Goal: Task Accomplishment & Management: Manage account settings

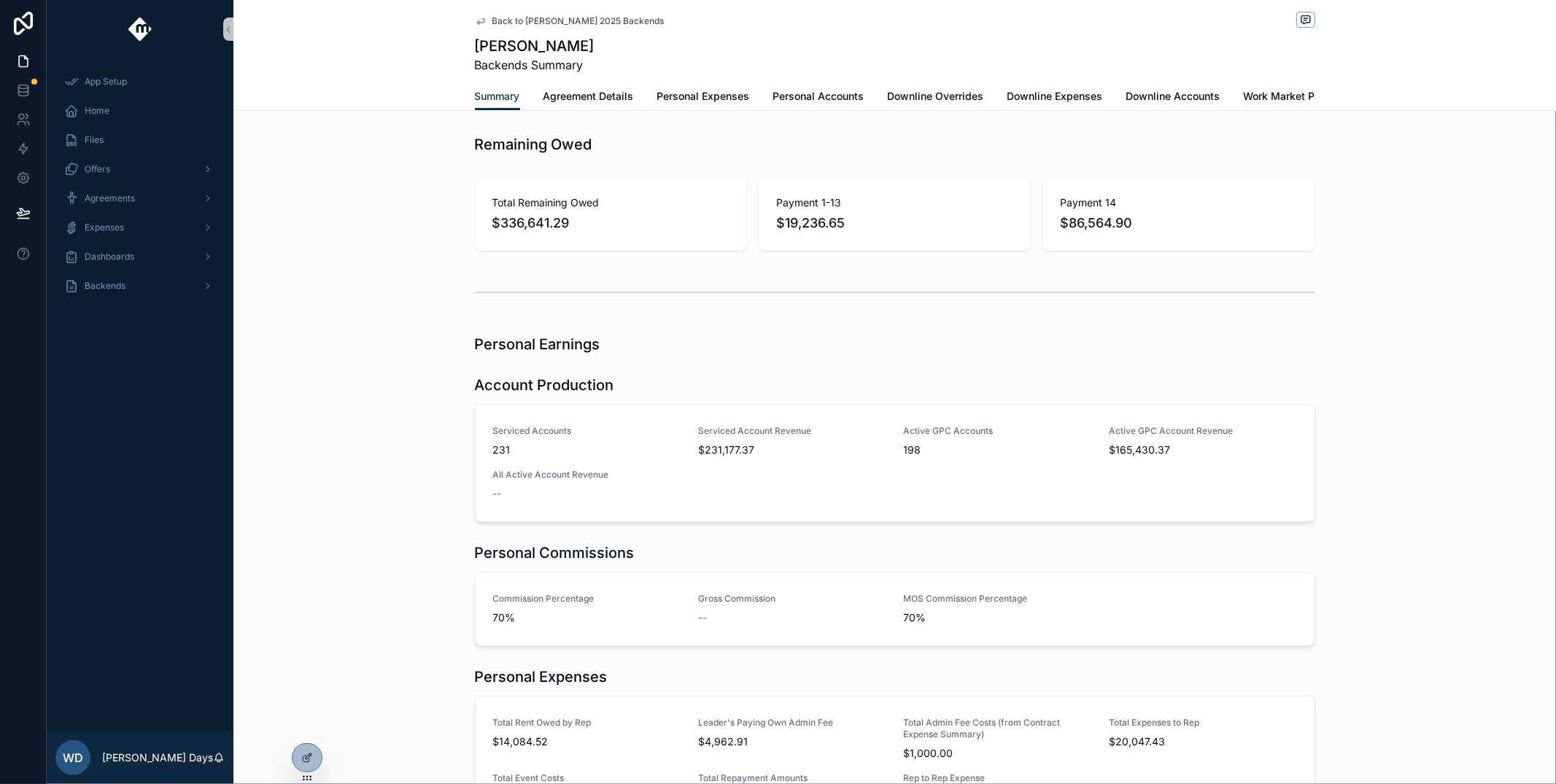
click at [516, 18] on span "Back to [PERSON_NAME] 2025 Backends" at bounding box center [577, 21] width 172 height 11
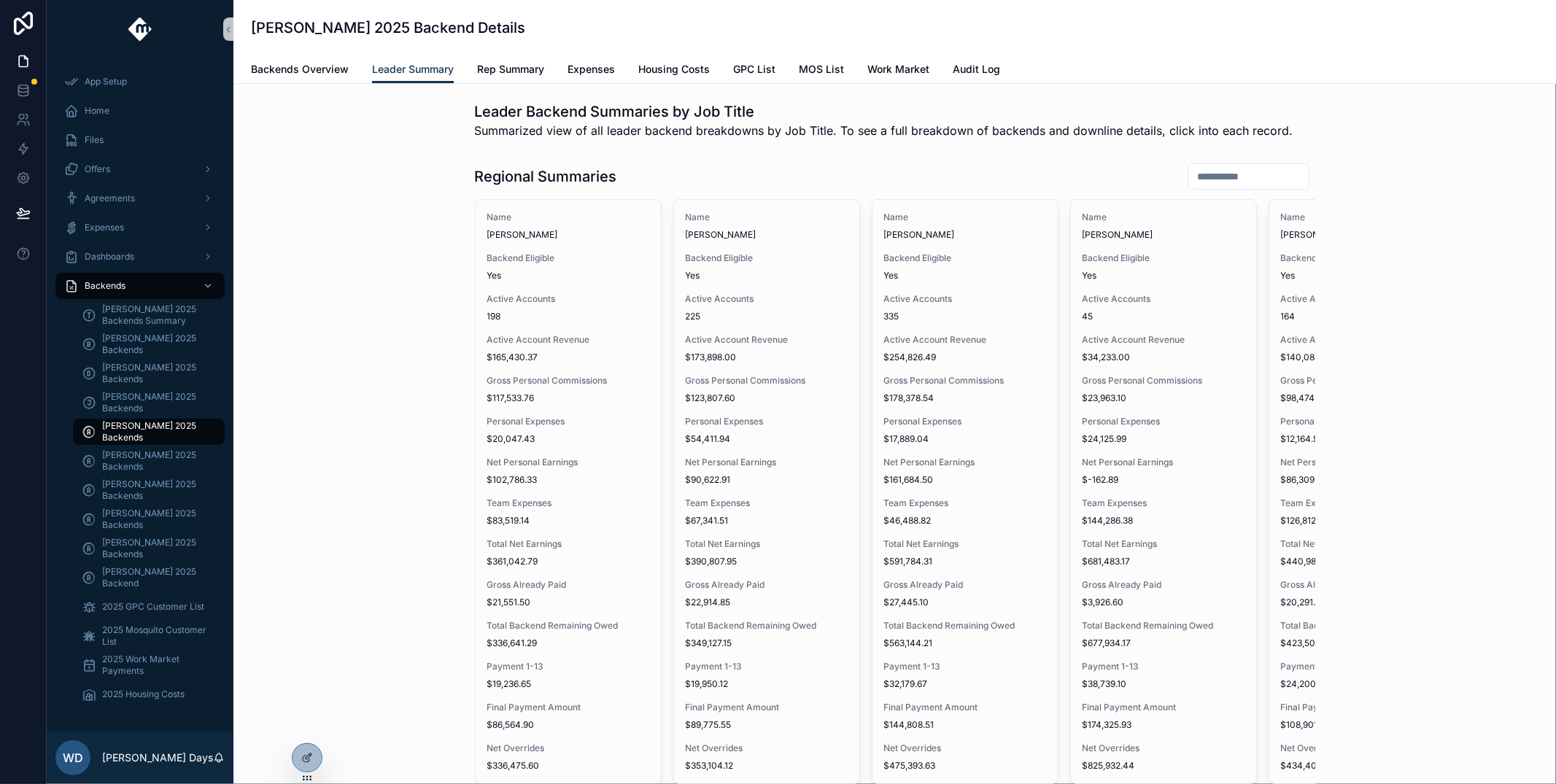
click at [1219, 184] on input "scrollable content" at bounding box center [1248, 176] width 119 height 20
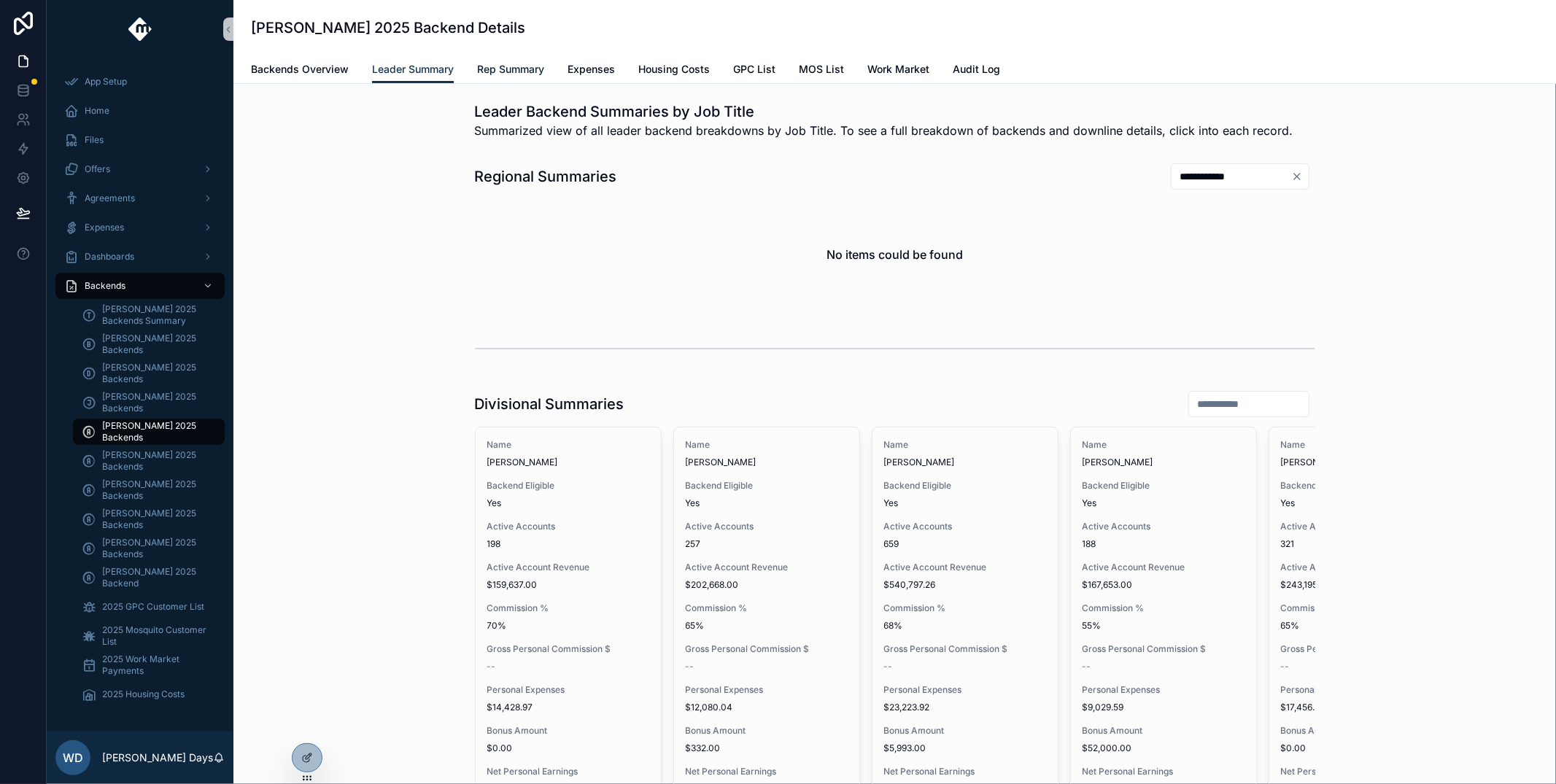
type input "**********"
click at [510, 78] on link "Rep Summary" at bounding box center [510, 70] width 67 height 29
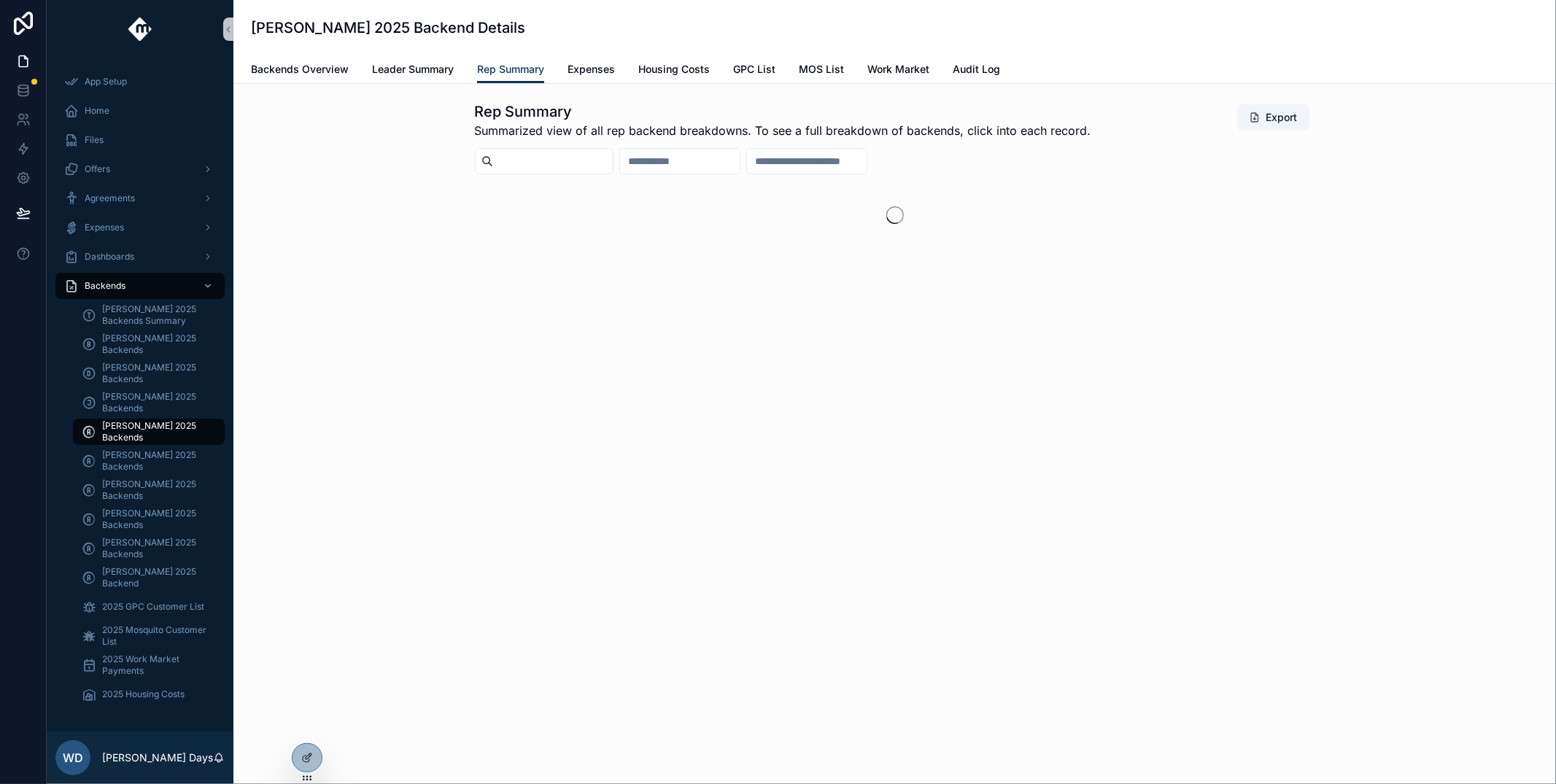
click at [679, 153] on input "scrollable content" at bounding box center [679, 160] width 119 height 20
type input "**********"
click at [304, 757] on icon at bounding box center [306, 757] width 11 height 11
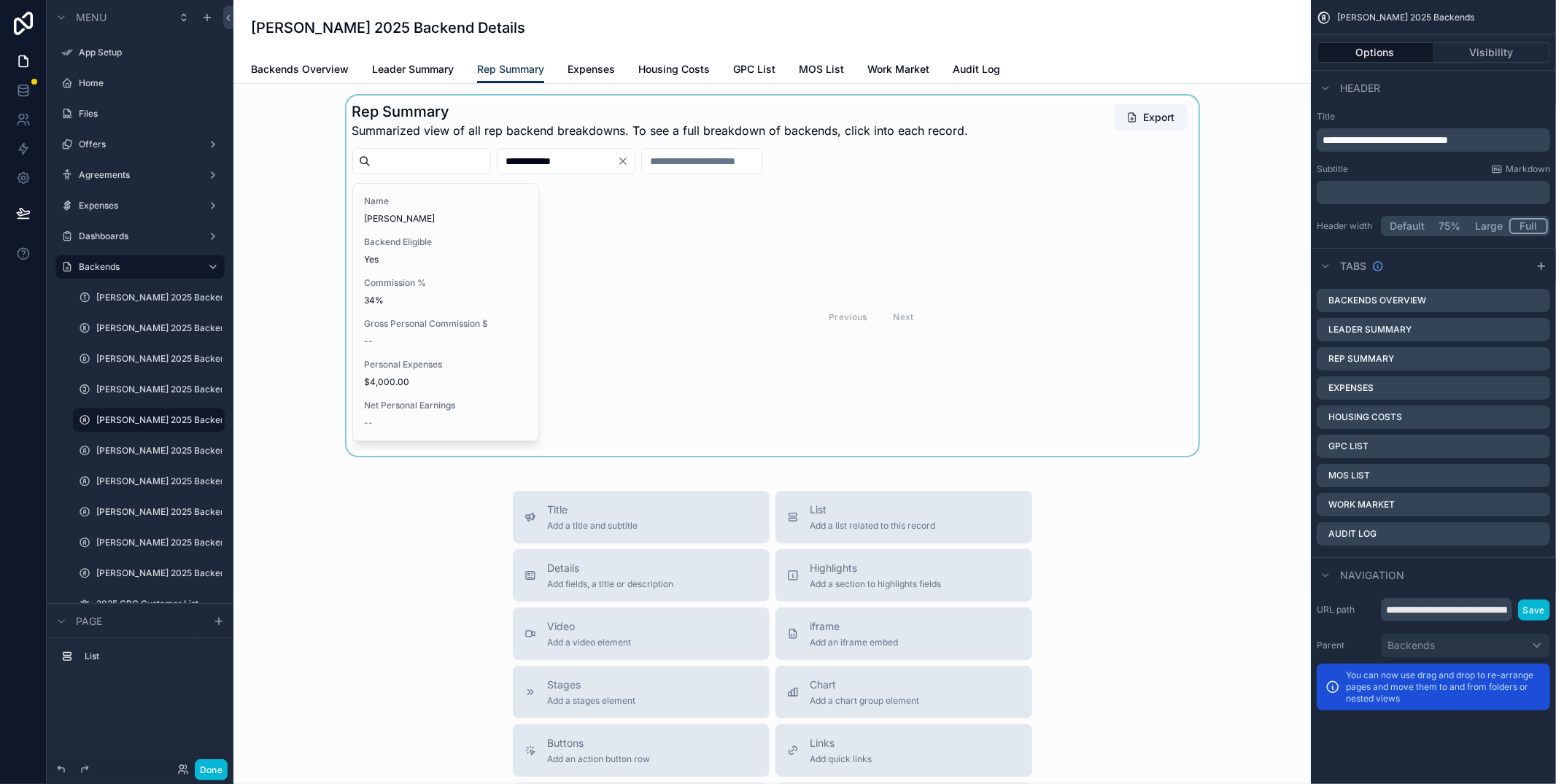
click at [452, 283] on div "scrollable content" at bounding box center [772, 276] width 1054 height 360
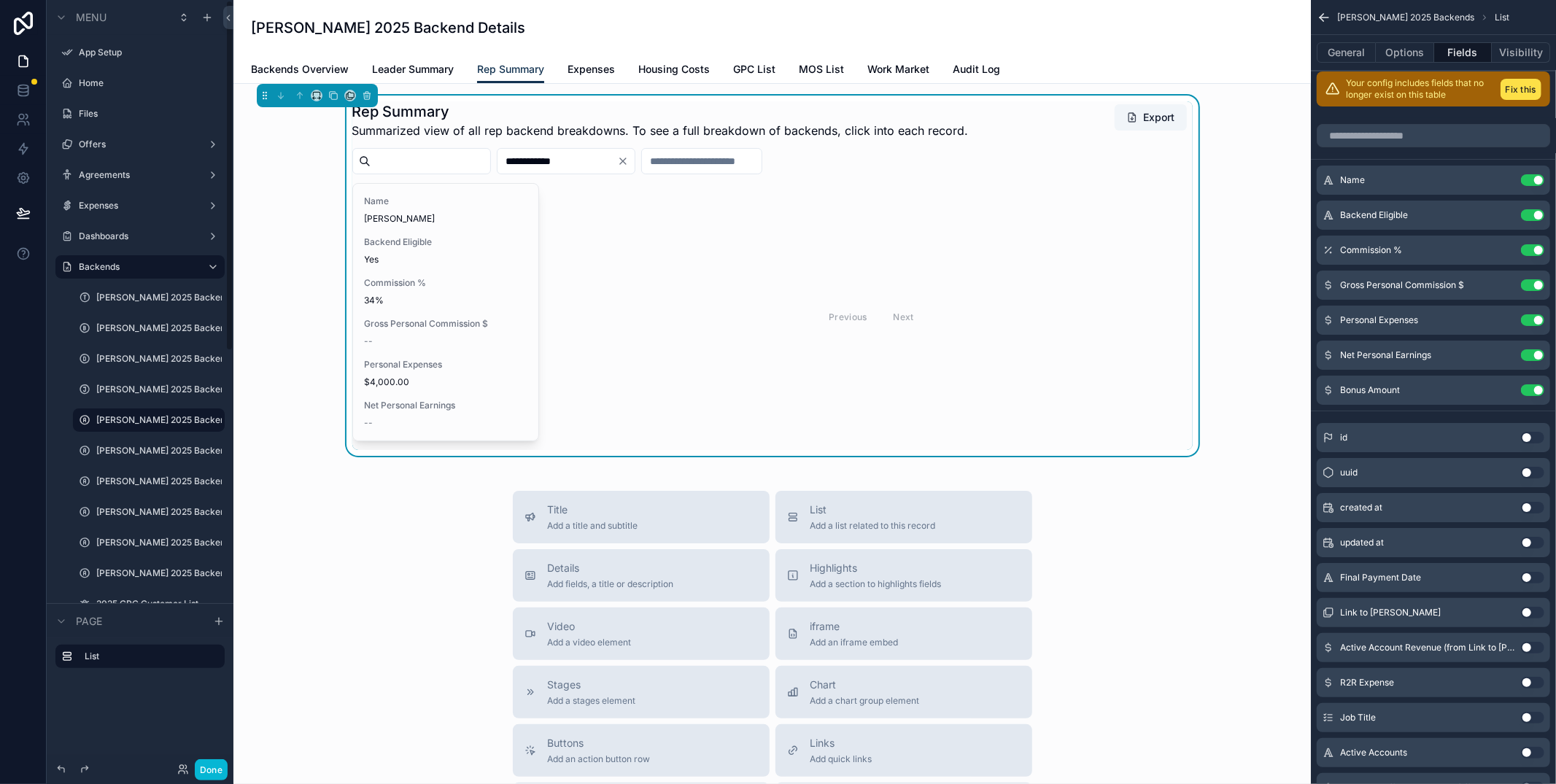
click at [367, 625] on div "Title Add a title and subtitle List Add a list related to this record Details A…" at bounding box center [772, 750] width 1054 height 519
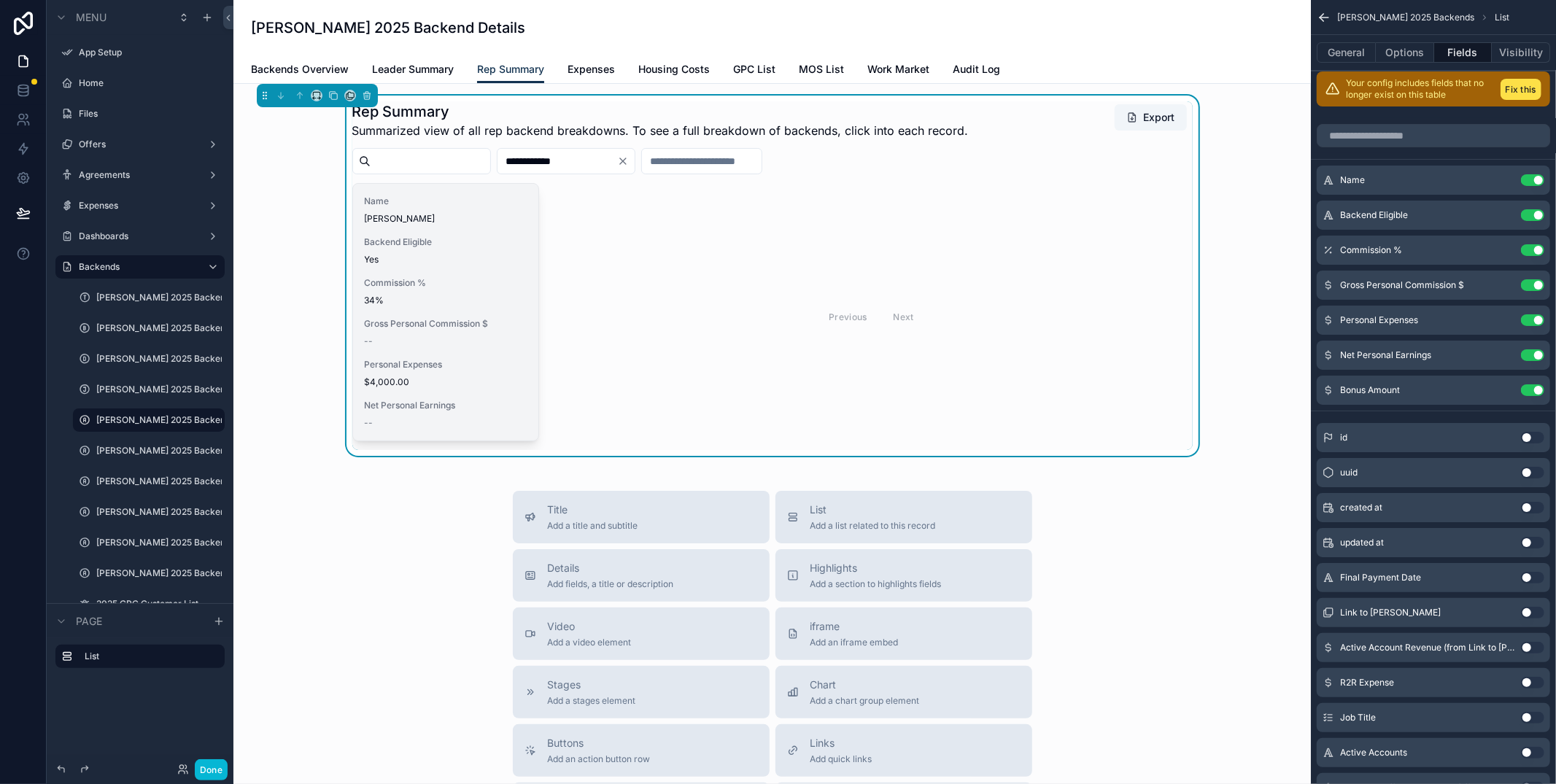
click at [422, 321] on span "Gross Personal Commission $" at bounding box center [446, 324] width 162 height 11
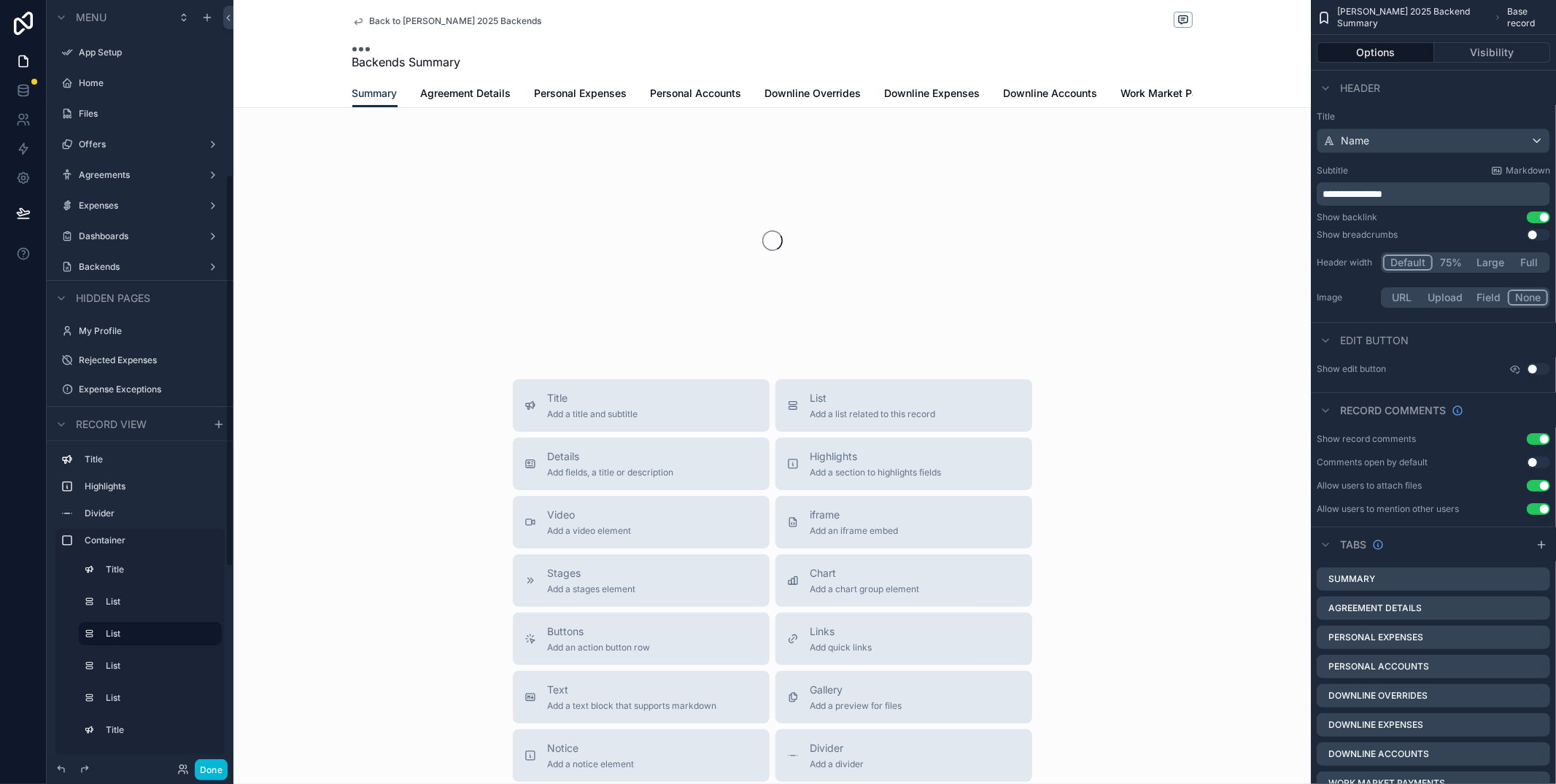
scroll to position [341, 0]
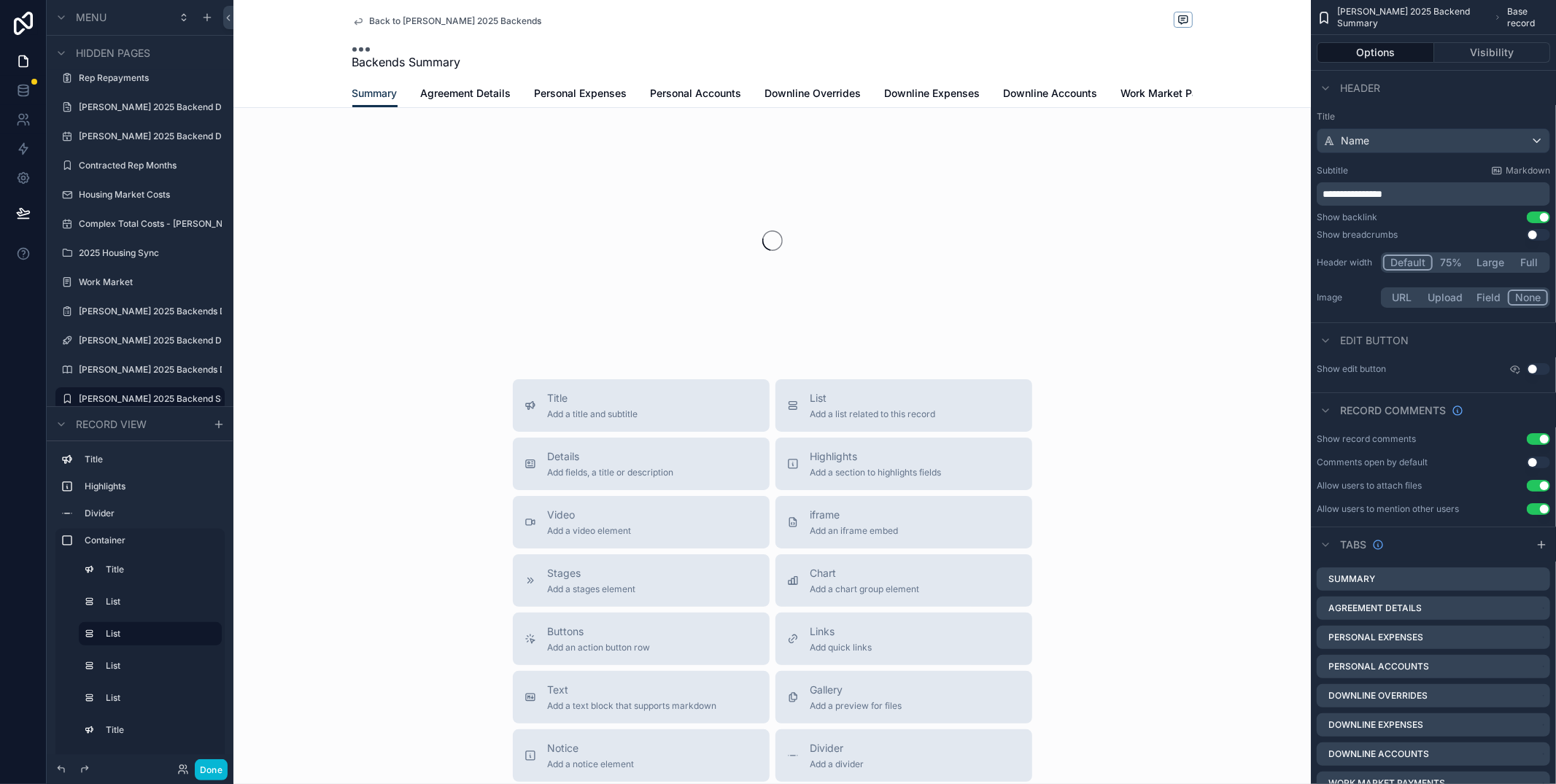
click at [390, 17] on span "Back to Andrew Moffat 2025 Backends" at bounding box center [455, 21] width 172 height 11
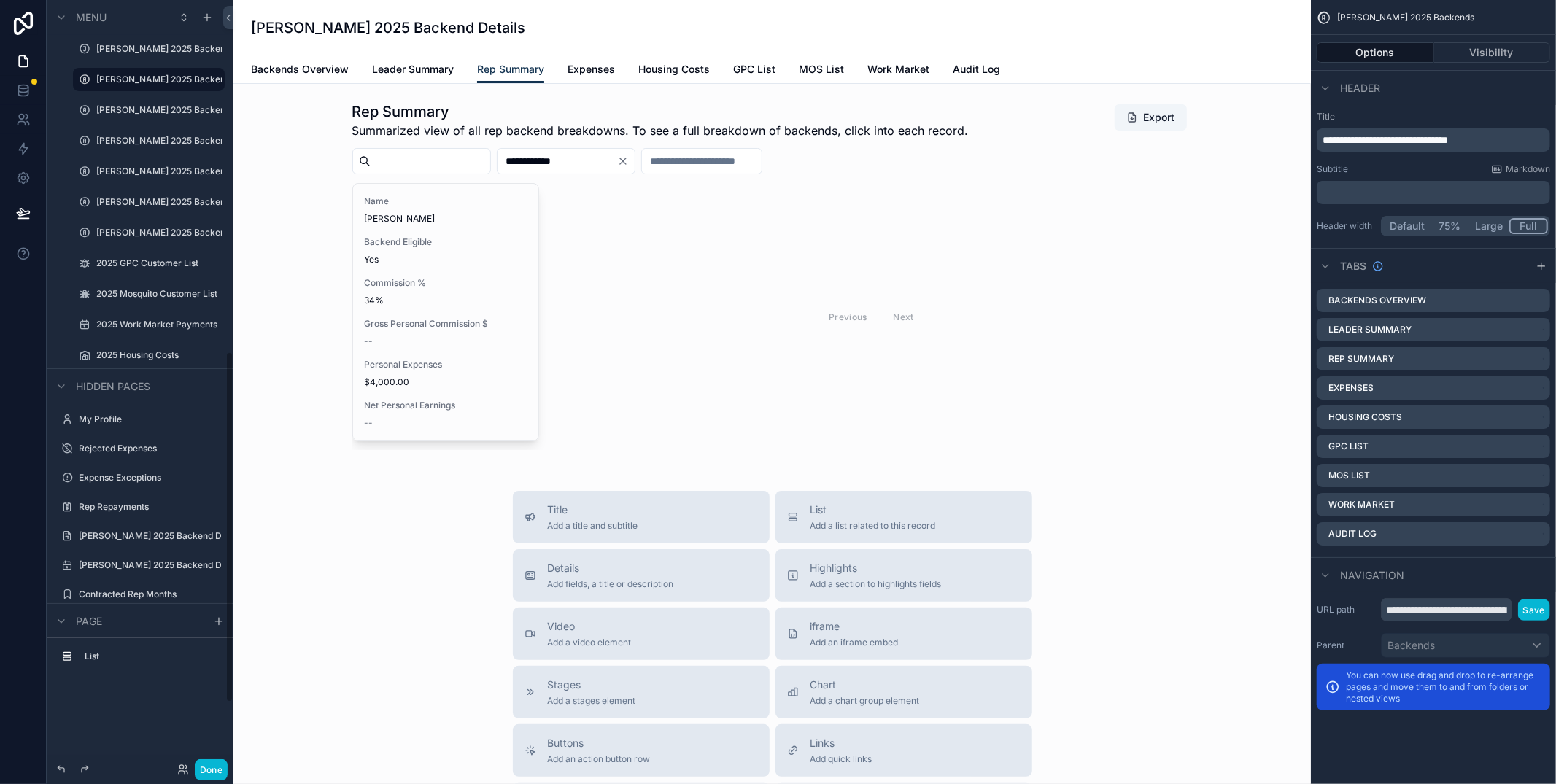
scroll to position [769, 0]
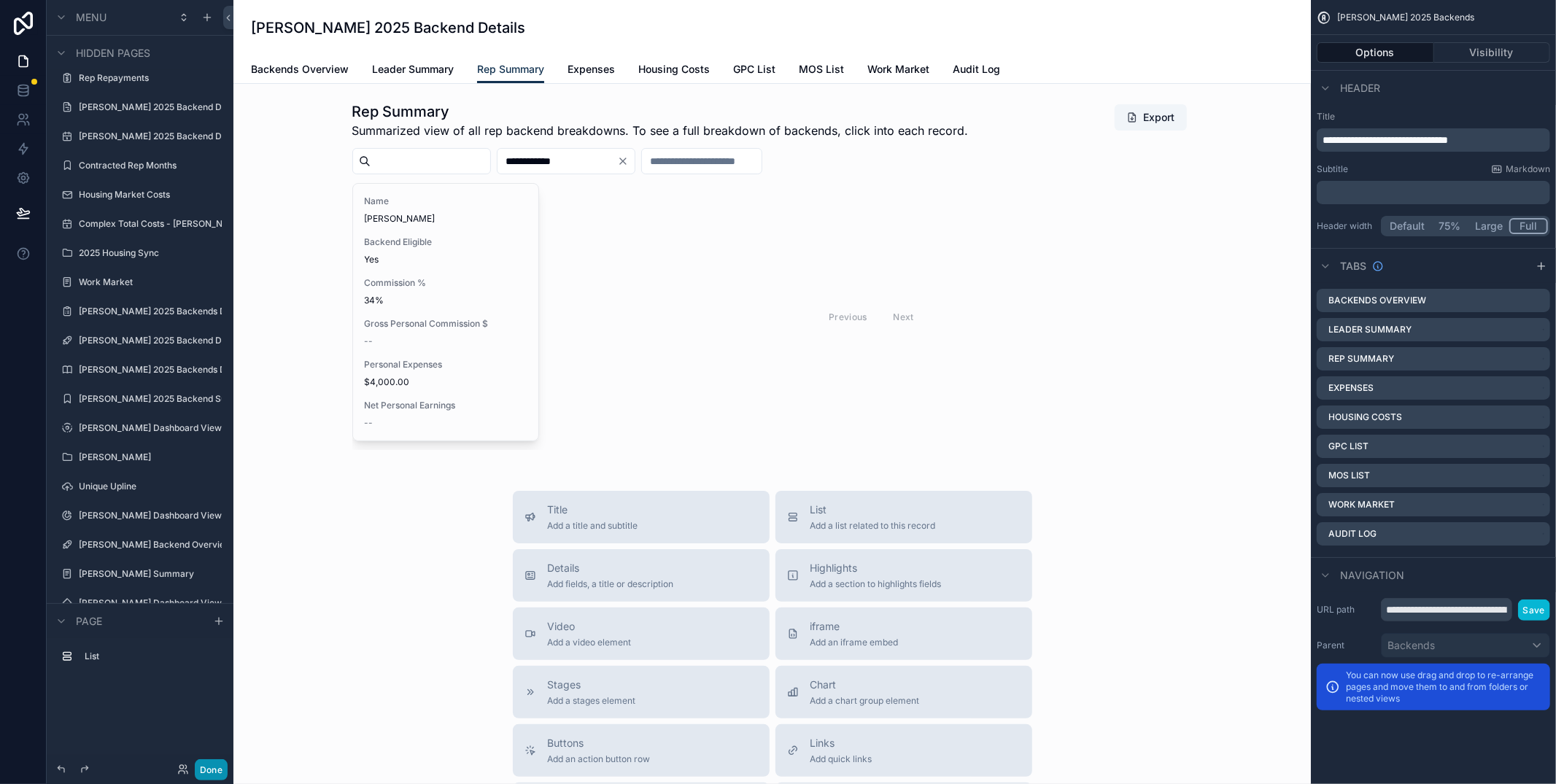
click at [207, 761] on button "Done" at bounding box center [211, 770] width 33 height 21
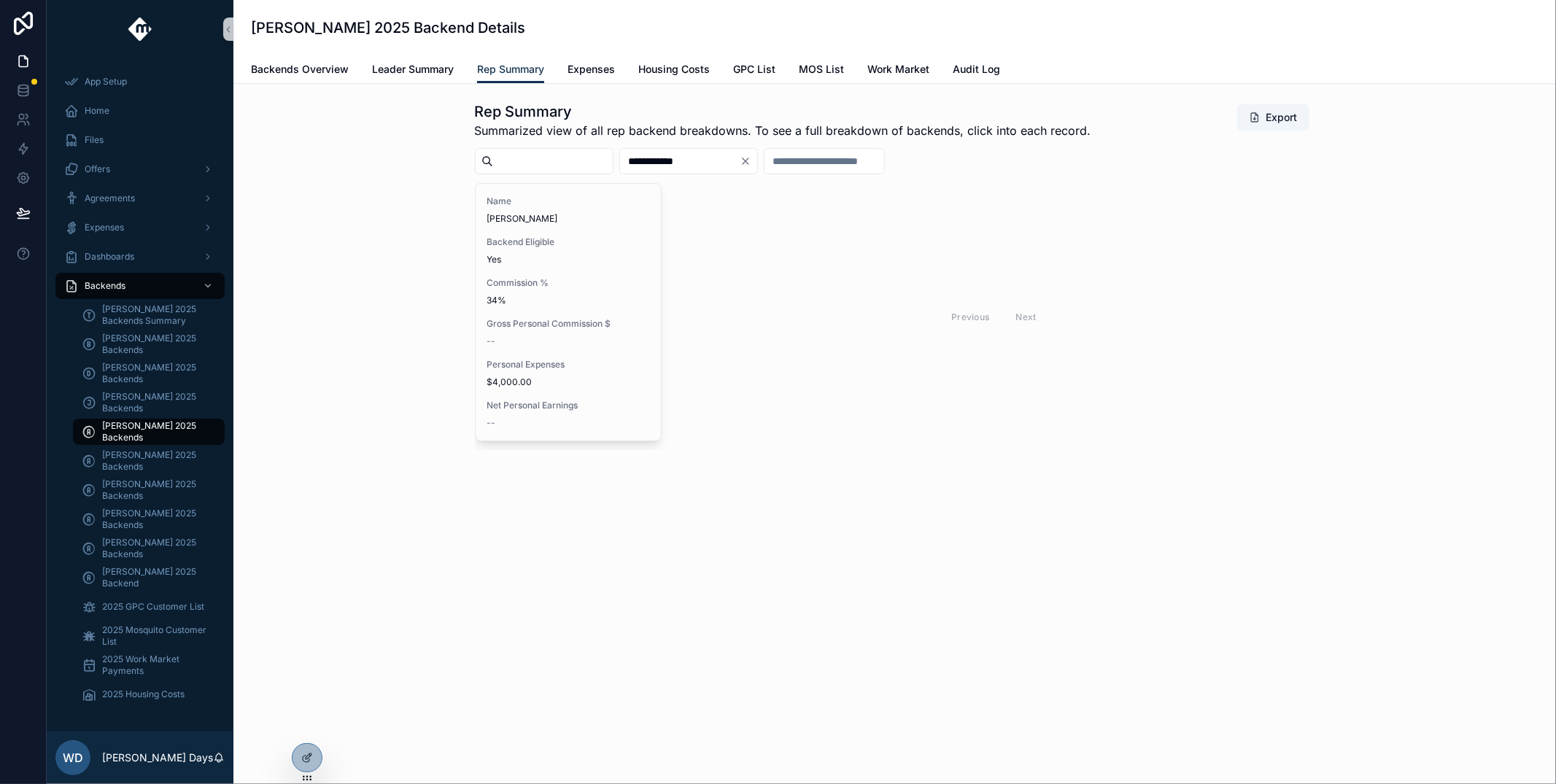
drag, startPoint x: 311, startPoint y: 754, endPoint x: 317, endPoint y: 740, distance: 15.2
click at [311, 754] on icon at bounding box center [308, 756] width 6 height 6
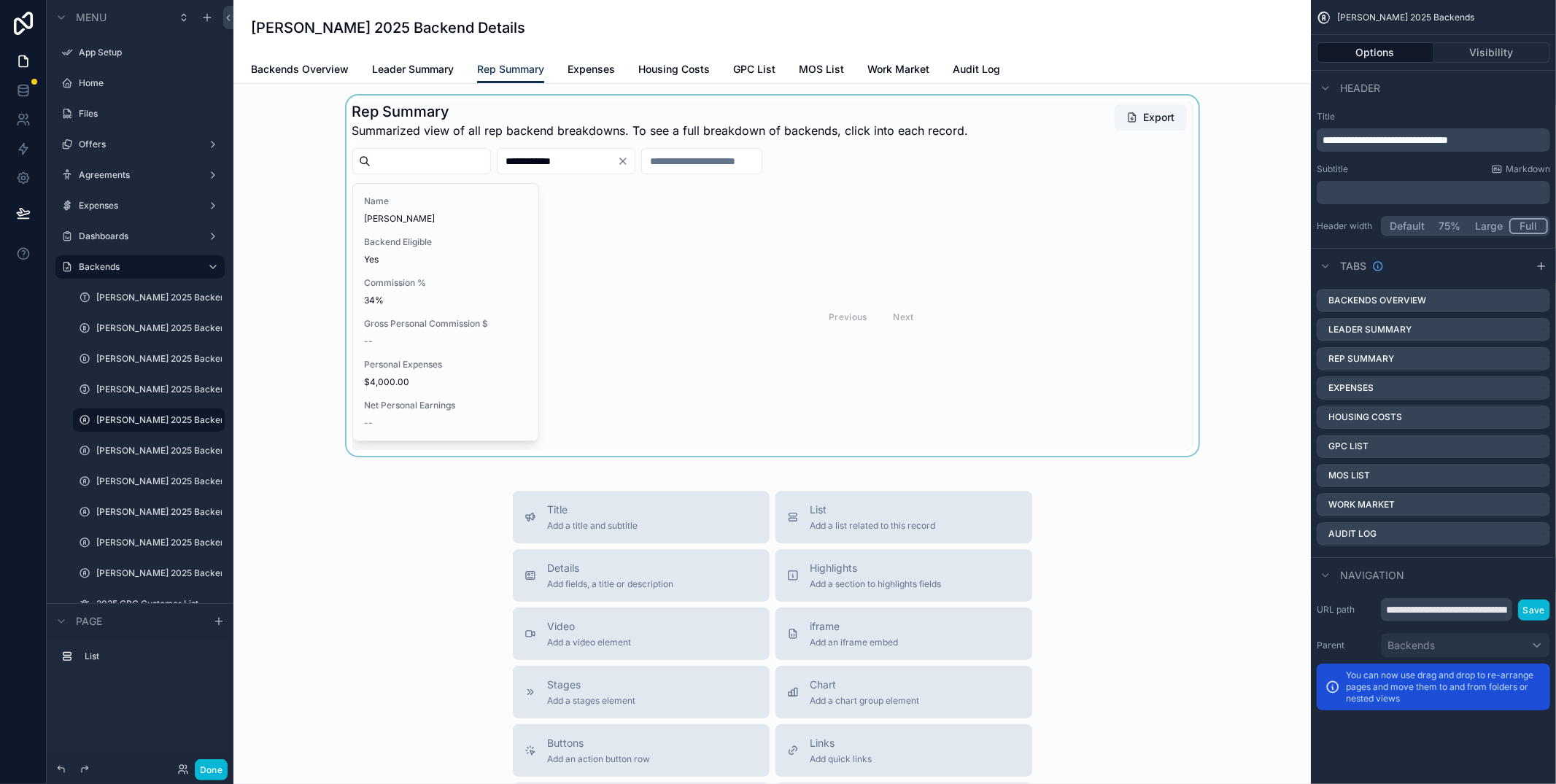
click at [402, 277] on div "scrollable content" at bounding box center [772, 276] width 1054 height 360
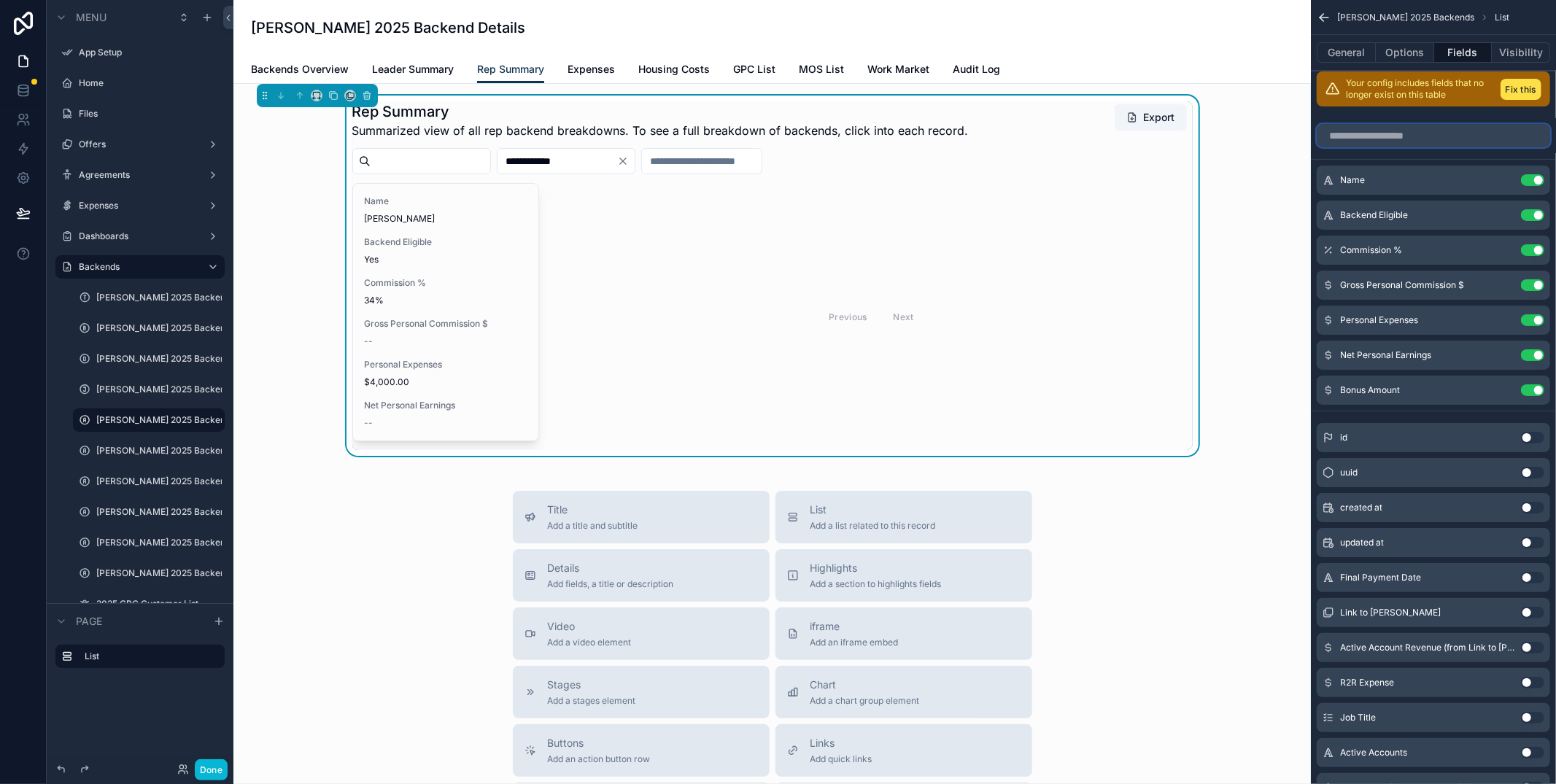
click at [1427, 134] on input "scrollable content" at bounding box center [1433, 135] width 234 height 24
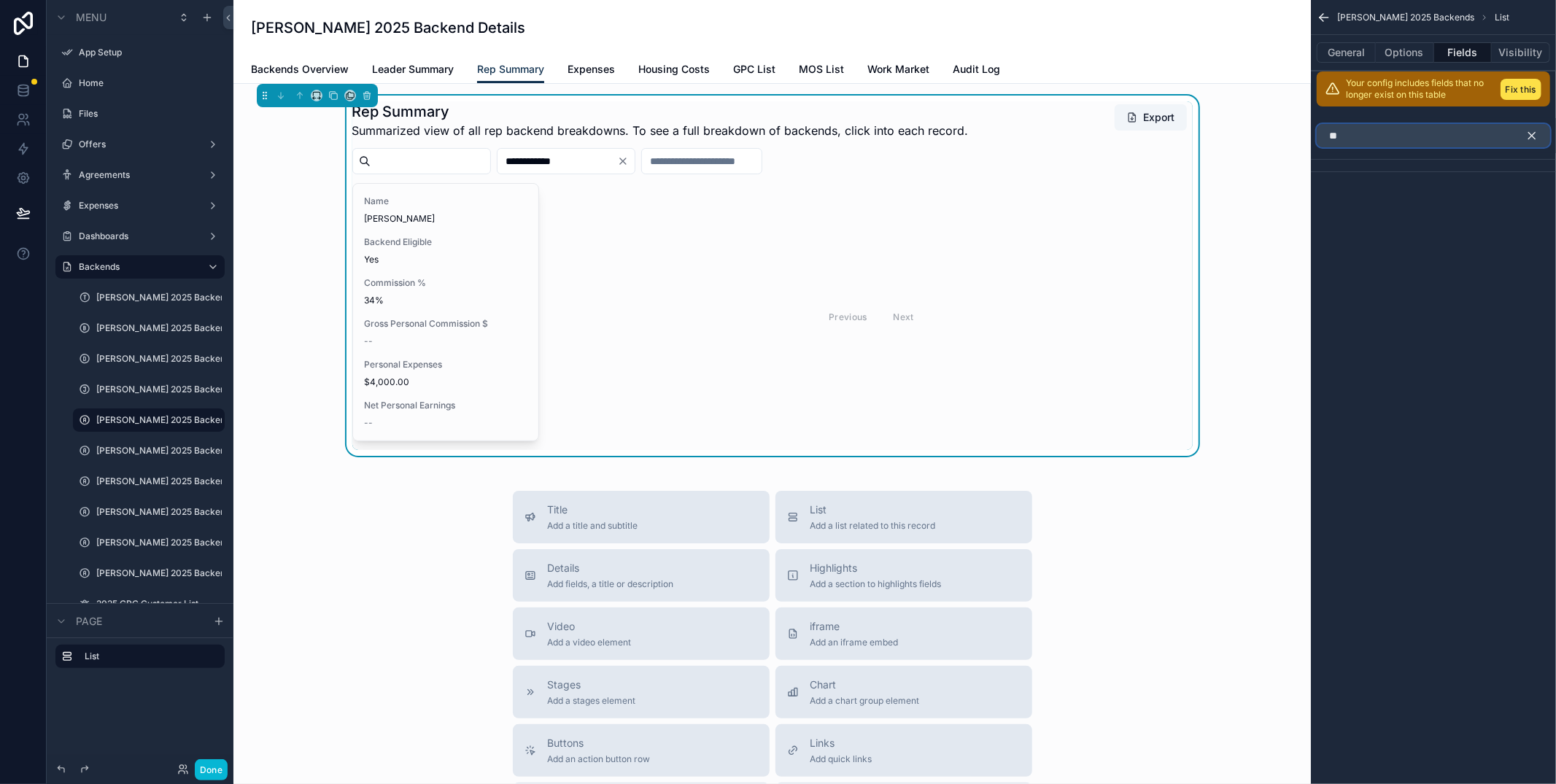
type input "*"
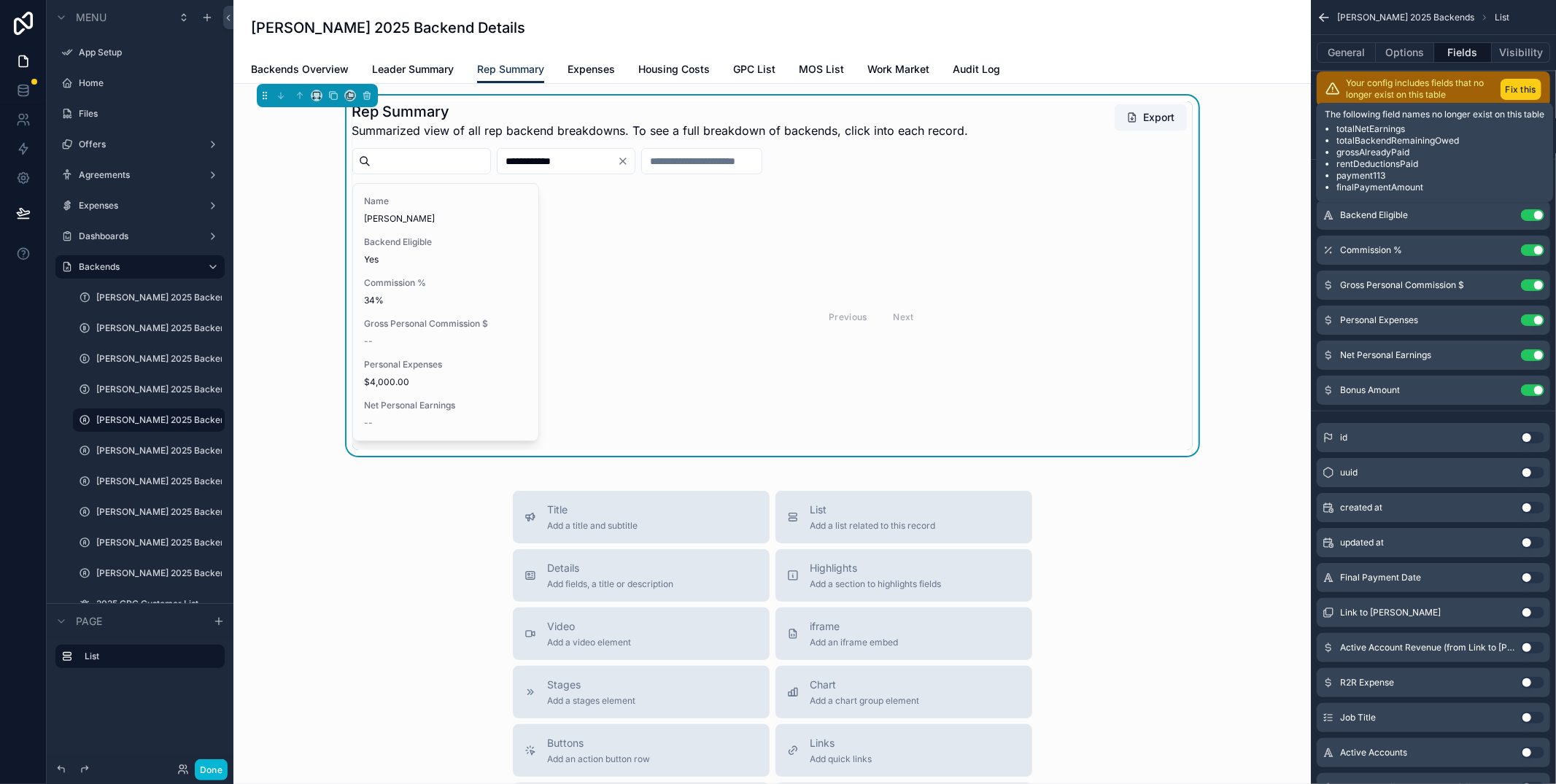
click at [1518, 85] on button "Fix this" at bounding box center [1520, 89] width 41 height 21
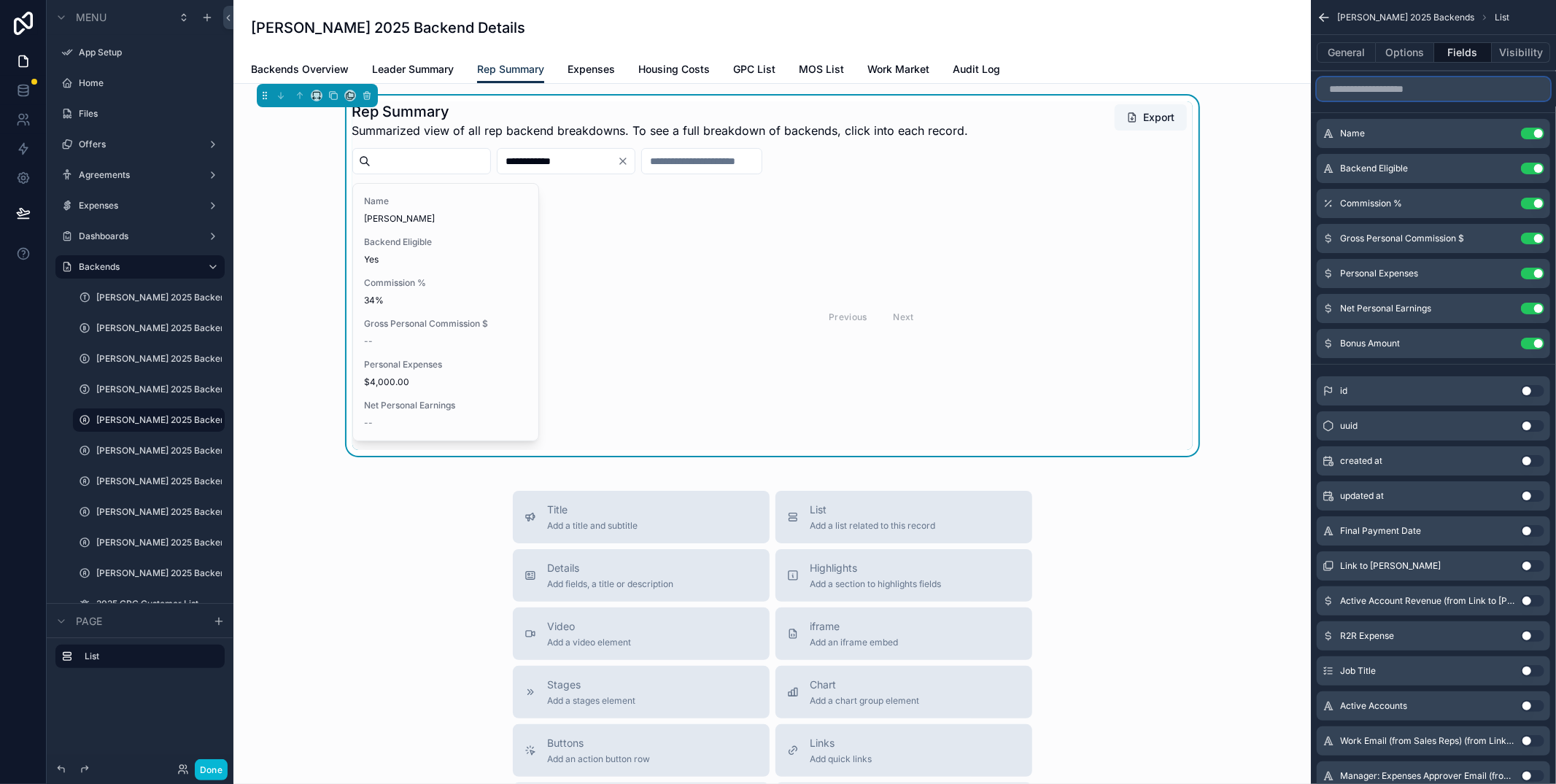
click at [1395, 93] on input "scrollable content" at bounding box center [1433, 89] width 234 height 24
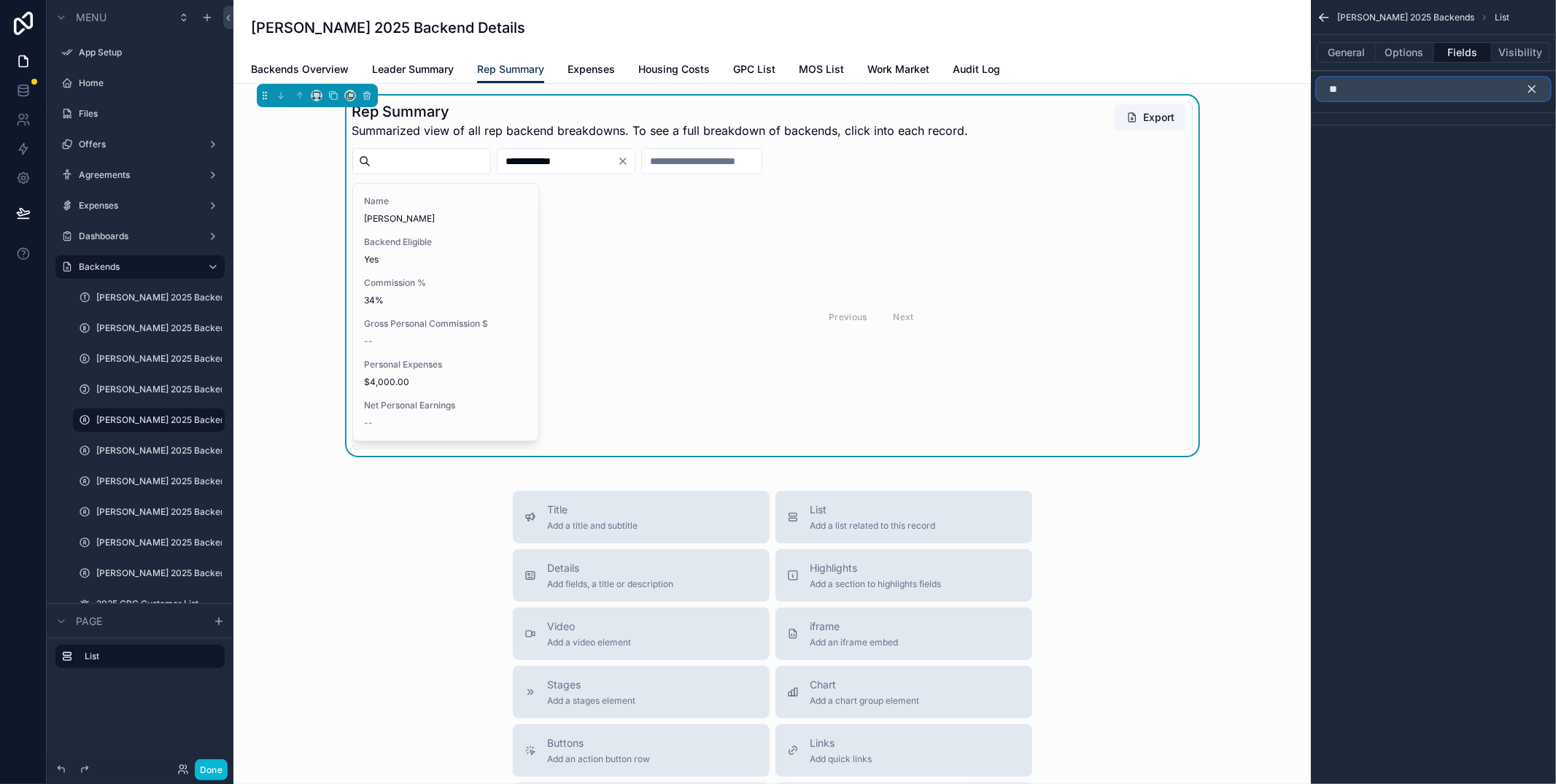
type input "*"
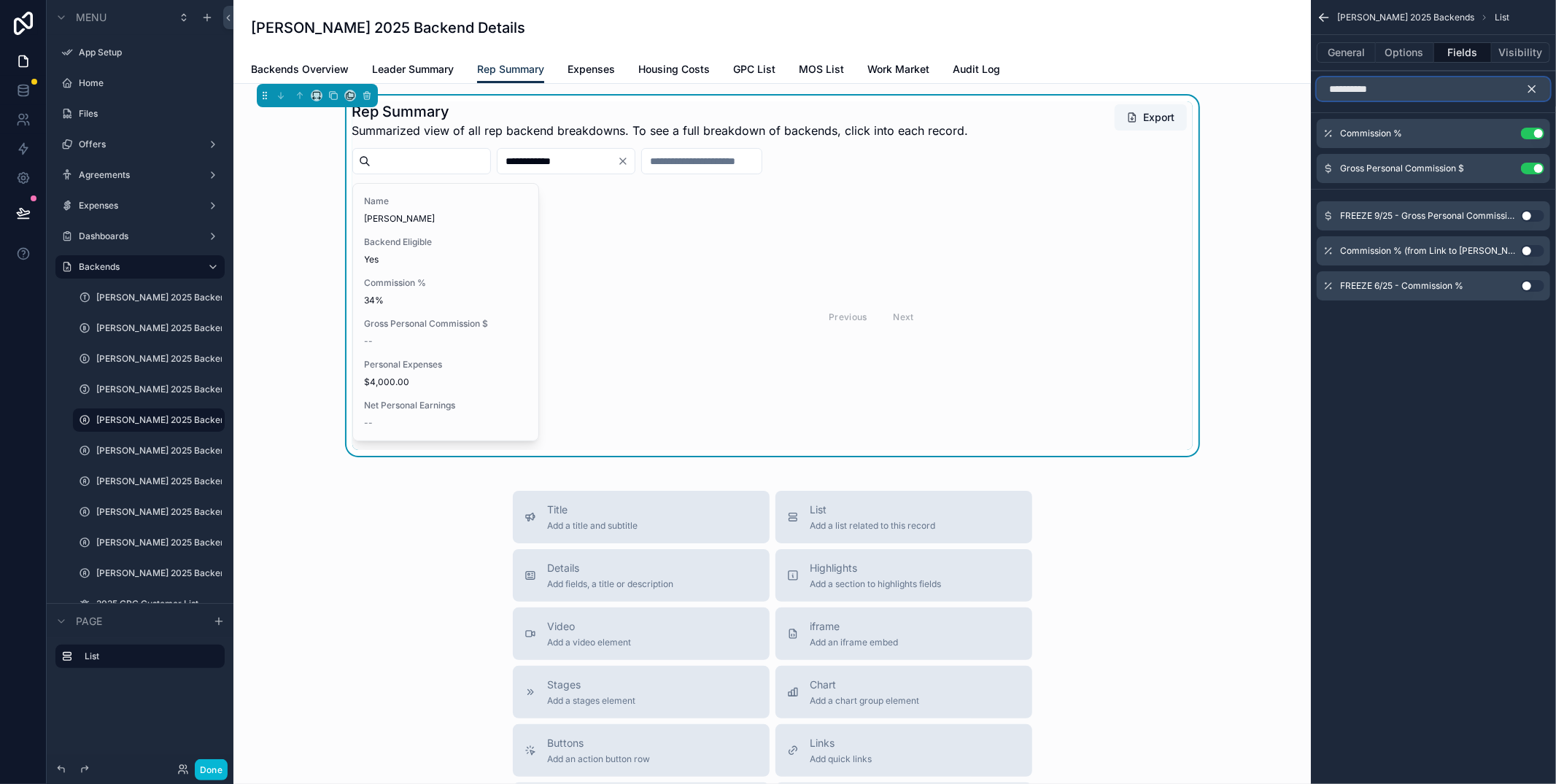
type input "**********"
click at [346, 577] on div "Title Add a title and subtitle List Add a list related to this record Details A…" at bounding box center [772, 750] width 1054 height 519
click at [23, 209] on icon at bounding box center [23, 212] width 12 height 7
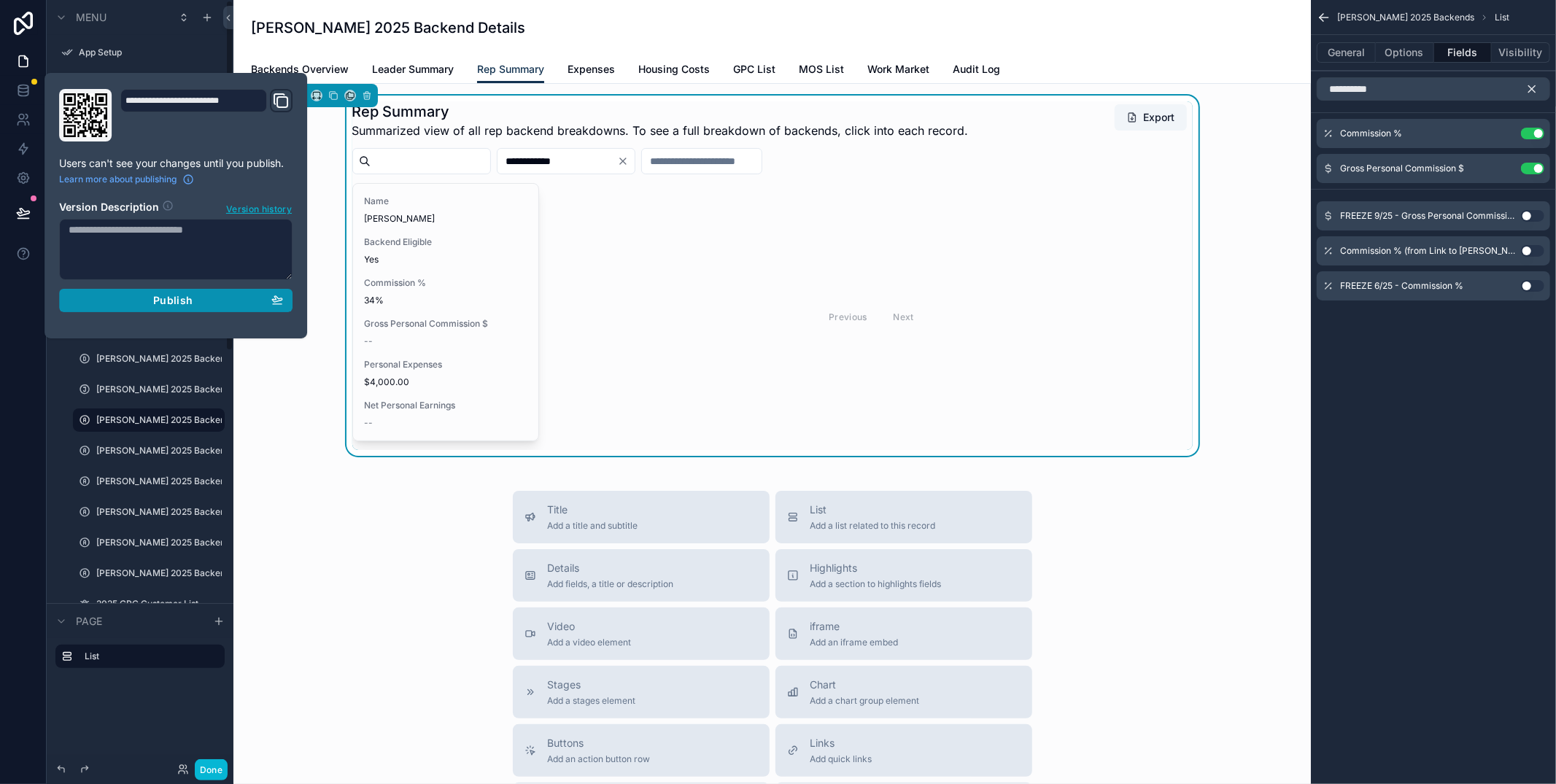
click at [154, 297] on span "Publish" at bounding box center [173, 300] width 39 height 13
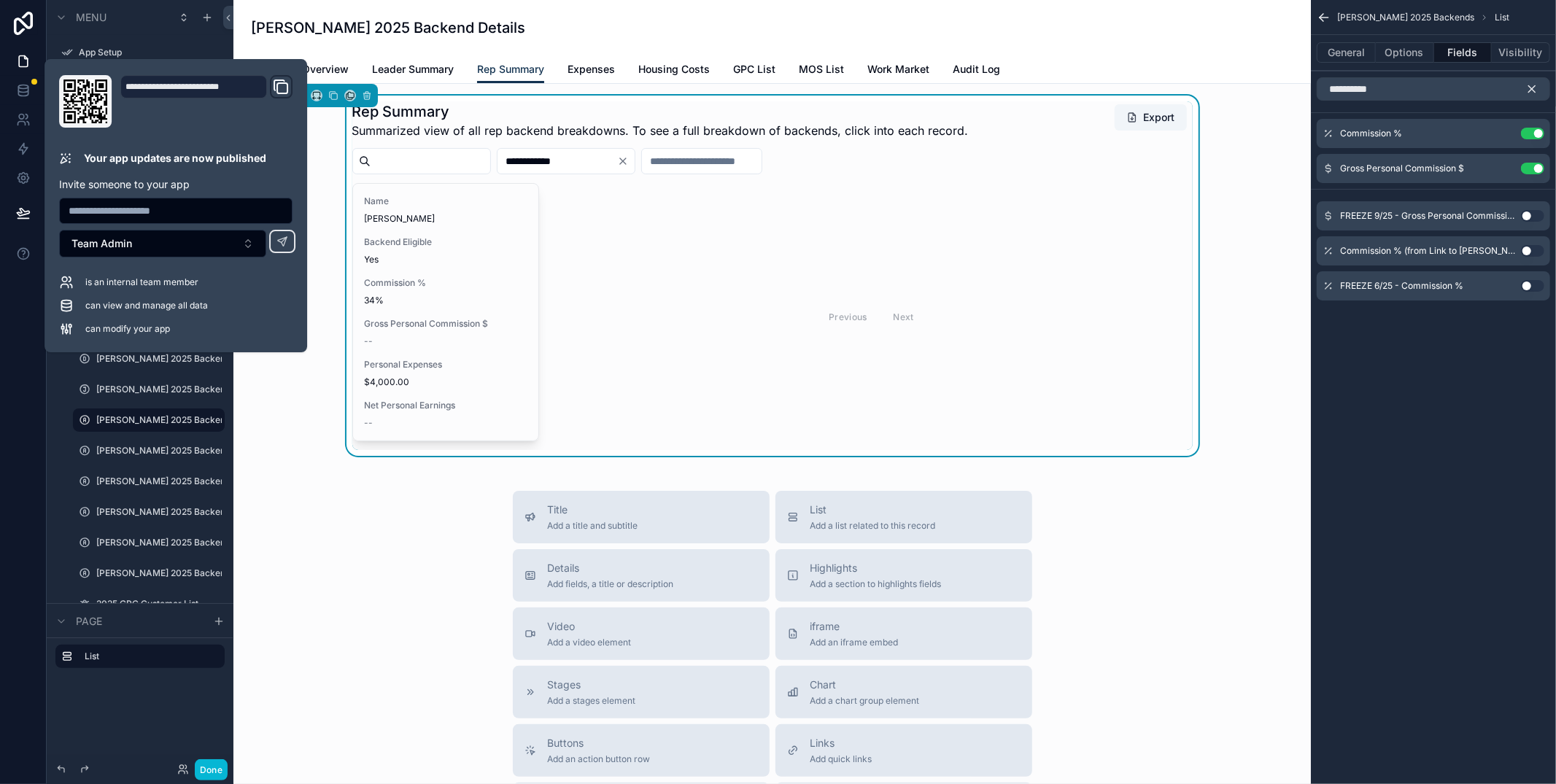
click at [301, 521] on div "Title Add a title and subtitle List Add a list related to this record Details A…" at bounding box center [772, 750] width 1054 height 519
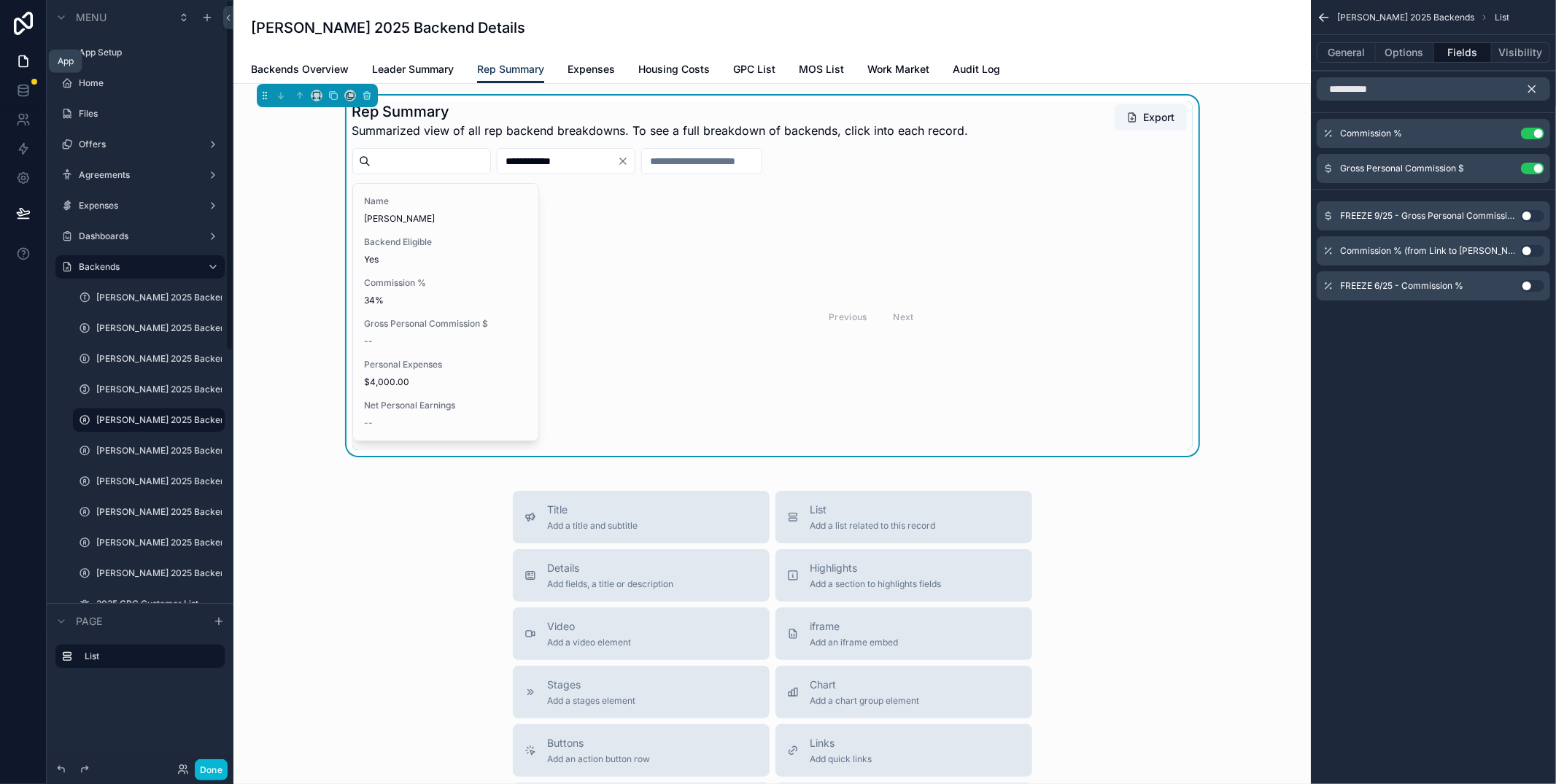
click at [26, 60] on icon at bounding box center [24, 61] width 9 height 11
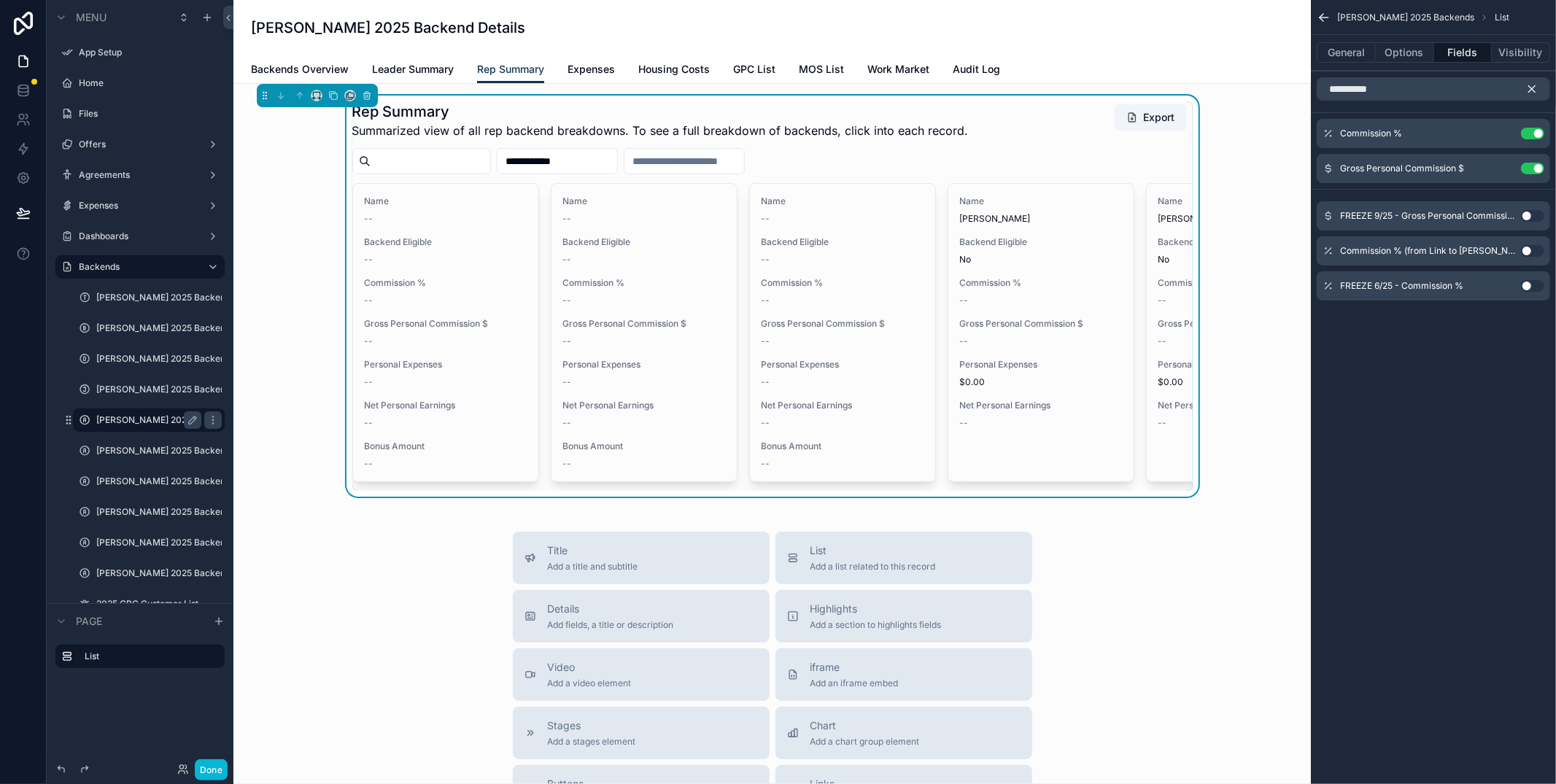
click at [146, 422] on label "[PERSON_NAME] 2025 Backends" at bounding box center [148, 419] width 105 height 11
click at [218, 767] on button "Done" at bounding box center [211, 770] width 33 height 21
click at [0, 0] on div "WD Wade Days" at bounding box center [0, 0] width 0 height 0
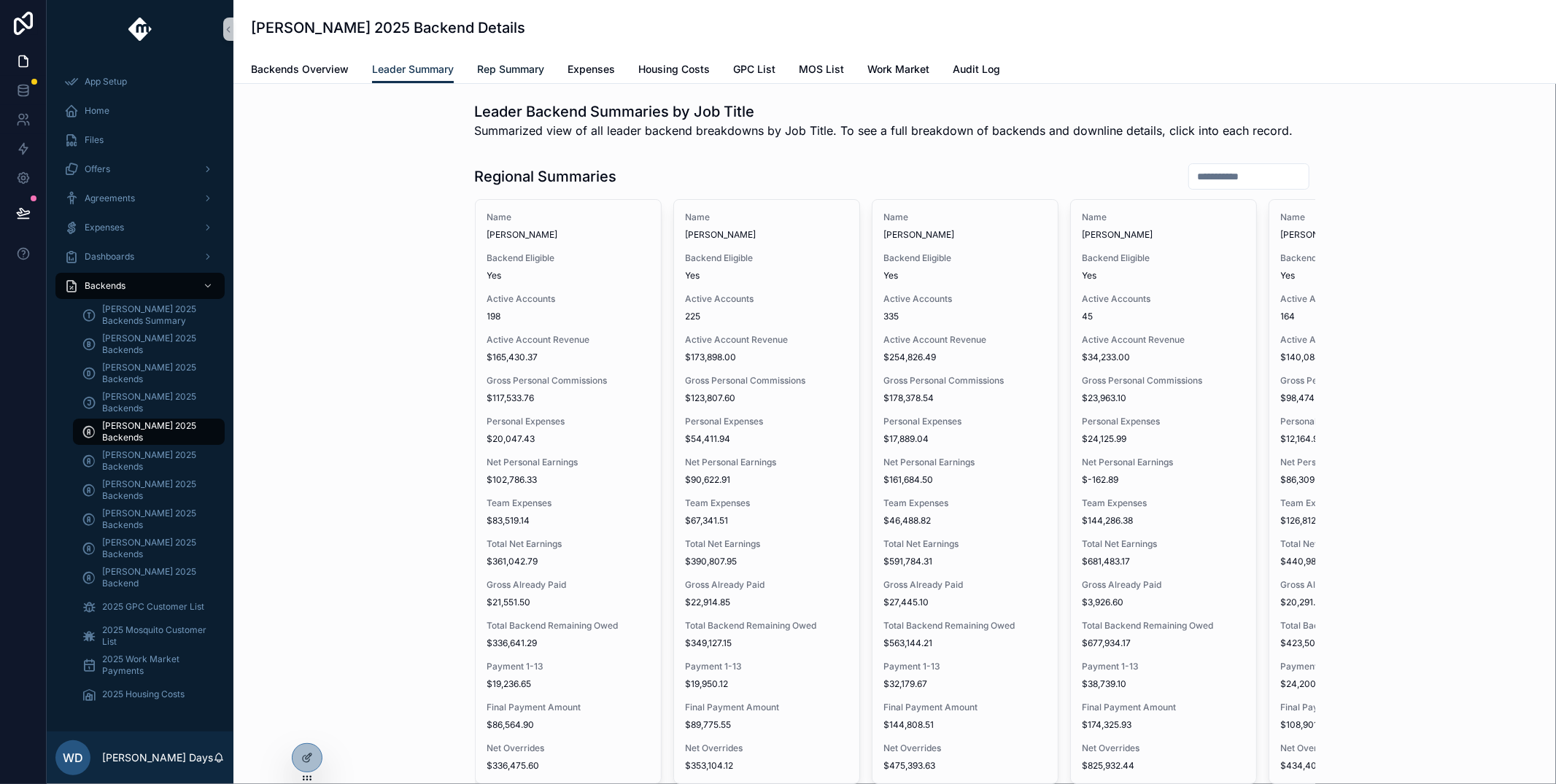
click at [515, 65] on span "Rep Summary" at bounding box center [510, 69] width 67 height 15
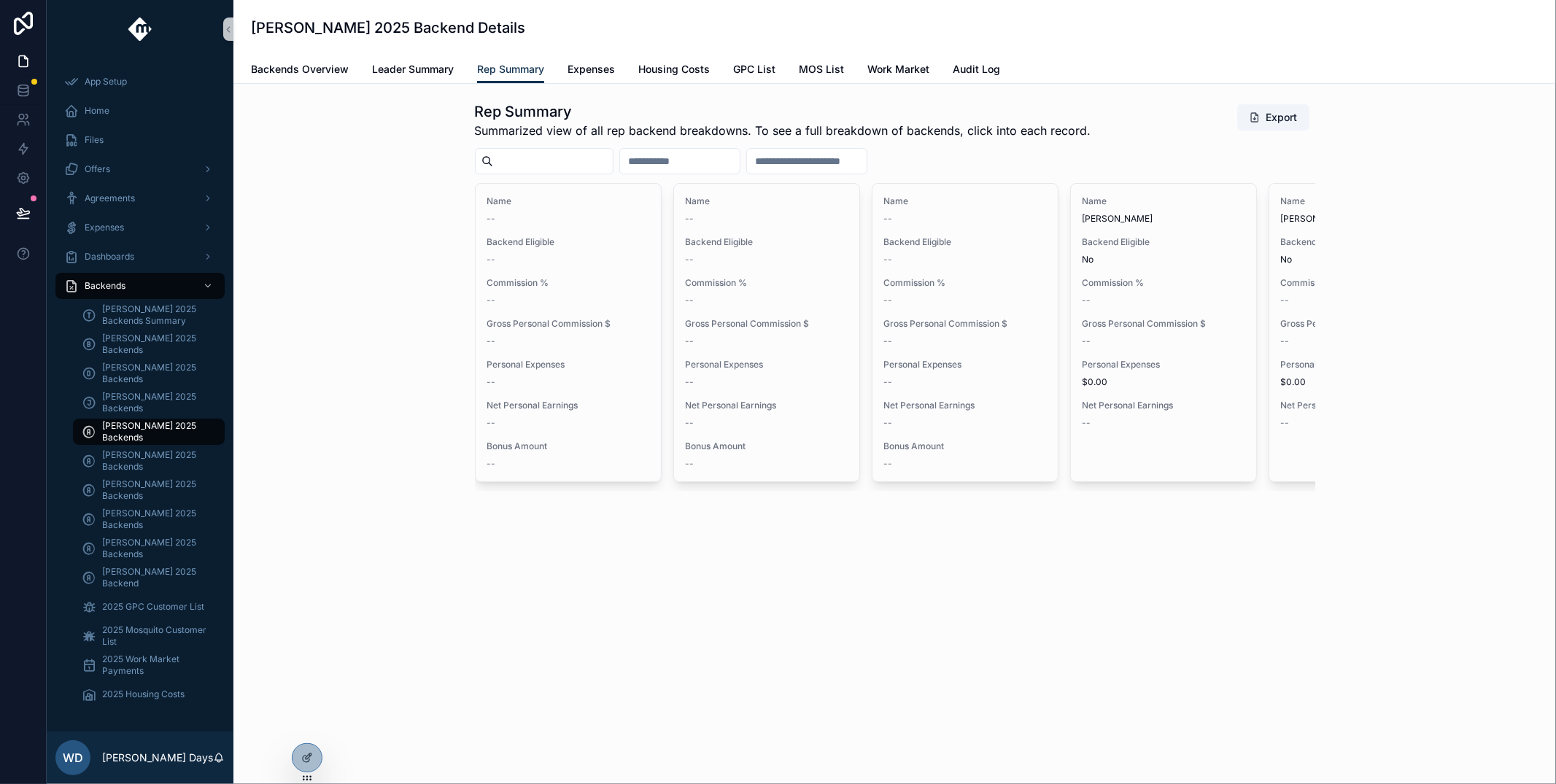
click at [575, 164] on input "scrollable content" at bounding box center [552, 160] width 119 height 20
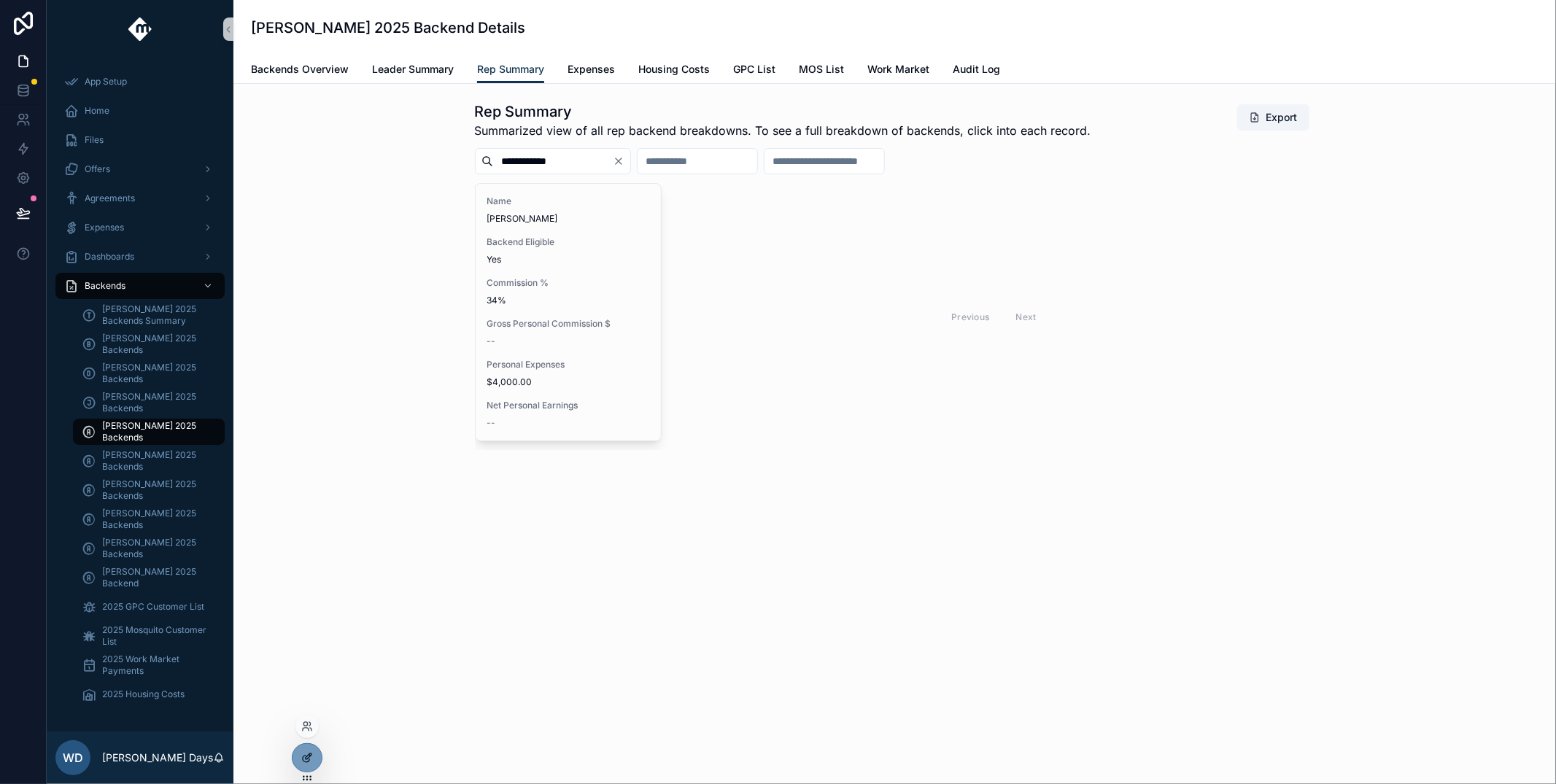
type input "**********"
click at [310, 754] on icon at bounding box center [311, 755] width 2 height 2
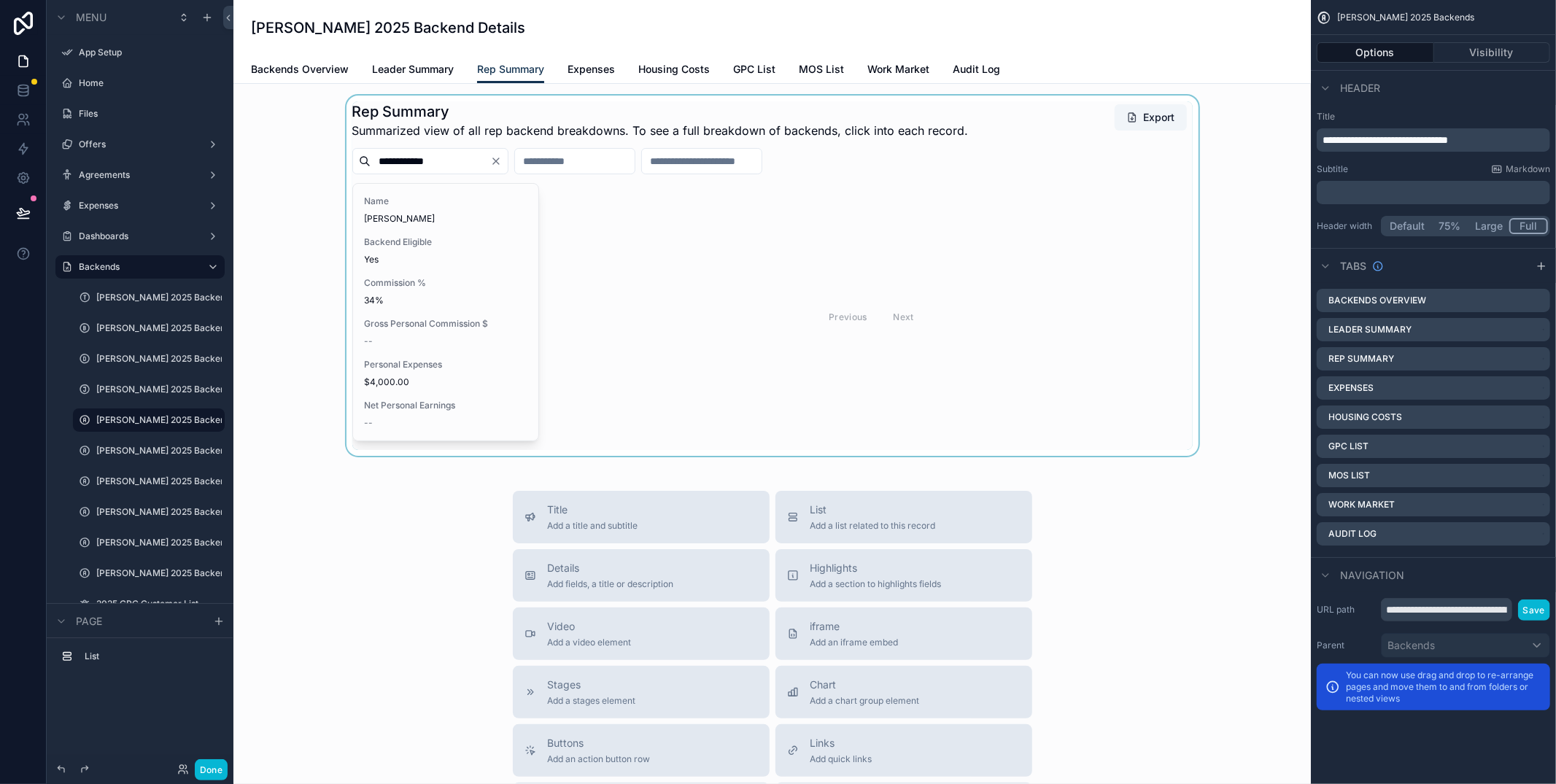
click at [440, 333] on div "scrollable content" at bounding box center [772, 276] width 1054 height 360
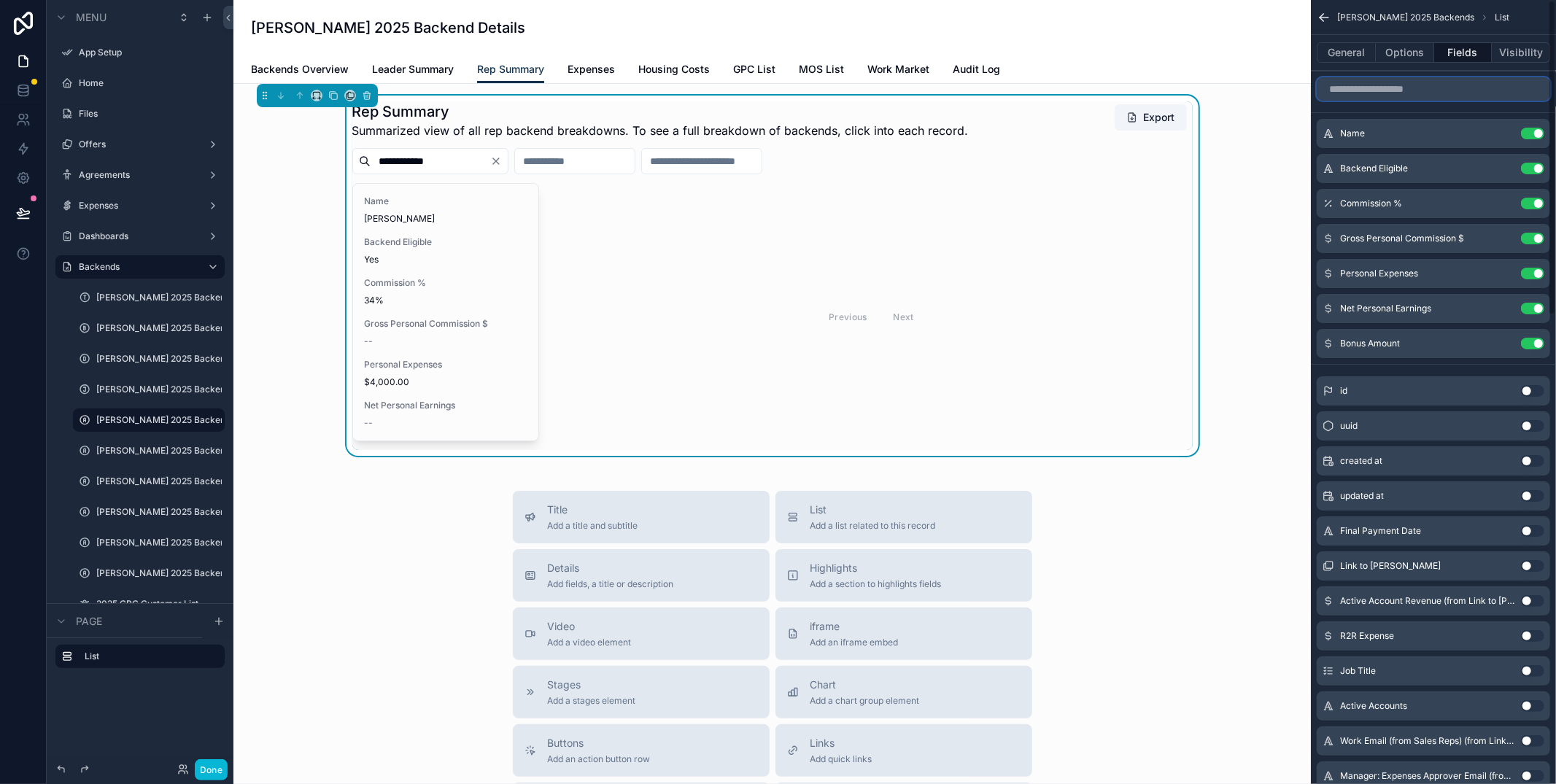
drag, startPoint x: 1373, startPoint y: 96, endPoint x: 1369, endPoint y: 87, distance: 9.8
click at [1373, 95] on input "scrollable content" at bounding box center [1433, 89] width 234 height 24
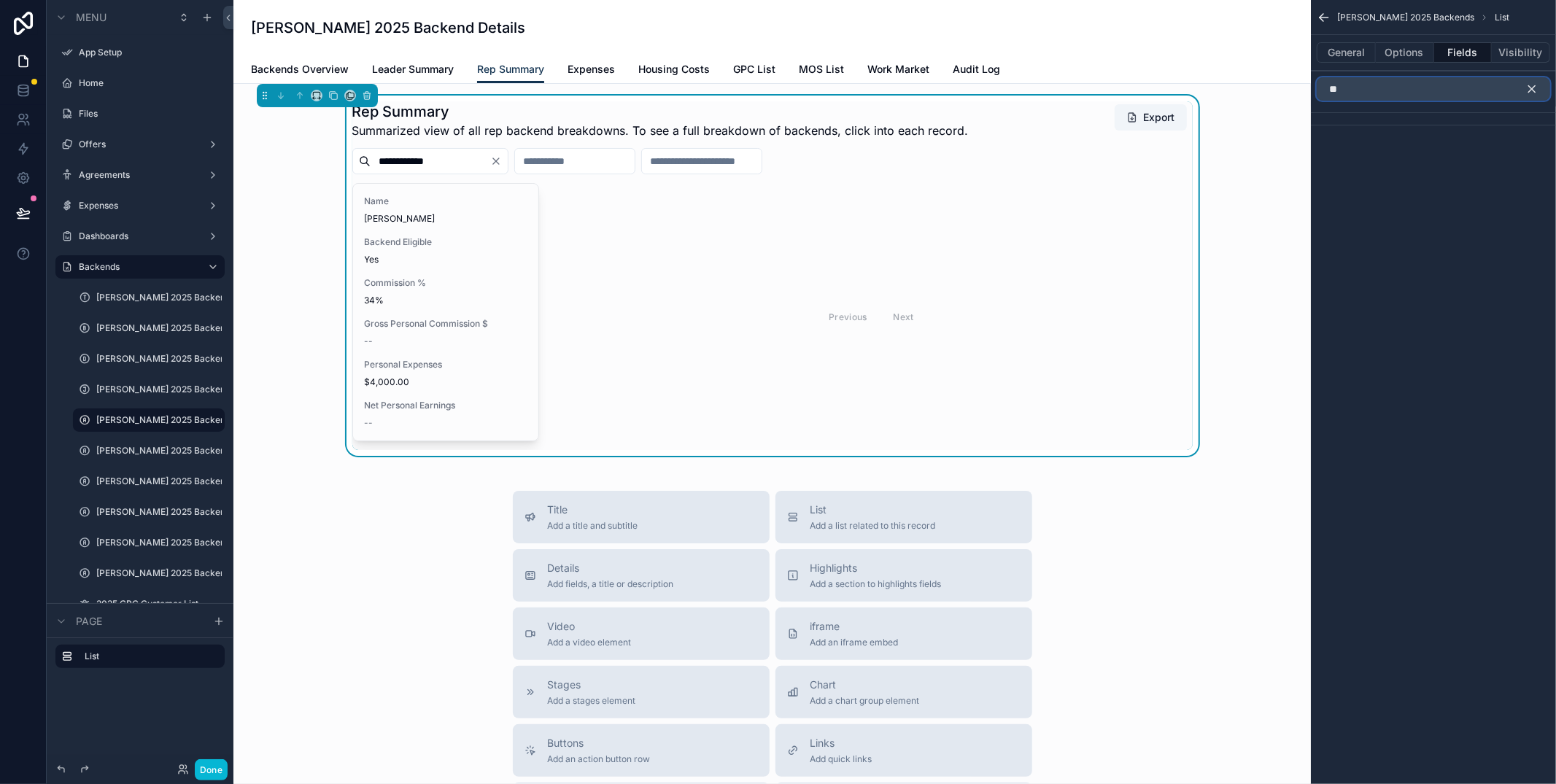
type input "*"
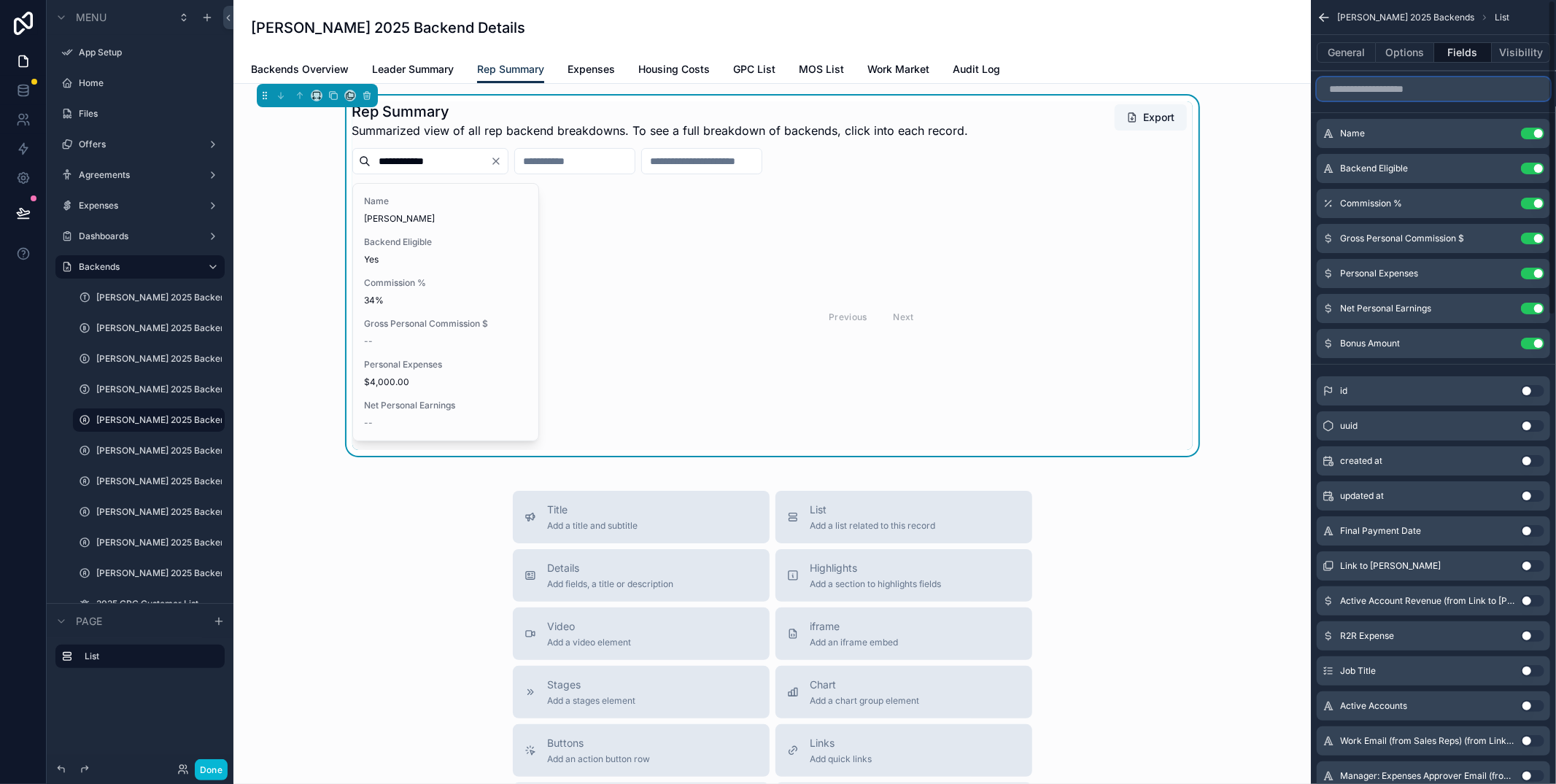
click at [1378, 94] on input "scrollable content" at bounding box center [1433, 89] width 234 height 24
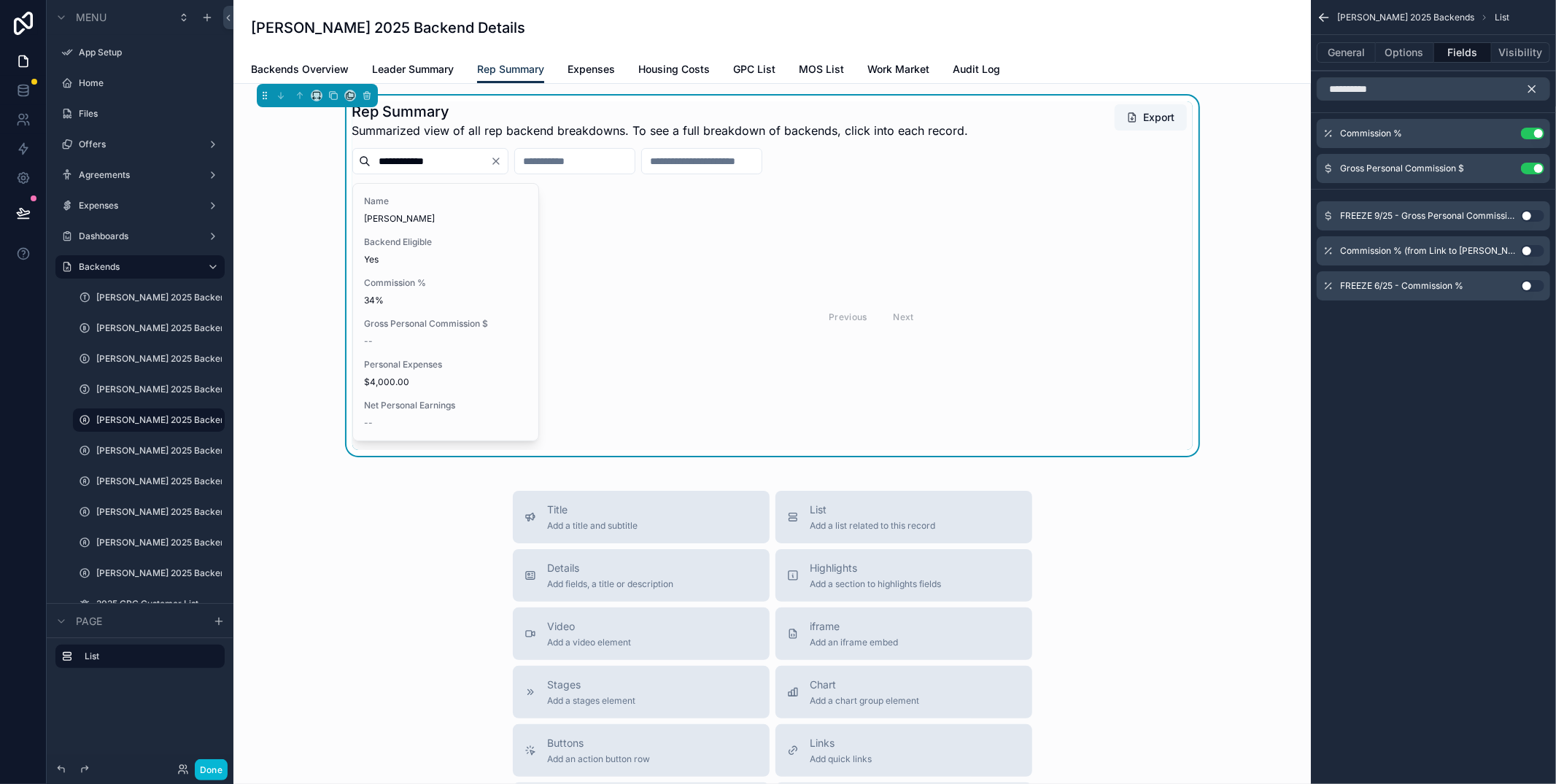
click at [1525, 215] on button "Use setting" at bounding box center [1532, 215] width 24 height 11
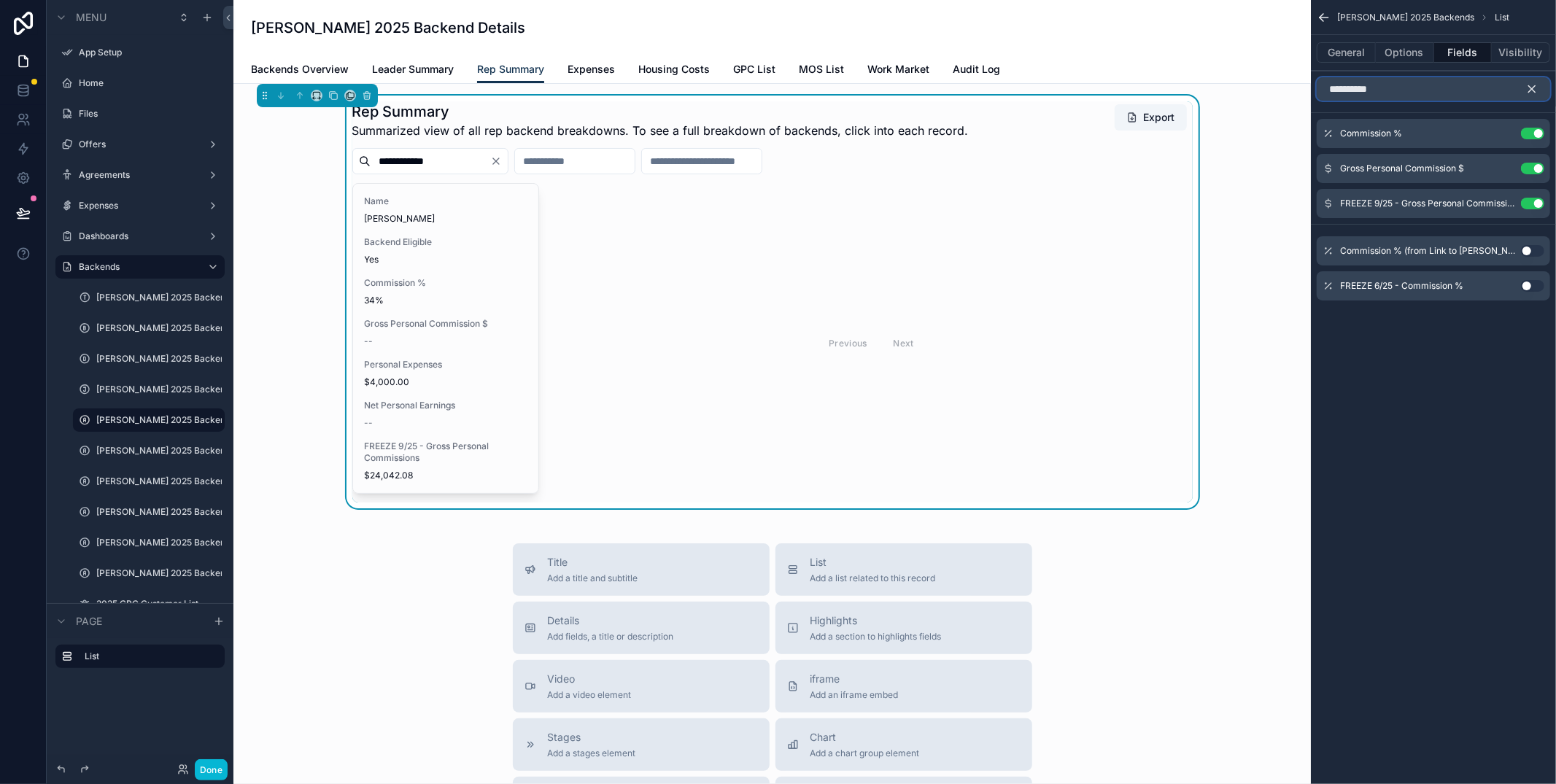
click at [1413, 89] on input "**********" at bounding box center [1433, 89] width 234 height 24
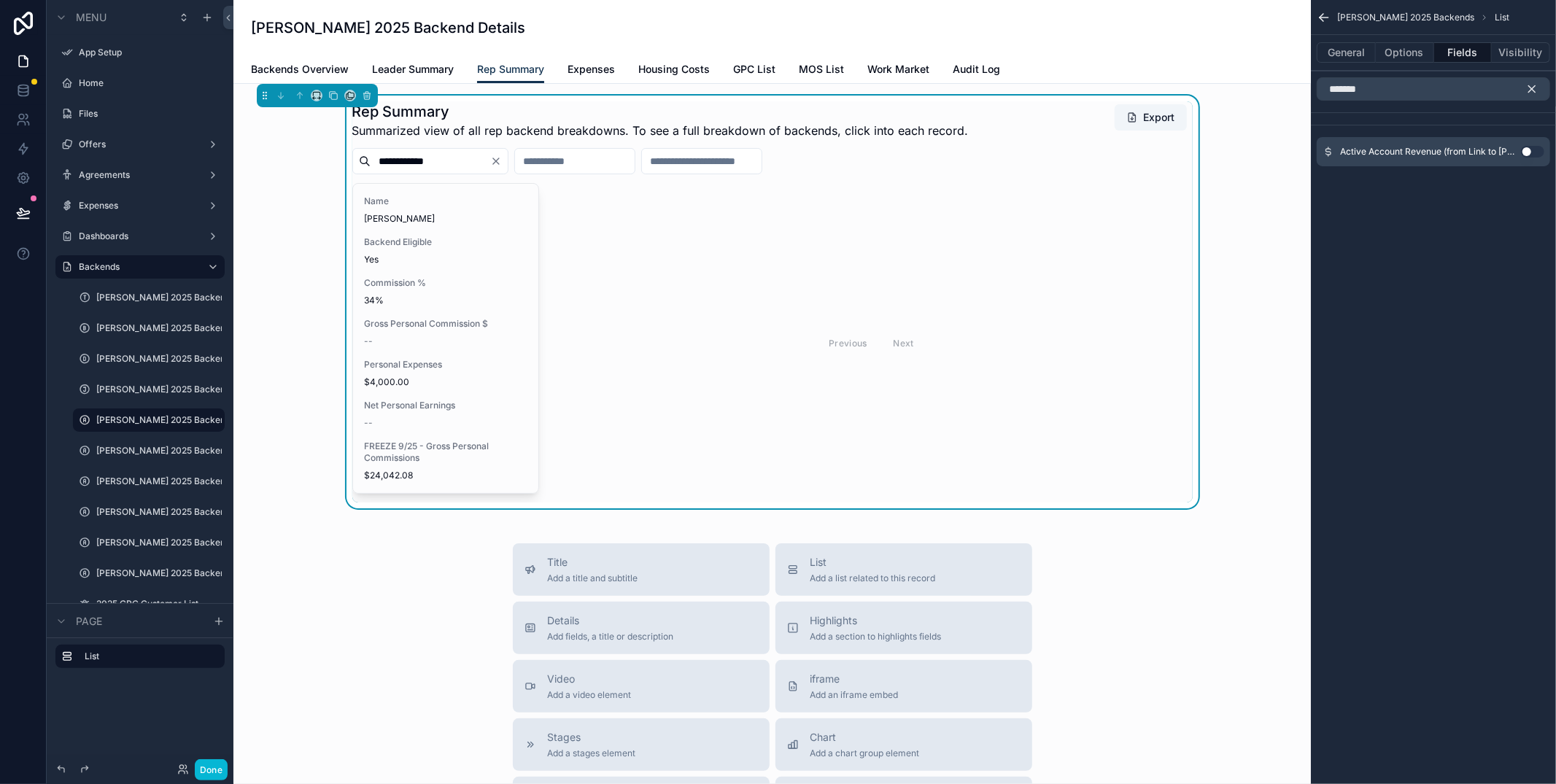
click at [1541, 153] on button "Use setting" at bounding box center [1532, 151] width 24 height 11
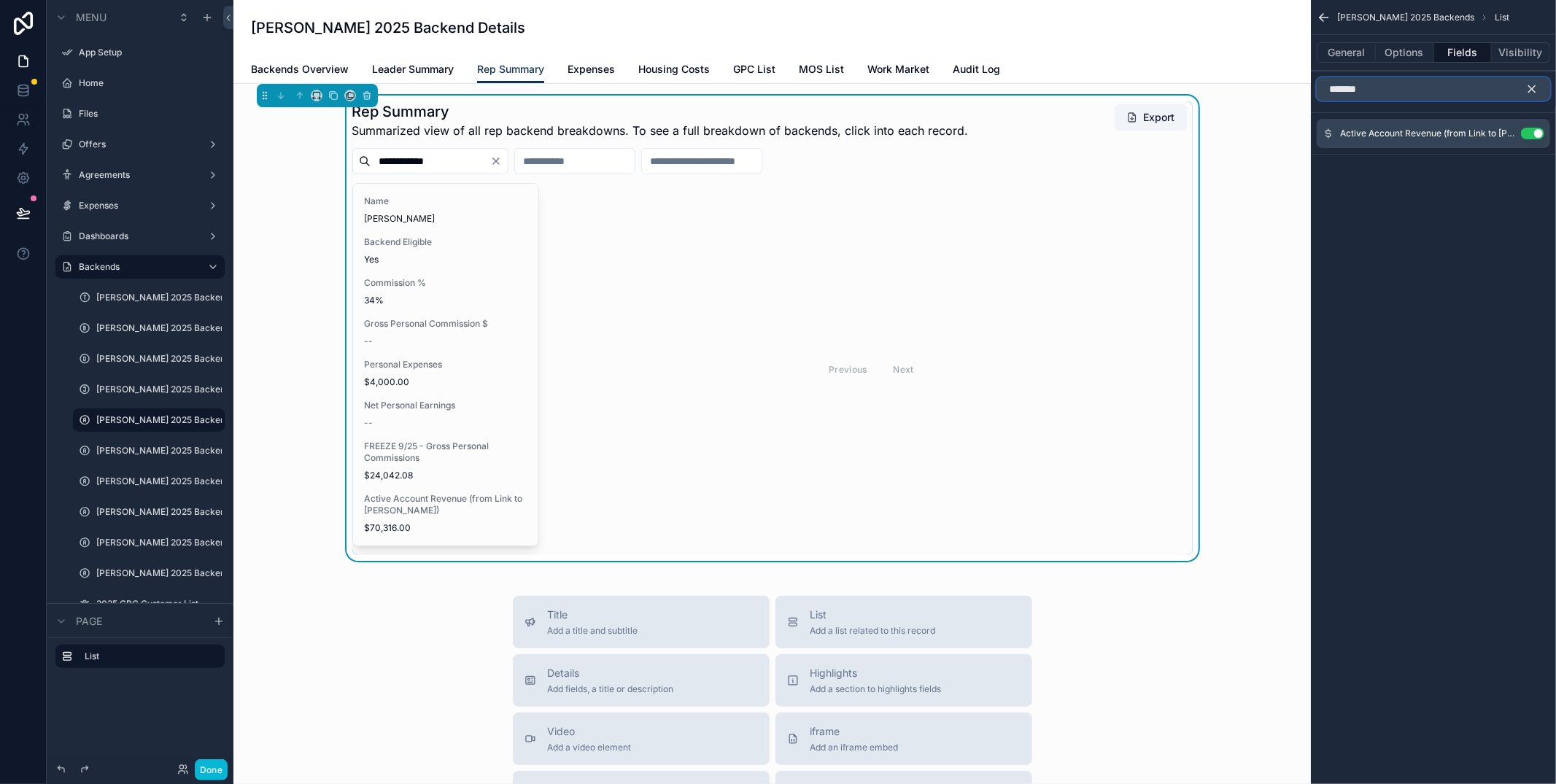
click at [1404, 94] on input "*******" at bounding box center [1433, 89] width 234 height 24
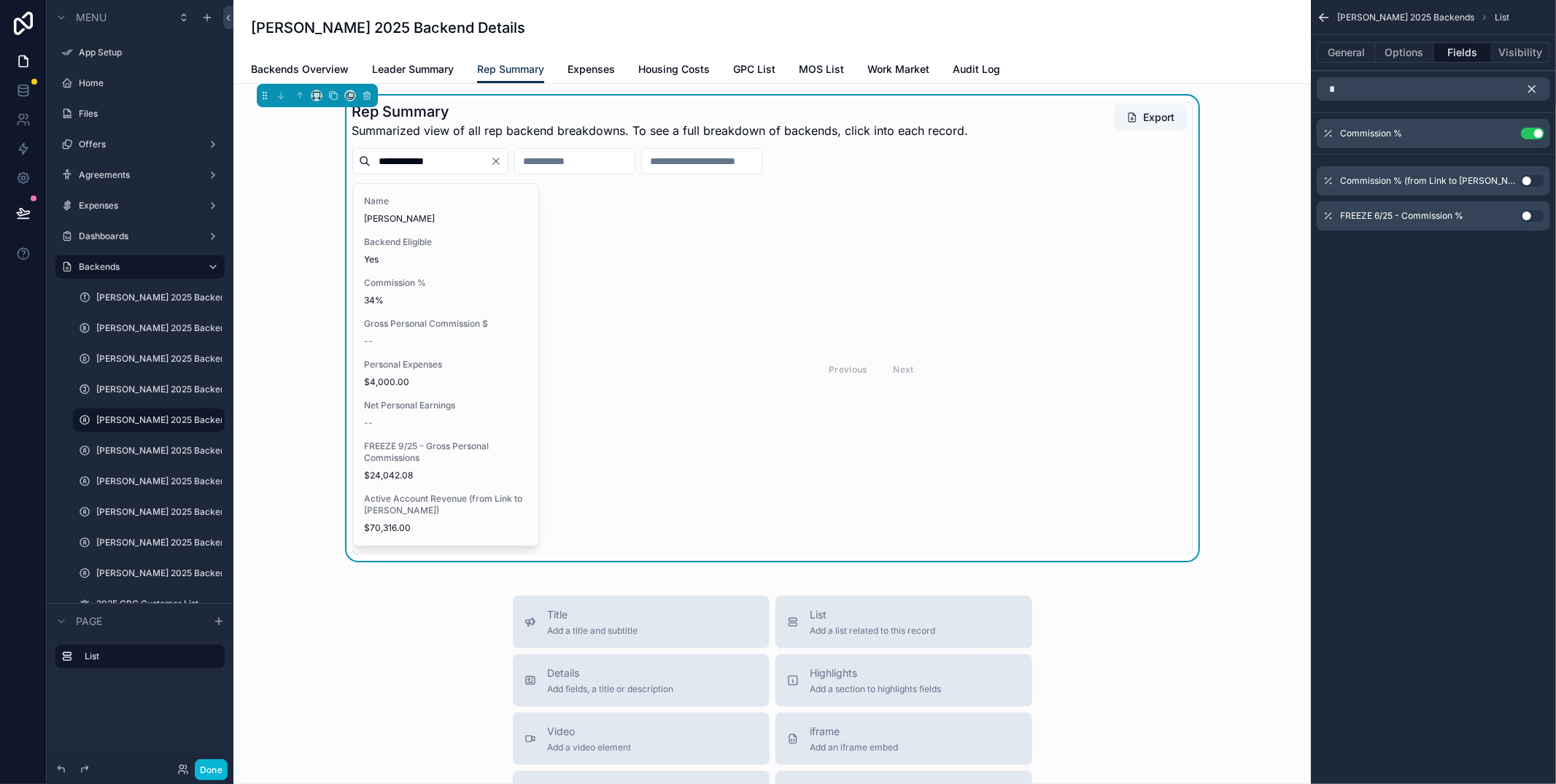
click at [1528, 177] on button "Use setting" at bounding box center [1532, 181] width 24 height 11
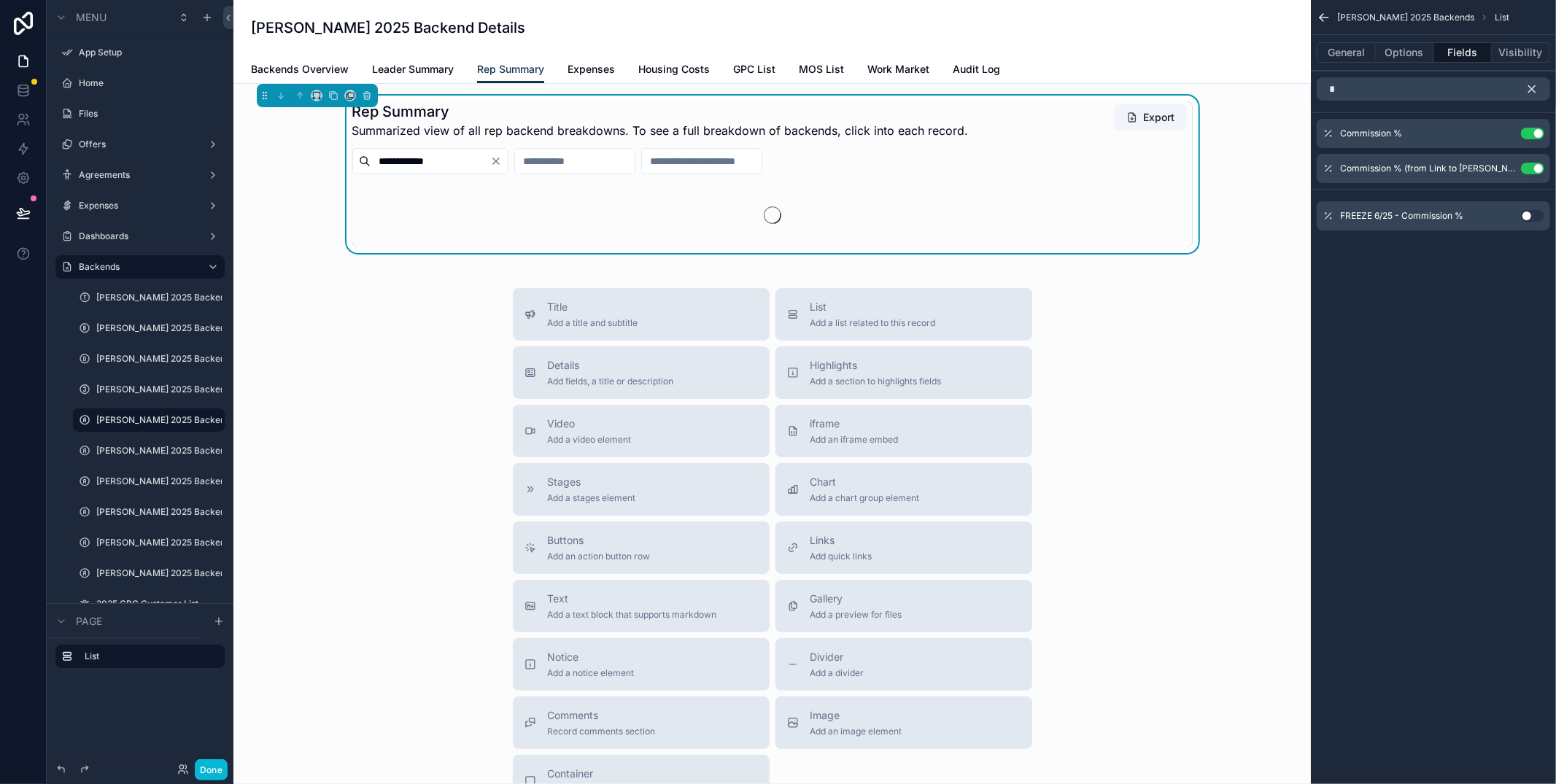
click at [1531, 218] on button "Use setting" at bounding box center [1532, 215] width 24 height 11
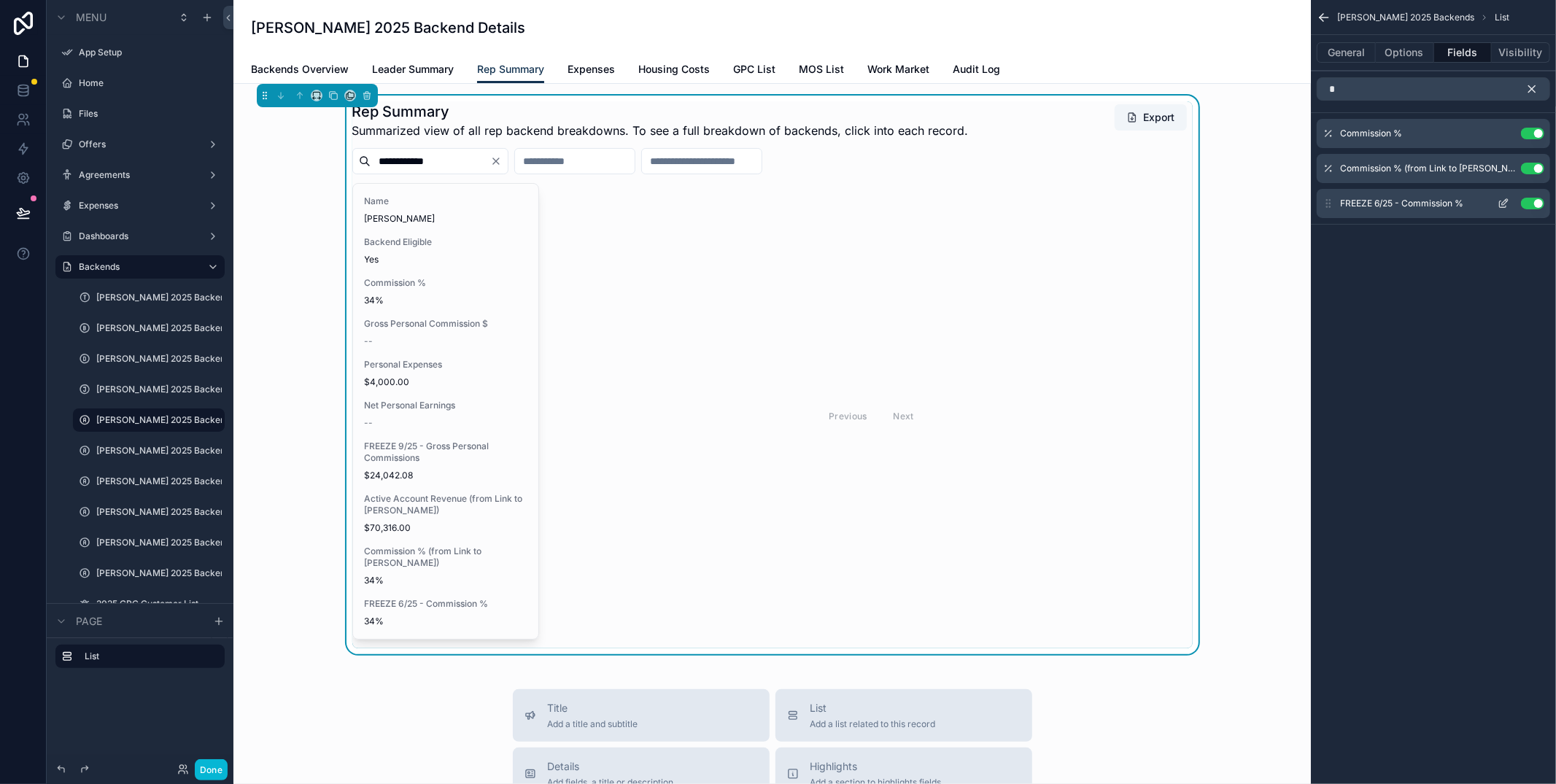
click at [1538, 207] on button "Use setting" at bounding box center [1532, 203] width 24 height 11
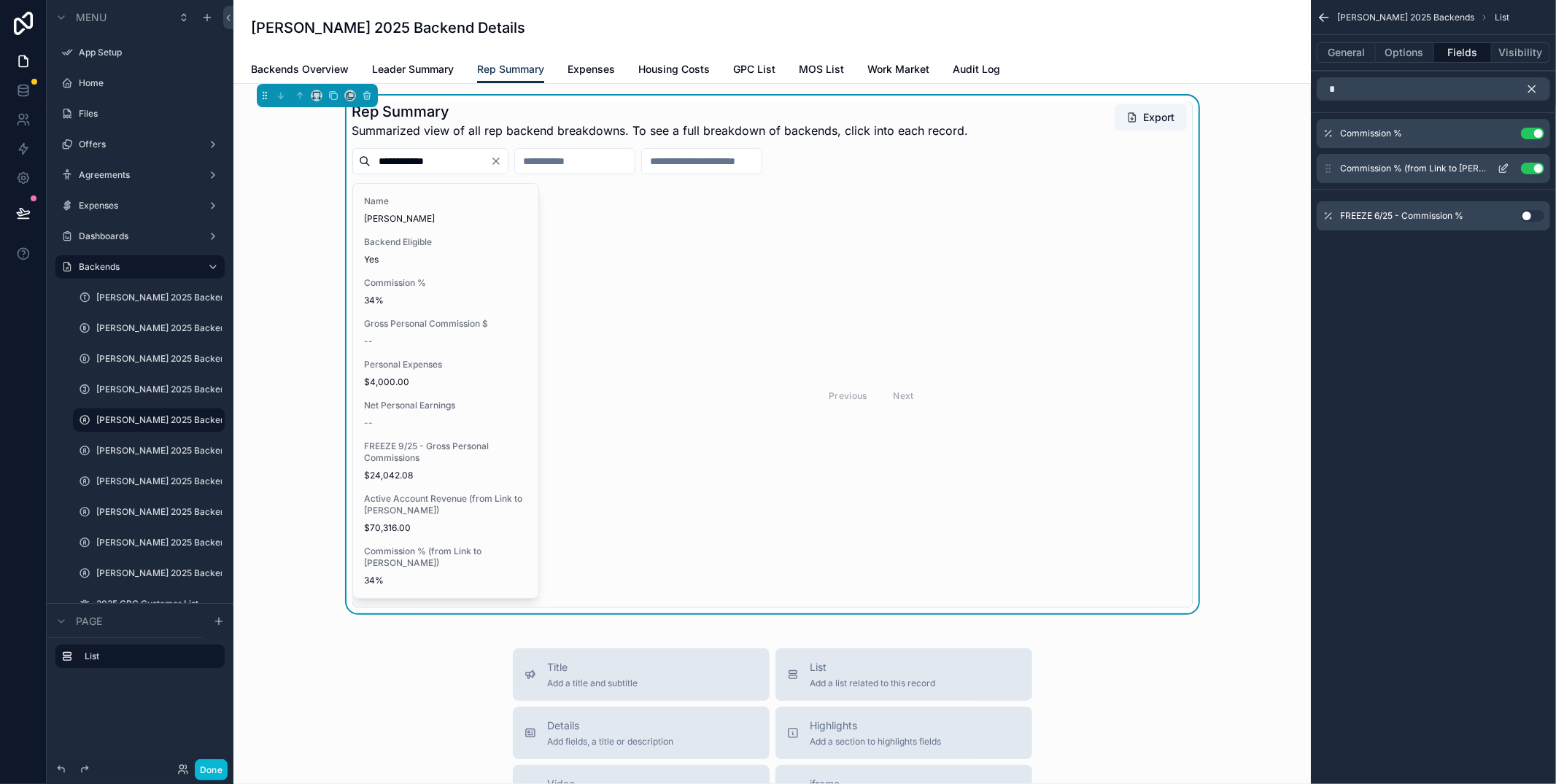
click at [1534, 170] on button "Use setting" at bounding box center [1532, 167] width 24 height 11
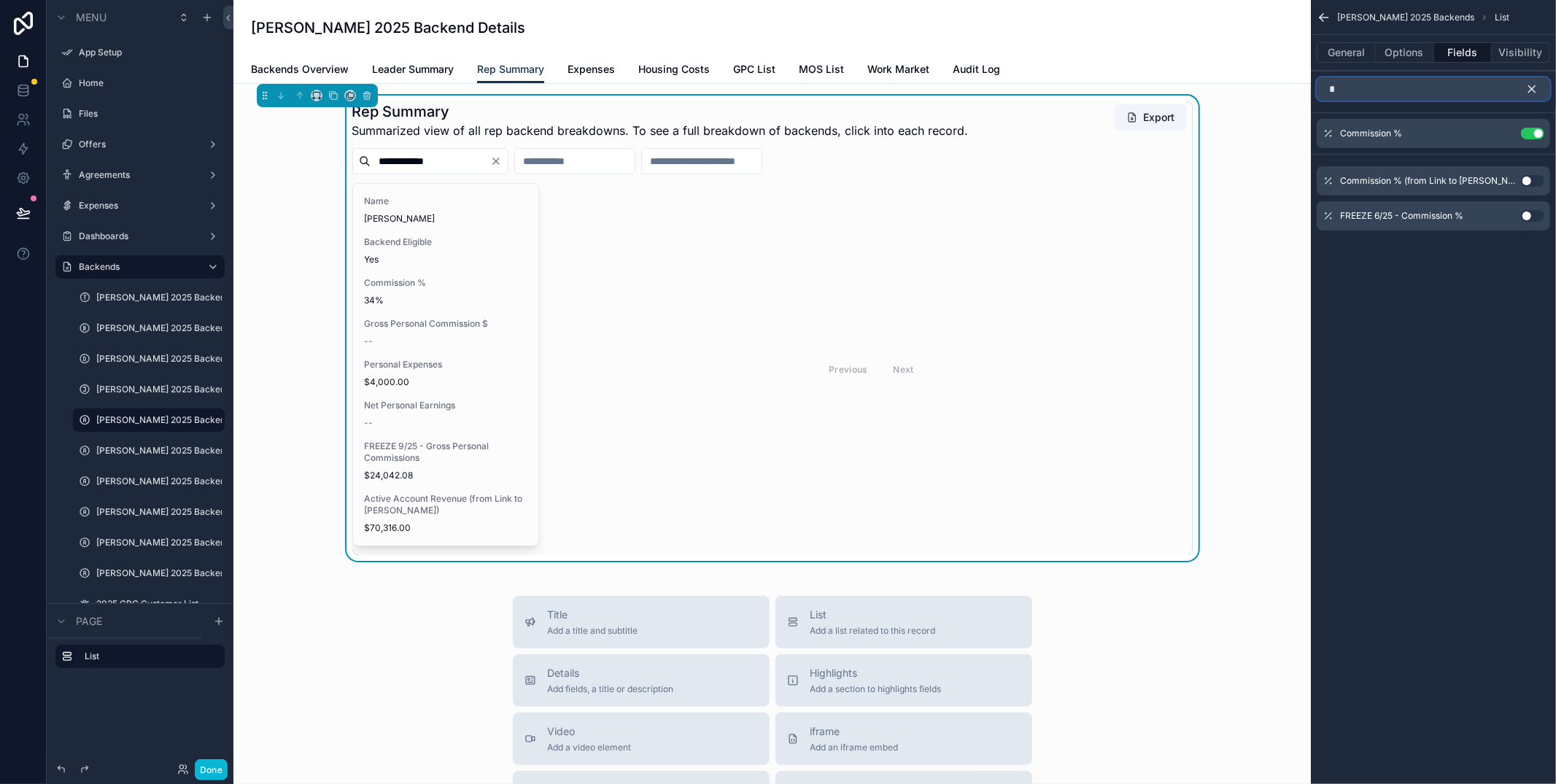
click at [1378, 87] on input "*" at bounding box center [1433, 89] width 234 height 24
click at [1532, 181] on button "Use setting" at bounding box center [1532, 181] width 24 height 11
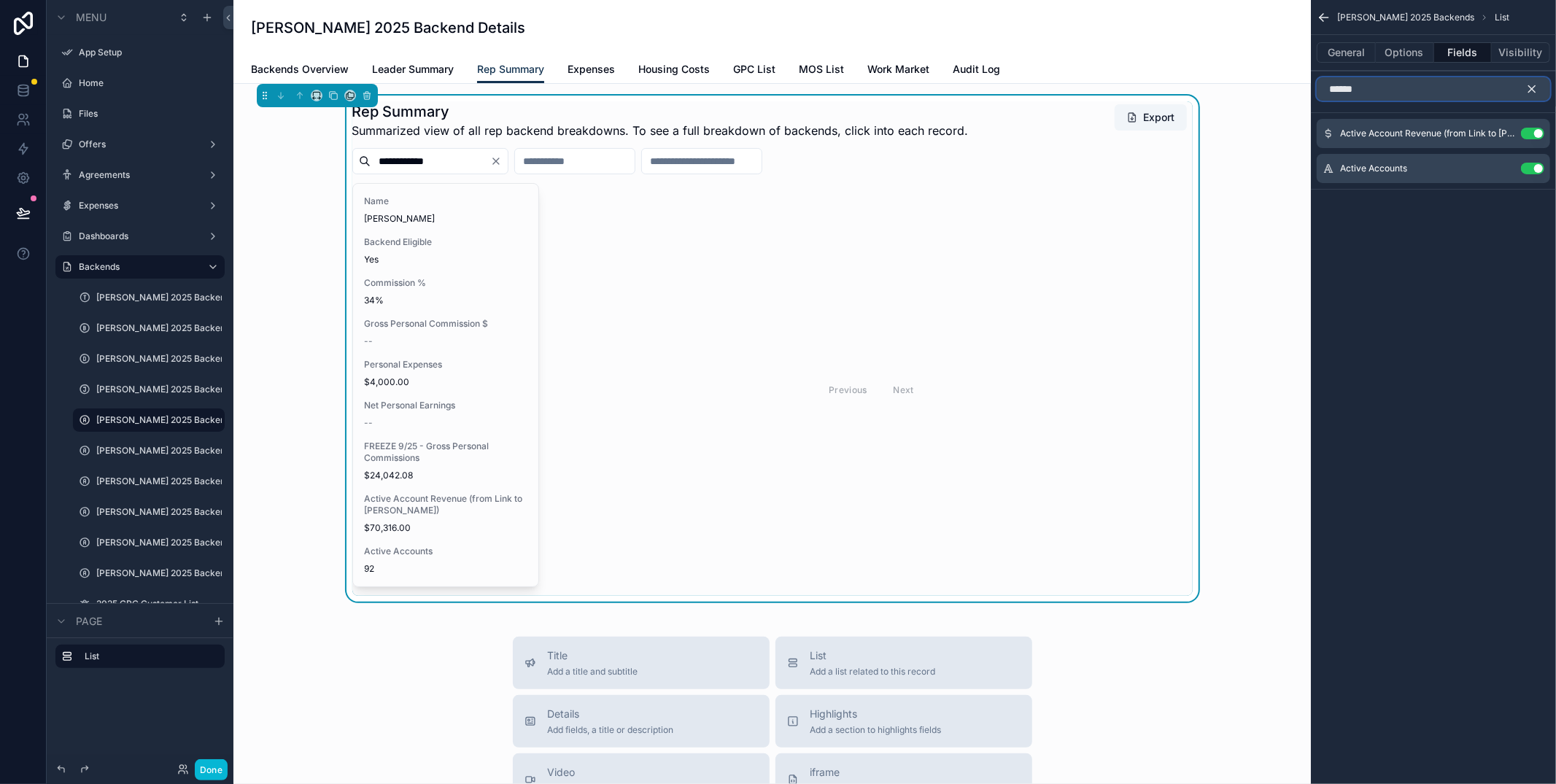
click at [1390, 97] on input "******" at bounding box center [1433, 89] width 234 height 24
click at [1391, 97] on input "******" at bounding box center [1433, 89] width 234 height 24
type input "*"
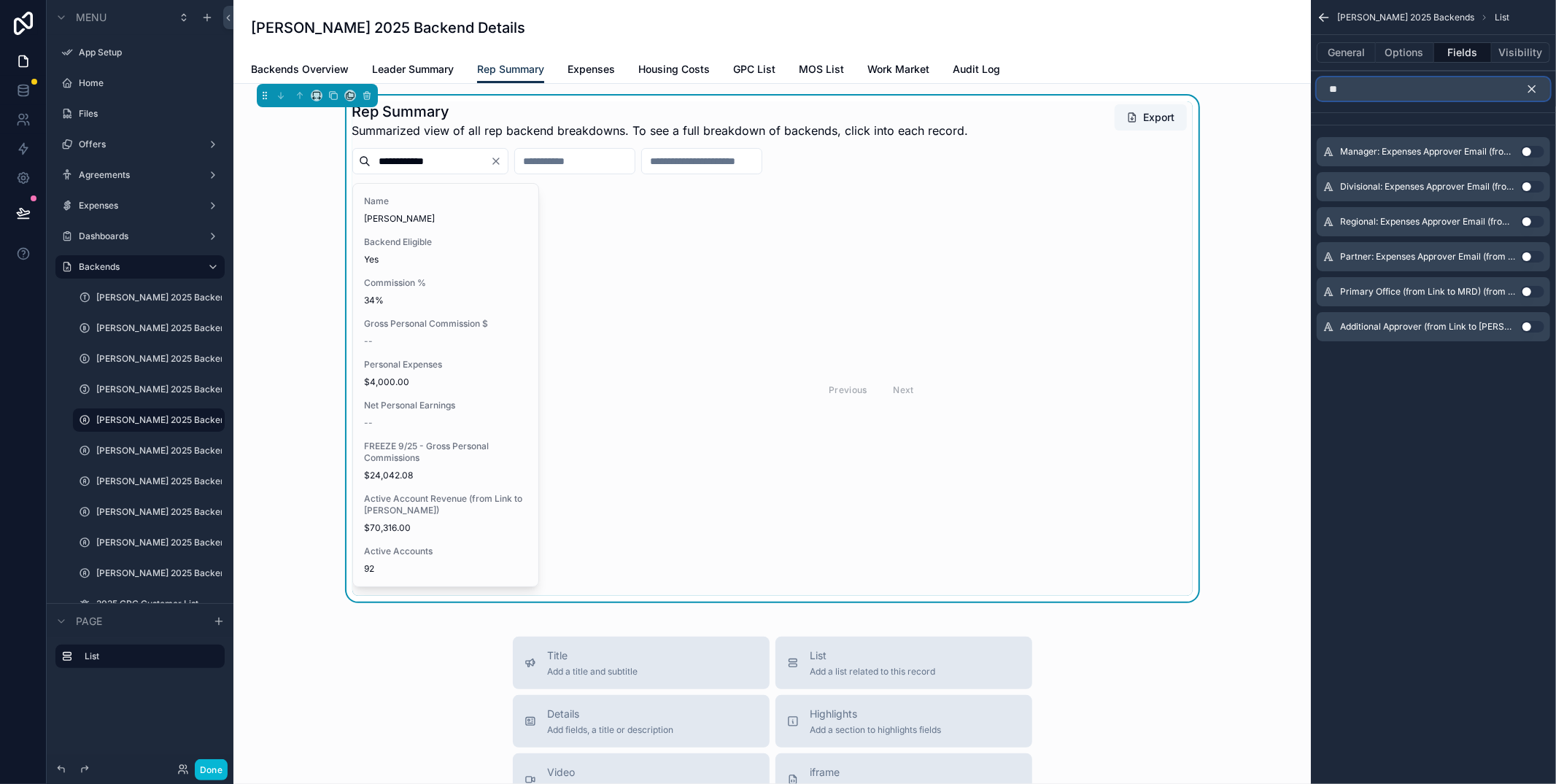
type input "*"
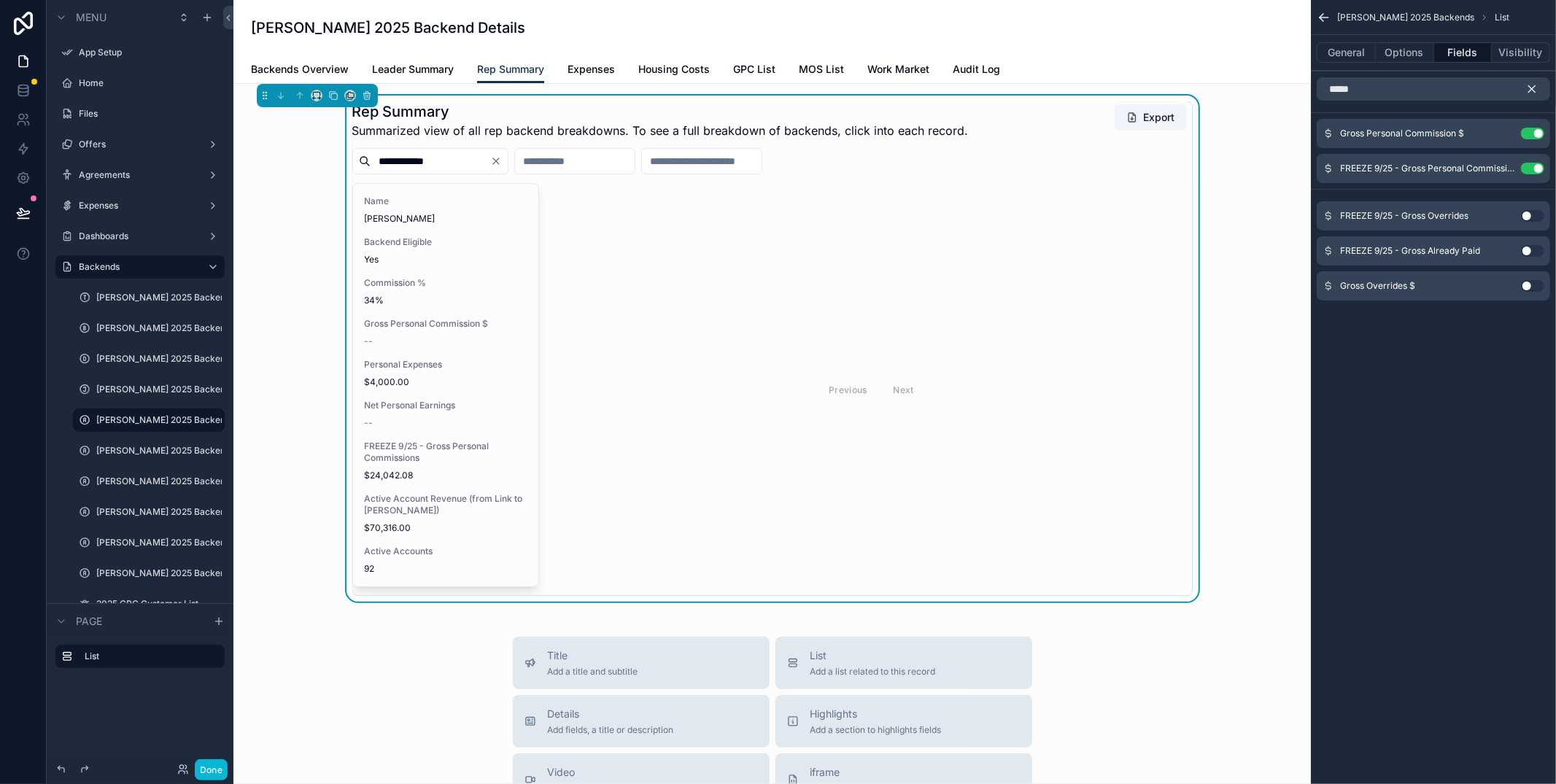
click at [1530, 218] on button "Use setting" at bounding box center [1532, 215] width 24 height 11
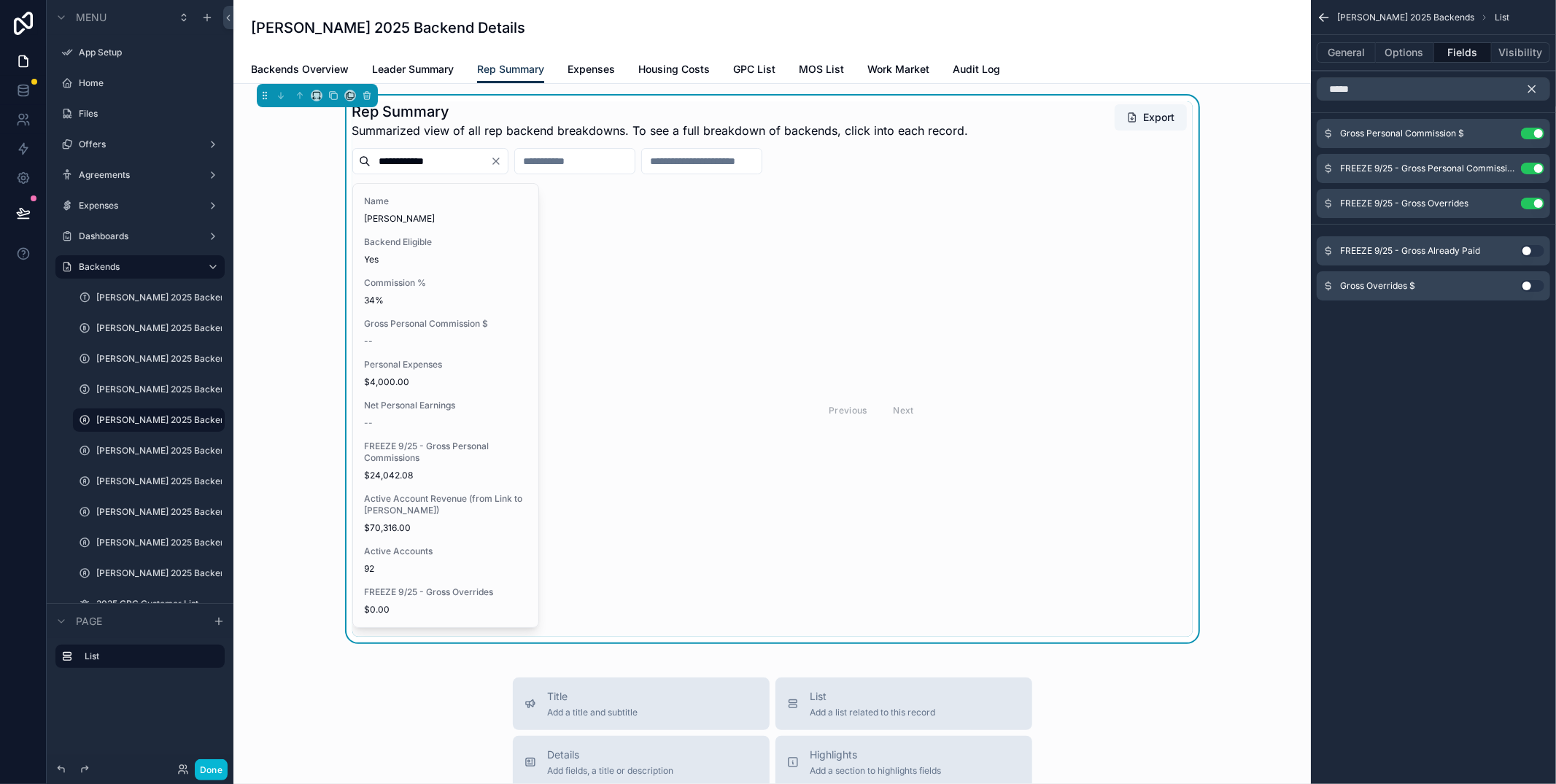
click at [1530, 252] on button "Use setting" at bounding box center [1532, 250] width 24 height 11
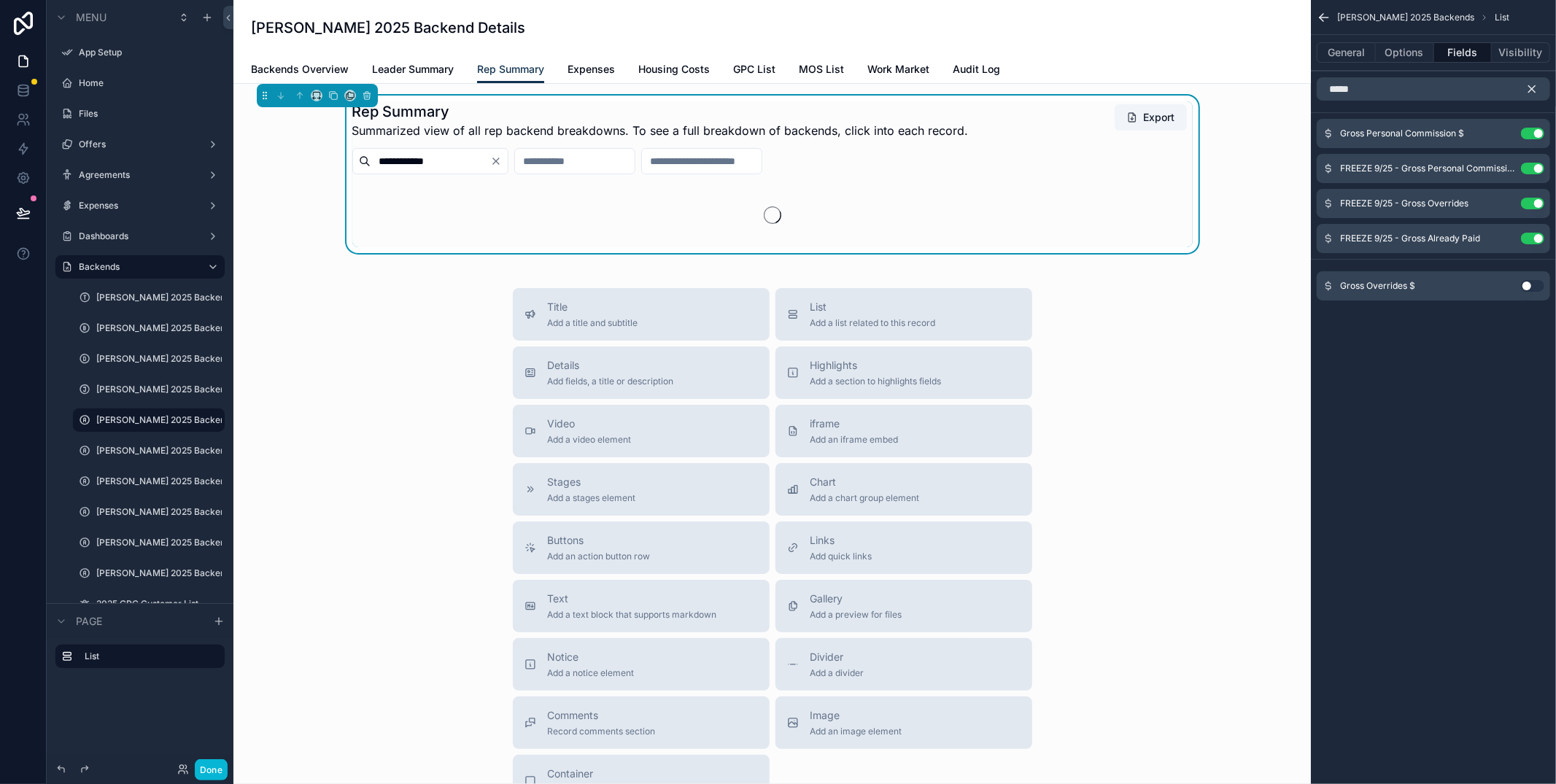
click at [1529, 287] on button "Use setting" at bounding box center [1532, 285] width 24 height 11
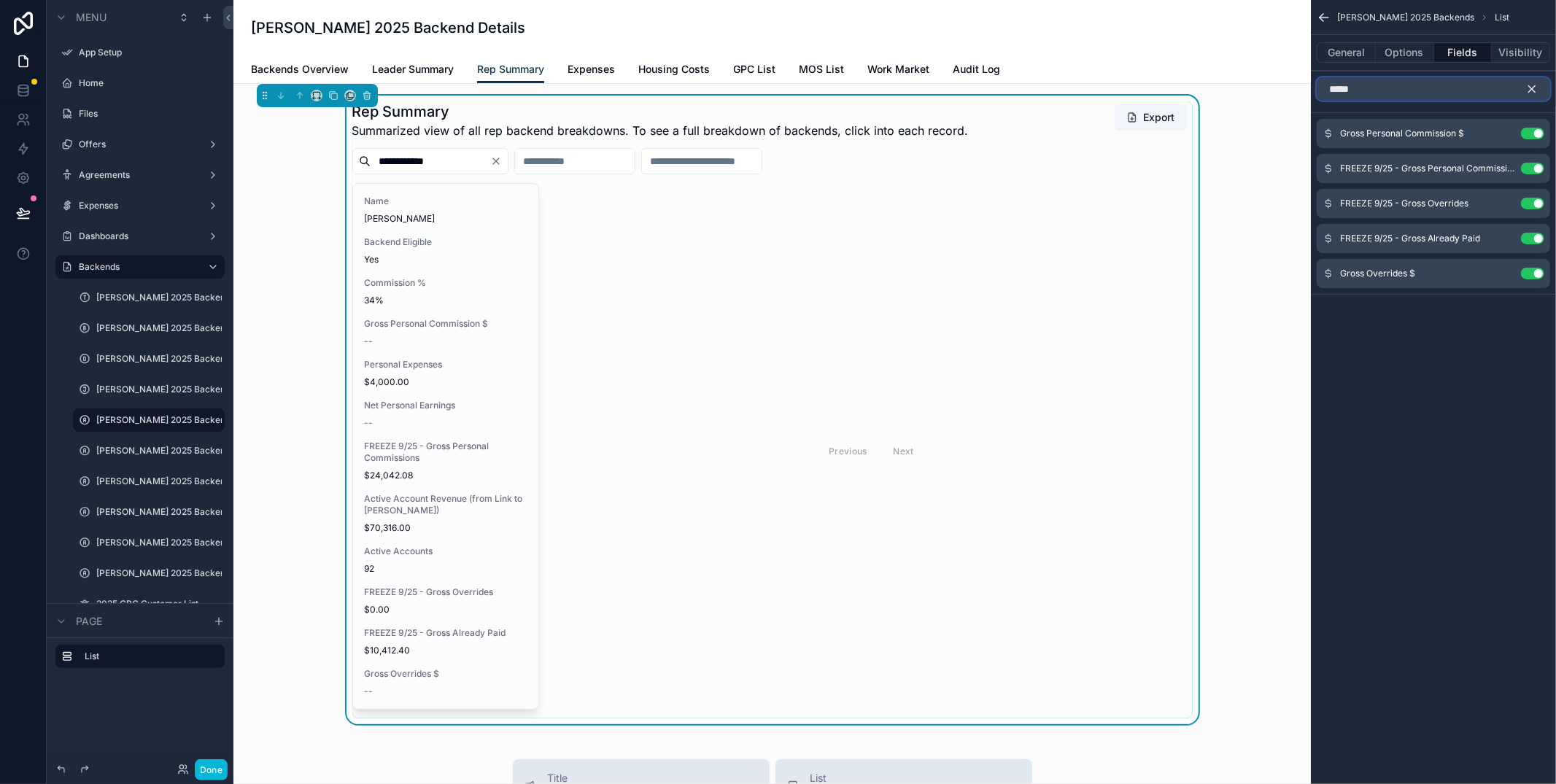
click at [1409, 89] on input "*****" at bounding box center [1433, 89] width 234 height 24
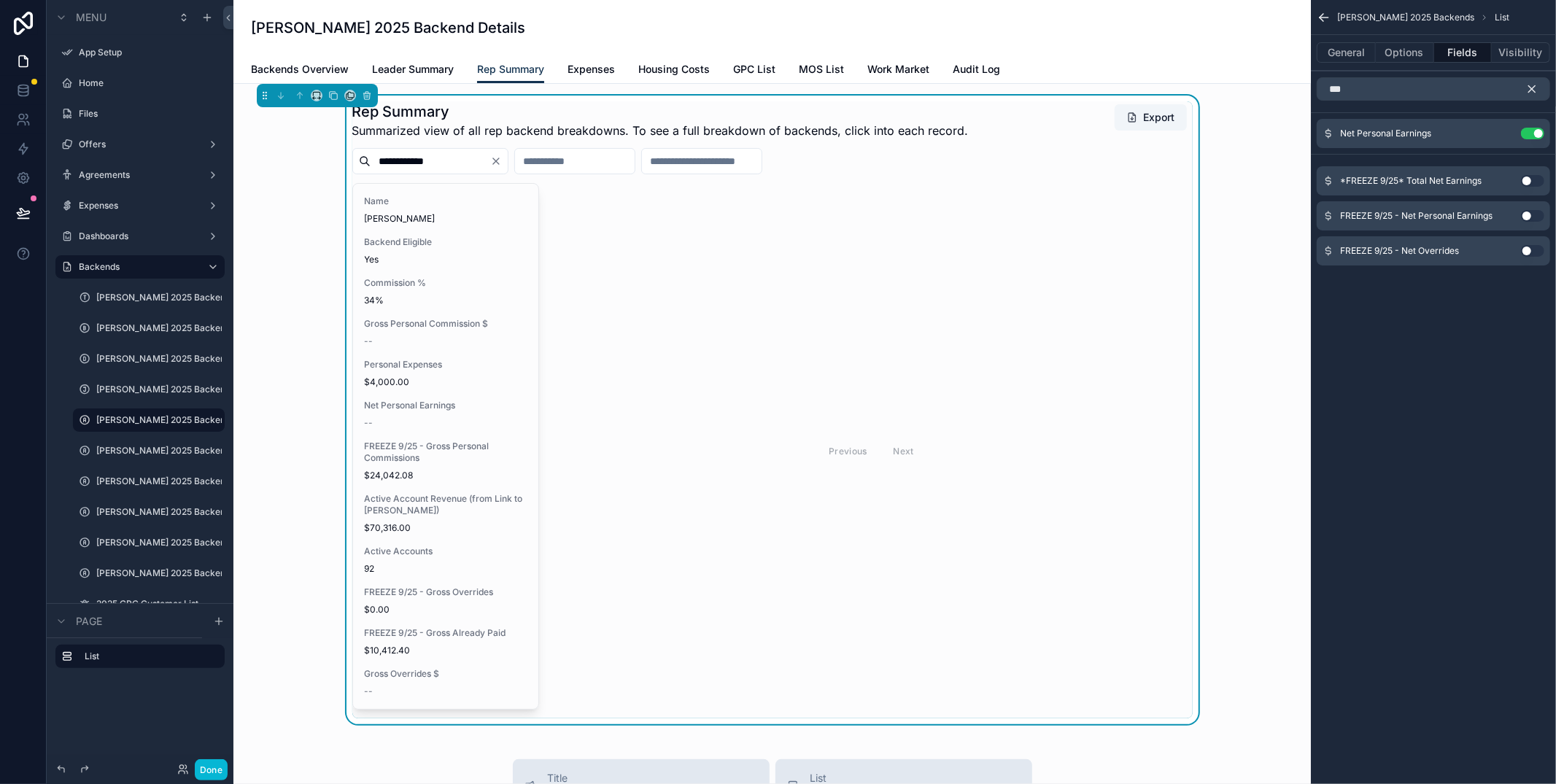
click at [1532, 183] on button "Use setting" at bounding box center [1532, 181] width 24 height 11
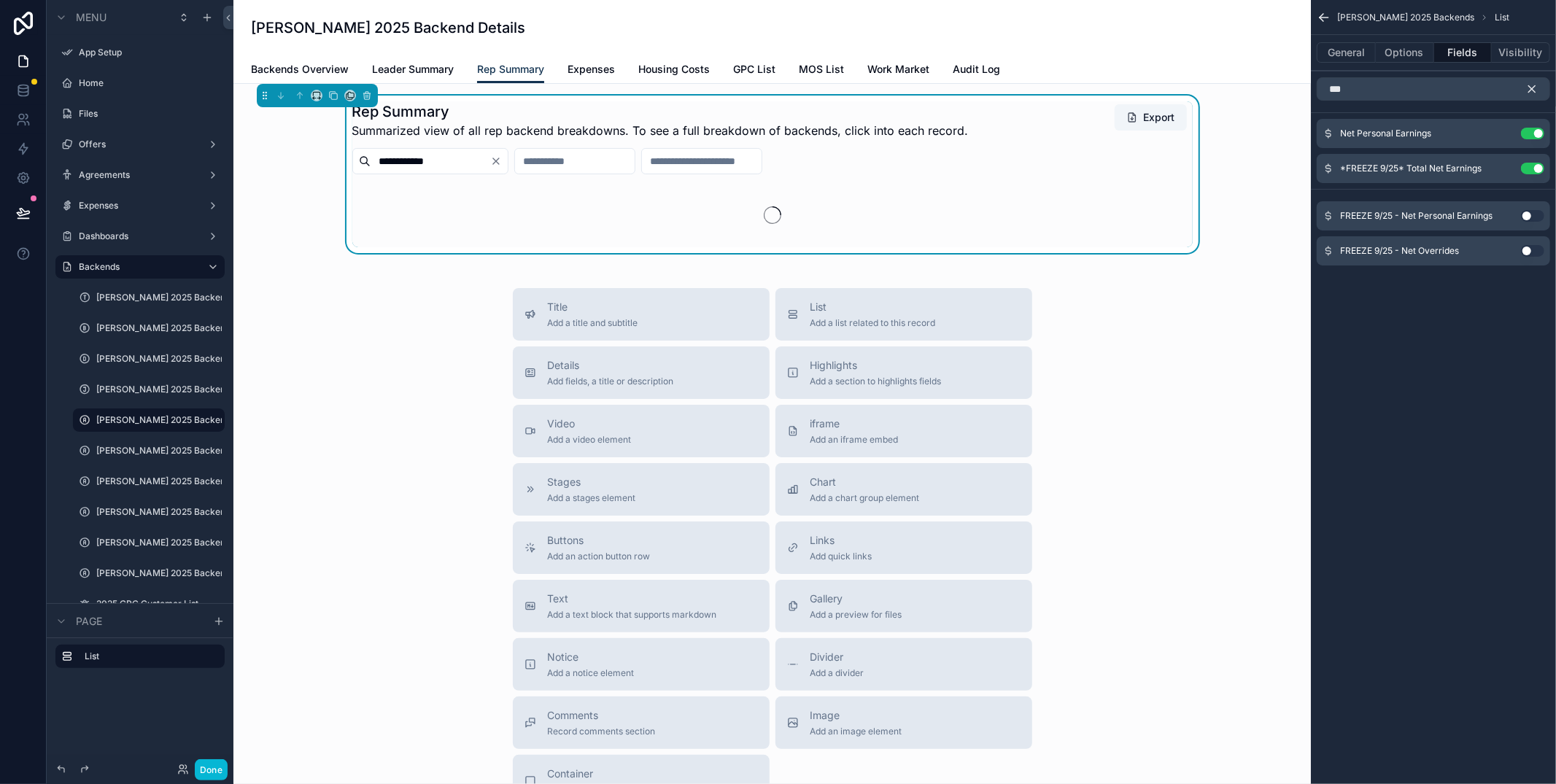
click at [1530, 216] on button "Use setting" at bounding box center [1532, 215] width 24 height 11
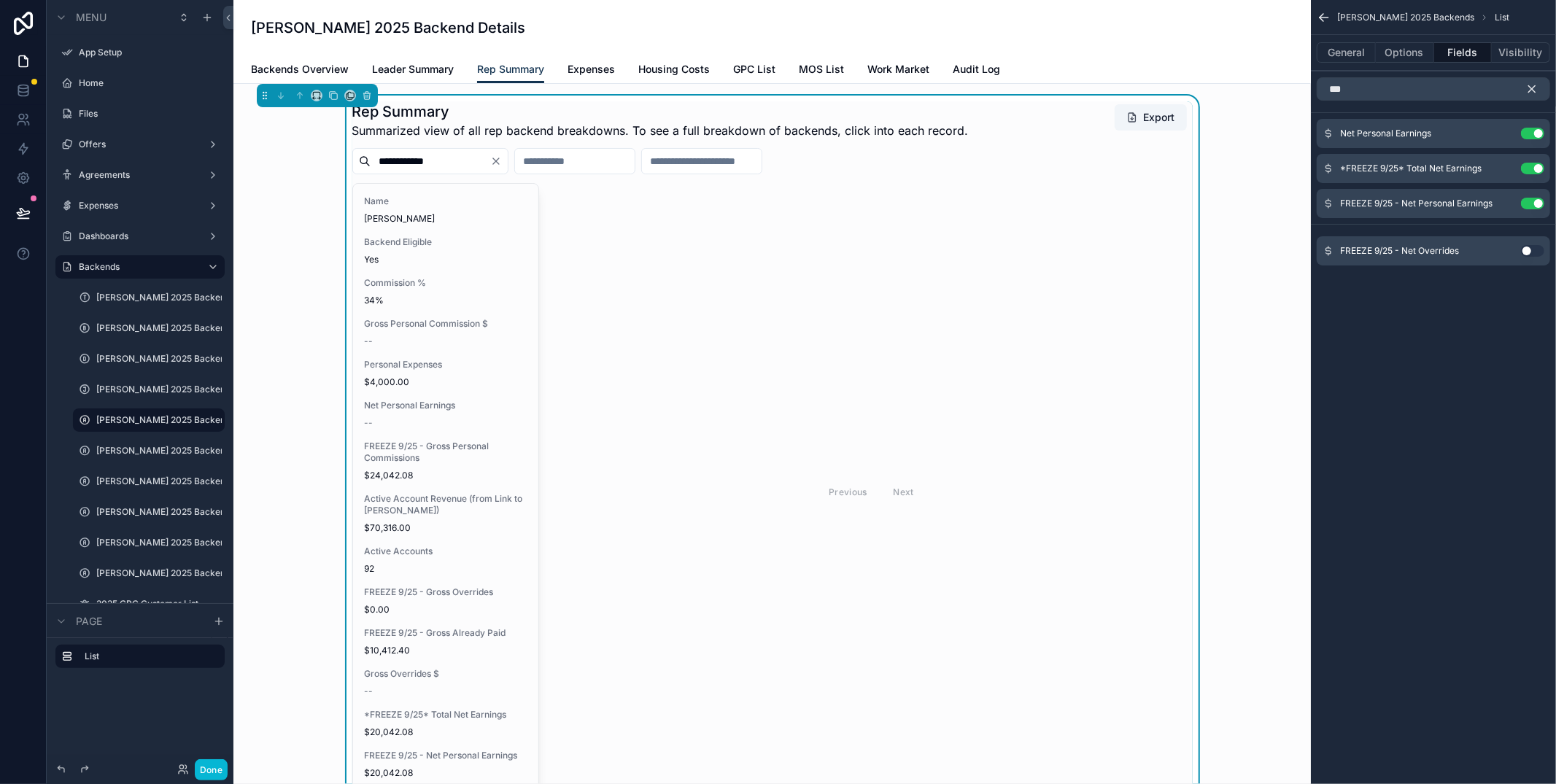
click at [1531, 251] on button "Use setting" at bounding box center [1532, 250] width 24 height 11
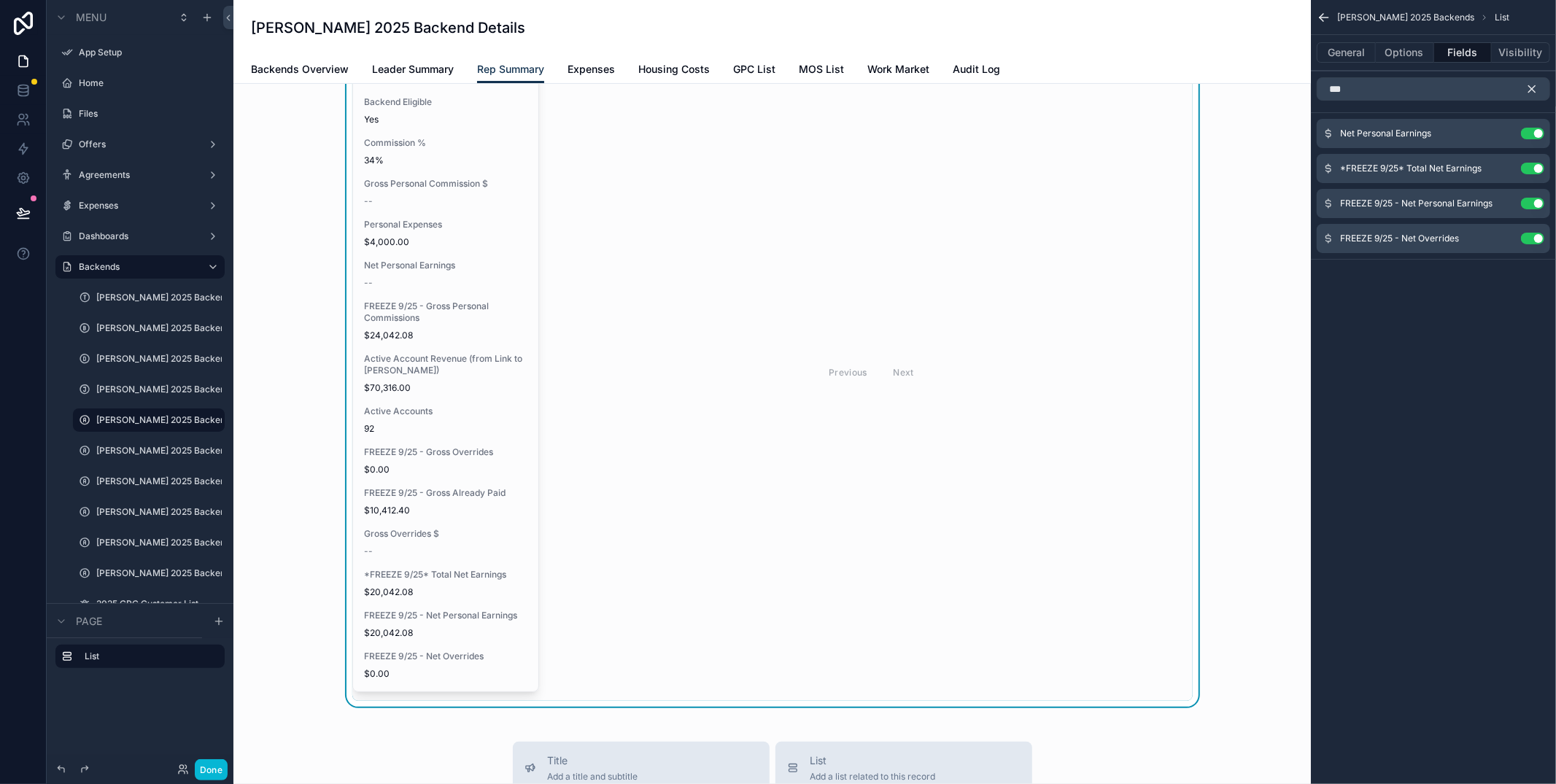
scroll to position [144, 0]
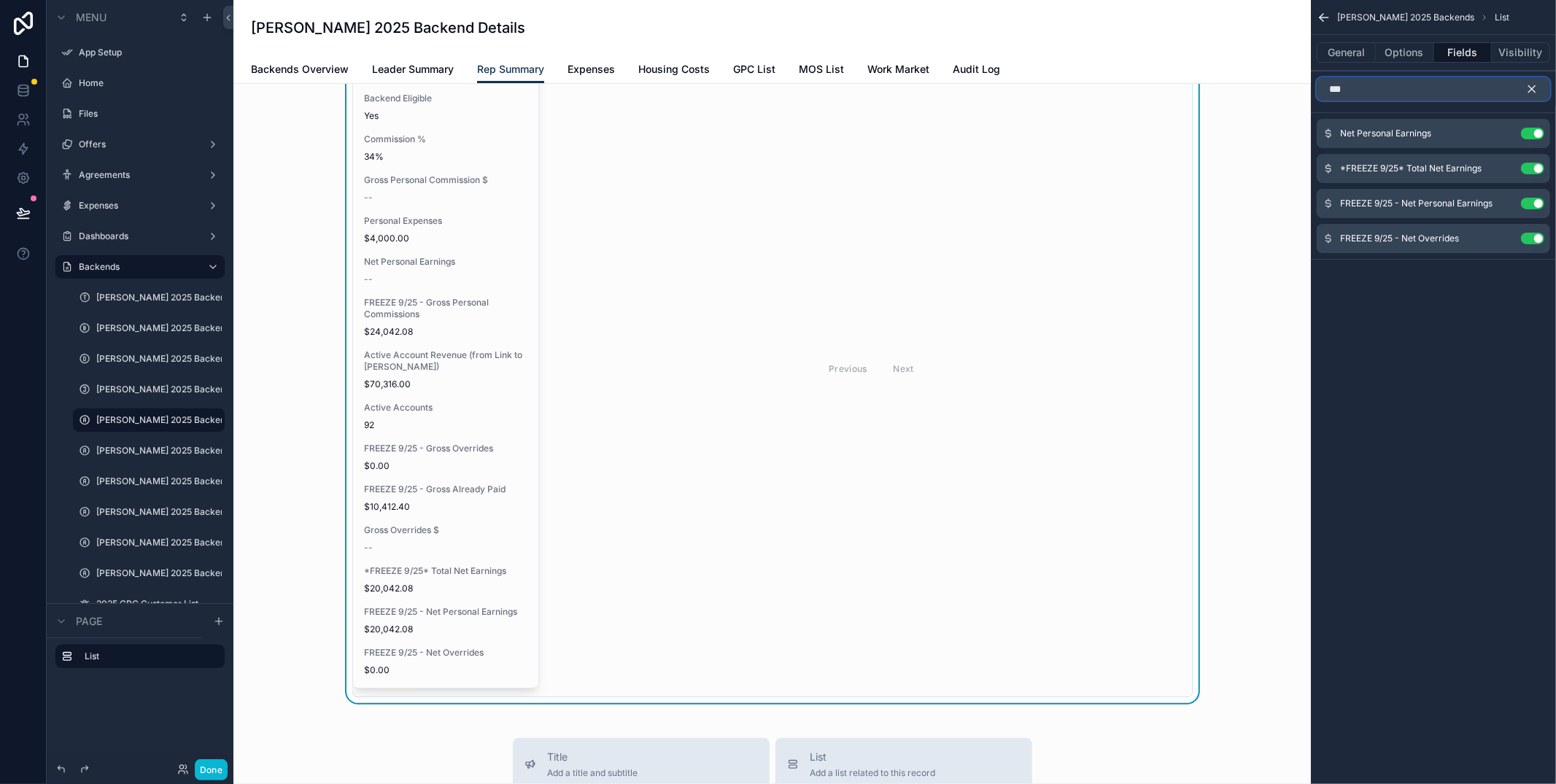
click at [1382, 93] on input "***" at bounding box center [1433, 89] width 234 height 24
click at [1380, 96] on input "***" at bounding box center [1433, 89] width 234 height 24
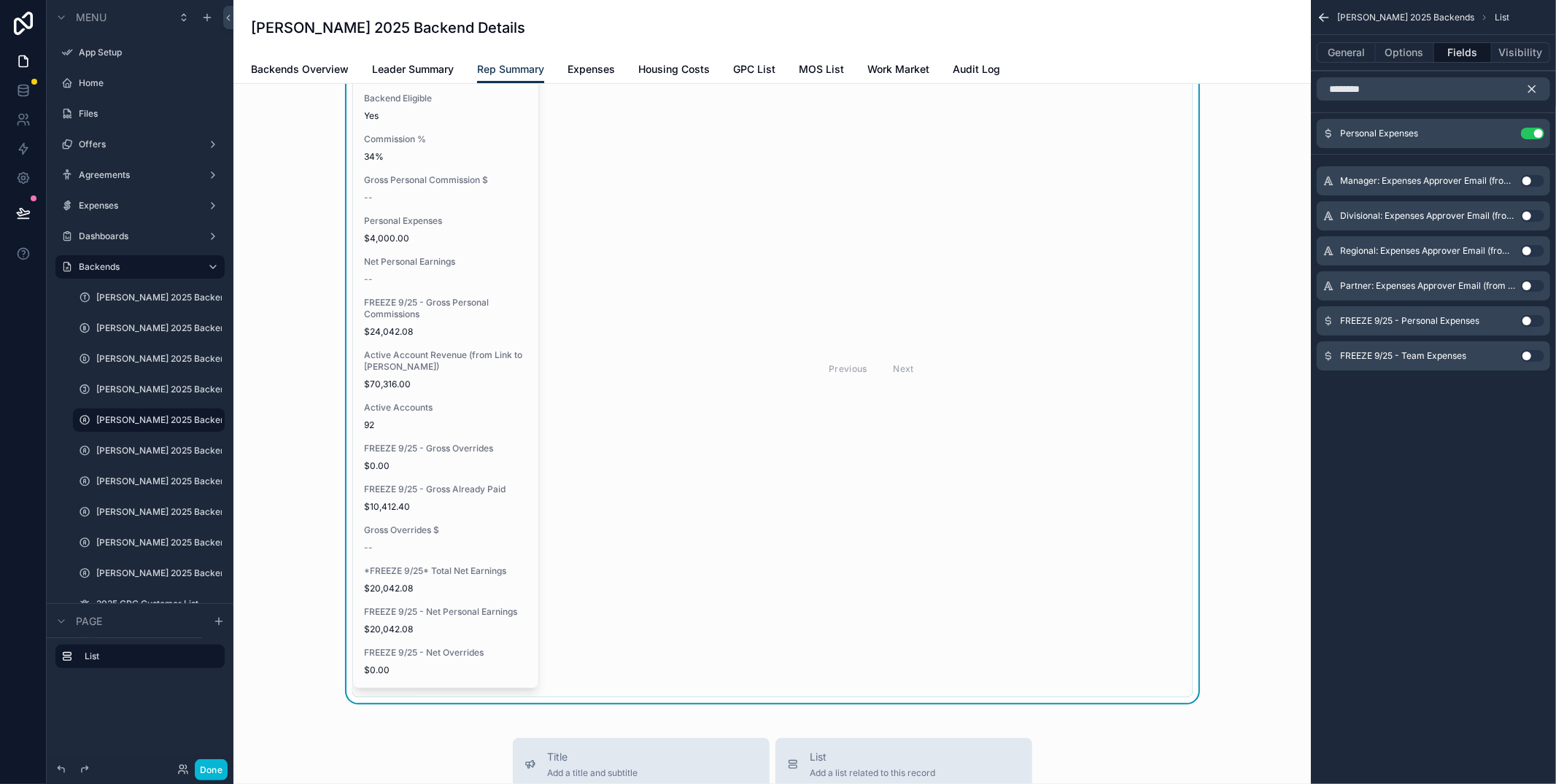
click at [1534, 324] on button "Use setting" at bounding box center [1532, 320] width 24 height 11
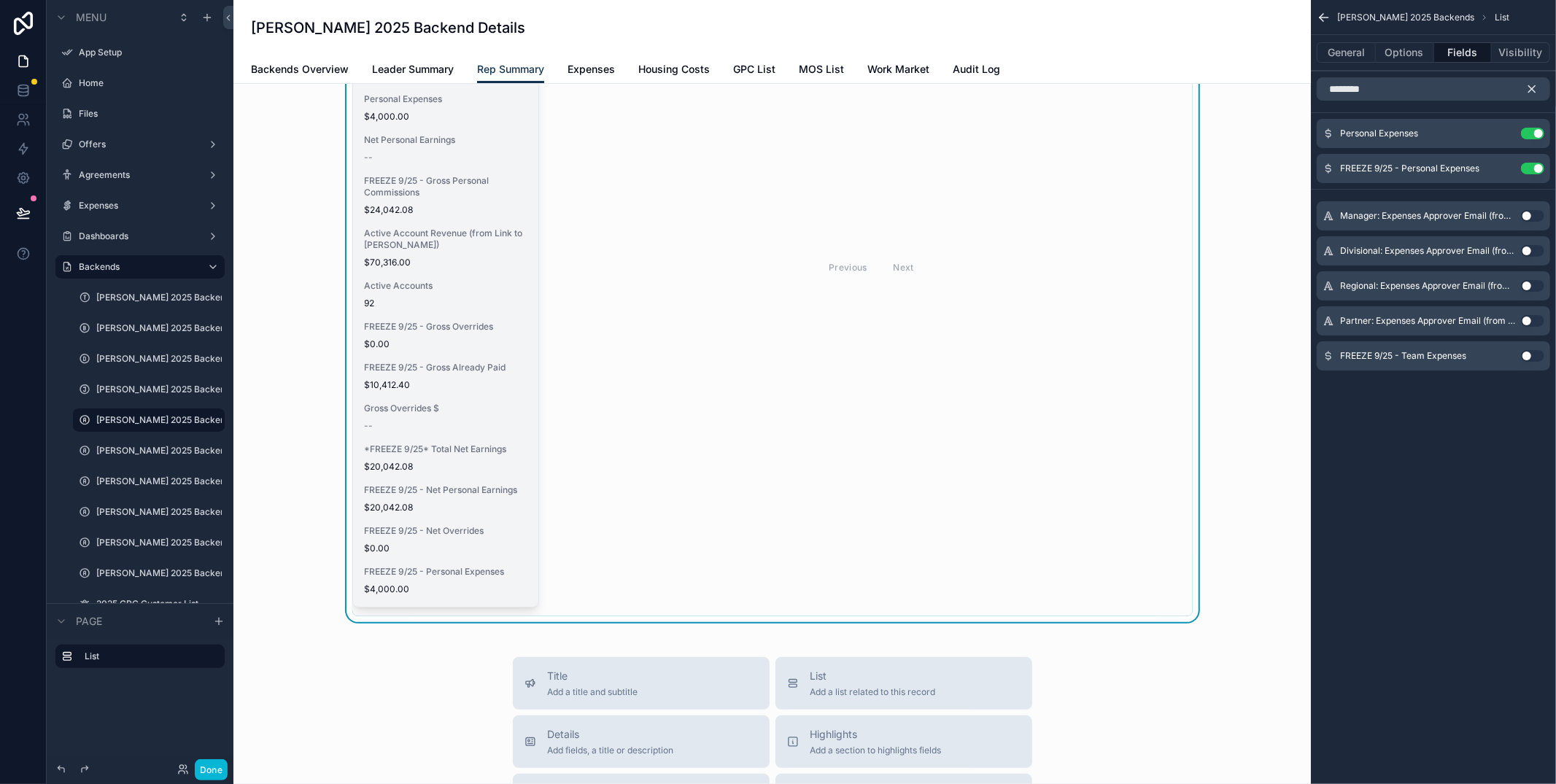
scroll to position [200, 0]
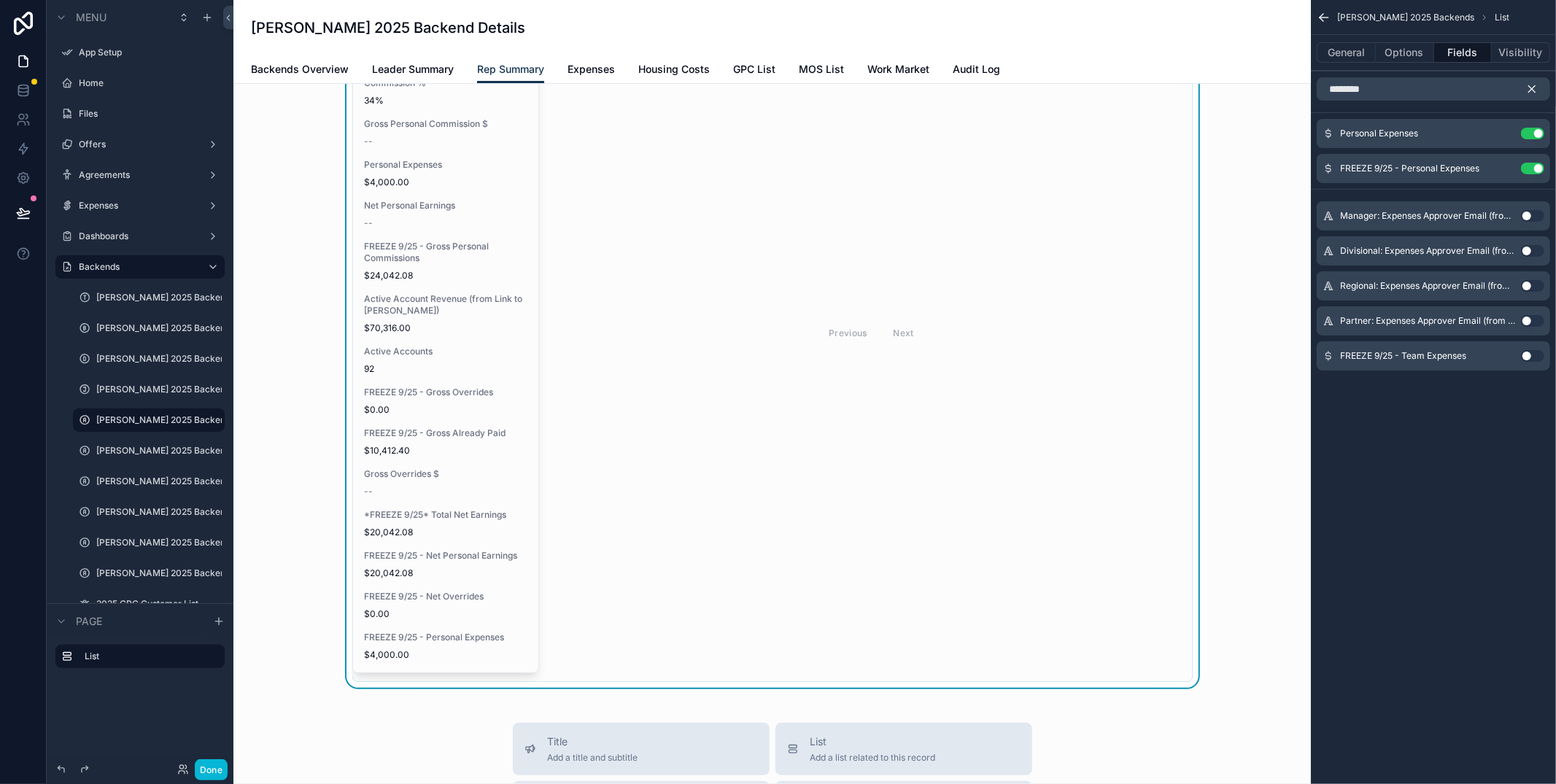
click at [1433, 75] on div "********" at bounding box center [1433, 89] width 245 height 35
click at [1416, 93] on input "********" at bounding box center [1433, 89] width 234 height 24
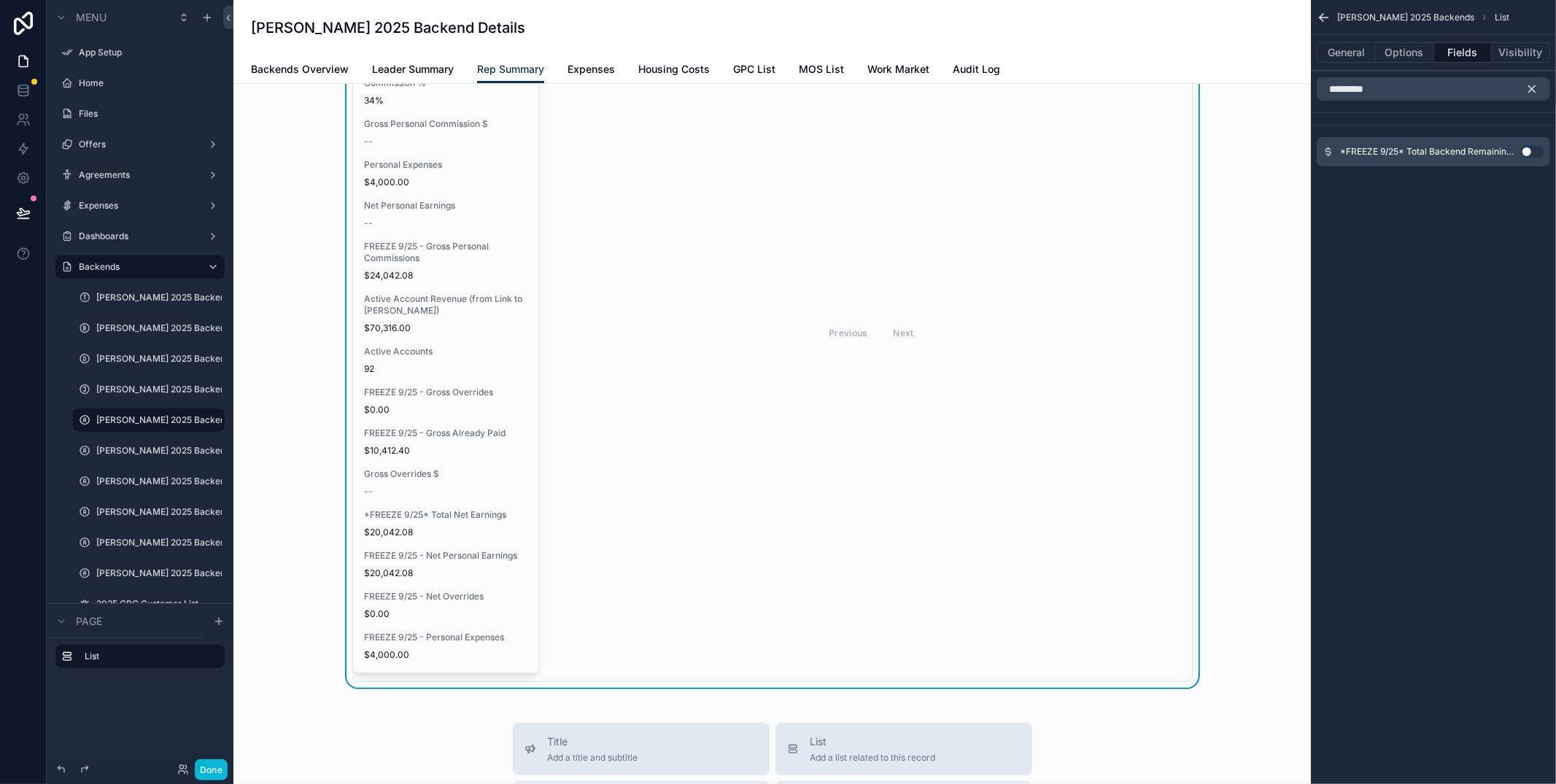
click at [1533, 151] on button "Use setting" at bounding box center [1532, 151] width 24 height 11
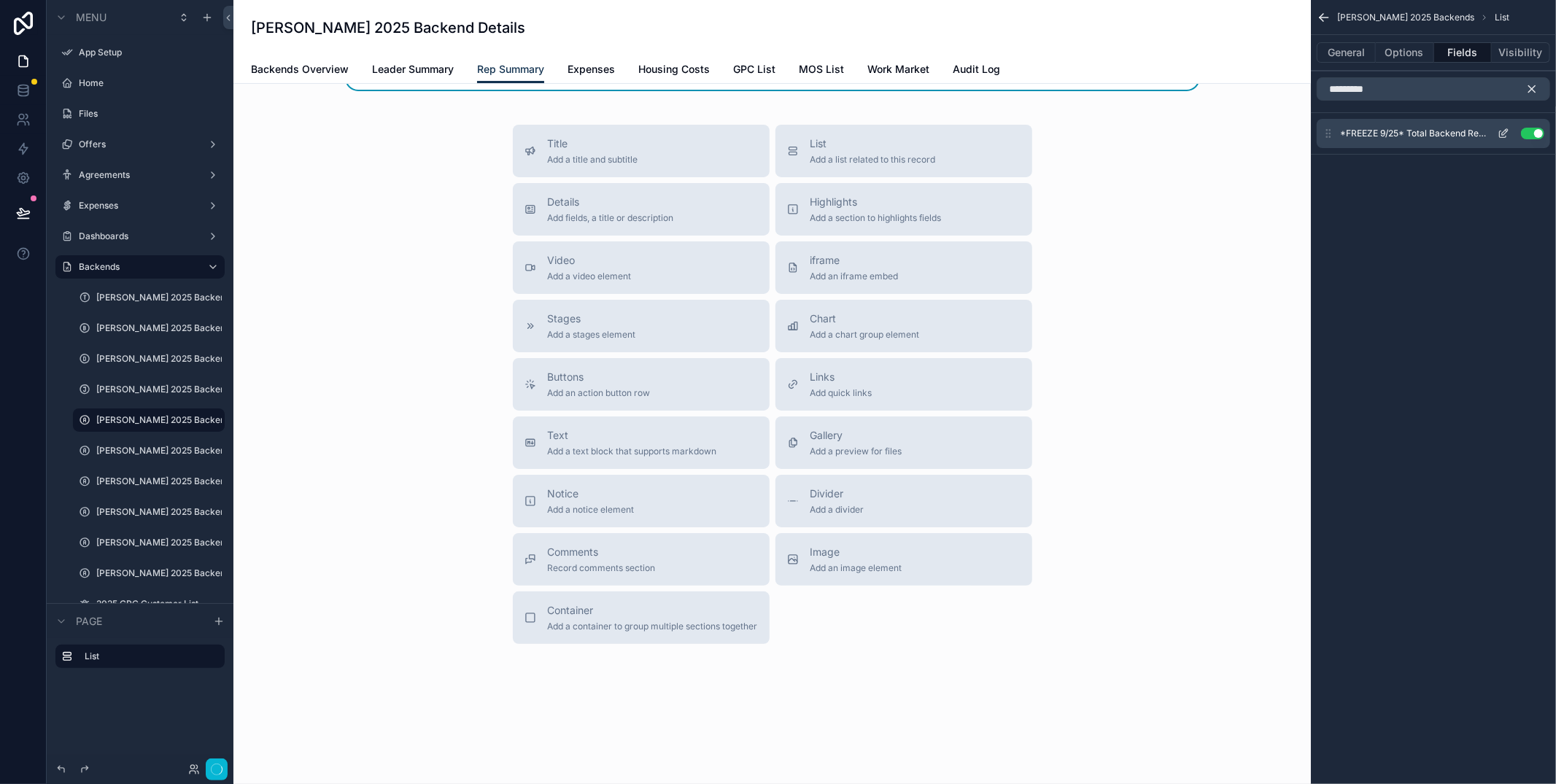
scroll to position [162, 0]
click at [1378, 87] on input "*********" at bounding box center [1433, 89] width 234 height 24
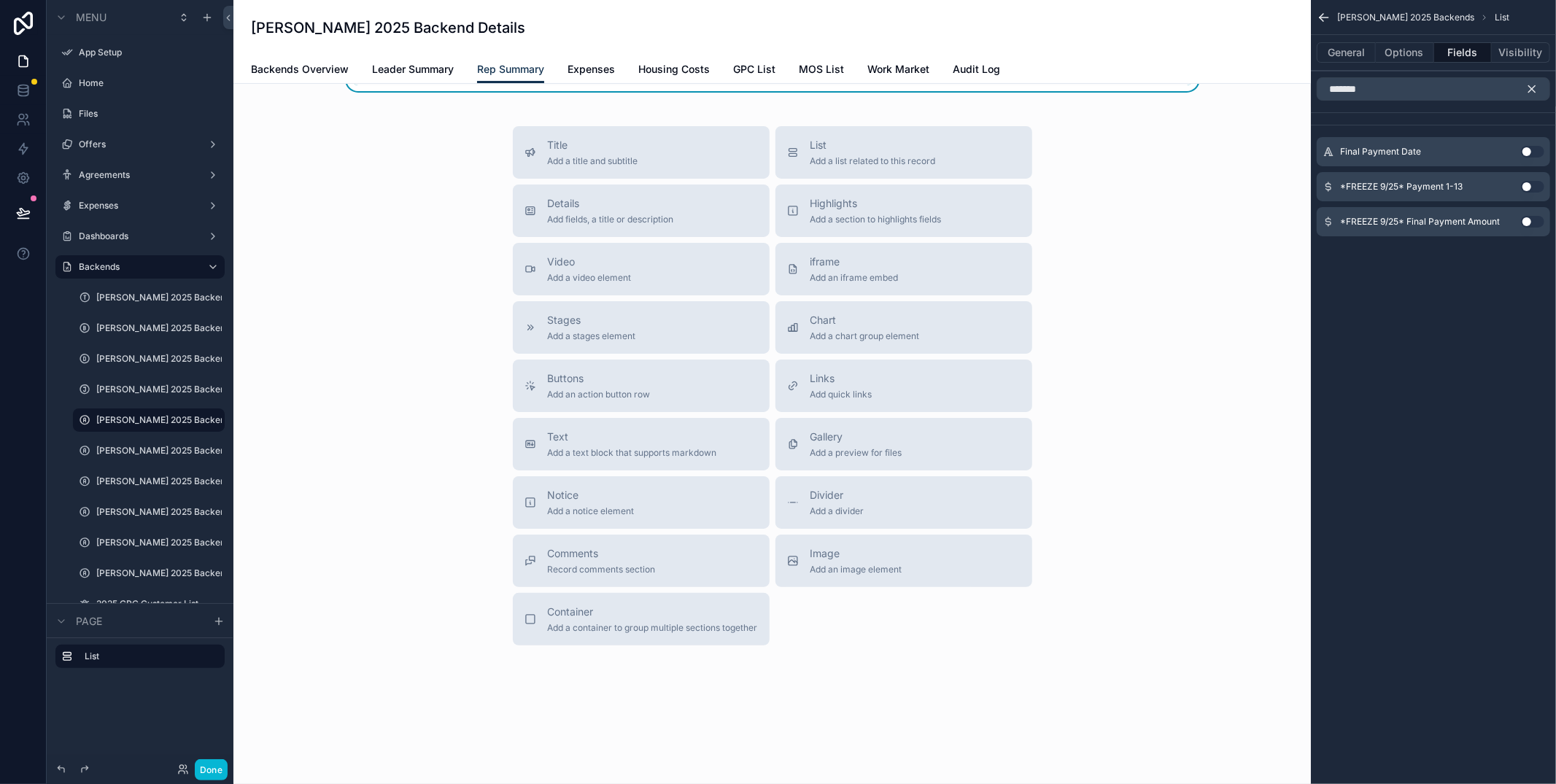
click at [1528, 191] on button "Use setting" at bounding box center [1532, 186] width 24 height 11
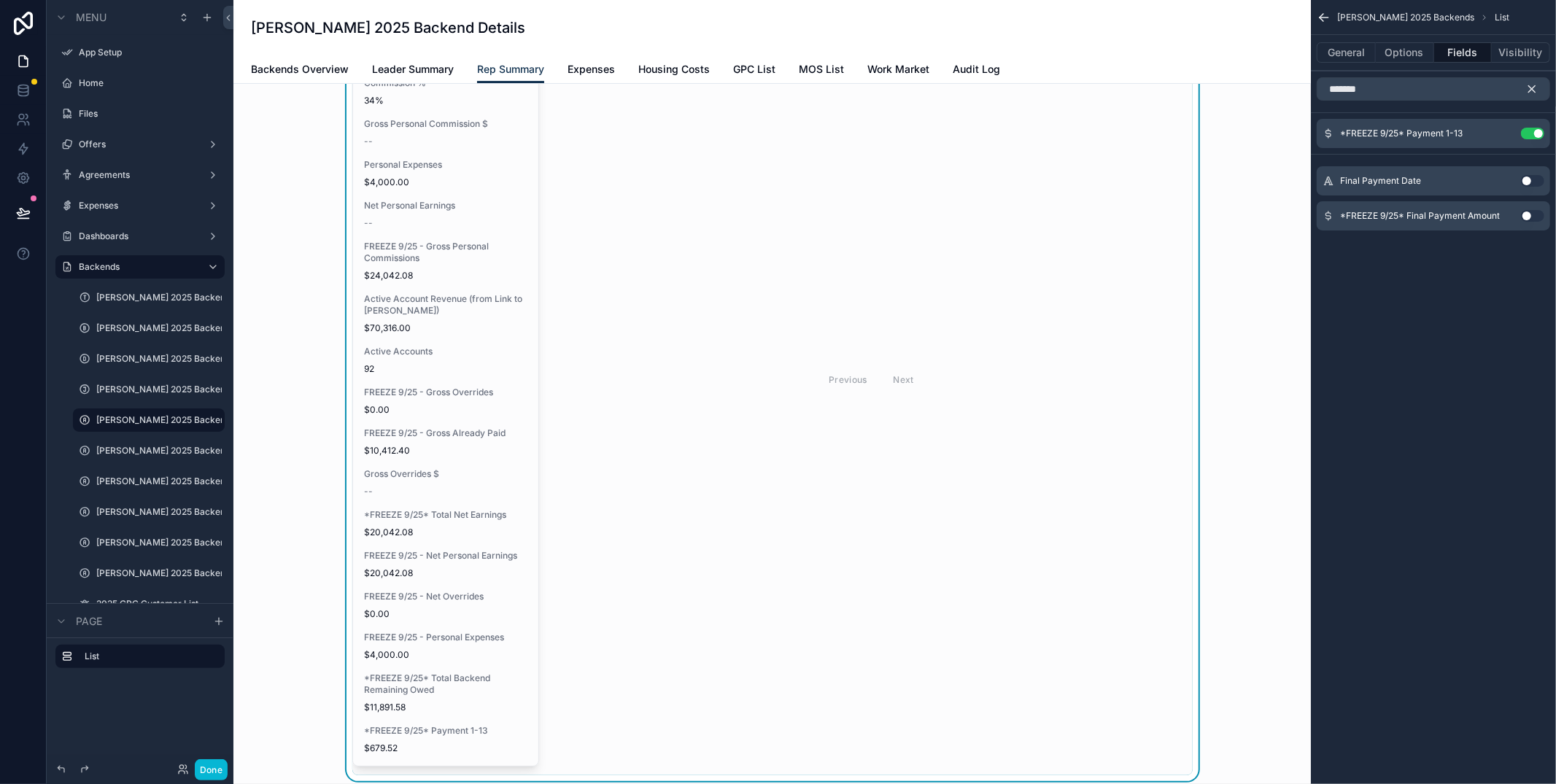
click at [1530, 216] on button "Use setting" at bounding box center [1532, 215] width 24 height 11
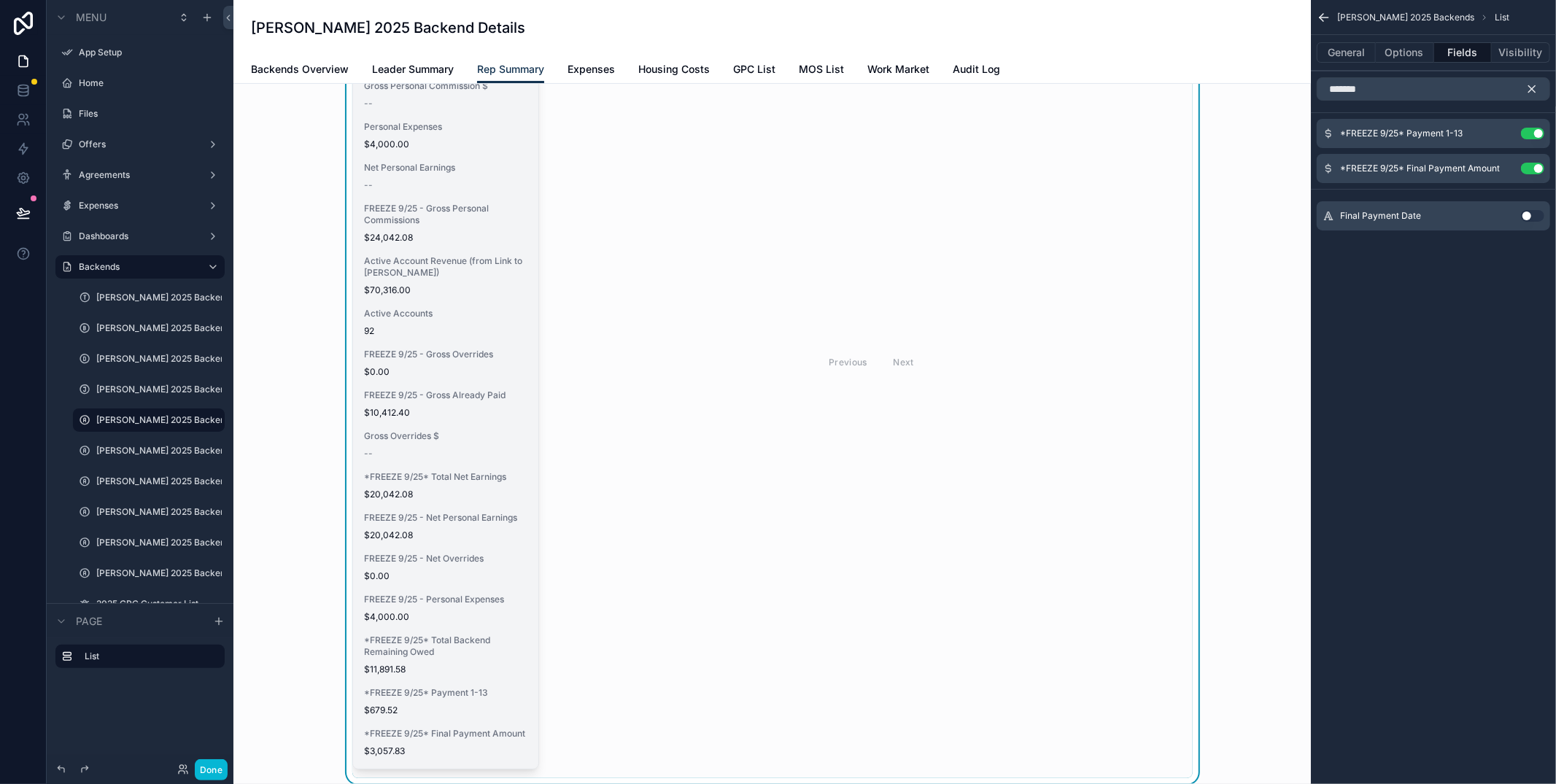
scroll to position [251, 0]
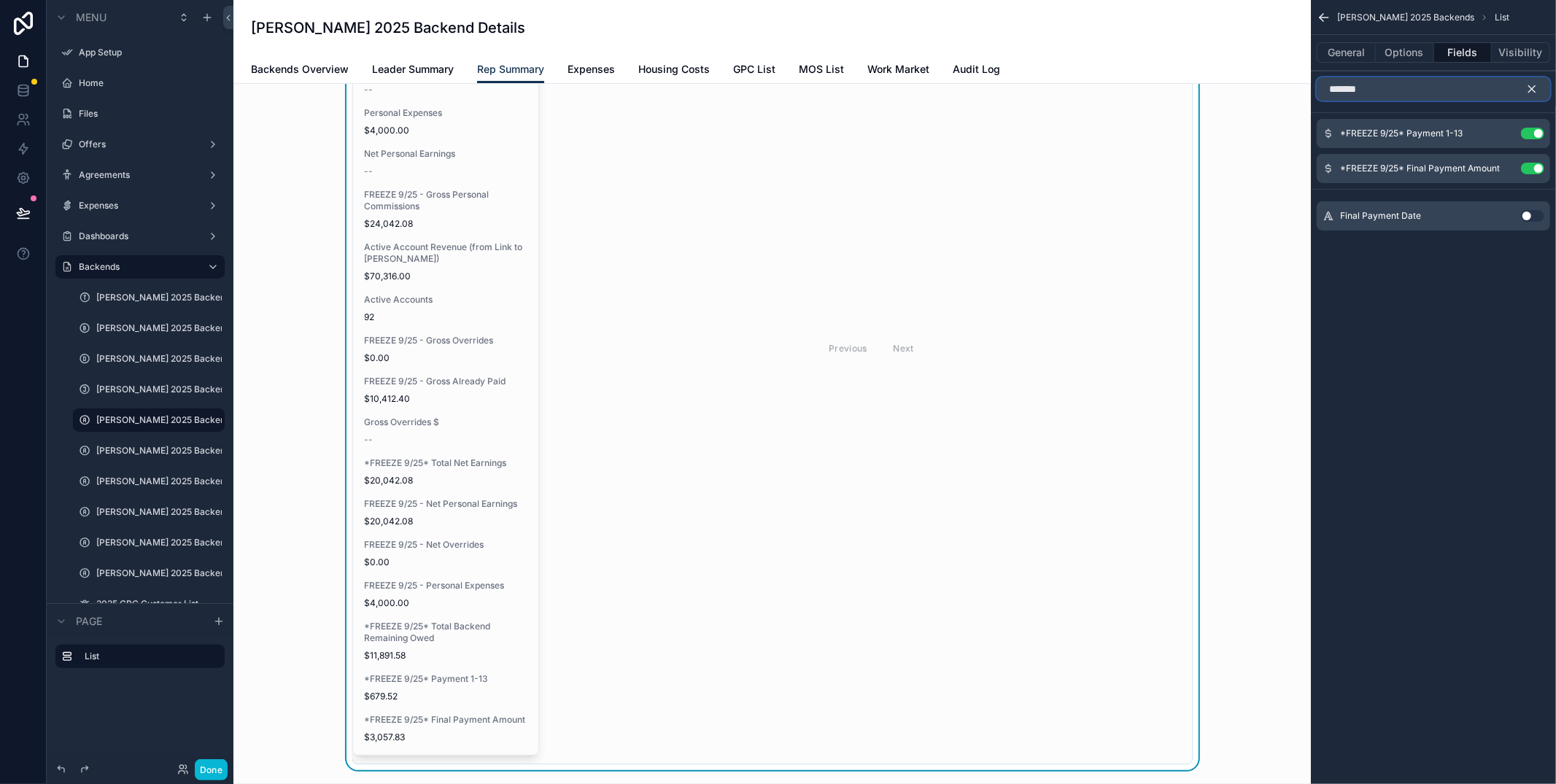
click at [1407, 96] on input "*******" at bounding box center [1433, 89] width 234 height 24
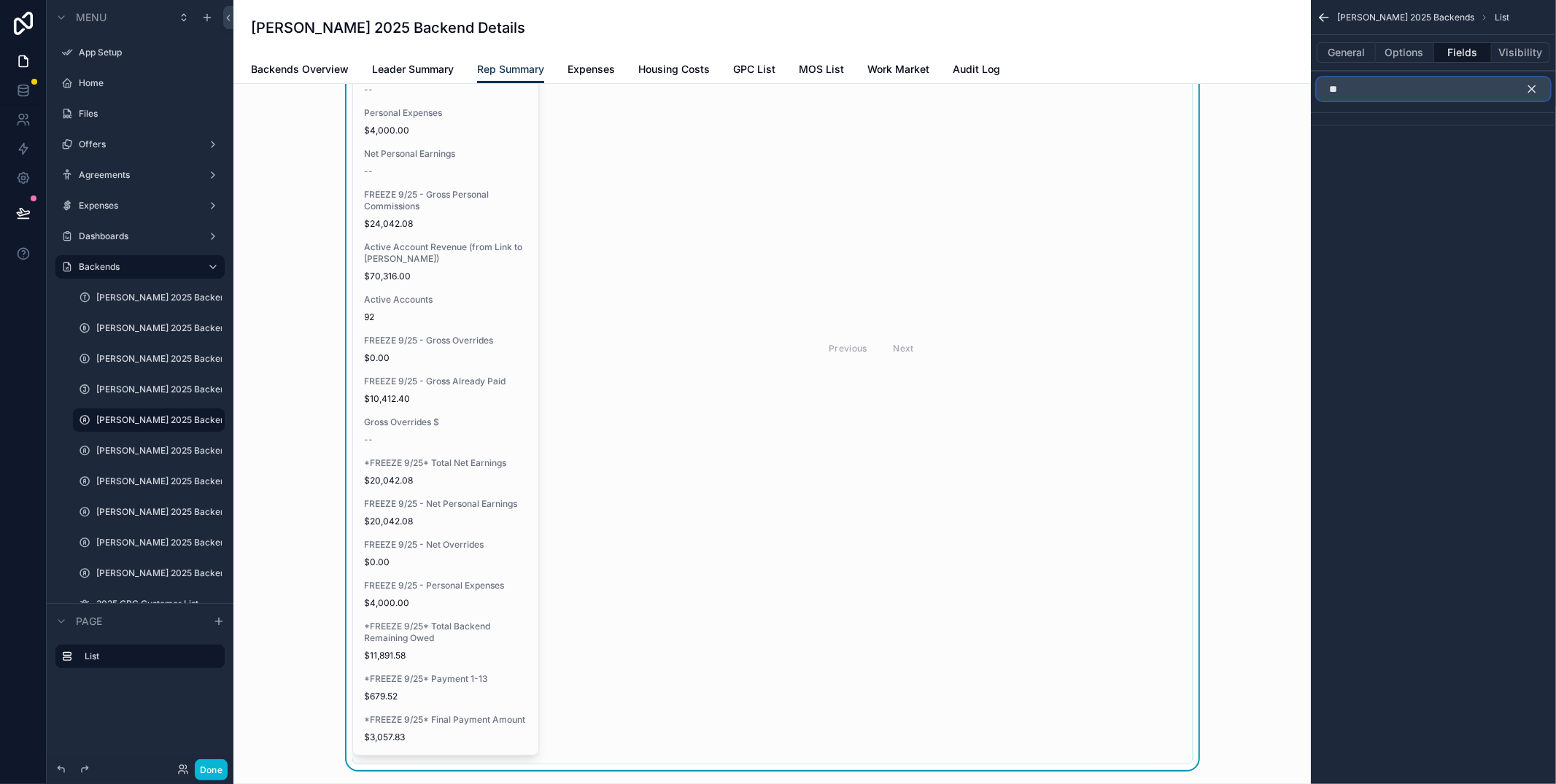
type input "*"
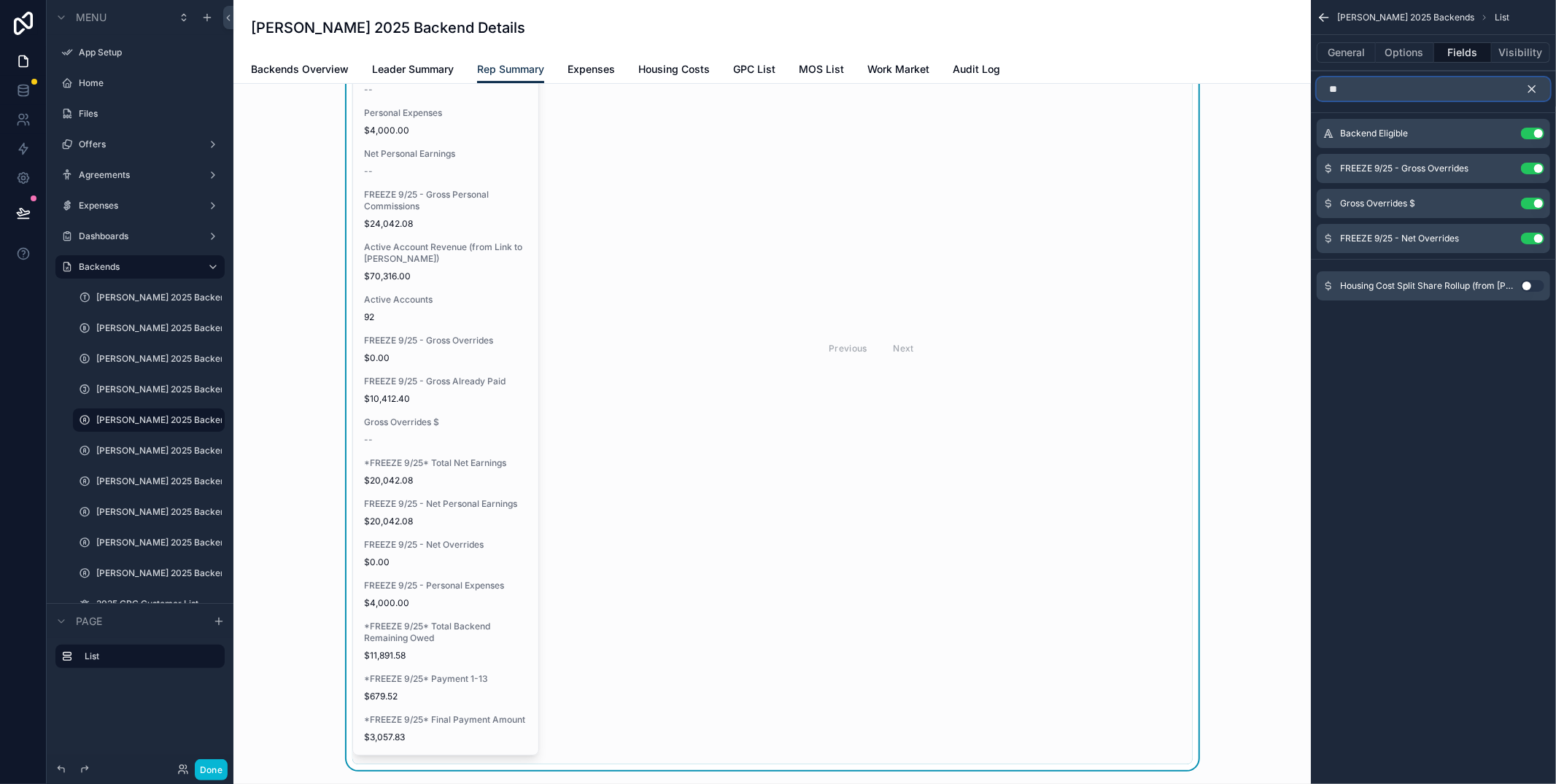
type input "*"
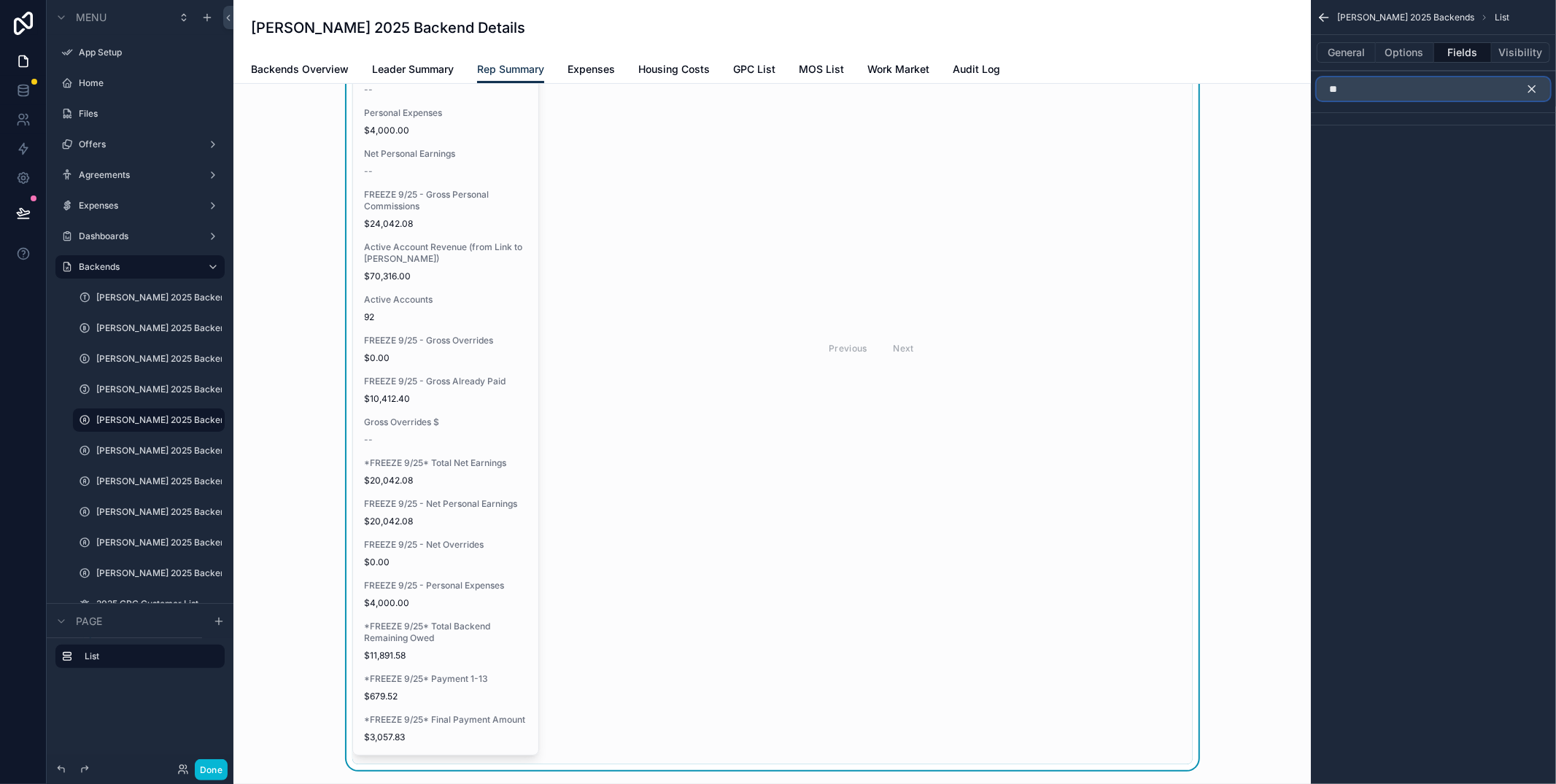
type input "*"
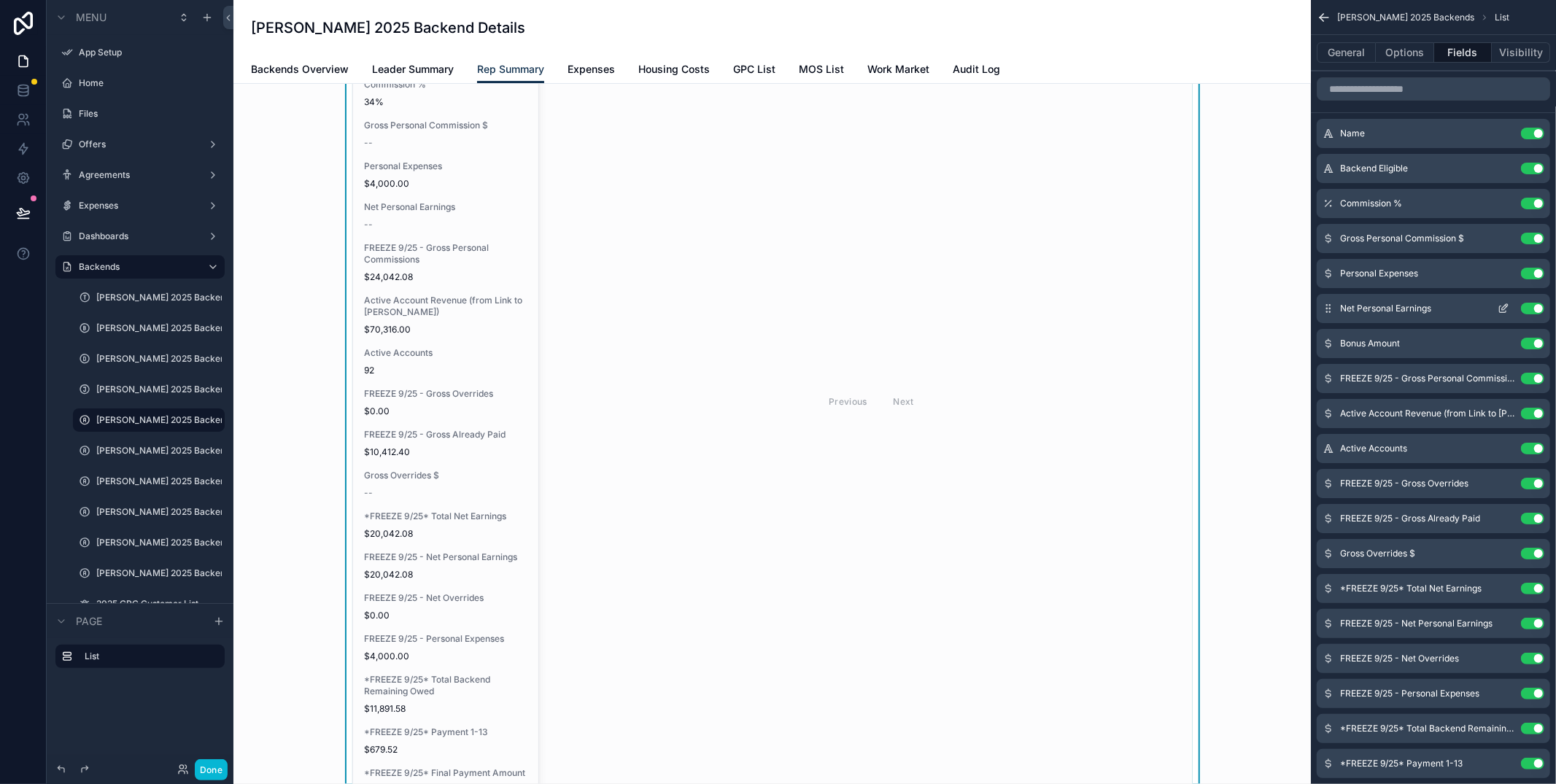
scroll to position [249, 0]
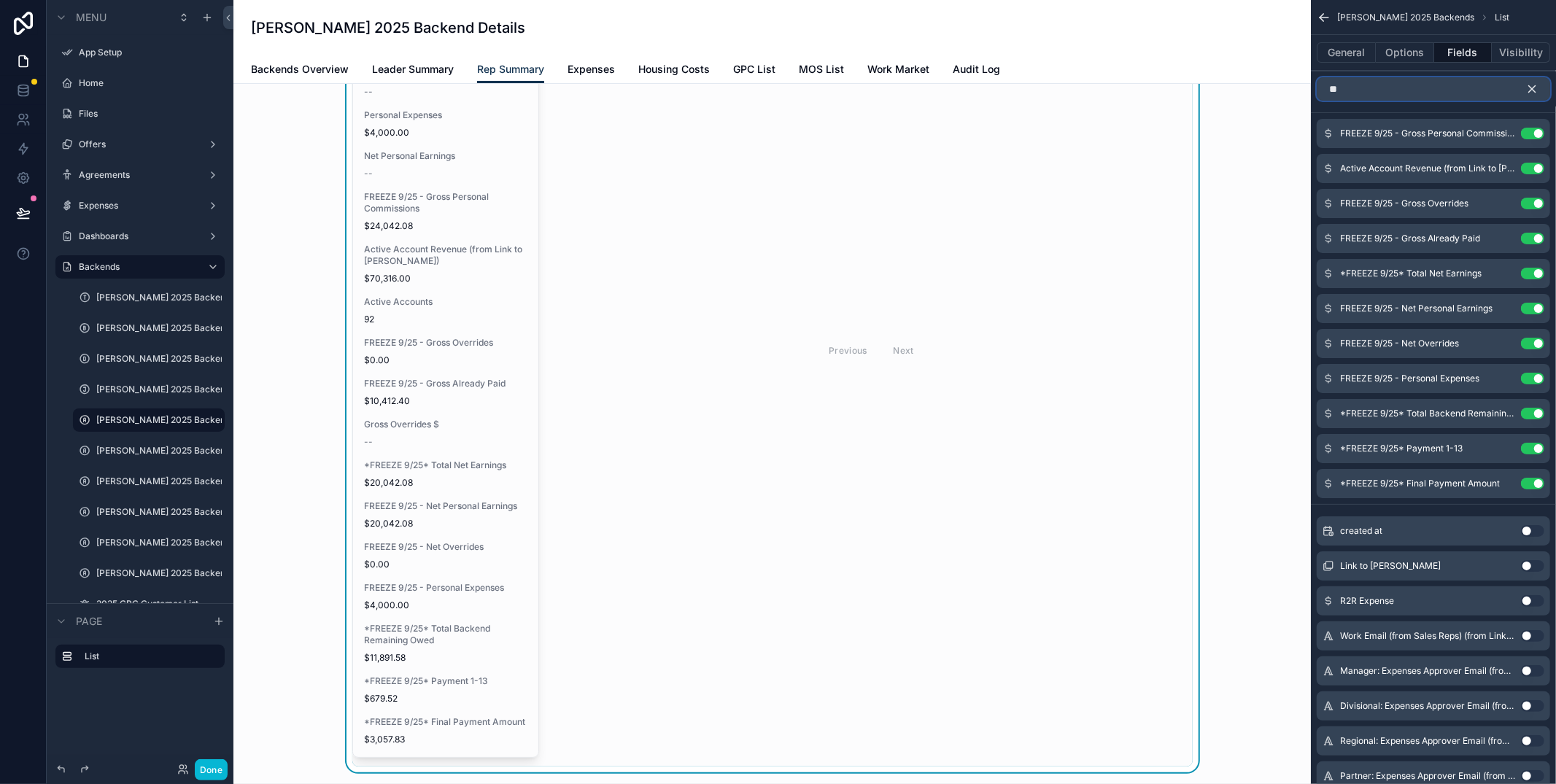
type input "*"
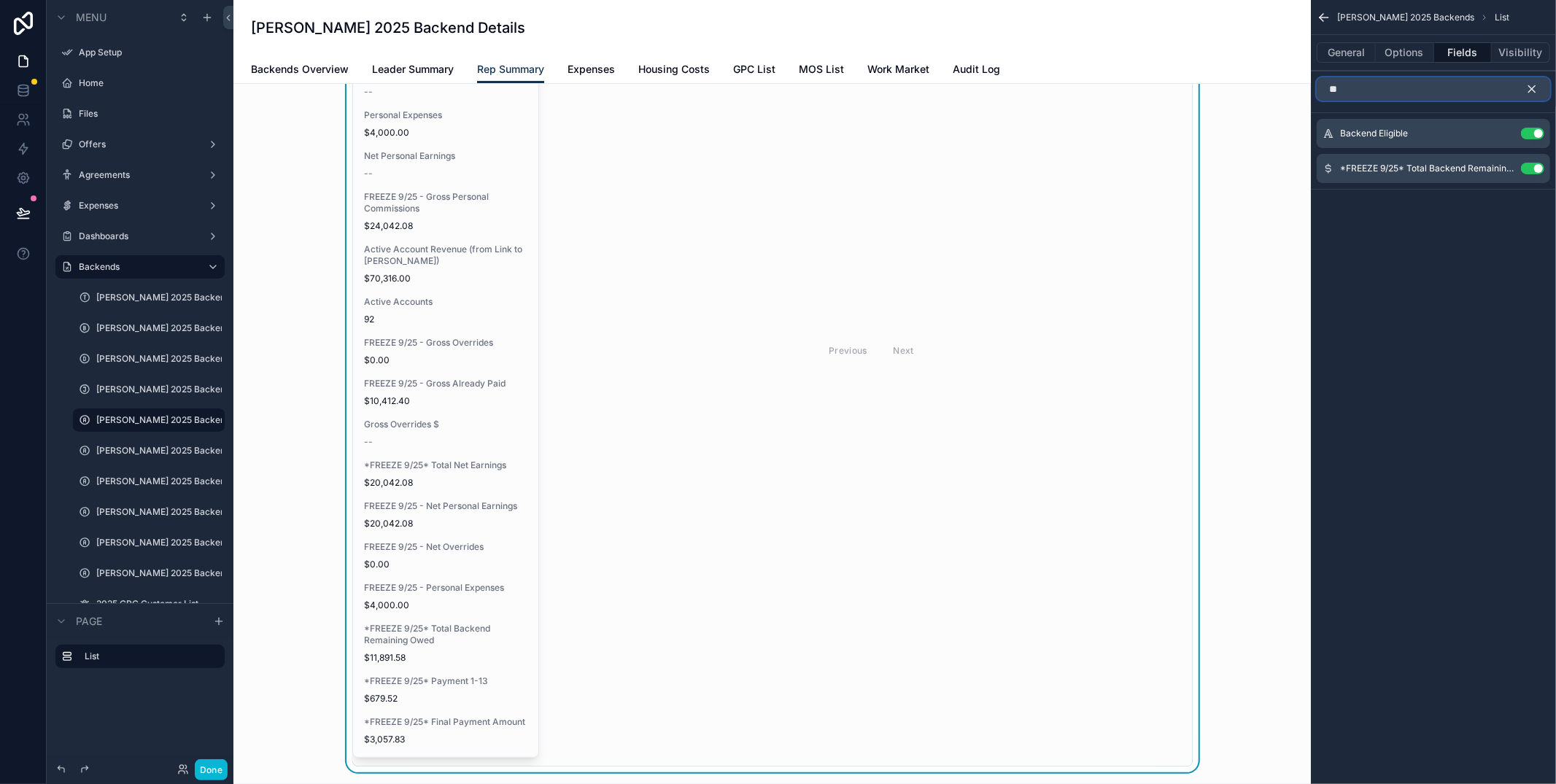
type input "*"
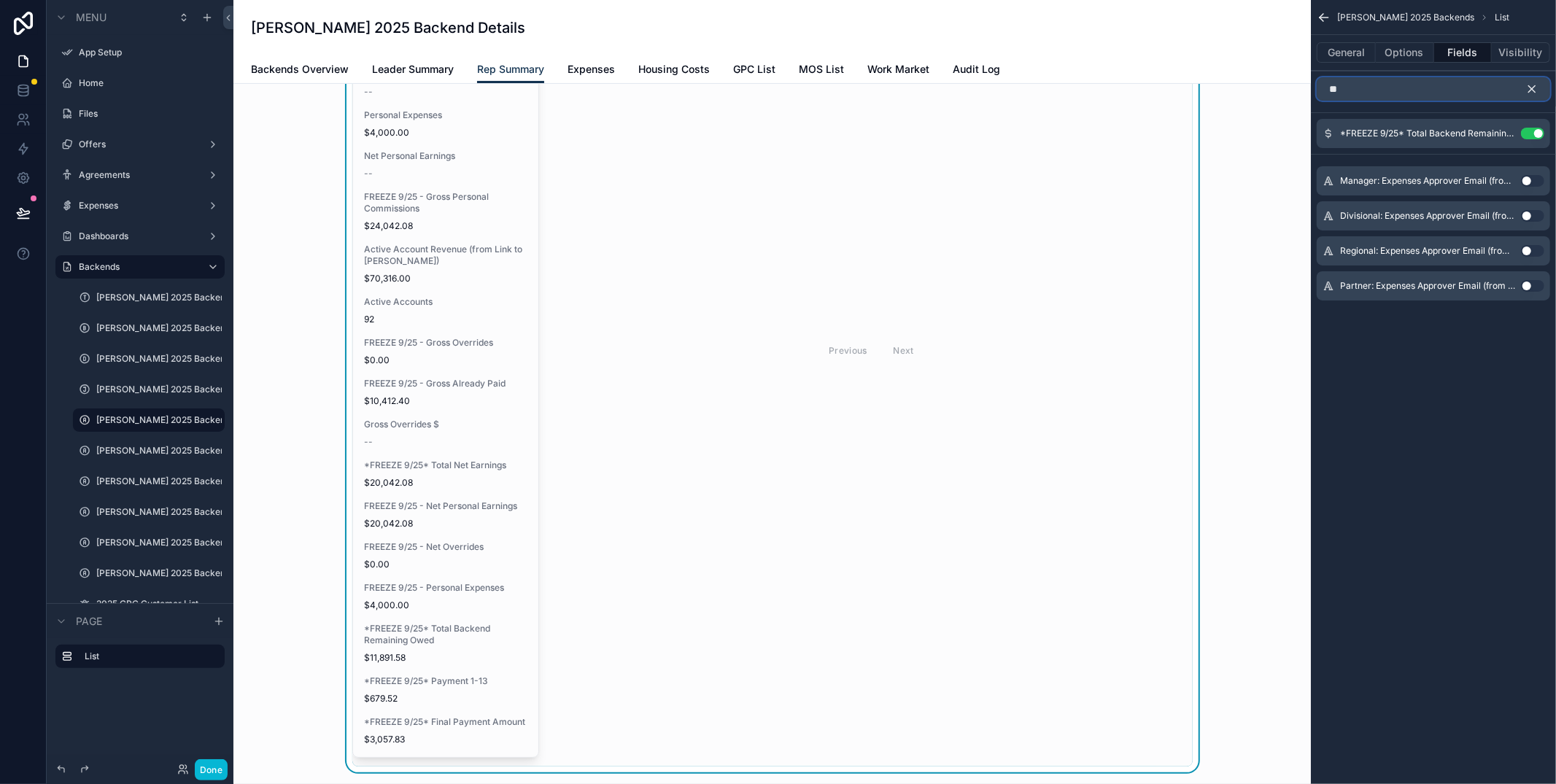
type input "*"
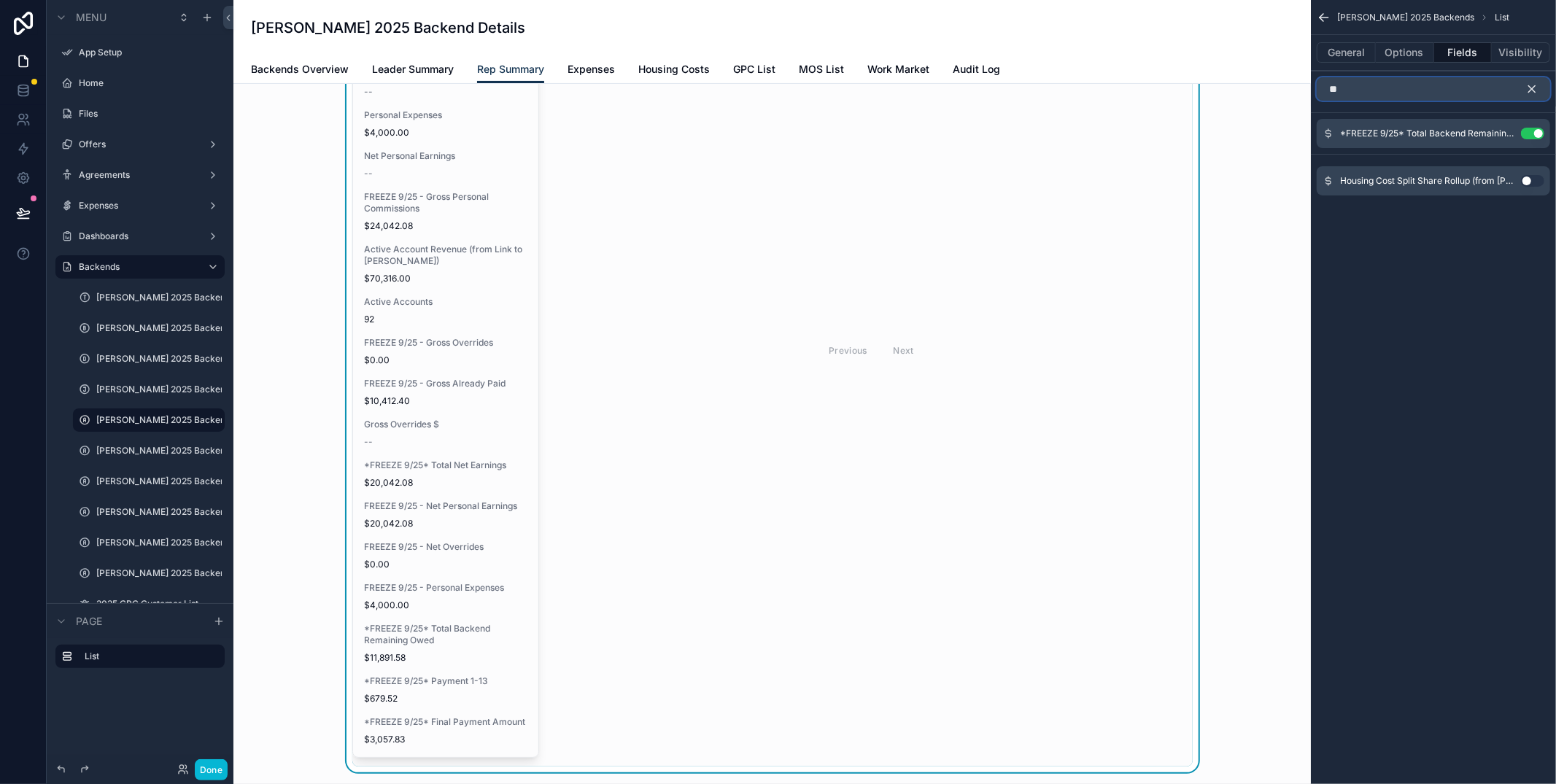
type input "*"
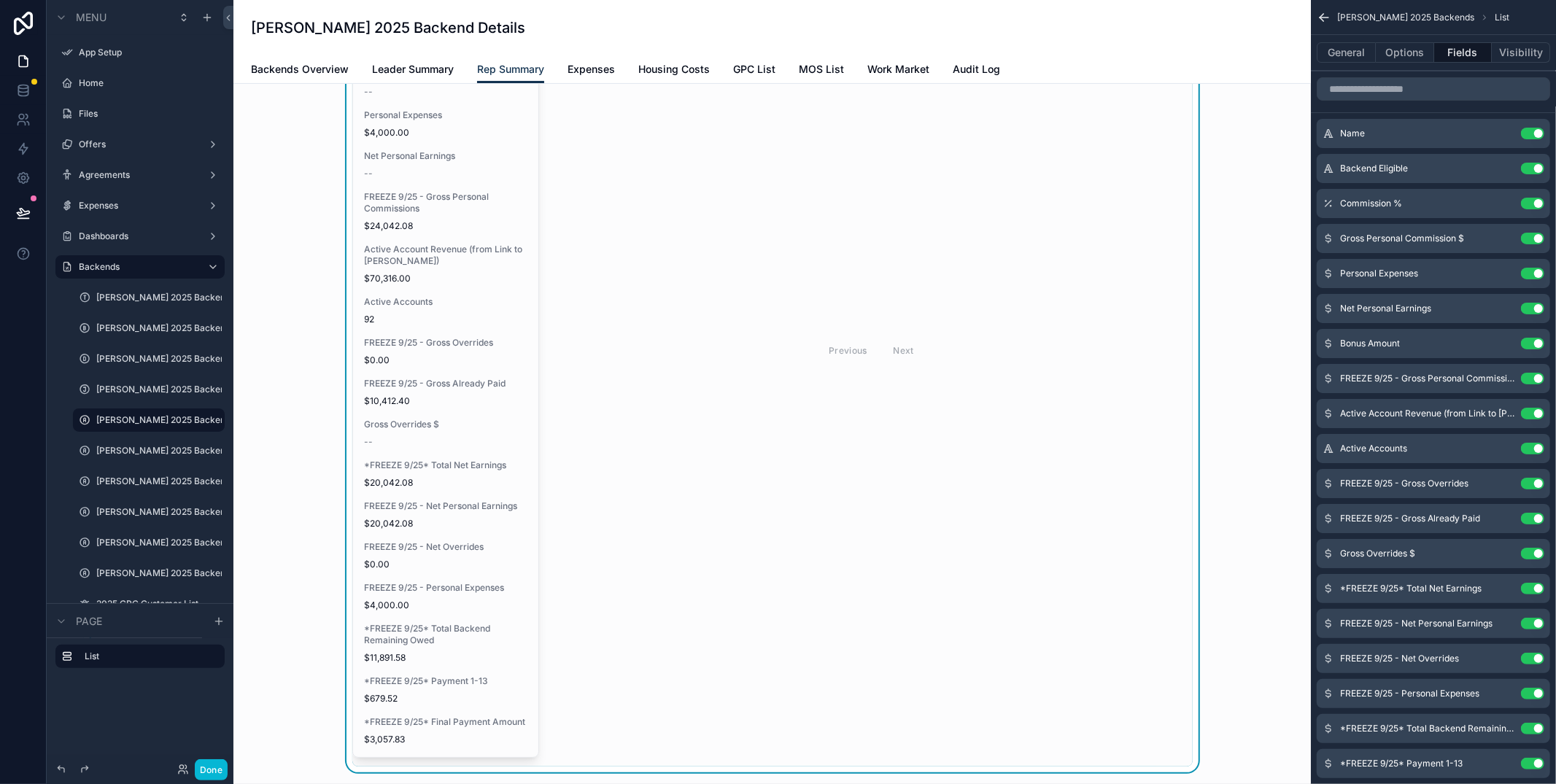
click at [733, 269] on div "Previous Next" at bounding box center [871, 350] width 642 height 833
click at [216, 775] on button "Done" at bounding box center [211, 770] width 33 height 21
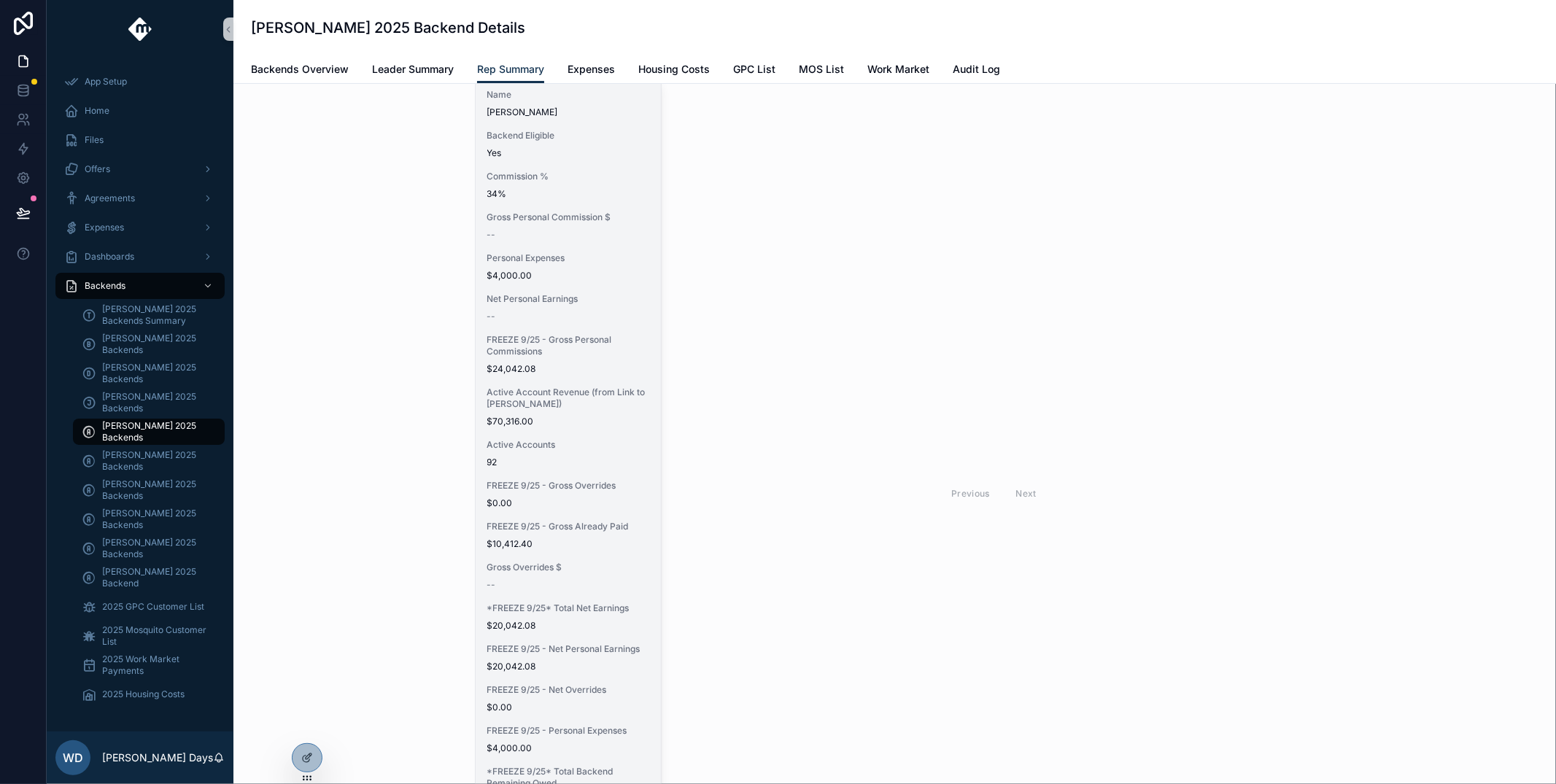
scroll to position [0, 0]
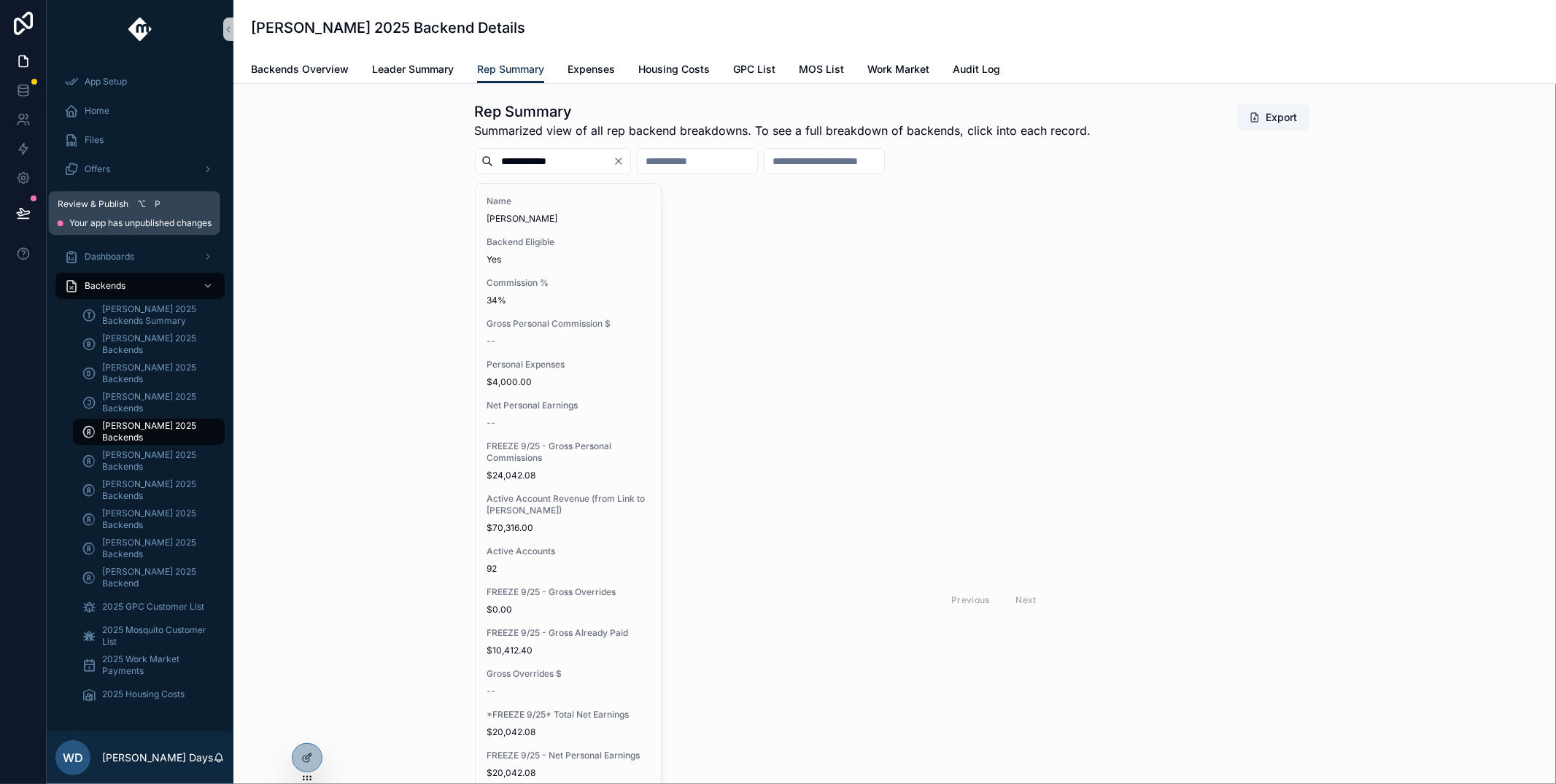
click at [29, 207] on icon at bounding box center [23, 213] width 15 height 15
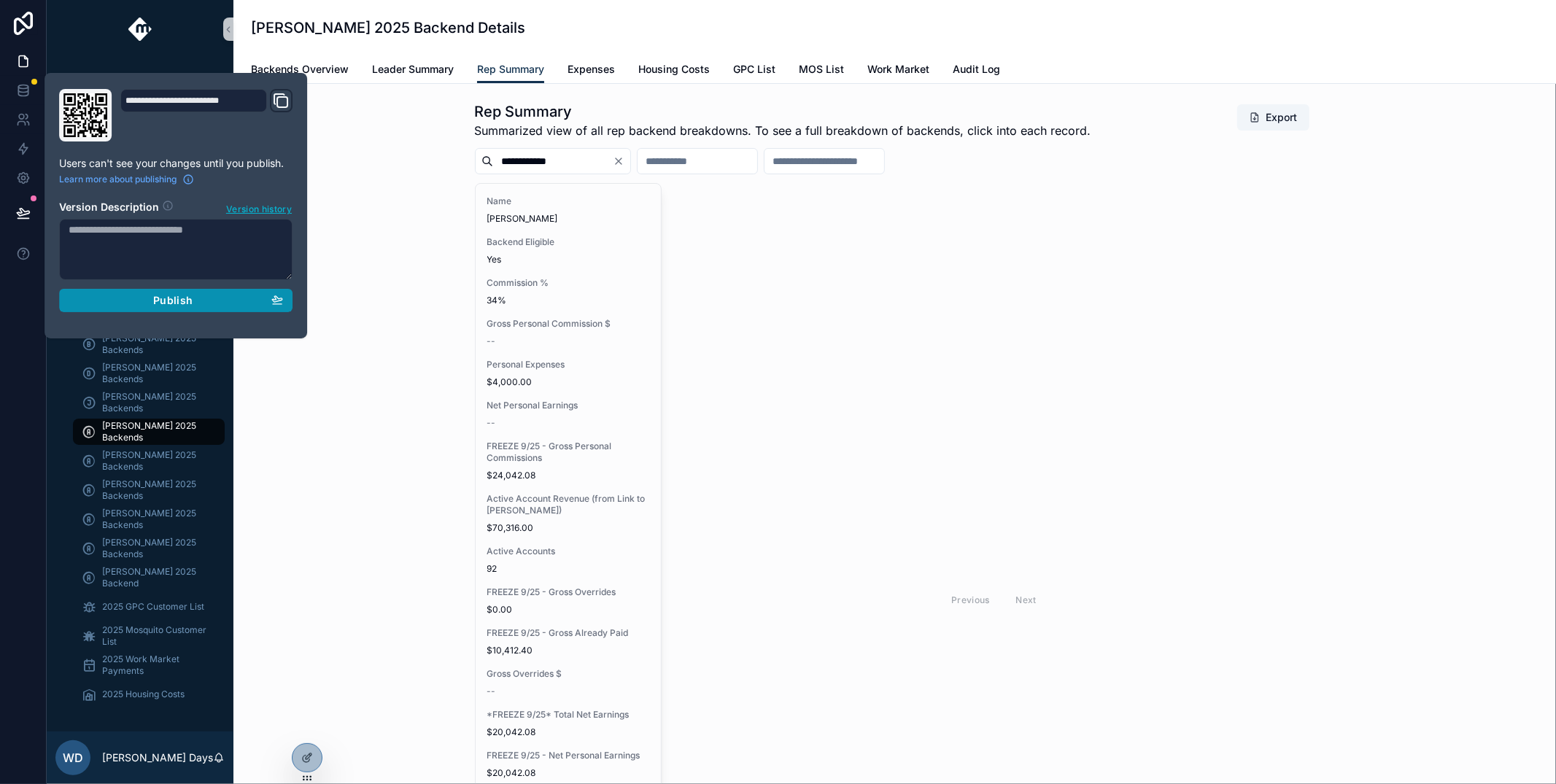
click at [140, 307] on button "Publish" at bounding box center [176, 300] width 234 height 24
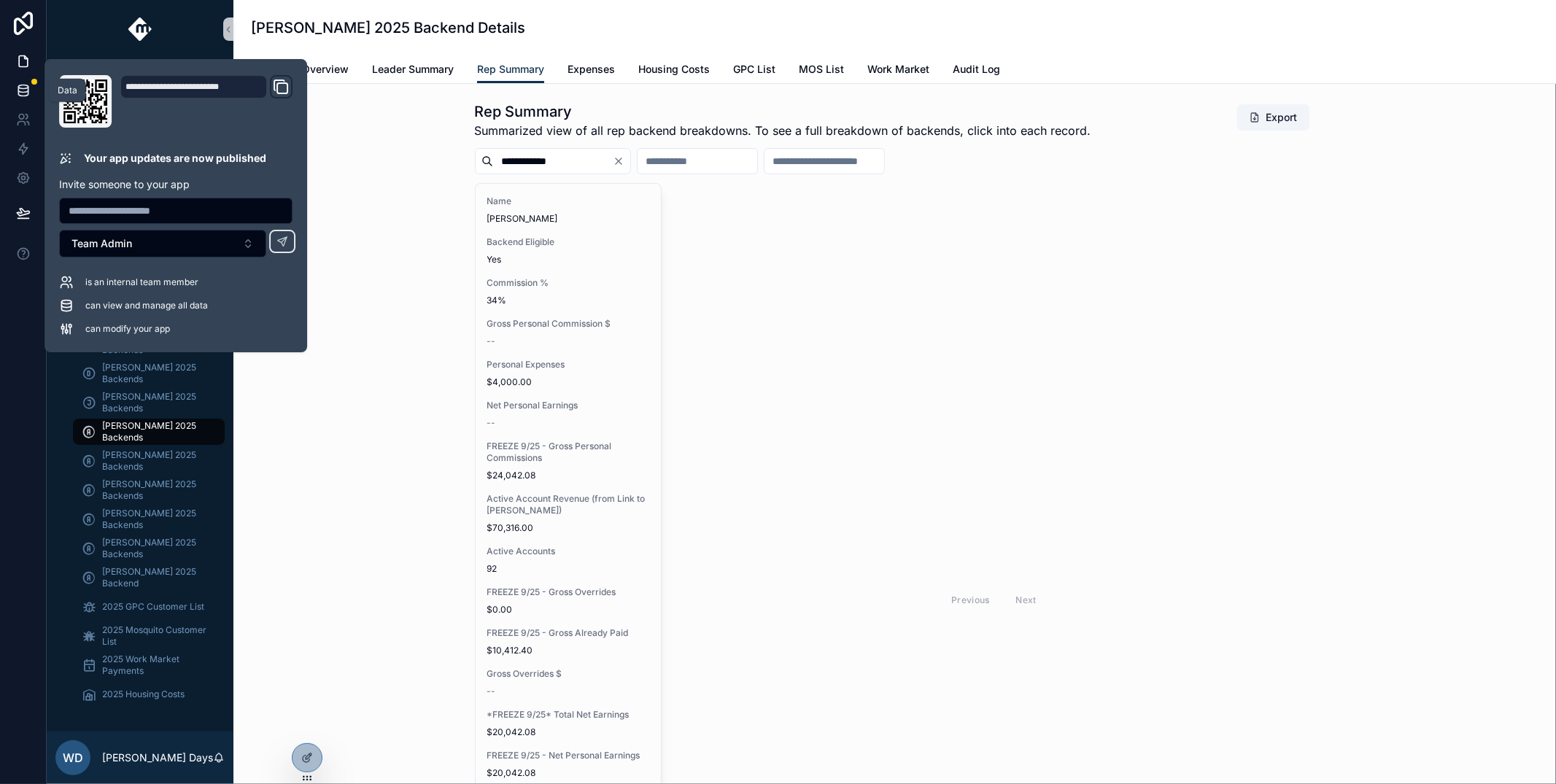
click at [15, 87] on link at bounding box center [23, 90] width 46 height 29
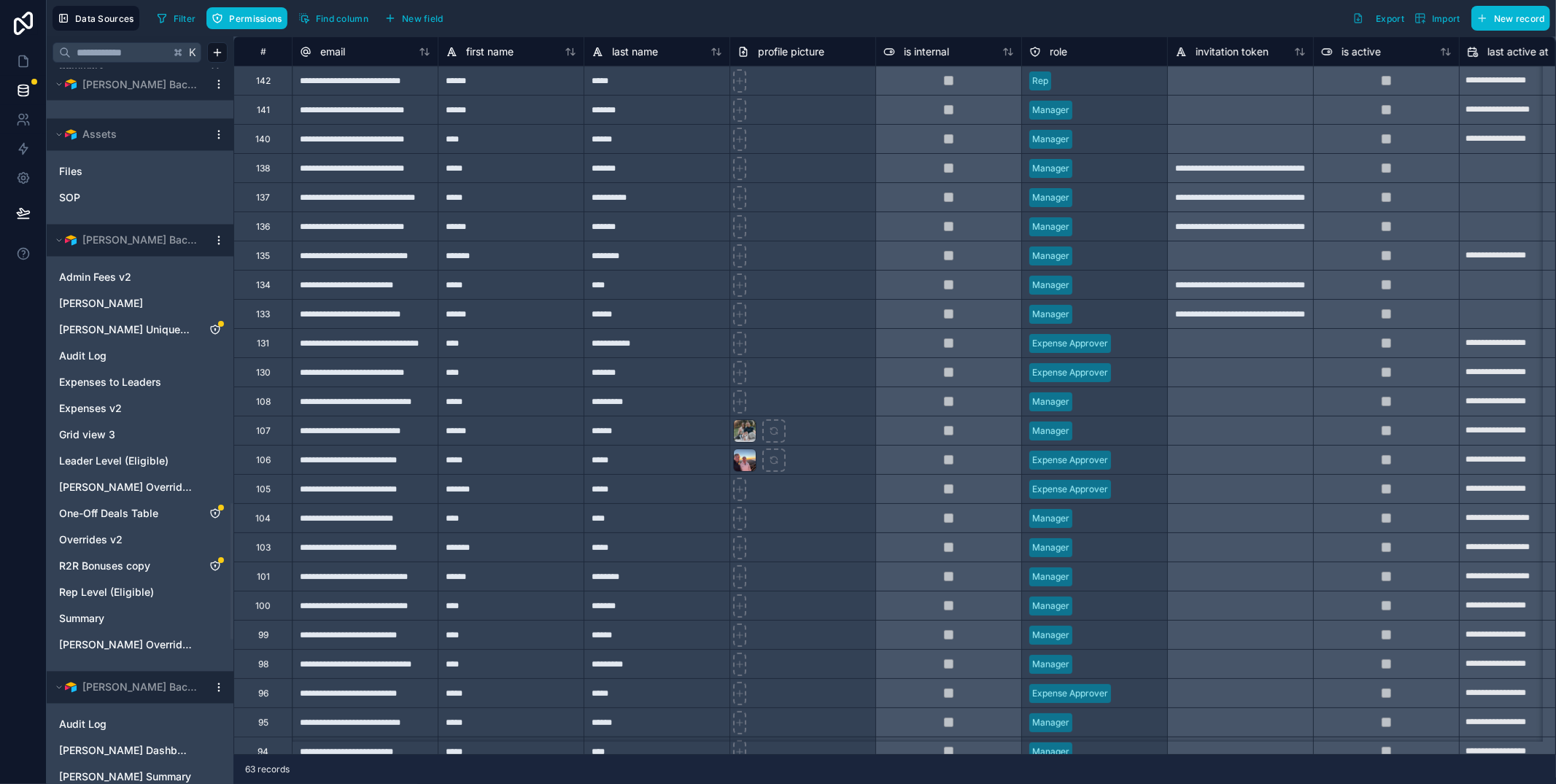
scroll to position [2395, 0]
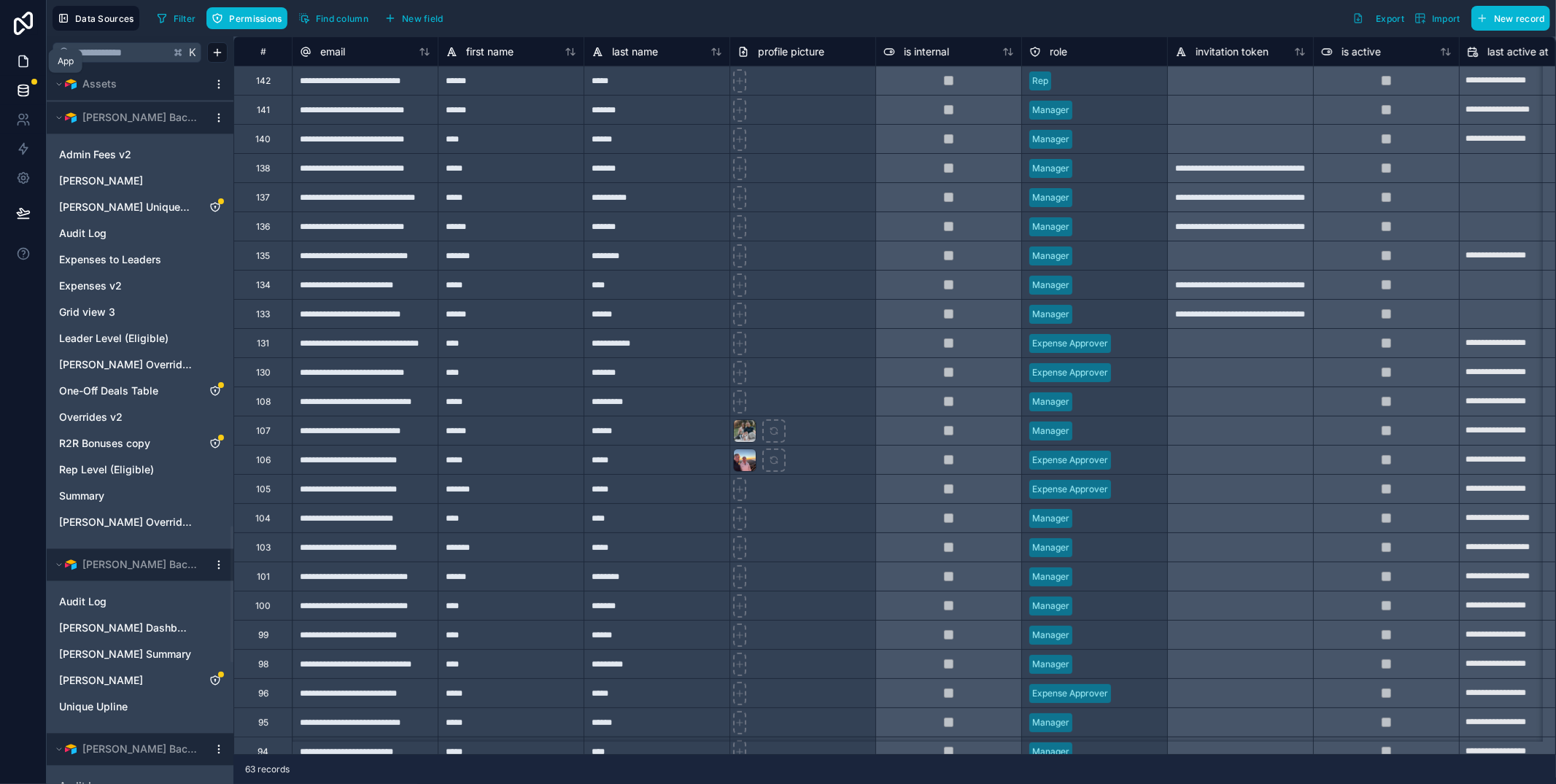
click at [23, 64] on icon at bounding box center [23, 61] width 15 height 15
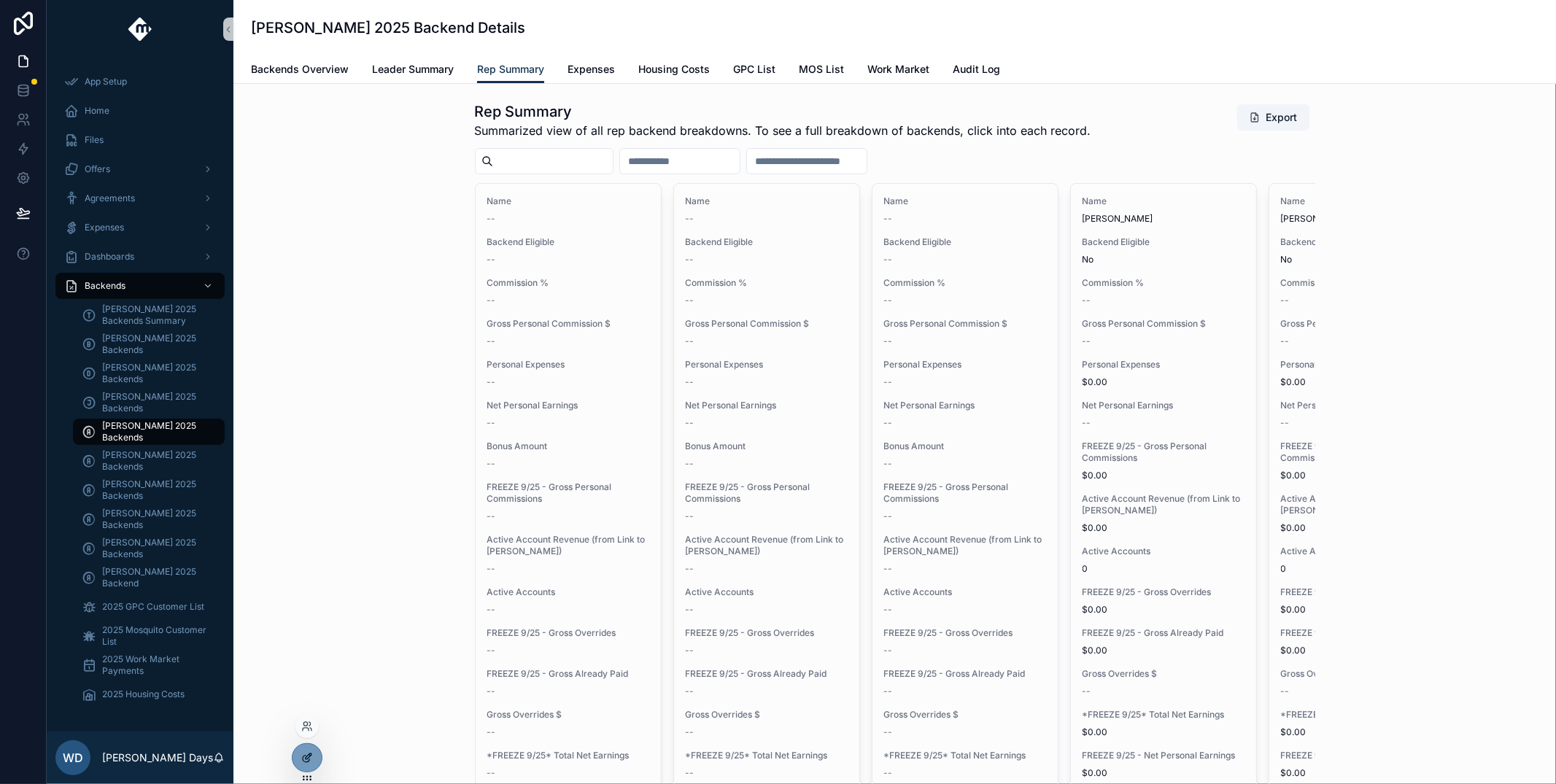
click at [306, 759] on icon at bounding box center [306, 757] width 11 height 11
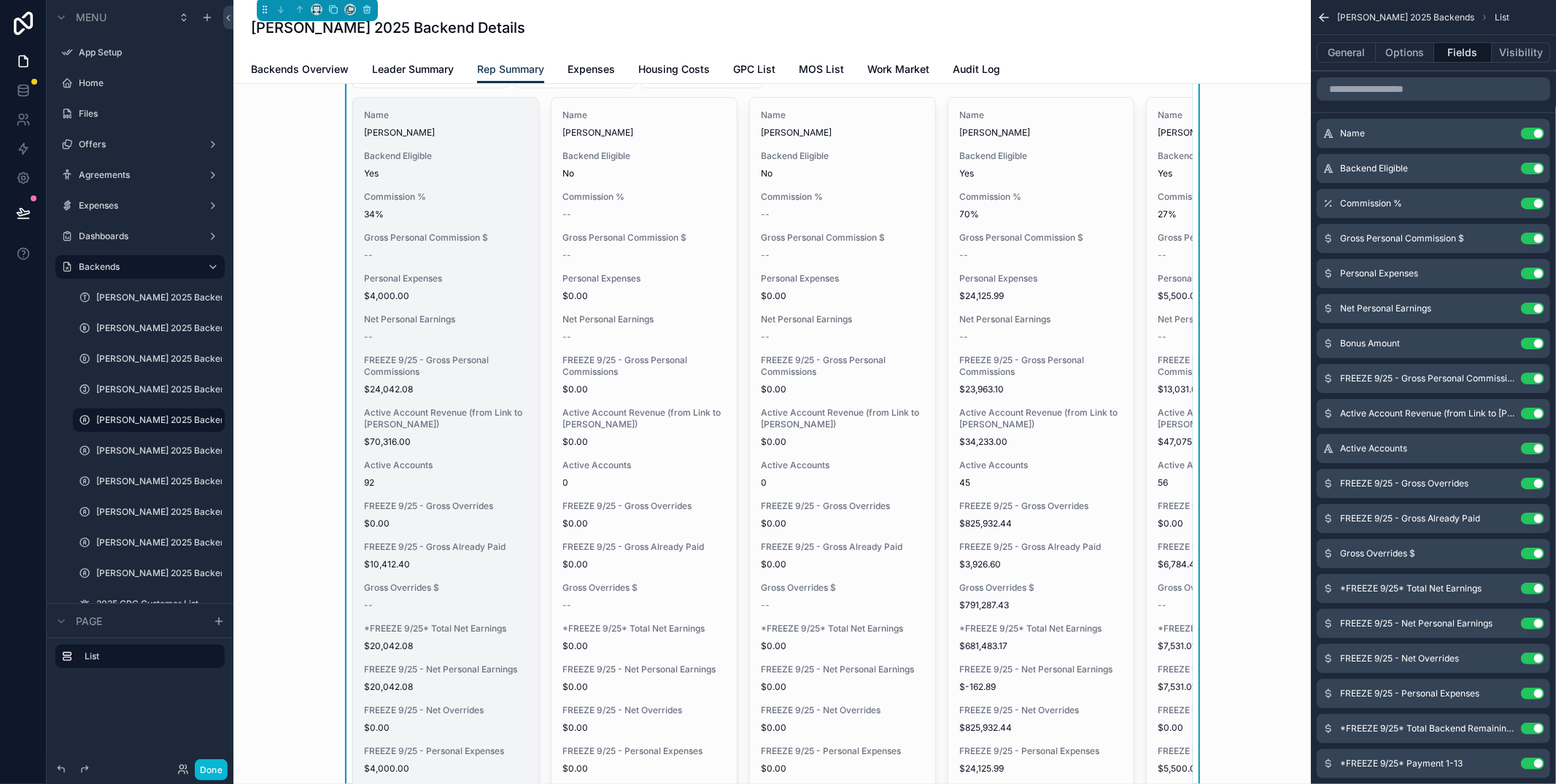
scroll to position [99, 0]
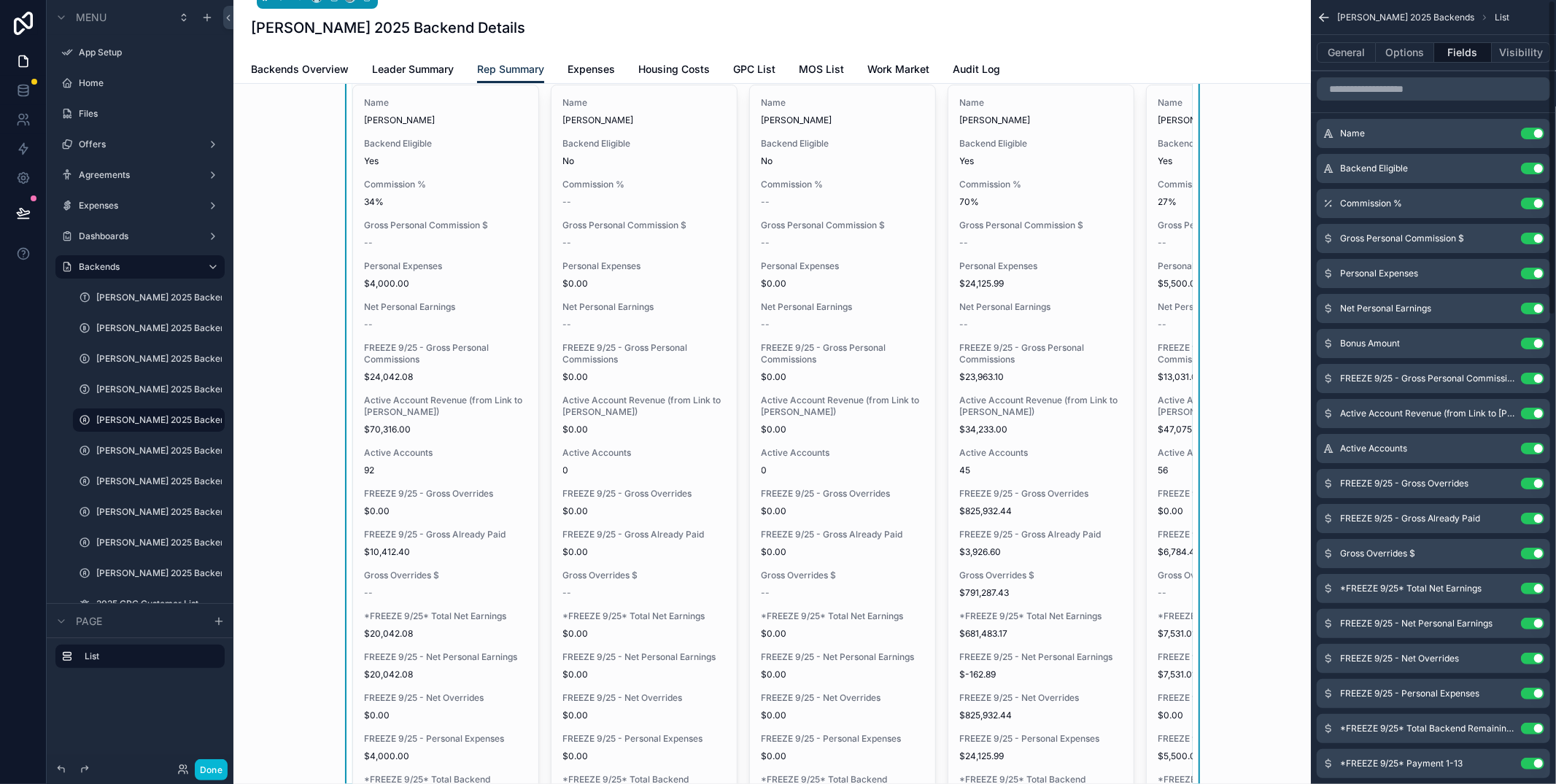
type input "****"
click at [1414, 92] on input "scrollable content" at bounding box center [1433, 89] width 234 height 24
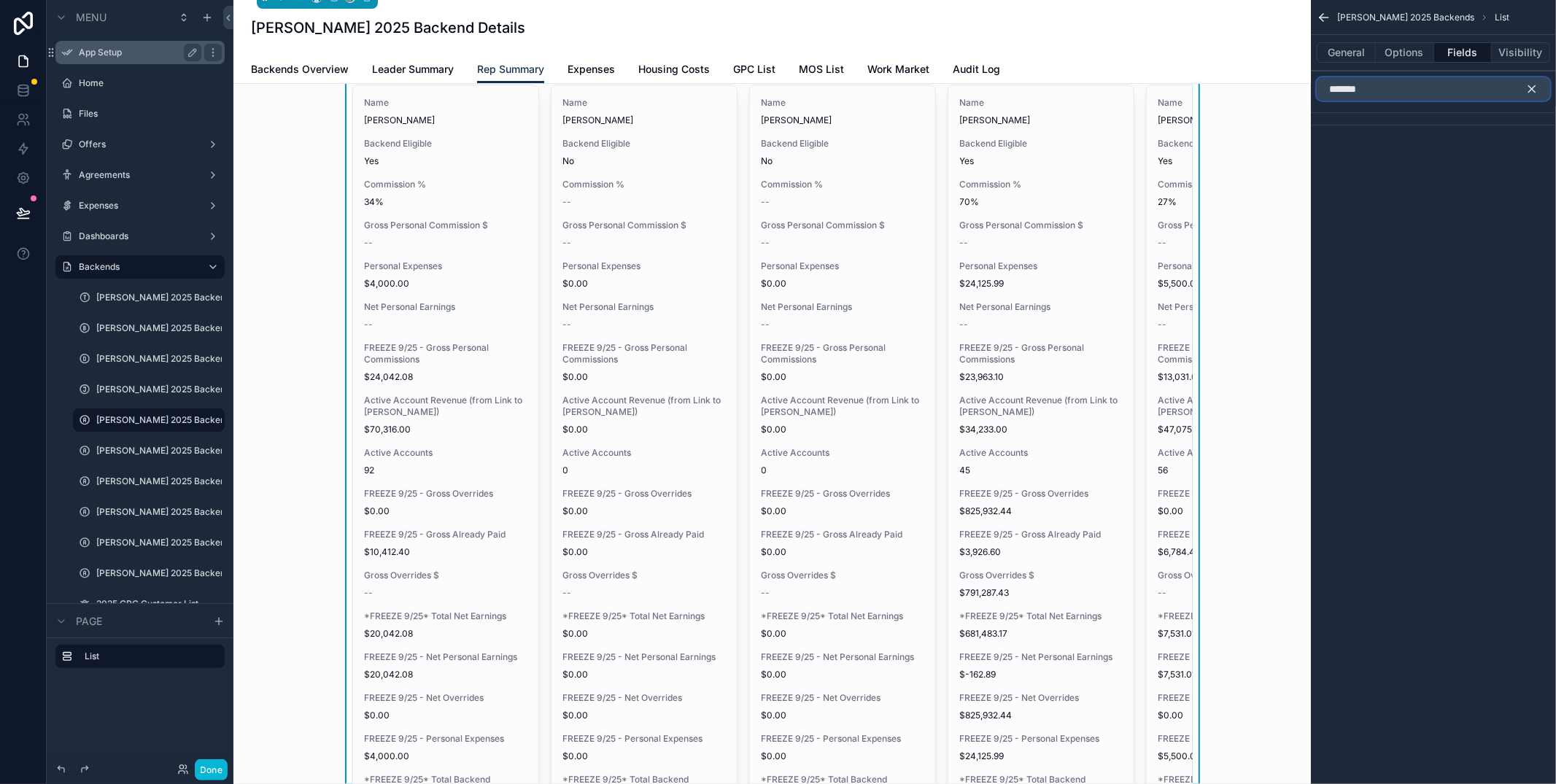
type input "*******"
click at [1389, 80] on input "*******" at bounding box center [1433, 89] width 234 height 24
drag, startPoint x: 1534, startPoint y: 85, endPoint x: 1446, endPoint y: 101, distance: 89.4
click at [1534, 85] on icon "scrollable content" at bounding box center [1532, 88] width 13 height 13
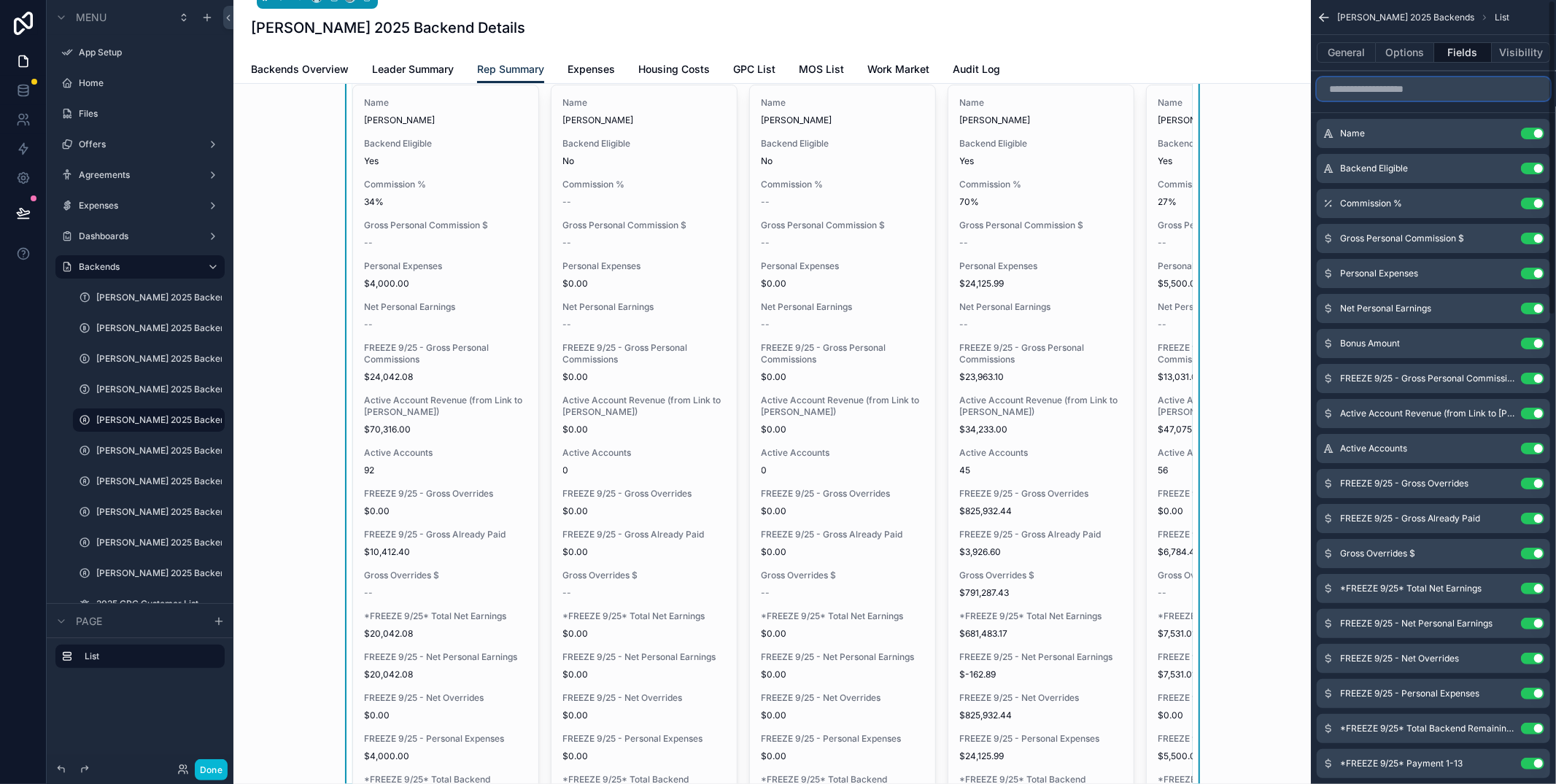
click at [1366, 88] on input "scrollable content" at bounding box center [1433, 89] width 234 height 24
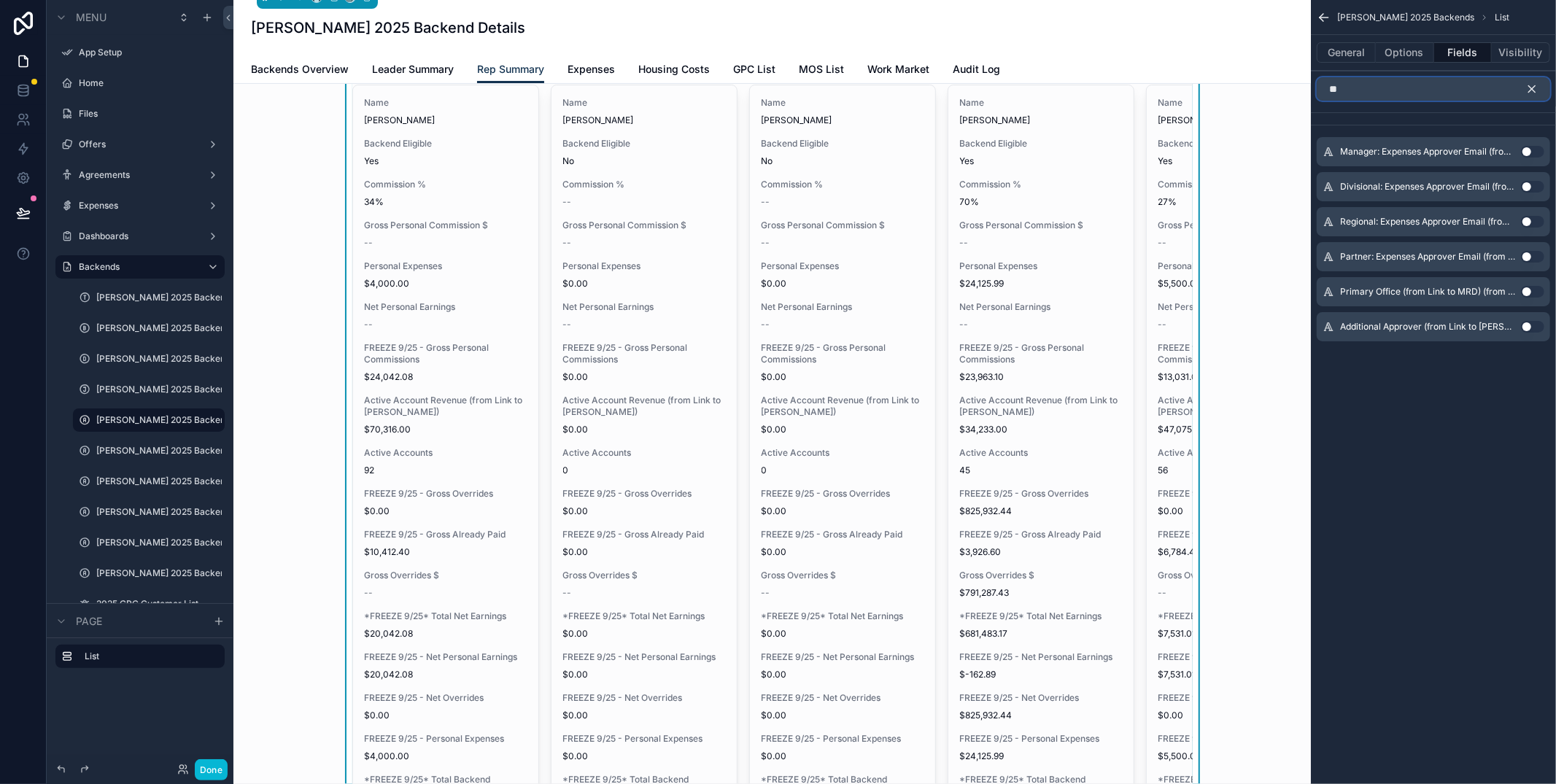
type input "*"
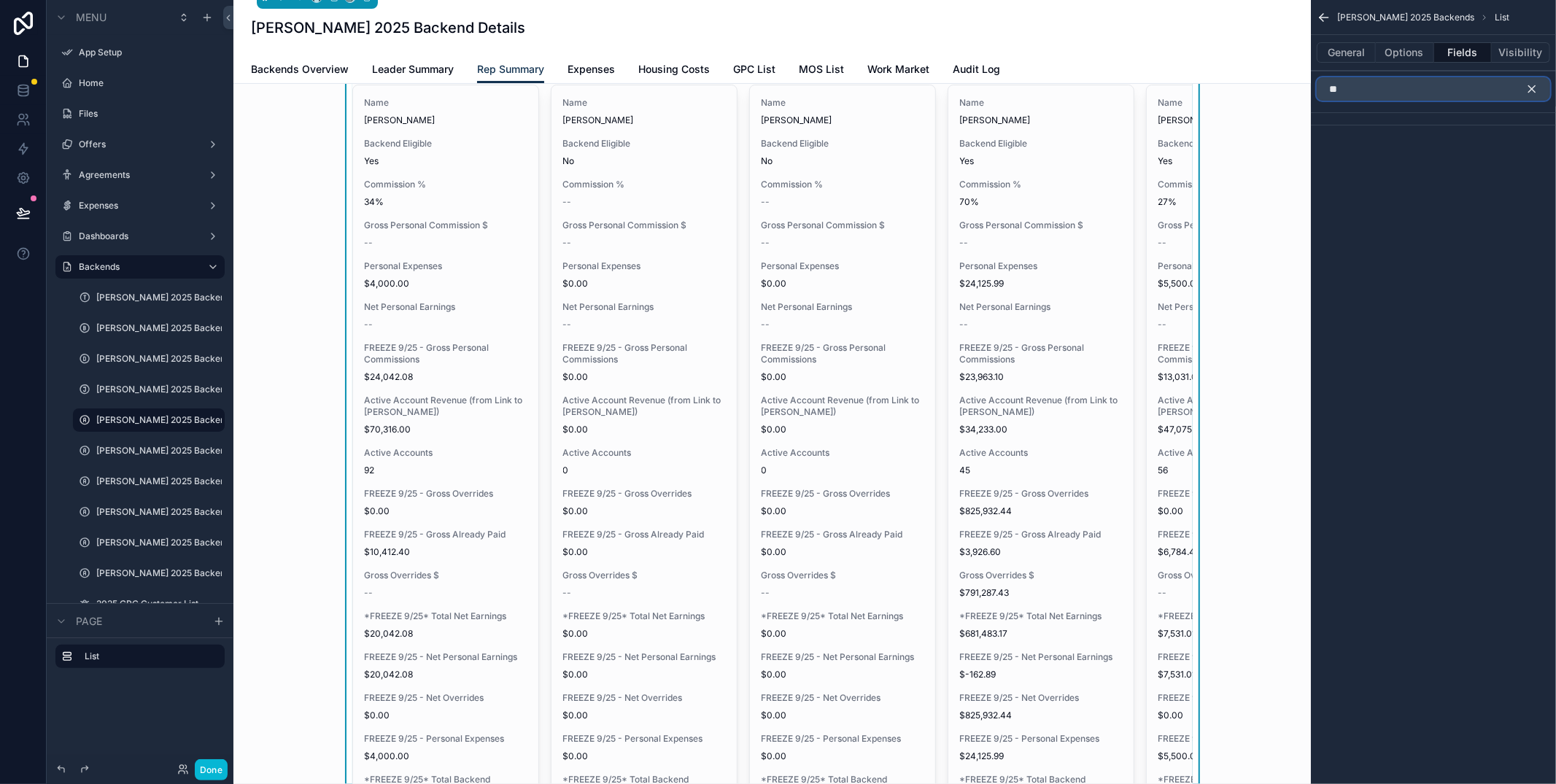
type input "*"
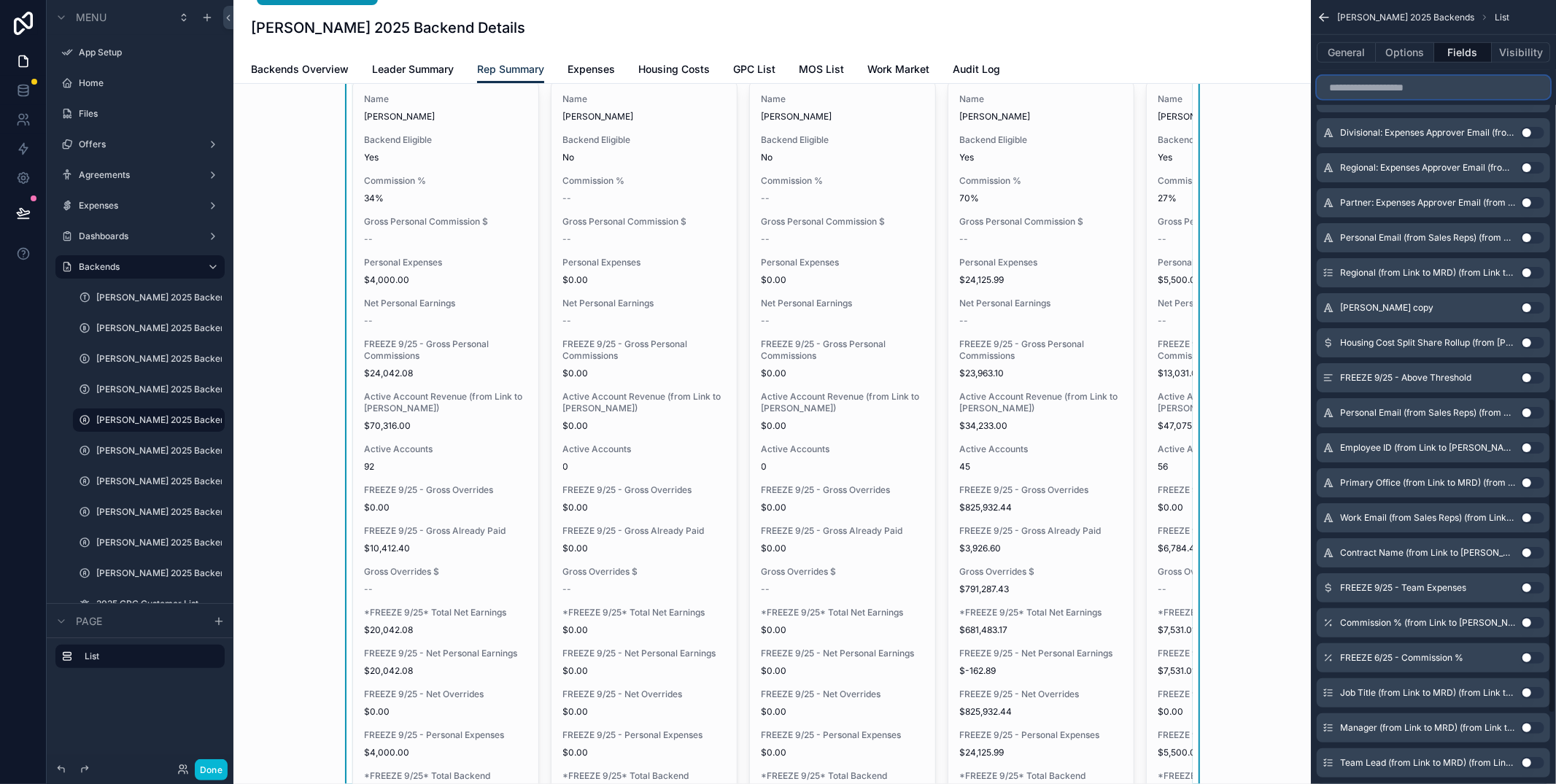
scroll to position [991, 0]
click at [216, 420] on icon "scrollable content" at bounding box center [212, 419] width 11 height 11
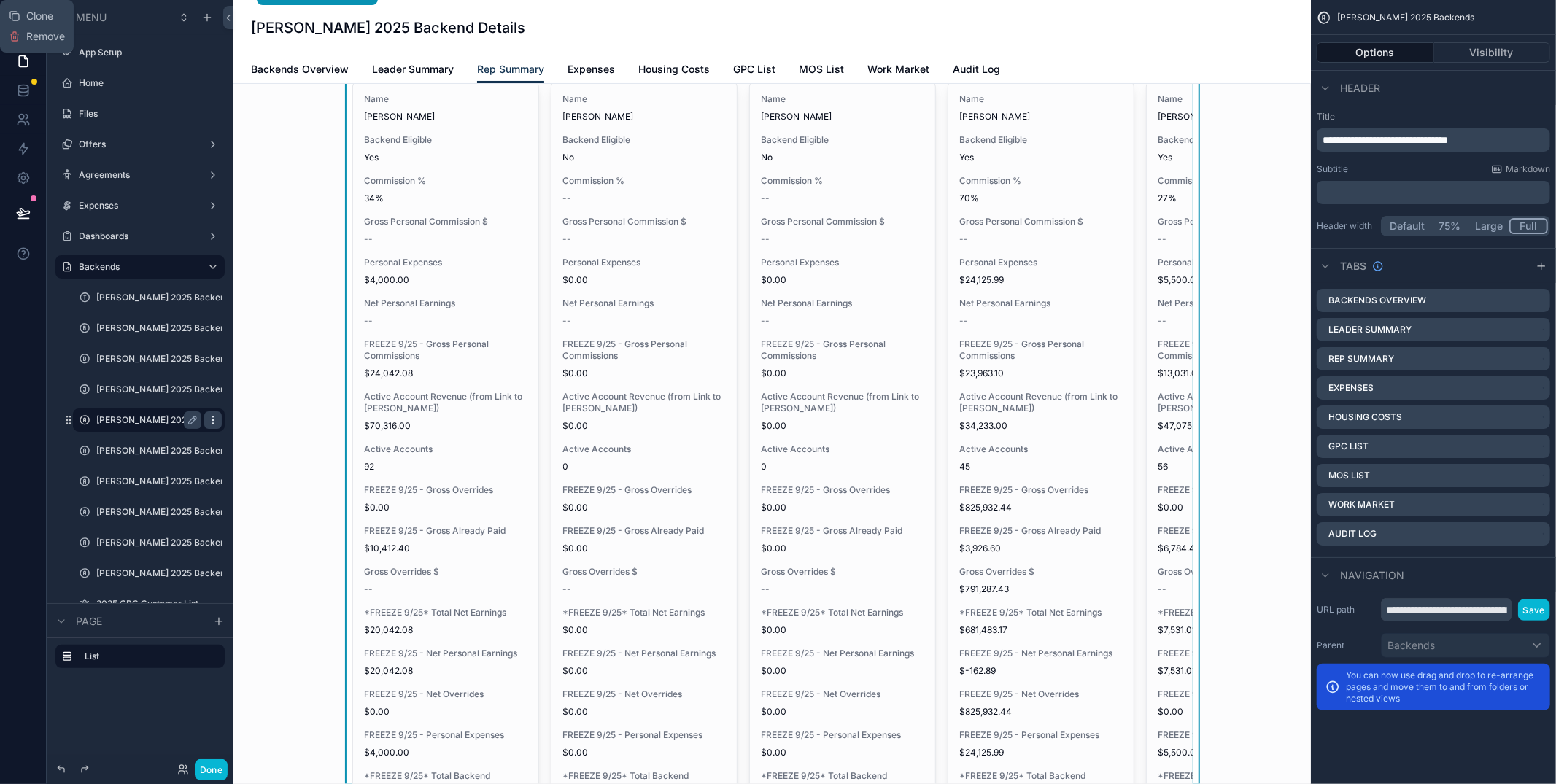
scroll to position [0, 0]
click at [265, 343] on div "Rep Summary Summarized view of all rep backend breakdowns. To see a full breakd…" at bounding box center [772, 456] width 1054 height 926
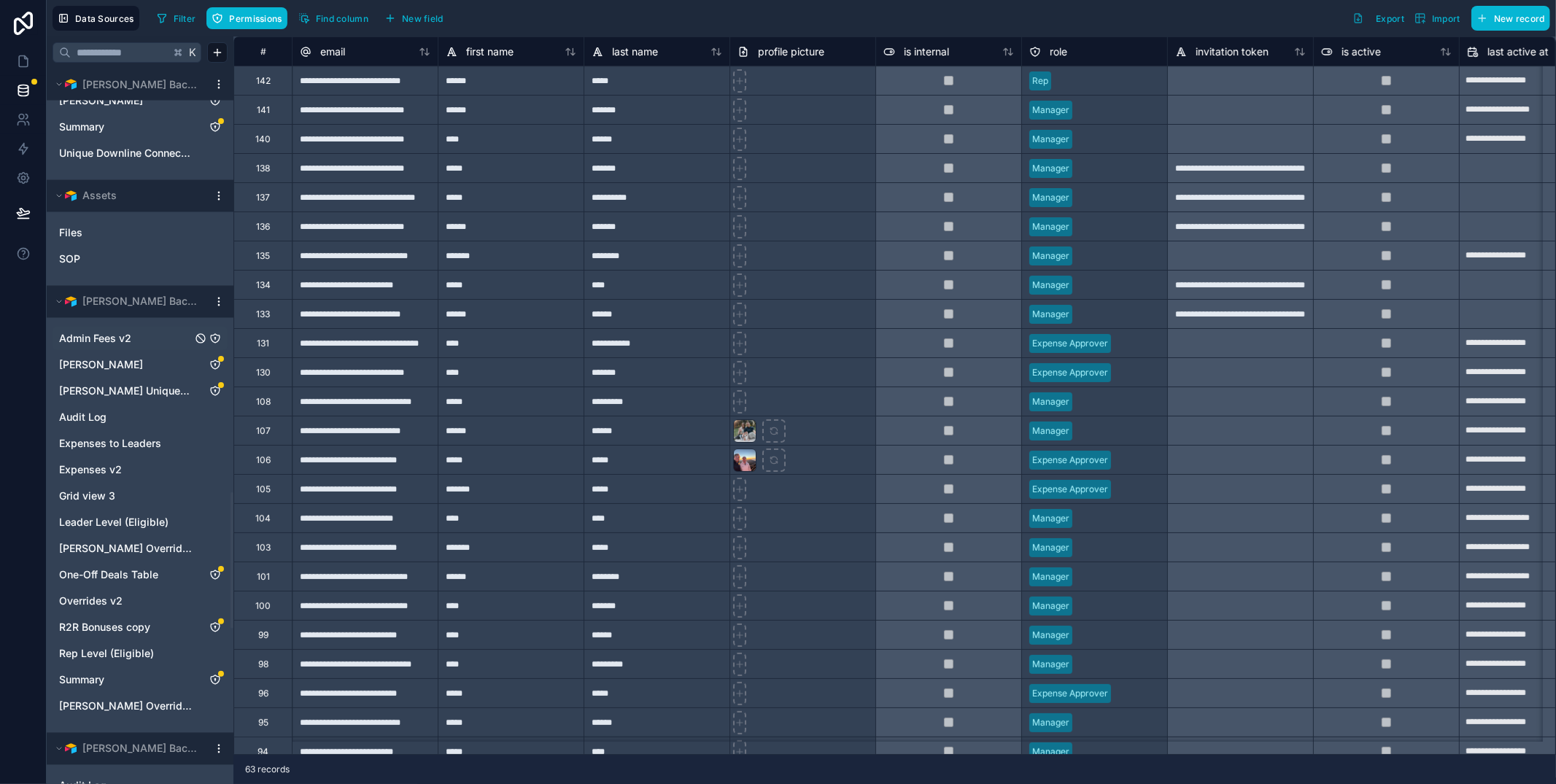
scroll to position [2386, 0]
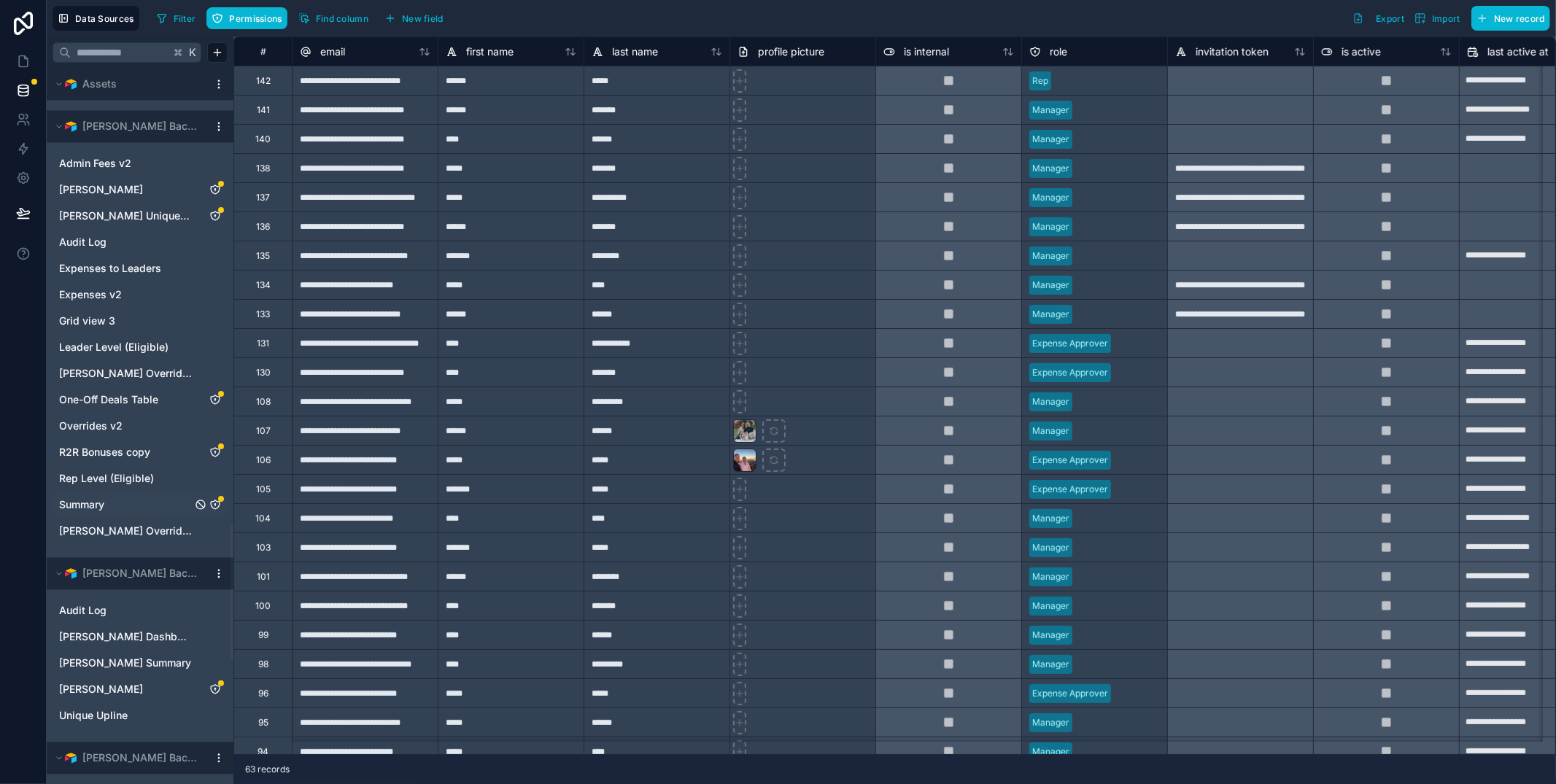
click at [221, 504] on icon "Summary" at bounding box center [215, 504] width 11 height 11
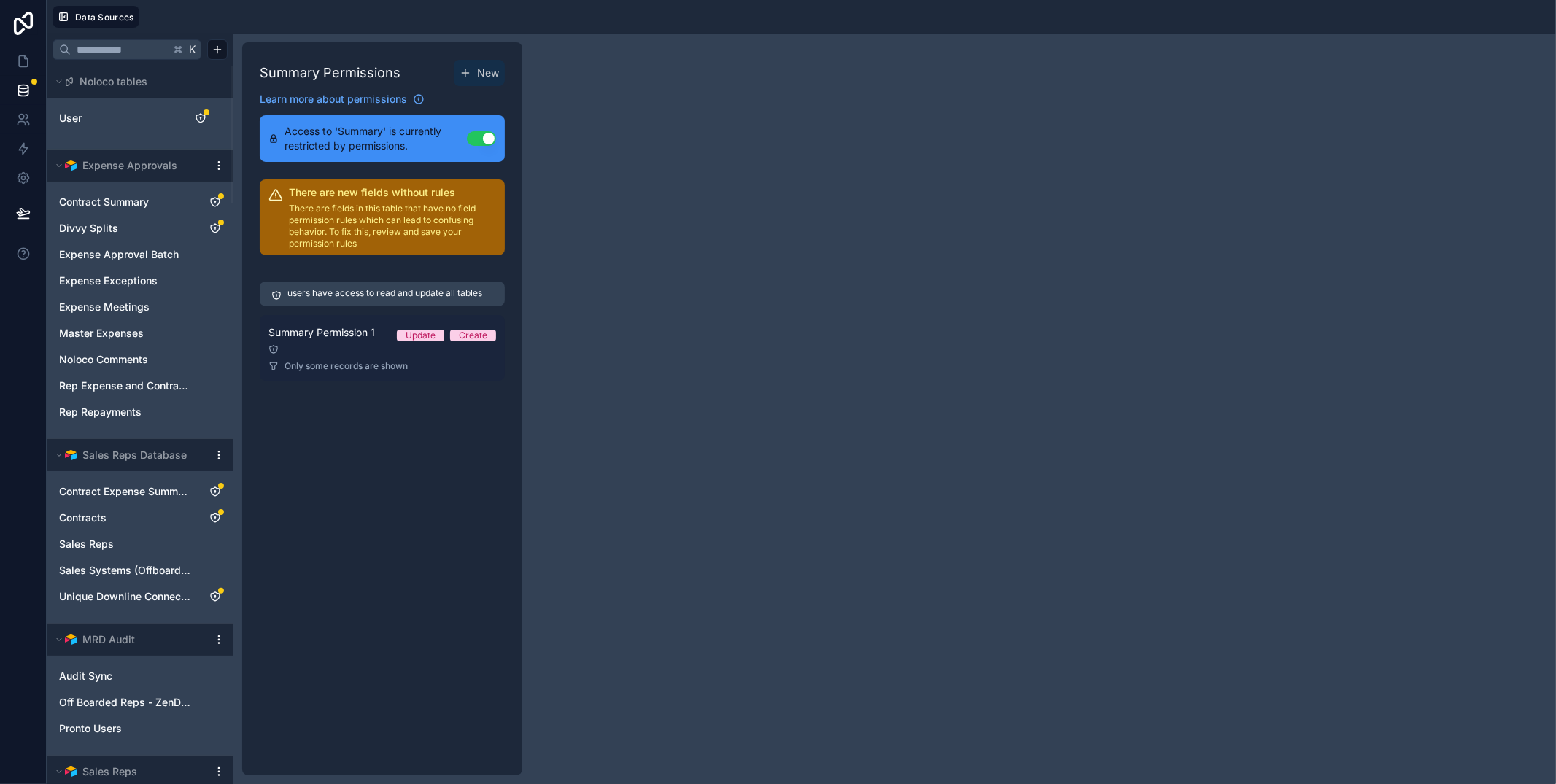
click at [341, 344] on div at bounding box center [382, 350] width 228 height 10
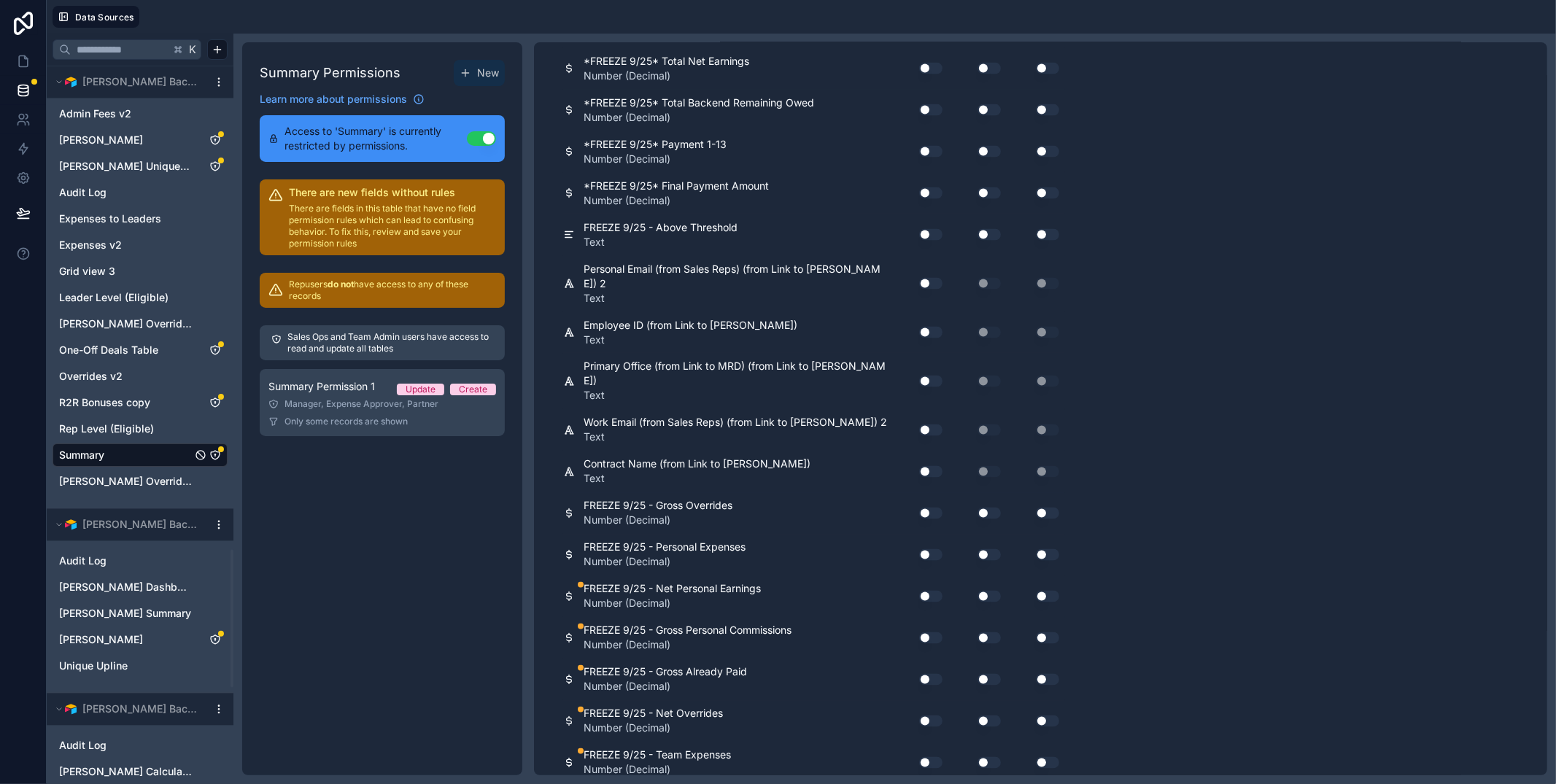
scroll to position [2342, 0]
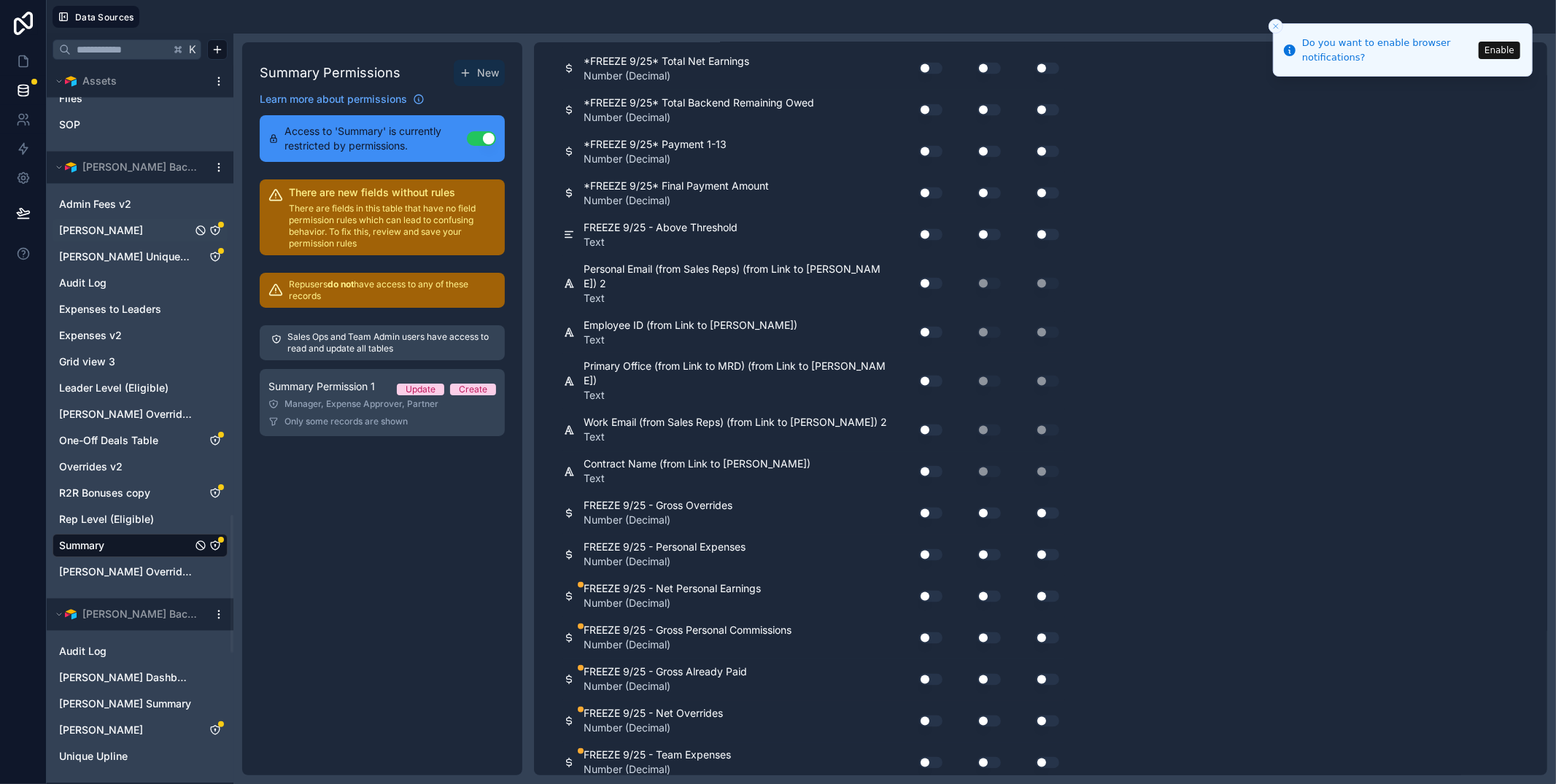
click at [218, 224] on div "Andrew Moffat" at bounding box center [221, 224] width 6 height 6
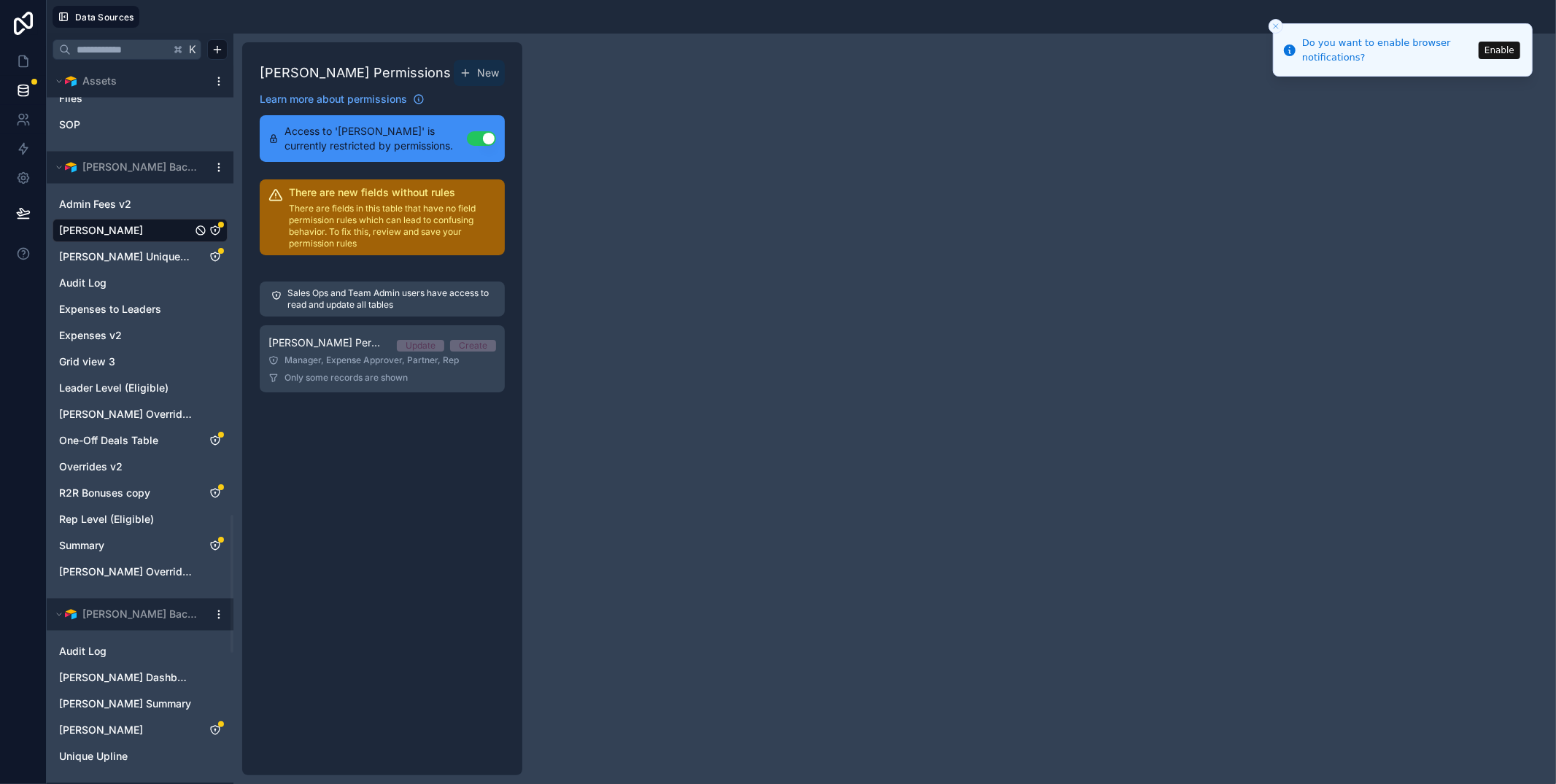
click at [1275, 27] on line "Close toast" at bounding box center [1275, 26] width 4 height 4
click at [218, 230] on icon "Andrew Moffat" at bounding box center [215, 230] width 9 height 9
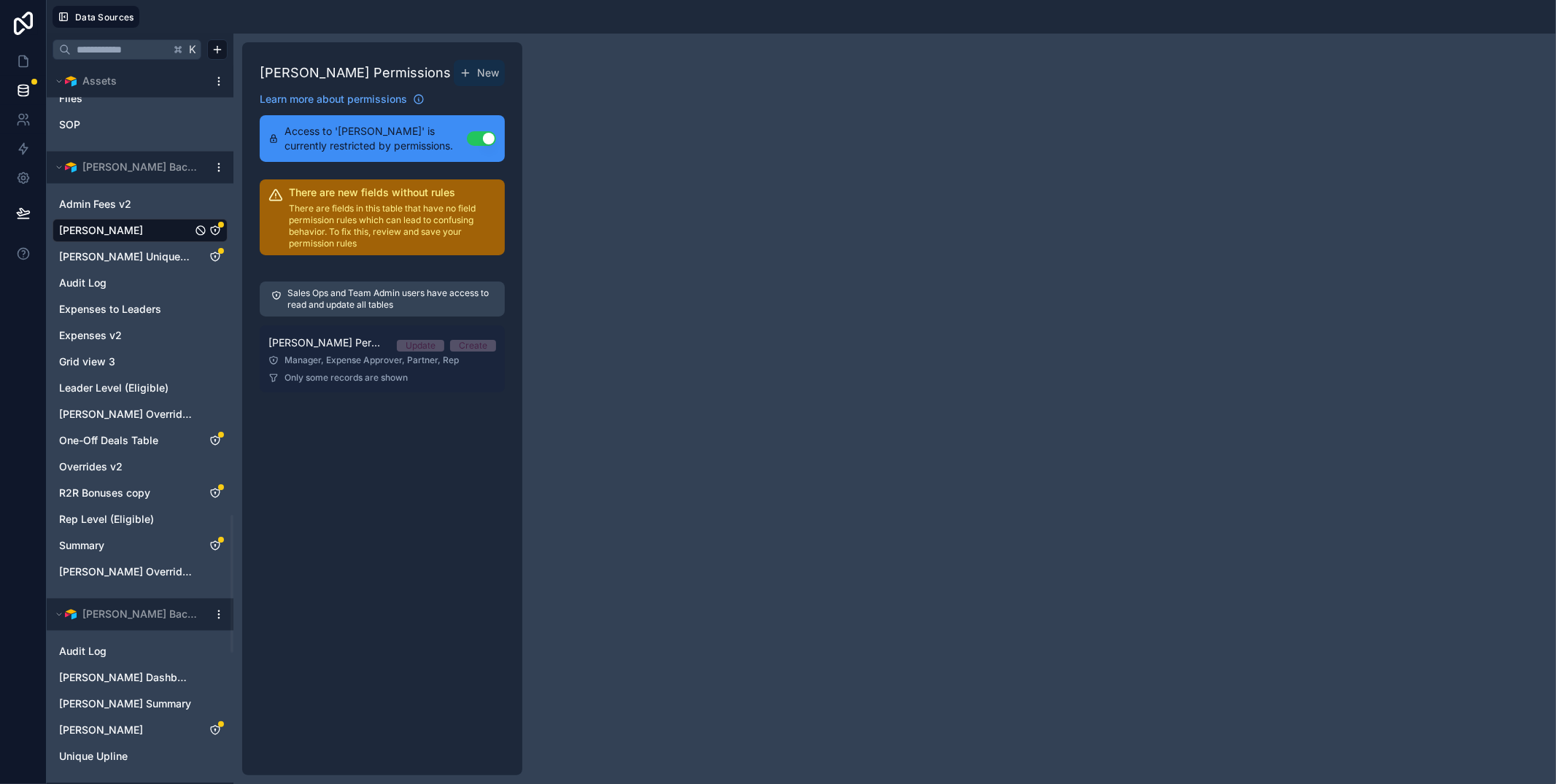
click at [324, 363] on div "Manager, Expense Approver, Partner, Rep" at bounding box center [382, 359] width 228 height 11
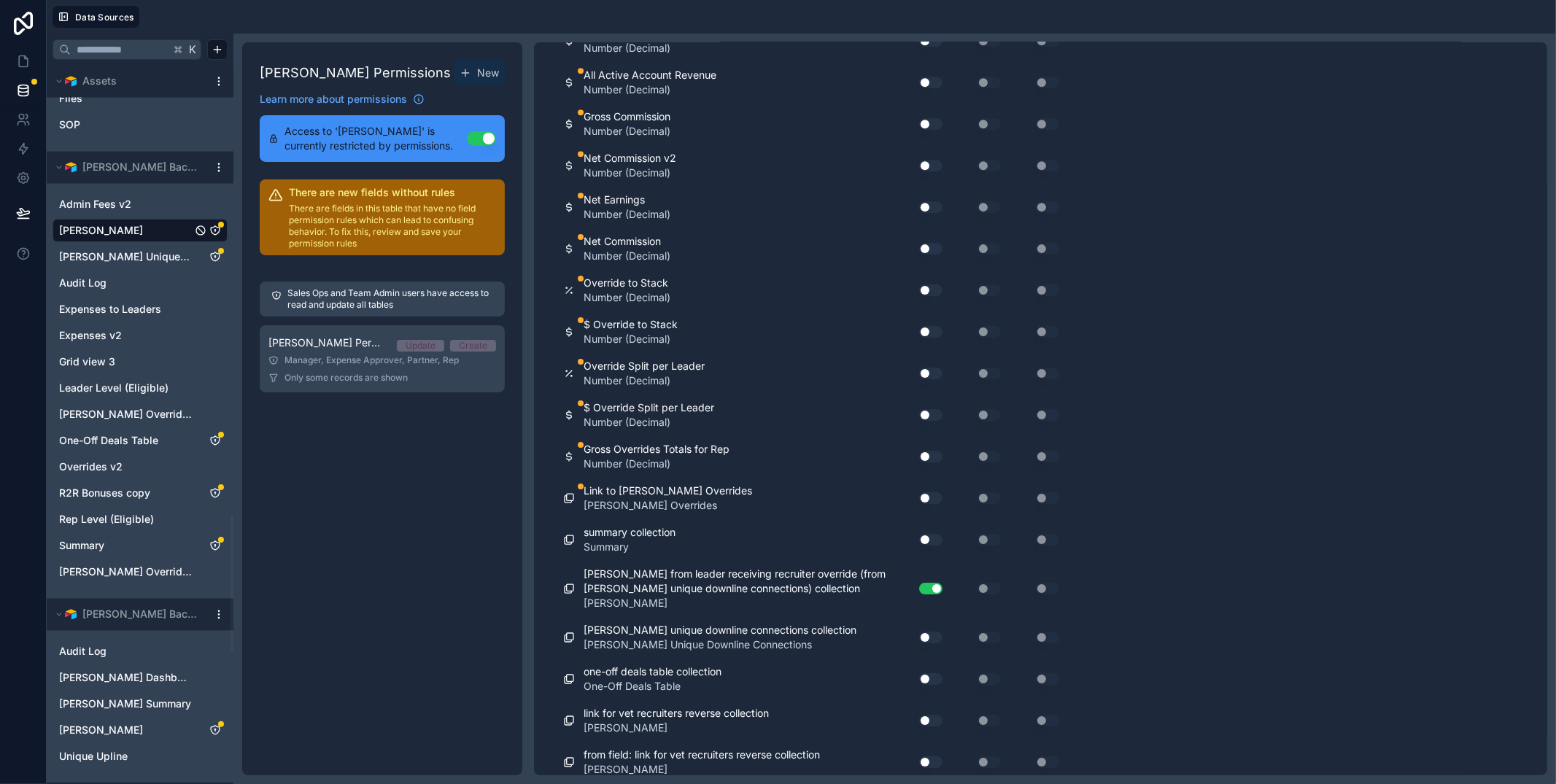
scroll to position [9012, 0]
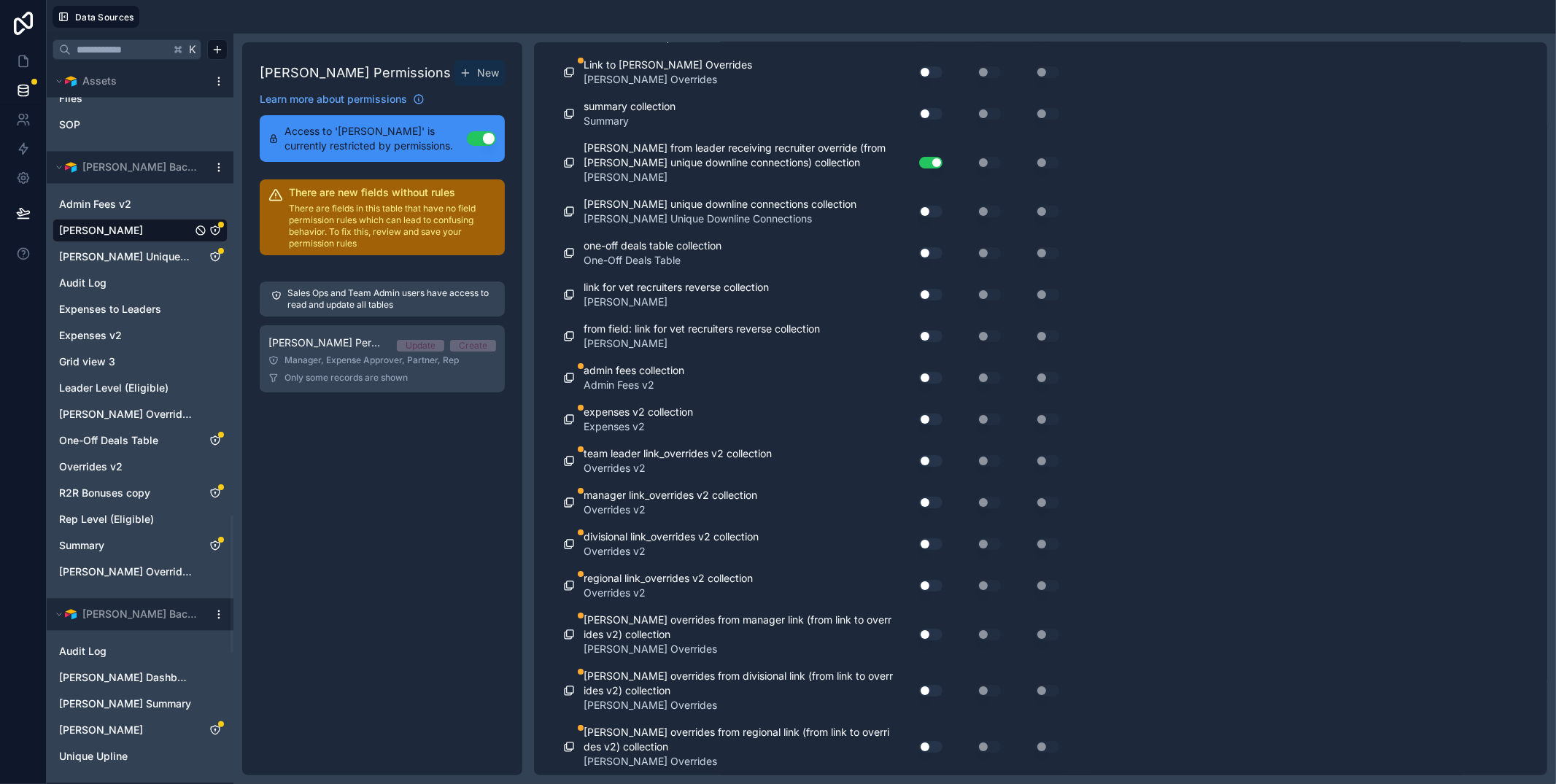
click at [929, 376] on button "Use setting" at bounding box center [931, 377] width 24 height 11
click at [938, 378] on button "Use setting" at bounding box center [931, 377] width 24 height 11
click at [218, 547] on icon "Summary" at bounding box center [215, 545] width 9 height 9
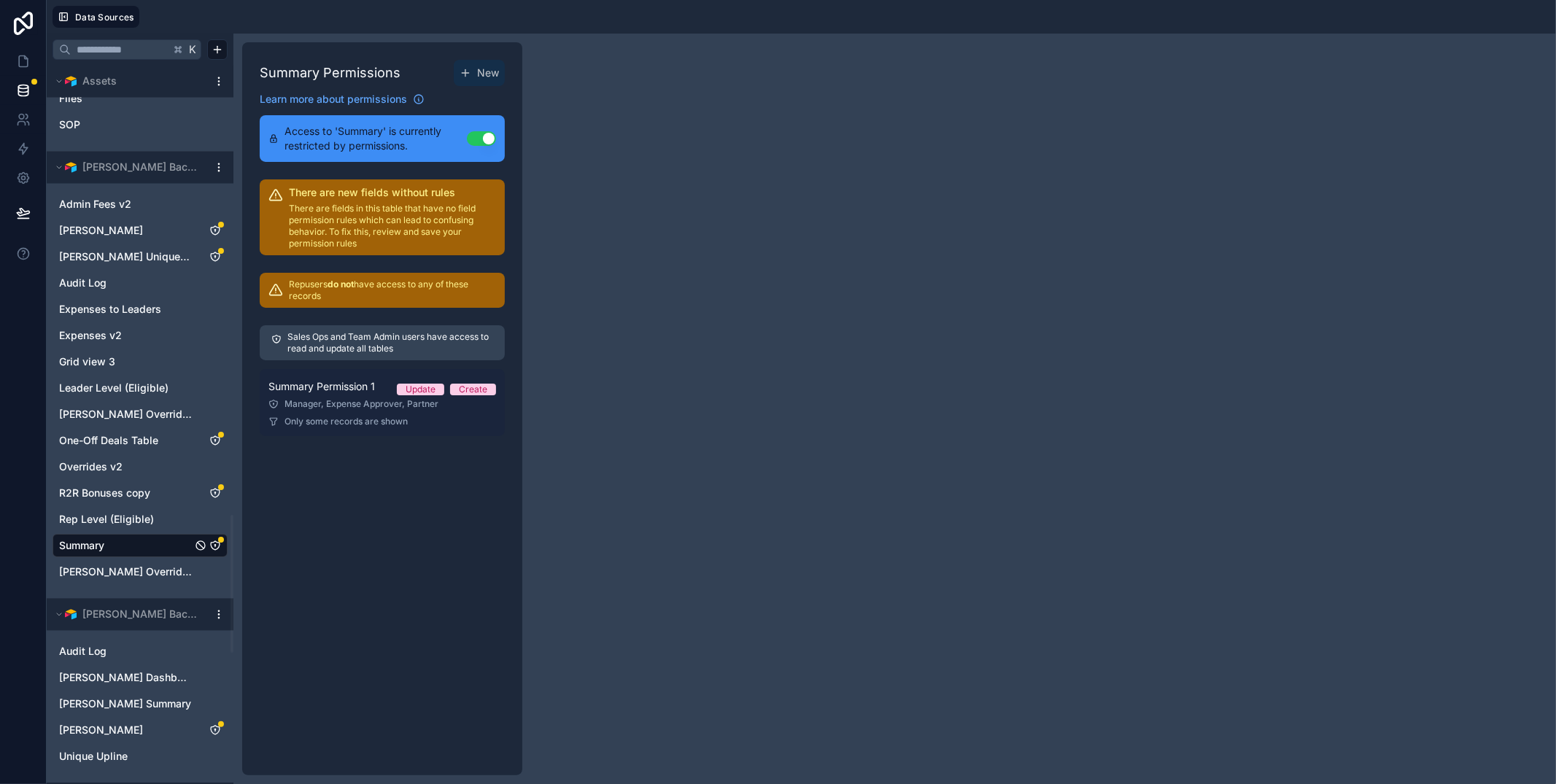
click at [324, 400] on div "Manager, Expense Approver, Partner" at bounding box center [382, 404] width 228 height 11
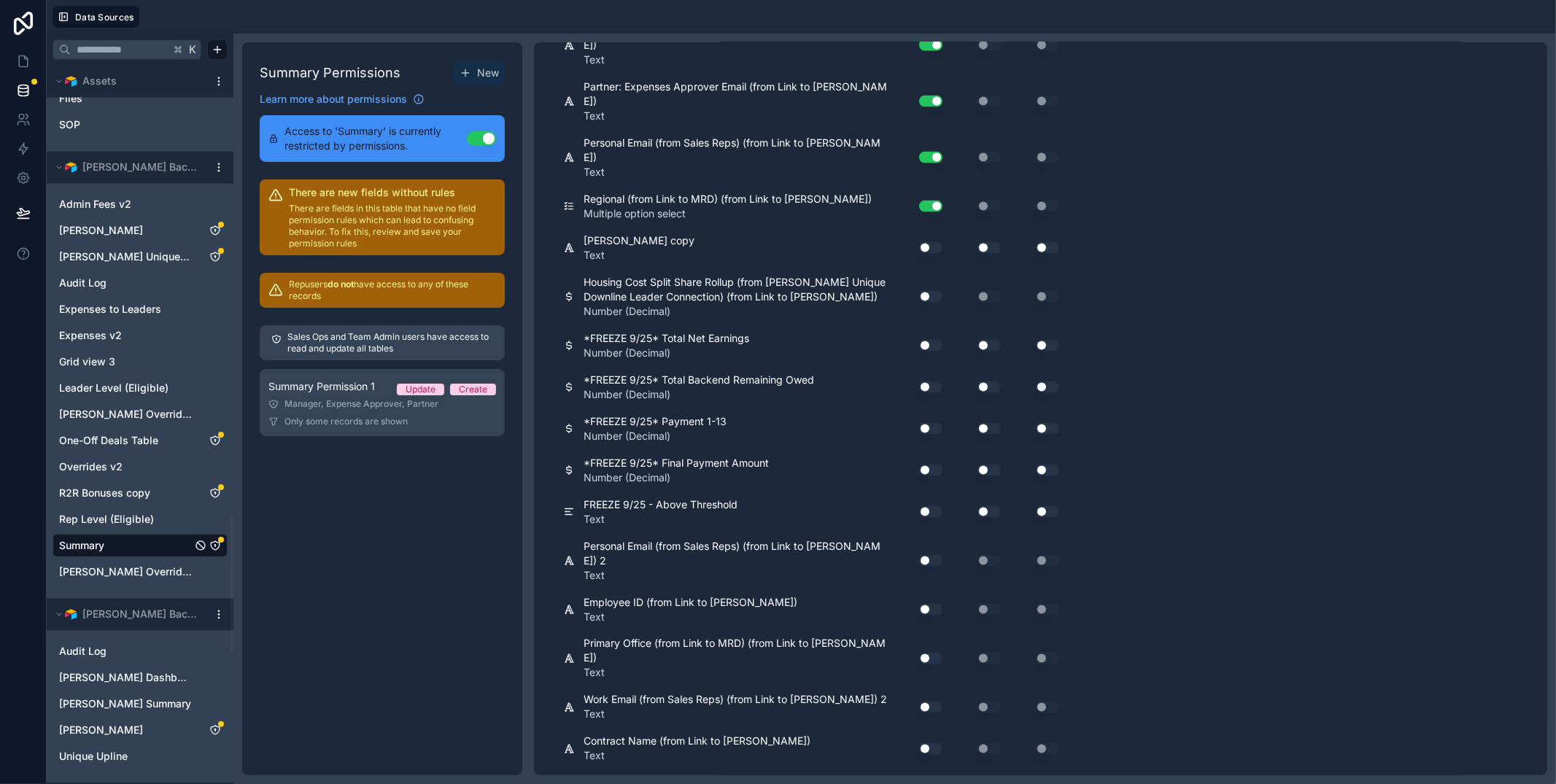
scroll to position [2381, 0]
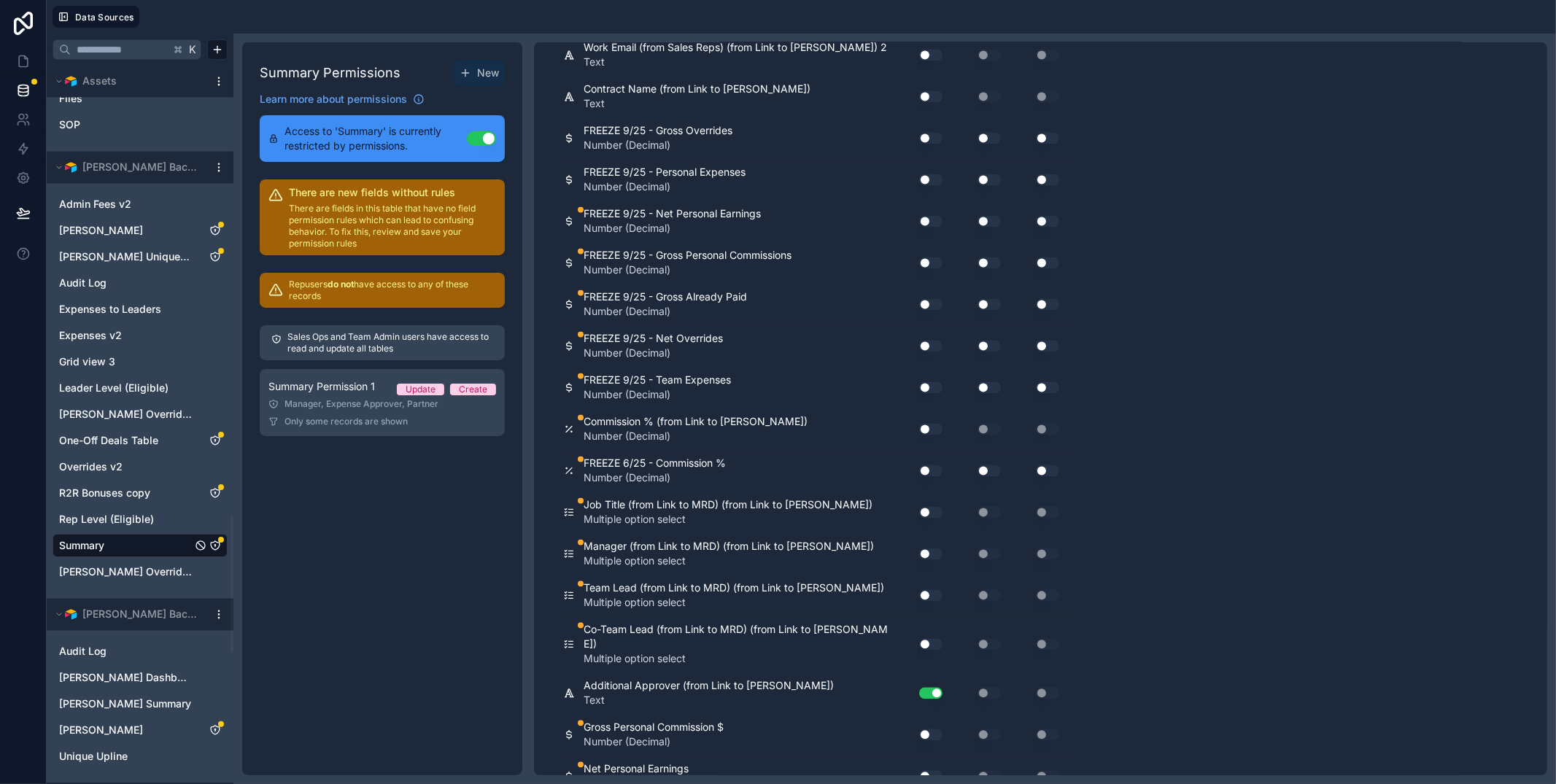
click at [932, 215] on button "Use setting" at bounding box center [931, 221] width 24 height 11
click at [930, 251] on div "Use setting" at bounding box center [925, 262] width 47 height 24
click at [933, 256] on button "Use setting" at bounding box center [931, 262] width 24 height 11
click at [931, 298] on button "Use setting" at bounding box center [931, 303] width 24 height 11
click at [928, 340] on button "Use setting" at bounding box center [931, 345] width 24 height 11
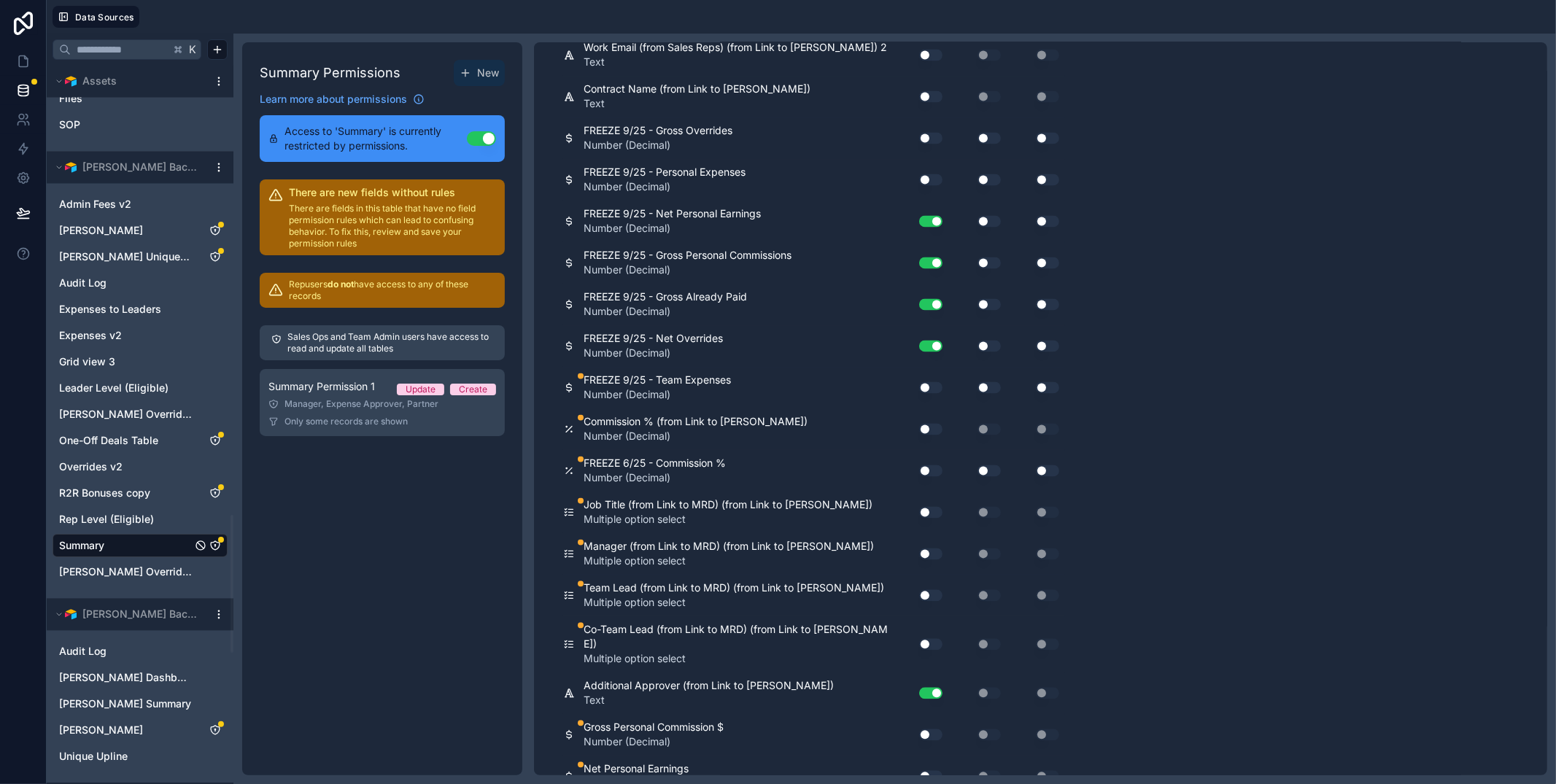
click at [933, 376] on div "Use setting" at bounding box center [925, 387] width 47 height 24
click at [932, 381] on button "Use setting" at bounding box center [931, 386] width 24 height 11
click at [929, 423] on button "Use setting" at bounding box center [931, 428] width 24 height 11
click at [934, 465] on button "Use setting" at bounding box center [931, 470] width 24 height 11
click at [929, 506] on button "Use setting" at bounding box center [931, 511] width 24 height 11
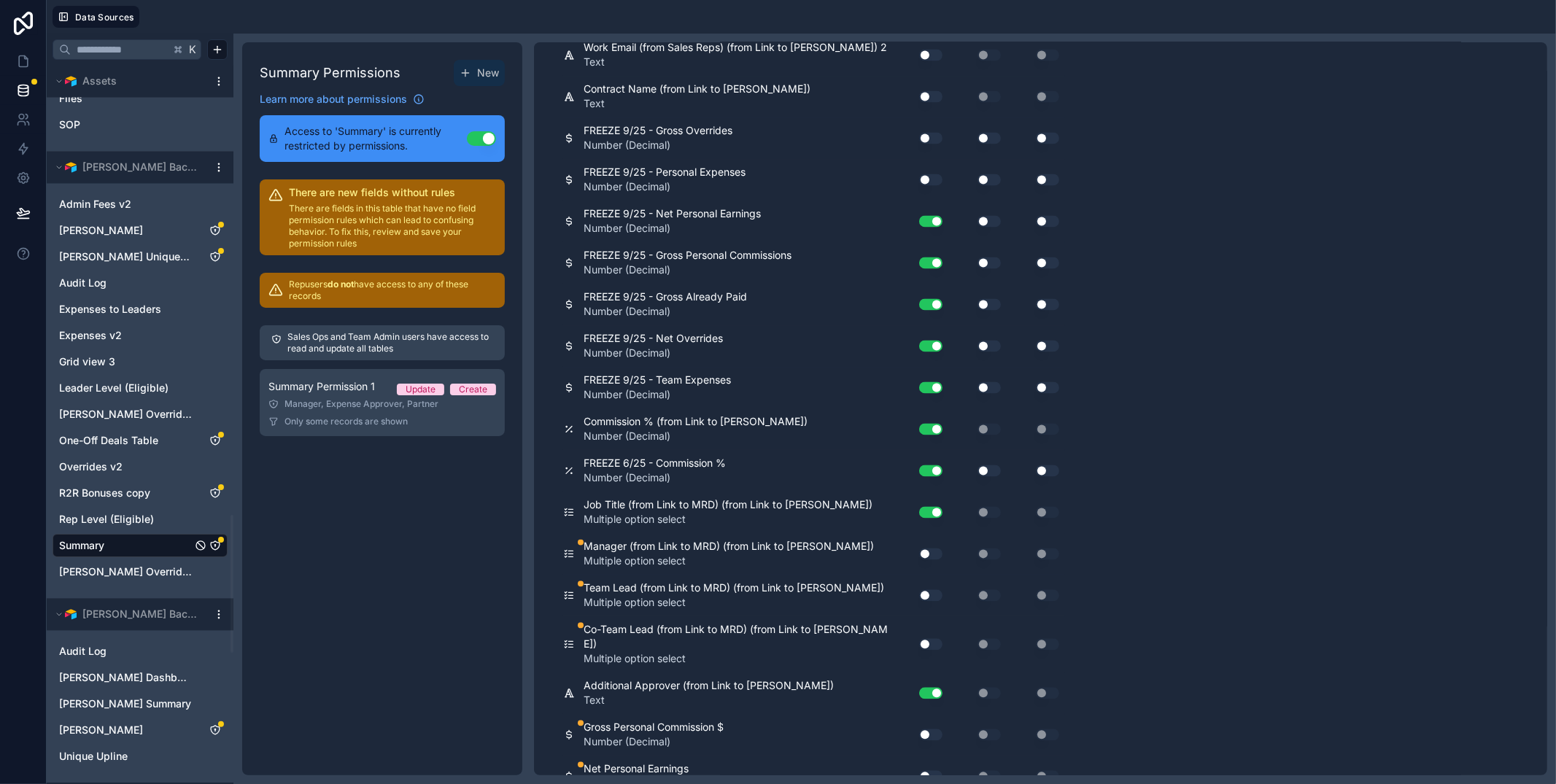
click at [929, 548] on button "Use setting" at bounding box center [931, 553] width 24 height 11
drag, startPoint x: 938, startPoint y: 551, endPoint x: 933, endPoint y: 571, distance: 20.6
click at [938, 590] on div "Use setting" at bounding box center [922, 595] width 41 height 11
click at [933, 590] on button "Use setting" at bounding box center [931, 595] width 24 height 11
click at [933, 638] on button "Use setting" at bounding box center [931, 644] width 24 height 11
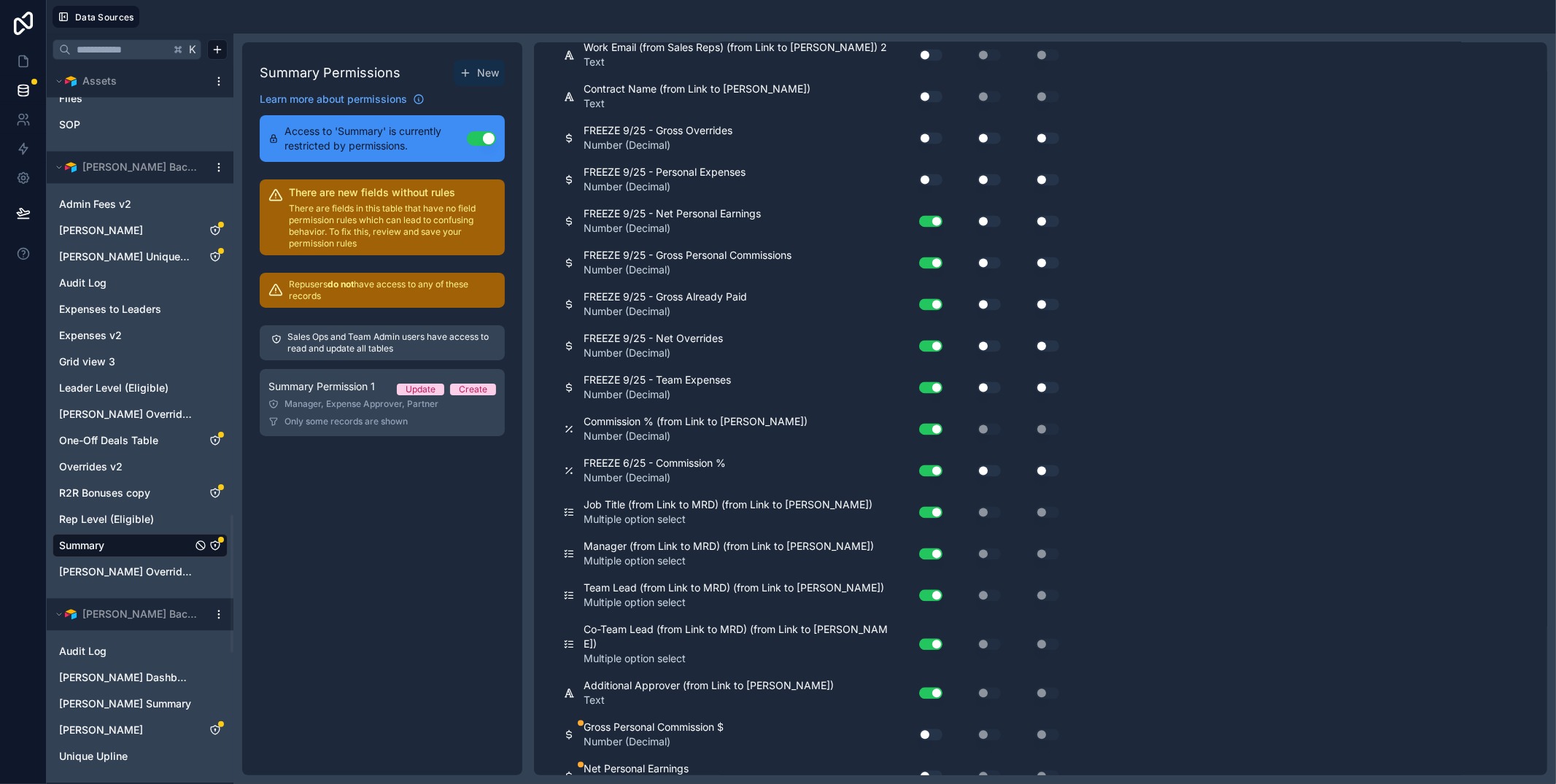
click at [929, 728] on button "Use setting" at bounding box center [931, 733] width 24 height 11
click at [931, 770] on button "Use setting" at bounding box center [931, 775] width 24 height 11
click at [341, 482] on div "Summary Permissions New Learn more about permissions Access to 'Summary' is cur…" at bounding box center [382, 409] width 280 height 733
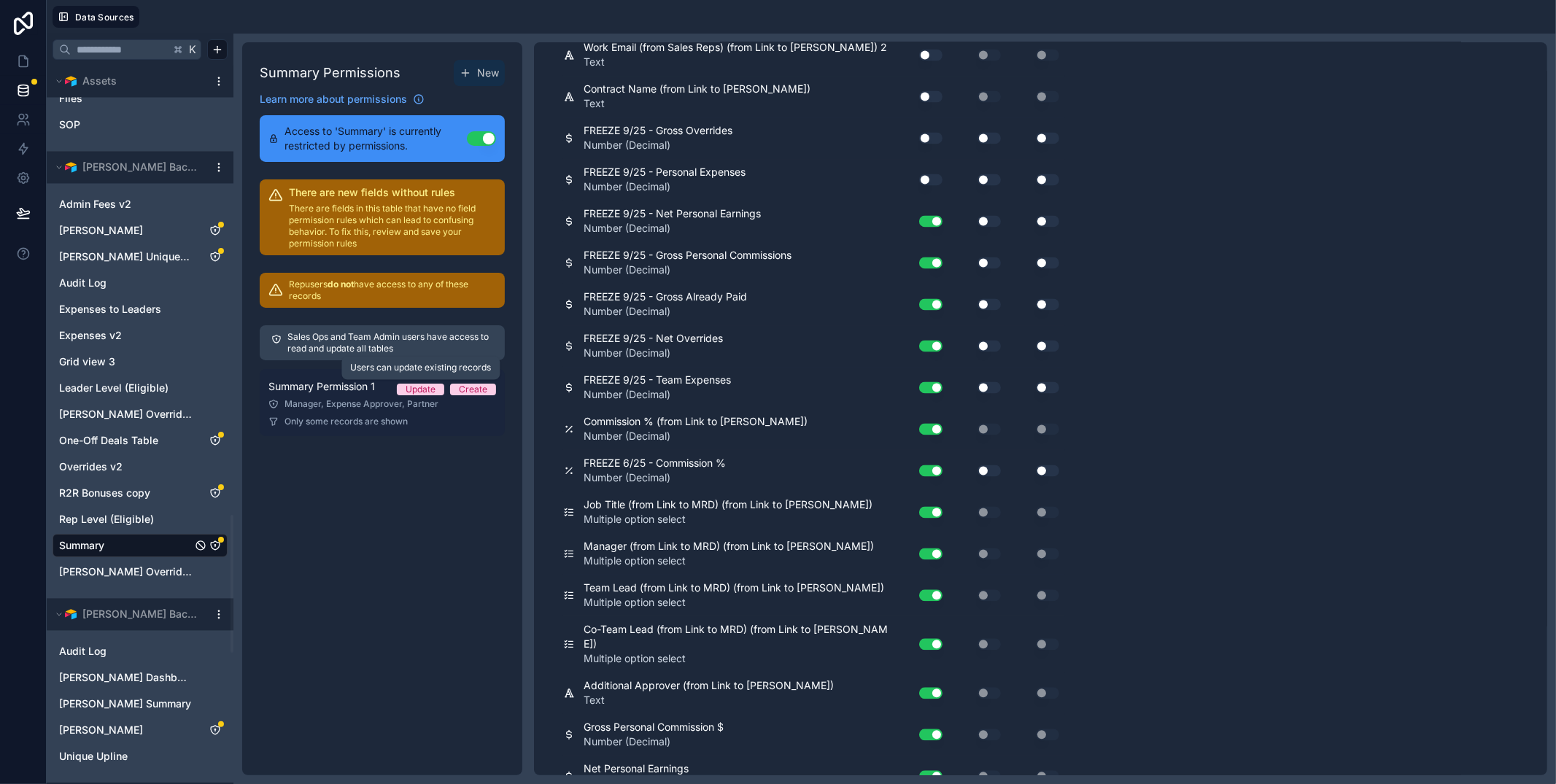
click at [411, 391] on div "Update" at bounding box center [420, 389] width 30 height 11
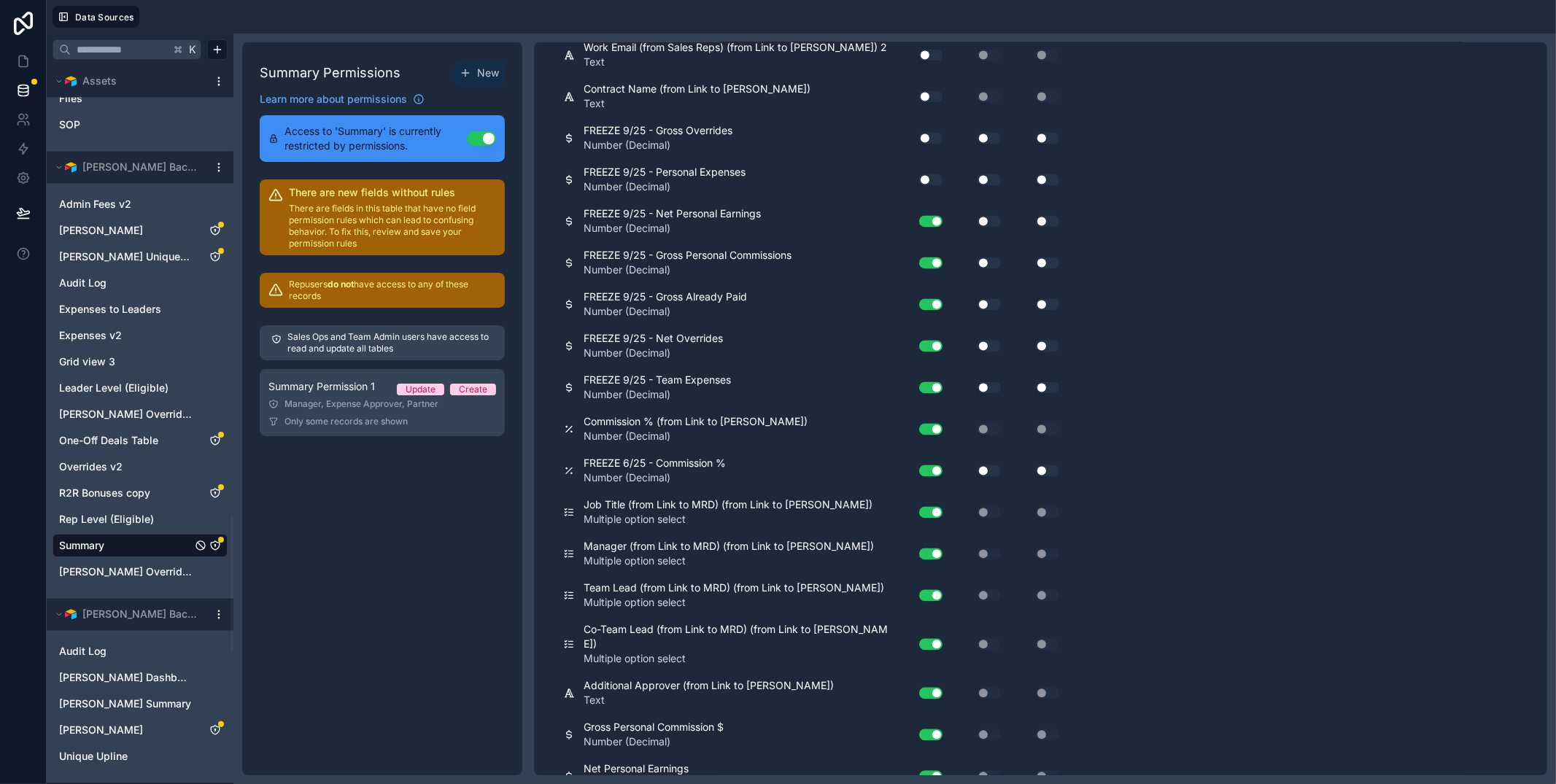
click at [390, 510] on div "Summary Permissions New Learn more about permissions Access to 'Summary' is cur…" at bounding box center [382, 409] width 280 height 733
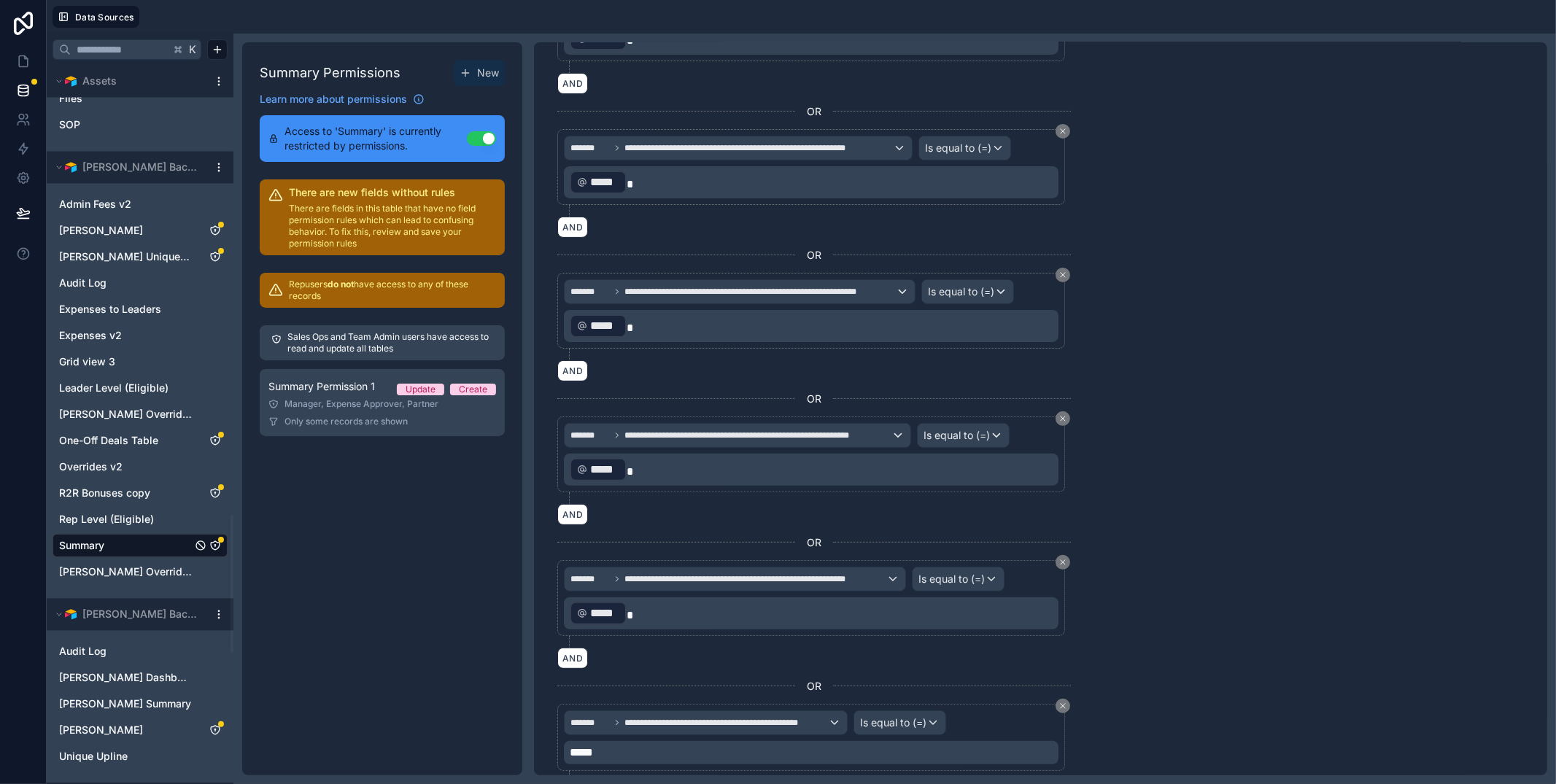
scroll to position [0, 0]
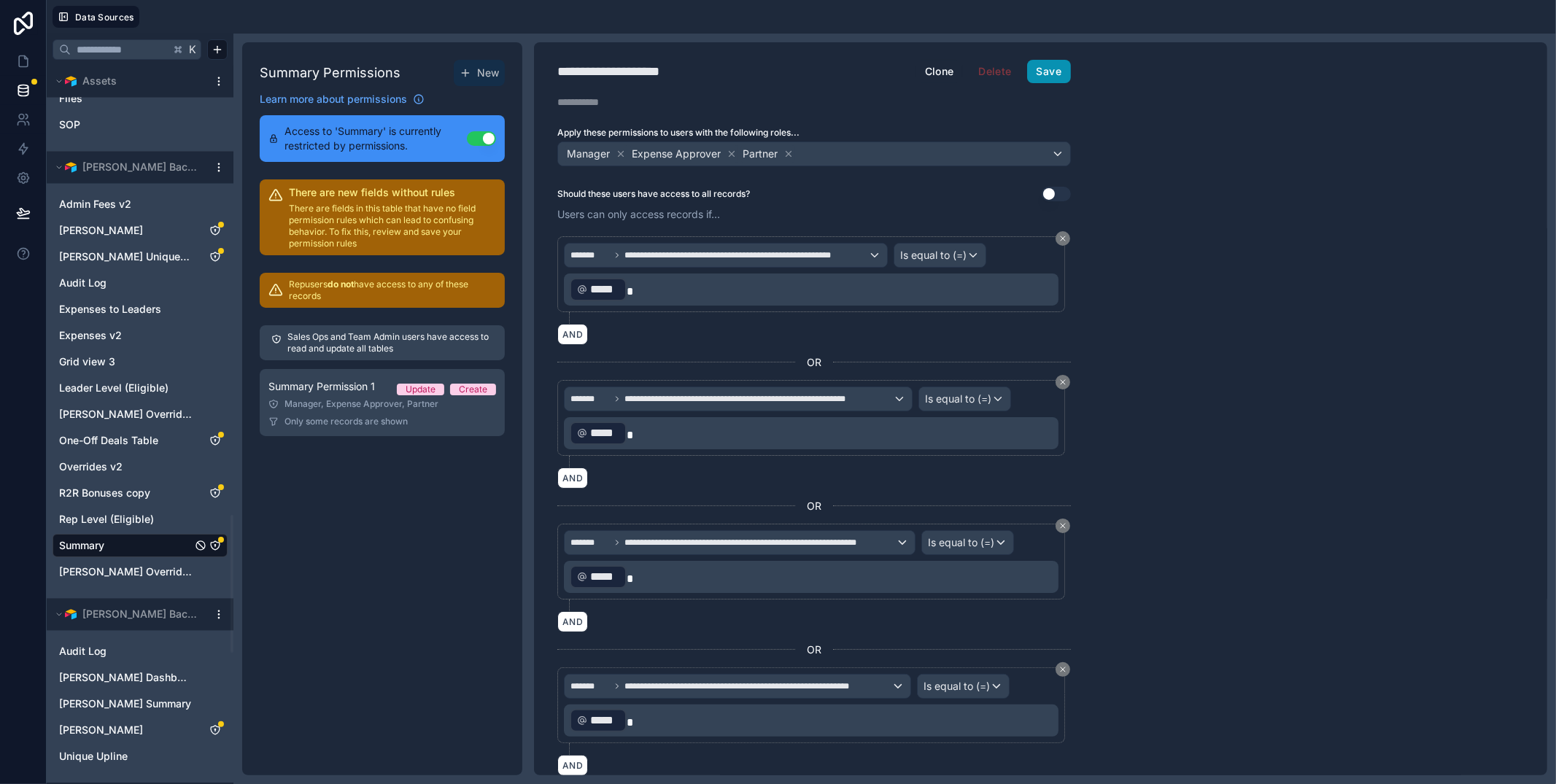
click at [1059, 81] on button "Save" at bounding box center [1048, 72] width 44 height 24
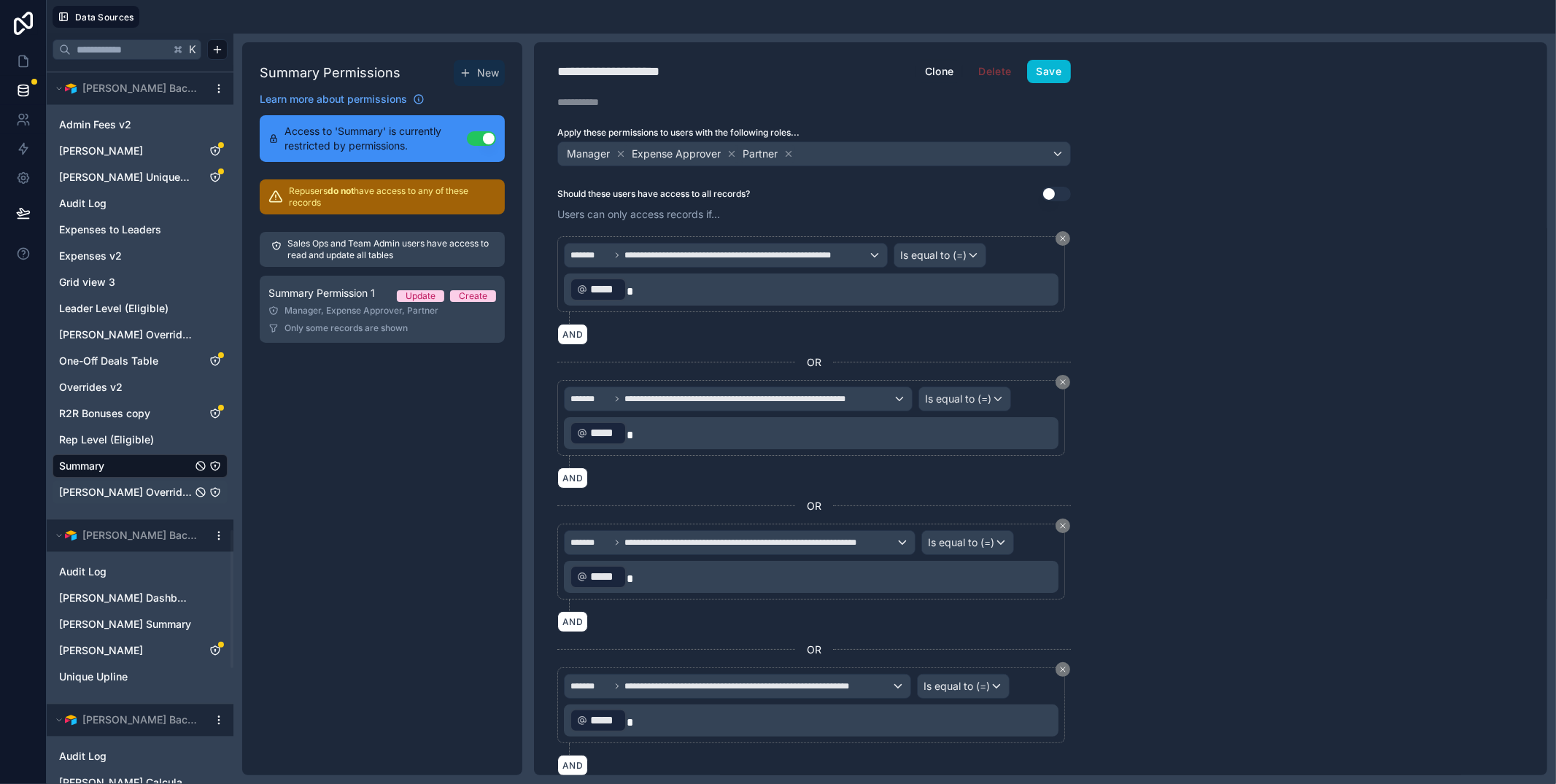
scroll to position [2443, 0]
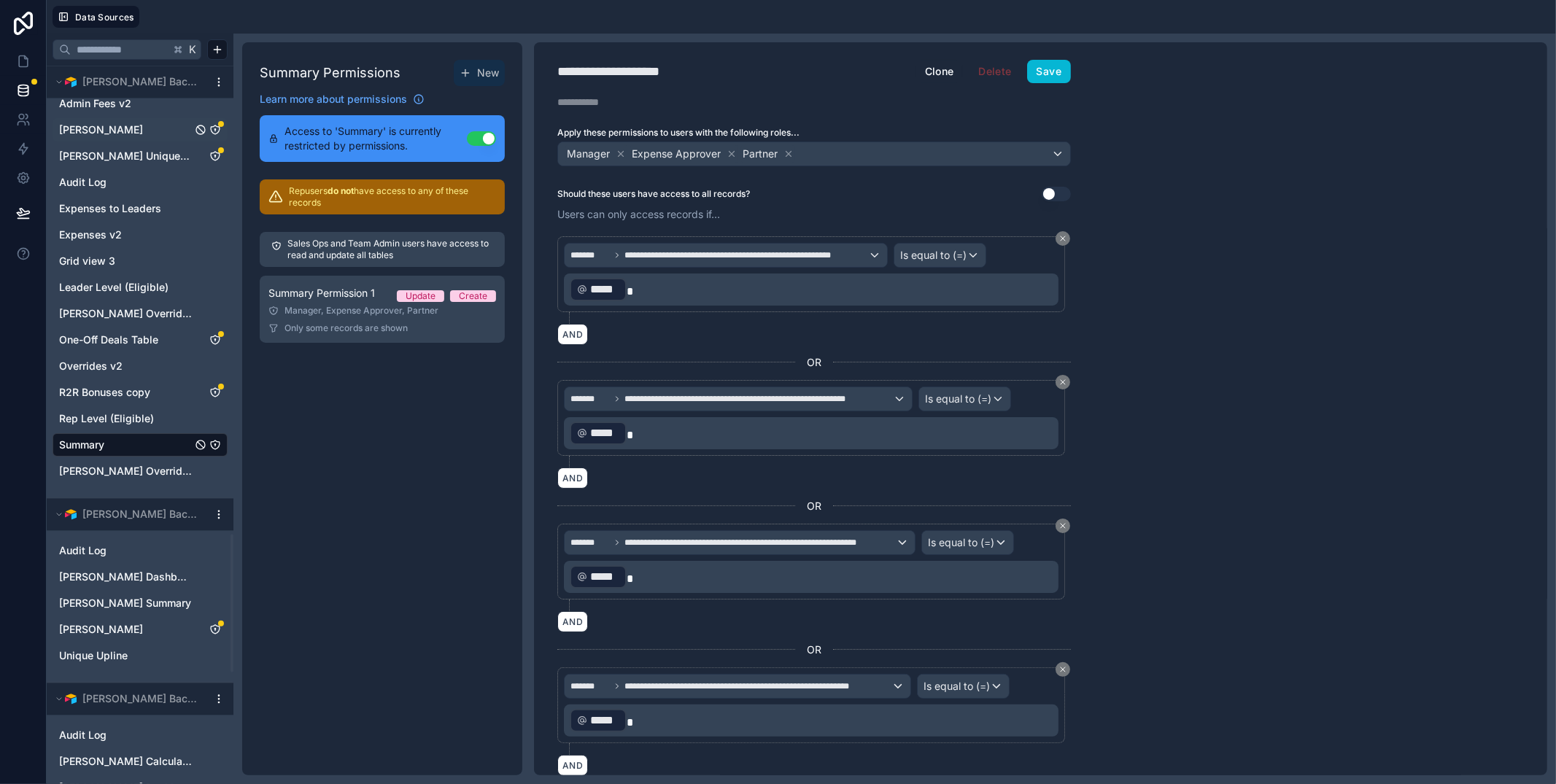
click at [217, 129] on icon "Andrew Moffat" at bounding box center [215, 129] width 11 height 11
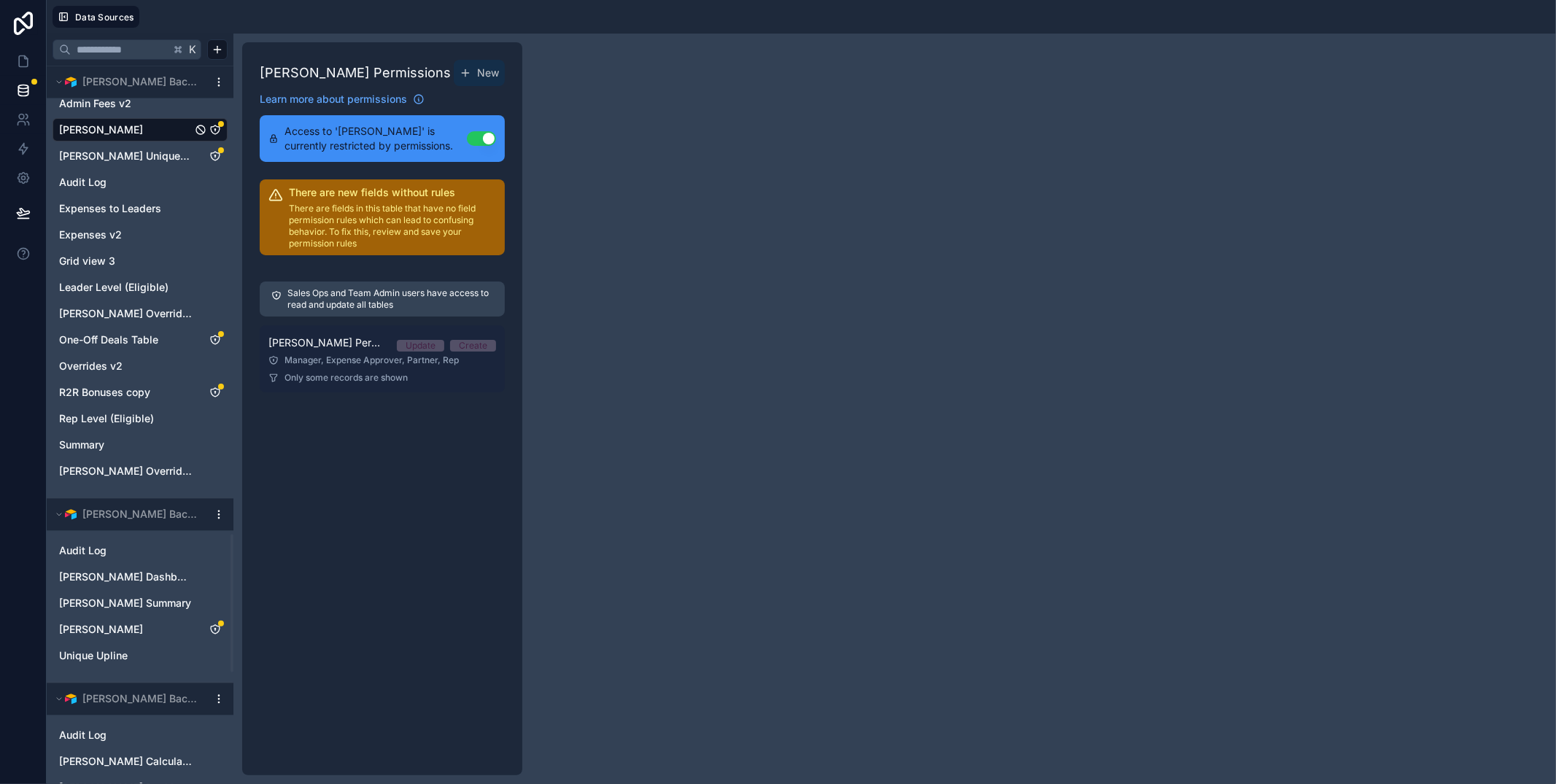
click at [326, 355] on div "Manager, Expense Approver, Partner, Rep" at bounding box center [382, 359] width 228 height 11
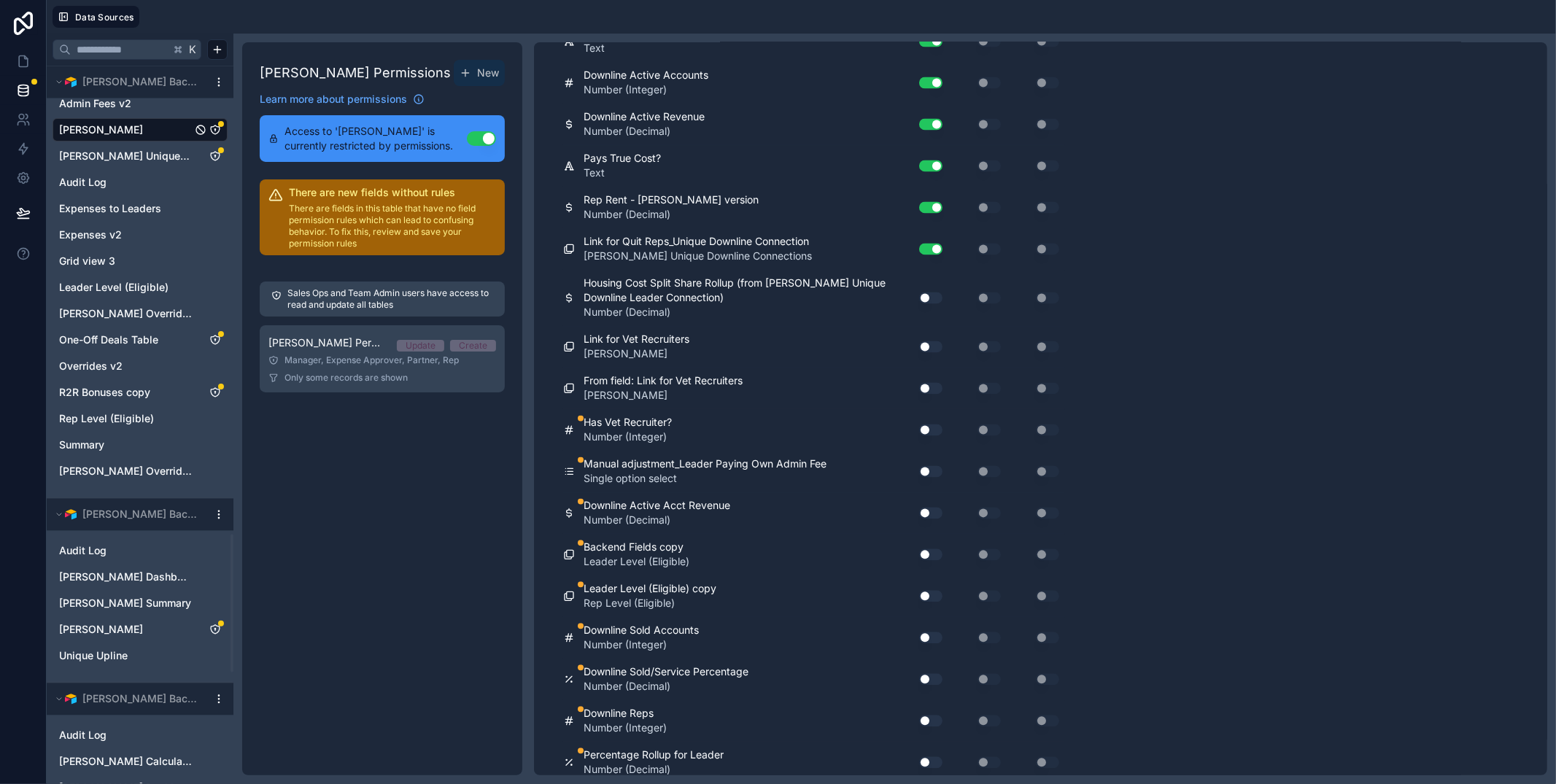
scroll to position [7289, 0]
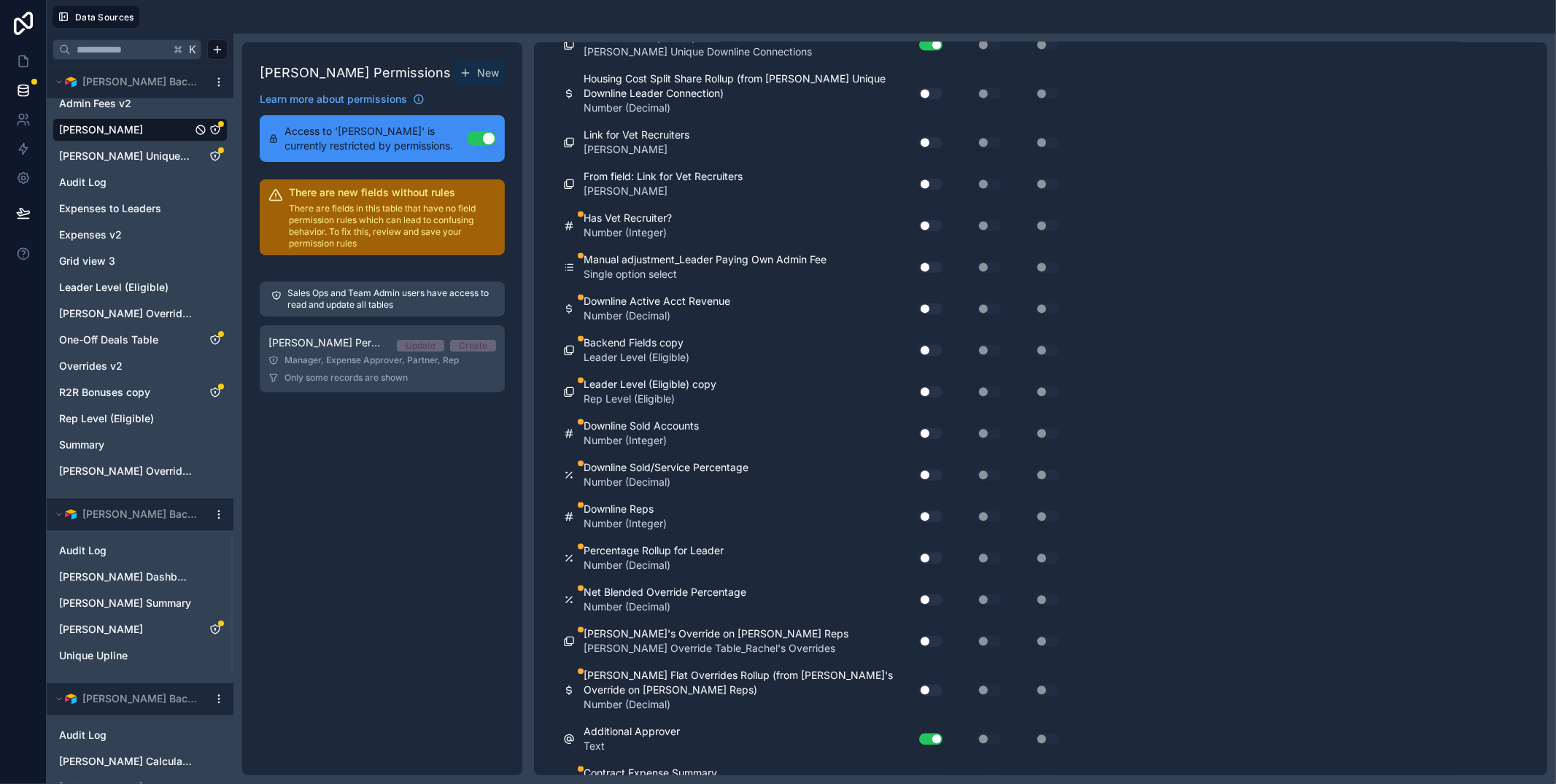
click at [926, 225] on button "Use setting" at bounding box center [931, 225] width 24 height 11
click at [925, 261] on button "Use setting" at bounding box center [931, 266] width 24 height 11
click at [933, 321] on div "Downline Active Acct Revenue Number (Decimal) Use setting Use setting Use setti…" at bounding box center [814, 309] width 502 height 42
click at [929, 295] on div "Downline Active Acct Revenue Number (Decimal) Use setting Use setting Use setti…" at bounding box center [814, 309] width 502 height 42
click at [932, 306] on button "Use setting" at bounding box center [931, 308] width 24 height 11
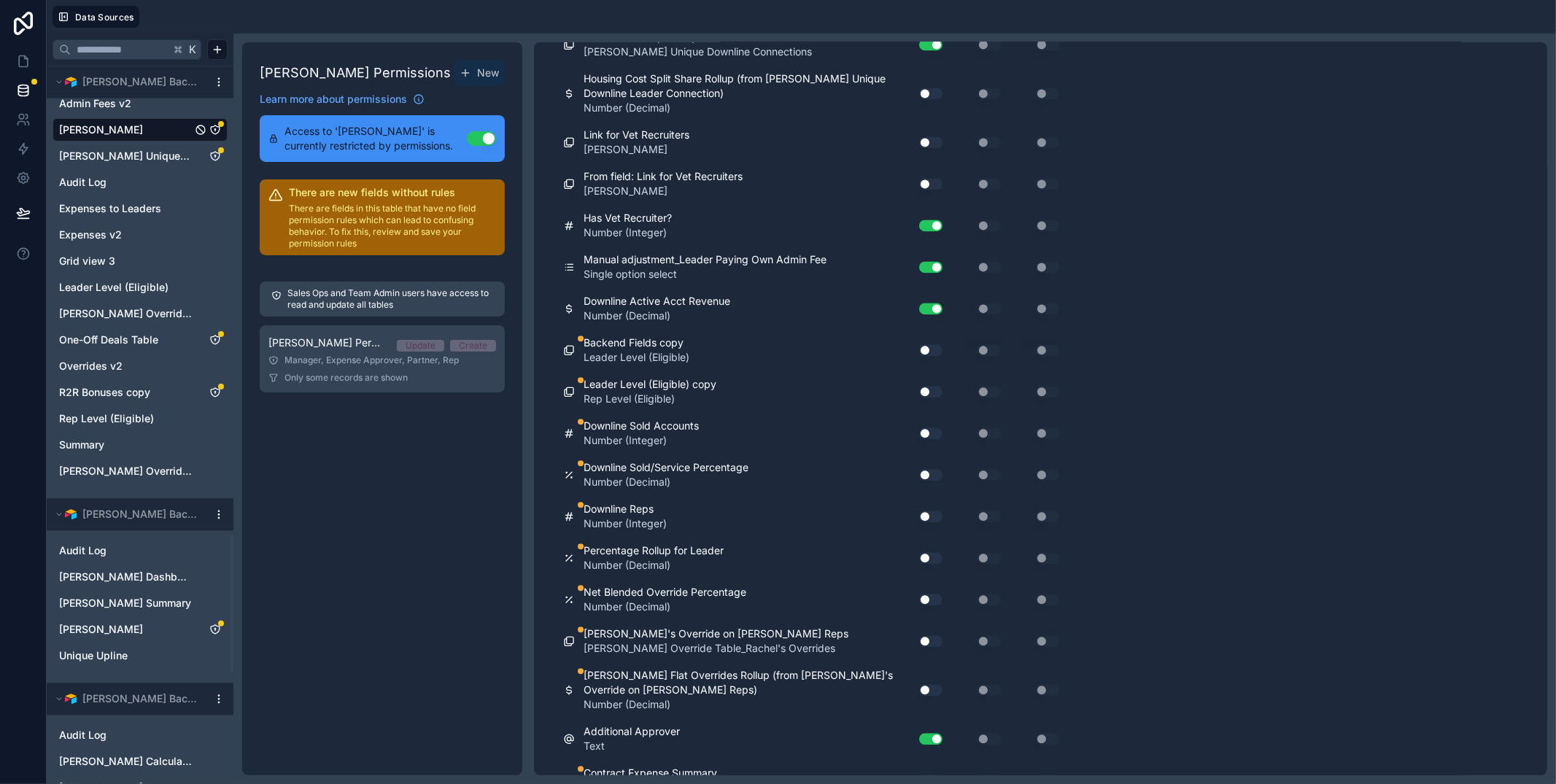
click at [934, 351] on button "Use setting" at bounding box center [931, 350] width 24 height 11
click at [925, 400] on div "Use setting" at bounding box center [925, 392] width 47 height 24
click at [925, 396] on div "Use setting" at bounding box center [925, 392] width 47 height 24
click at [931, 381] on div "Use setting" at bounding box center [925, 392] width 47 height 24
click at [930, 392] on button "Use setting" at bounding box center [931, 391] width 24 height 11
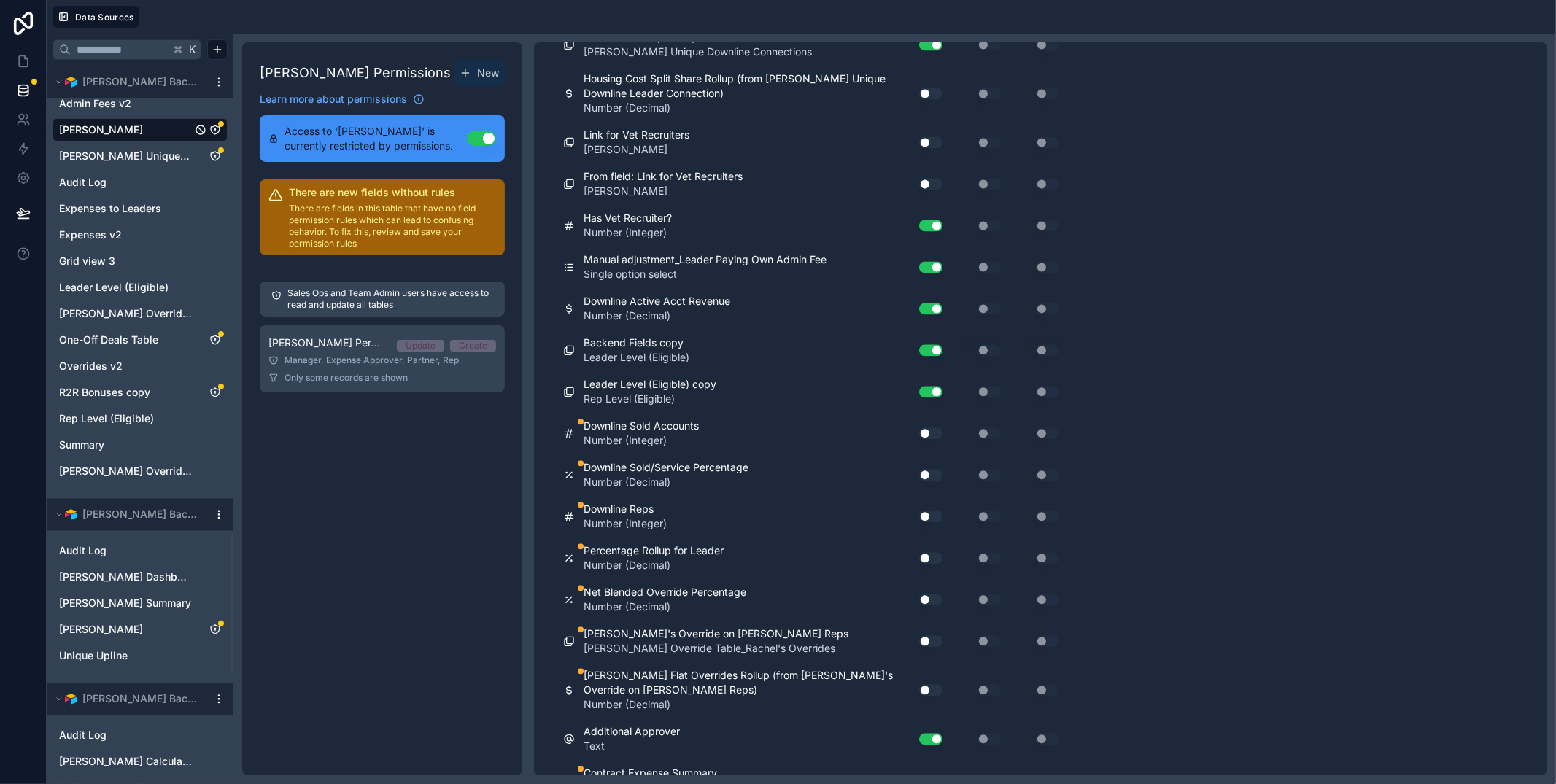
click at [938, 433] on button "Use setting" at bounding box center [931, 433] width 24 height 11
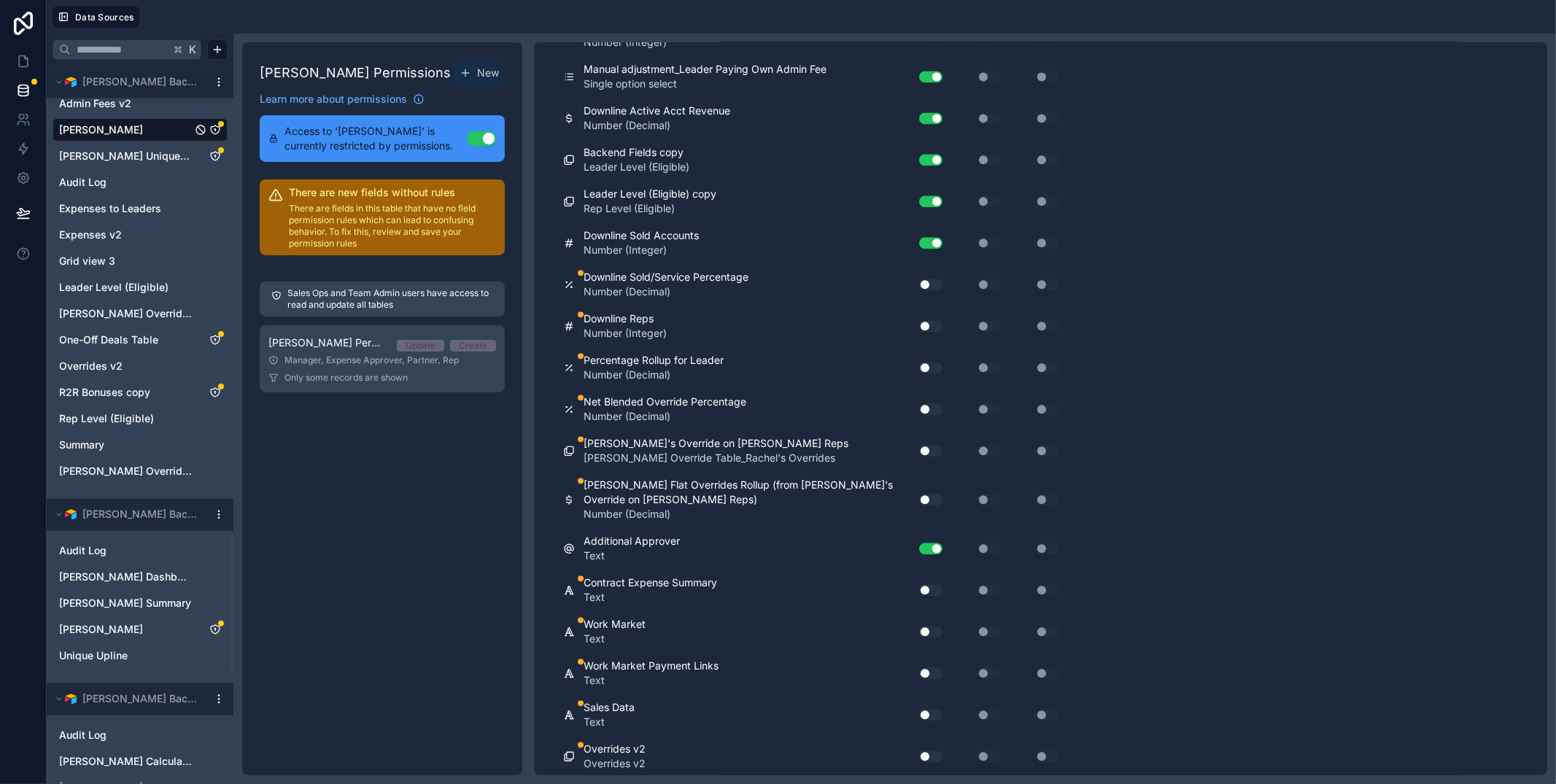
click at [936, 287] on button "Use setting" at bounding box center [931, 283] width 24 height 11
click at [932, 324] on button "Use setting" at bounding box center [931, 325] width 24 height 11
click at [929, 376] on div "Use setting" at bounding box center [925, 367] width 47 height 24
click at [931, 363] on button "Use setting" at bounding box center [931, 367] width 24 height 11
click at [933, 417] on div "Use setting" at bounding box center [925, 409] width 47 height 24
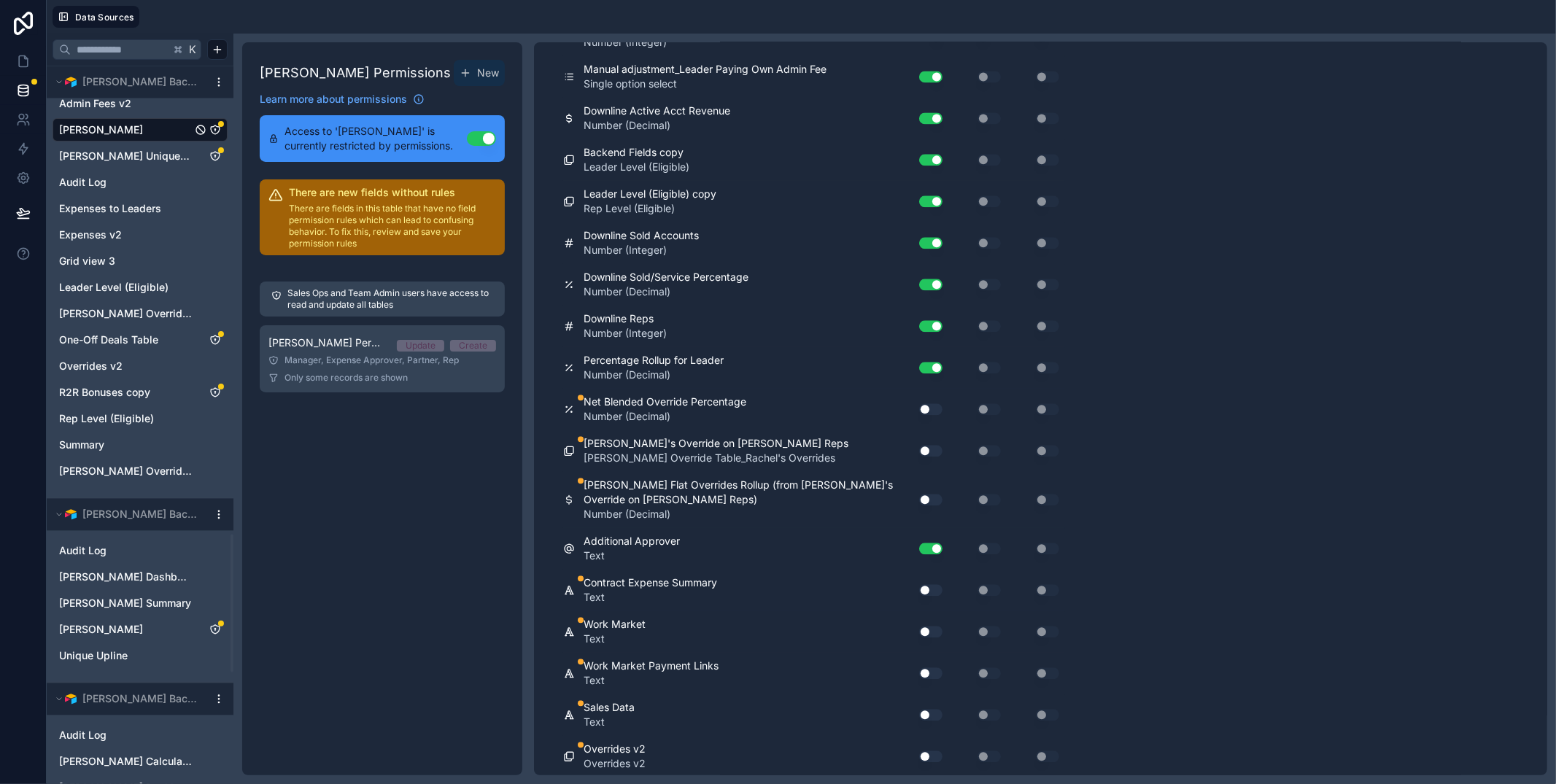
click at [929, 403] on button "Use setting" at bounding box center [931, 408] width 24 height 11
click at [930, 406] on button "Use setting" at bounding box center [931, 408] width 24 height 11
click at [925, 398] on div "Use setting" at bounding box center [925, 409] width 47 height 24
click at [934, 409] on button "Use setting" at bounding box center [931, 408] width 24 height 11
click at [930, 451] on button "Use setting" at bounding box center [931, 450] width 24 height 11
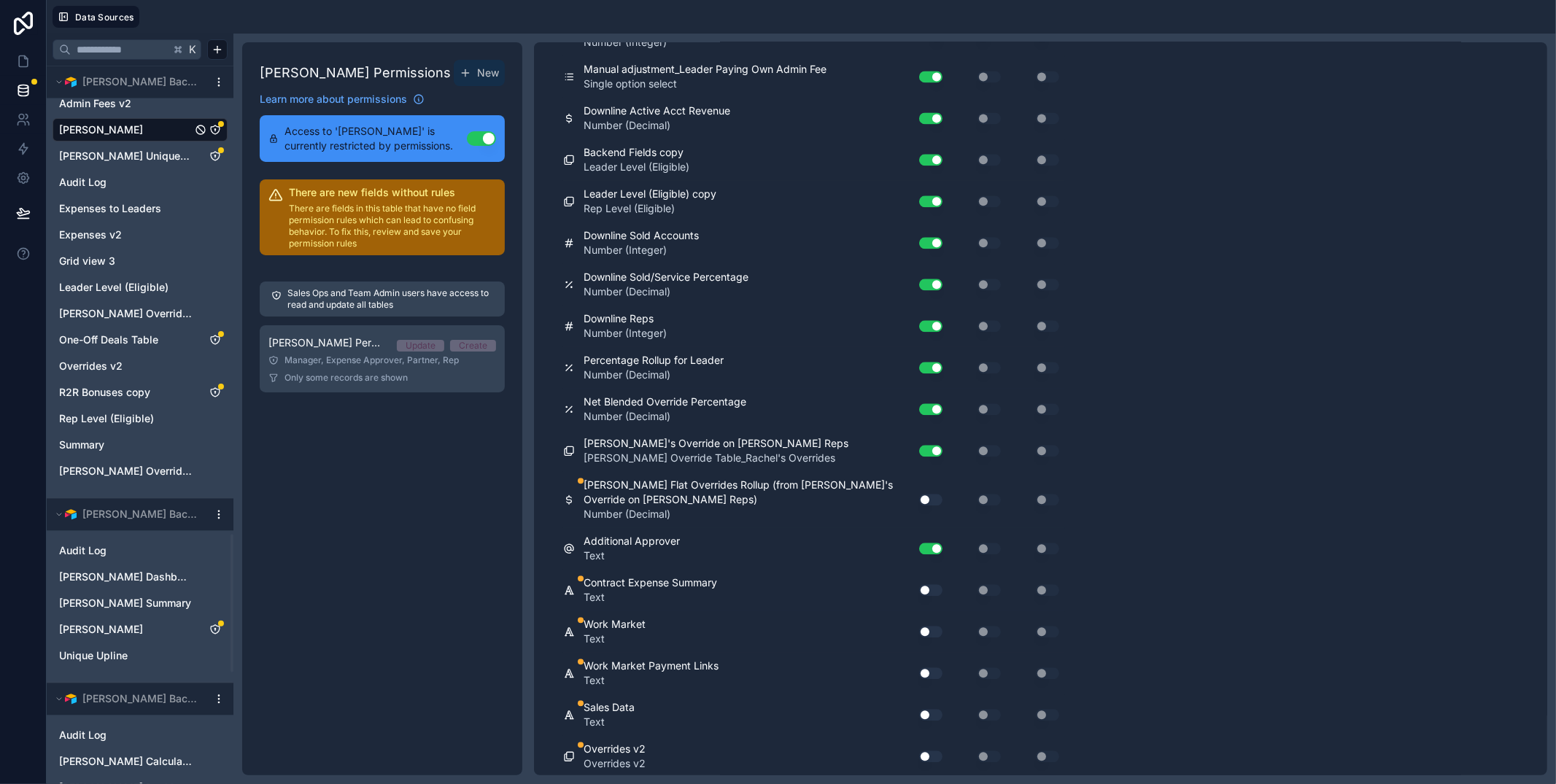
click at [927, 497] on button "Use setting" at bounding box center [931, 499] width 24 height 11
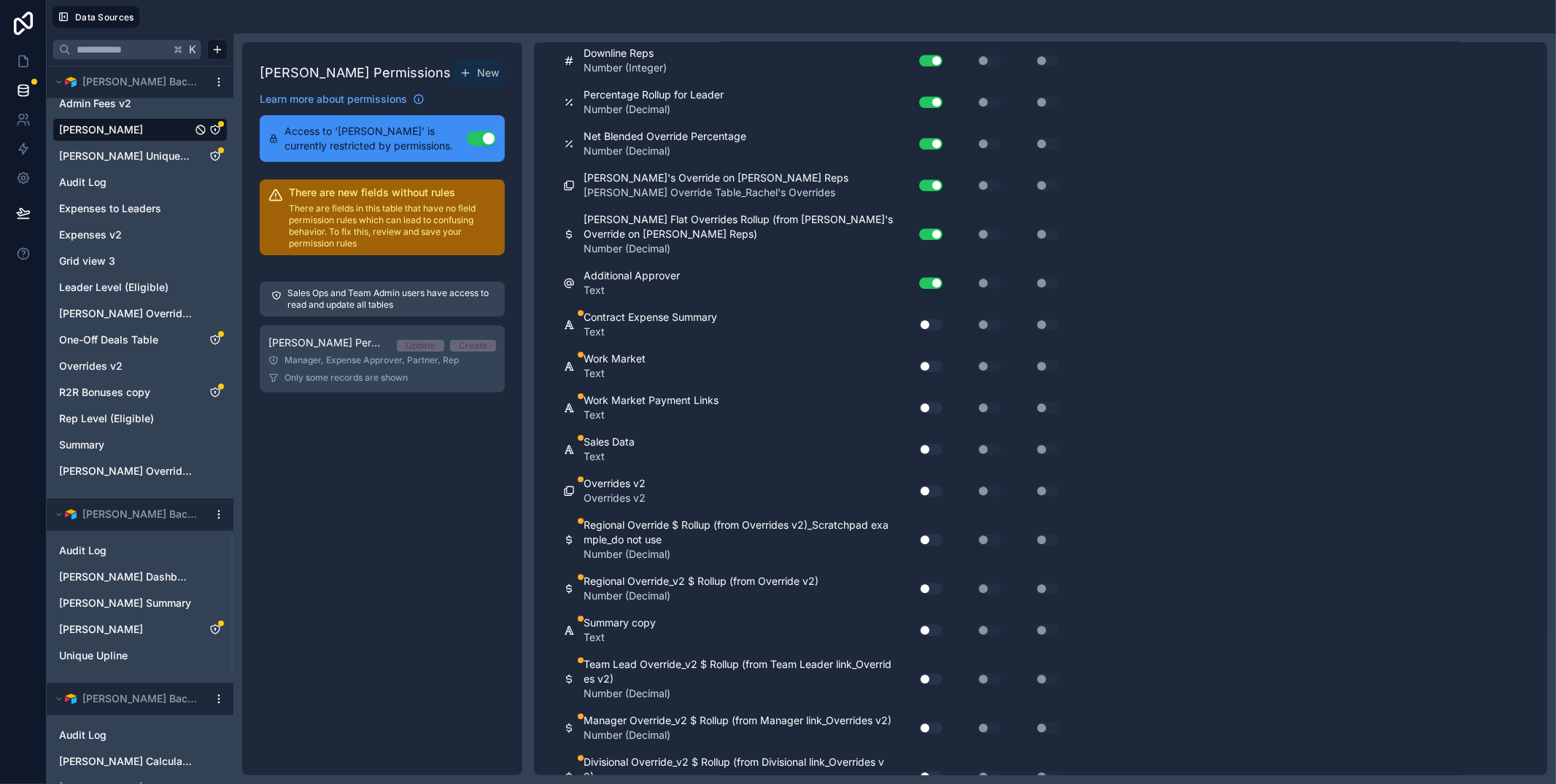
scroll to position [7762, 0]
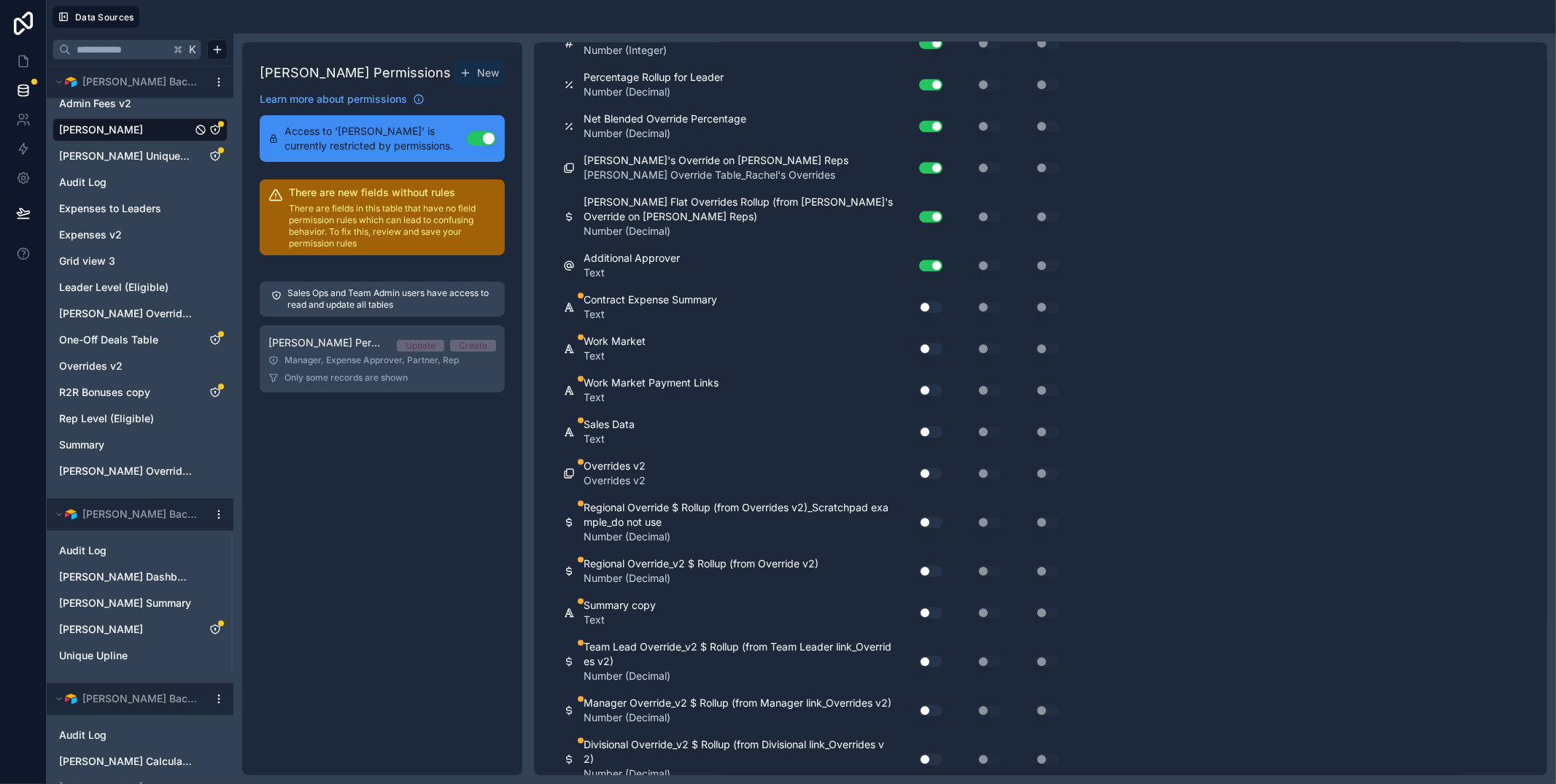
click at [936, 310] on button "Use setting" at bounding box center [931, 306] width 24 height 11
click at [929, 350] on button "Use setting" at bounding box center [931, 348] width 24 height 11
click at [925, 393] on button "Use setting" at bounding box center [931, 390] width 24 height 11
click at [930, 432] on button "Use setting" at bounding box center [931, 431] width 24 height 11
click at [931, 474] on button "Use setting" at bounding box center [931, 473] width 24 height 11
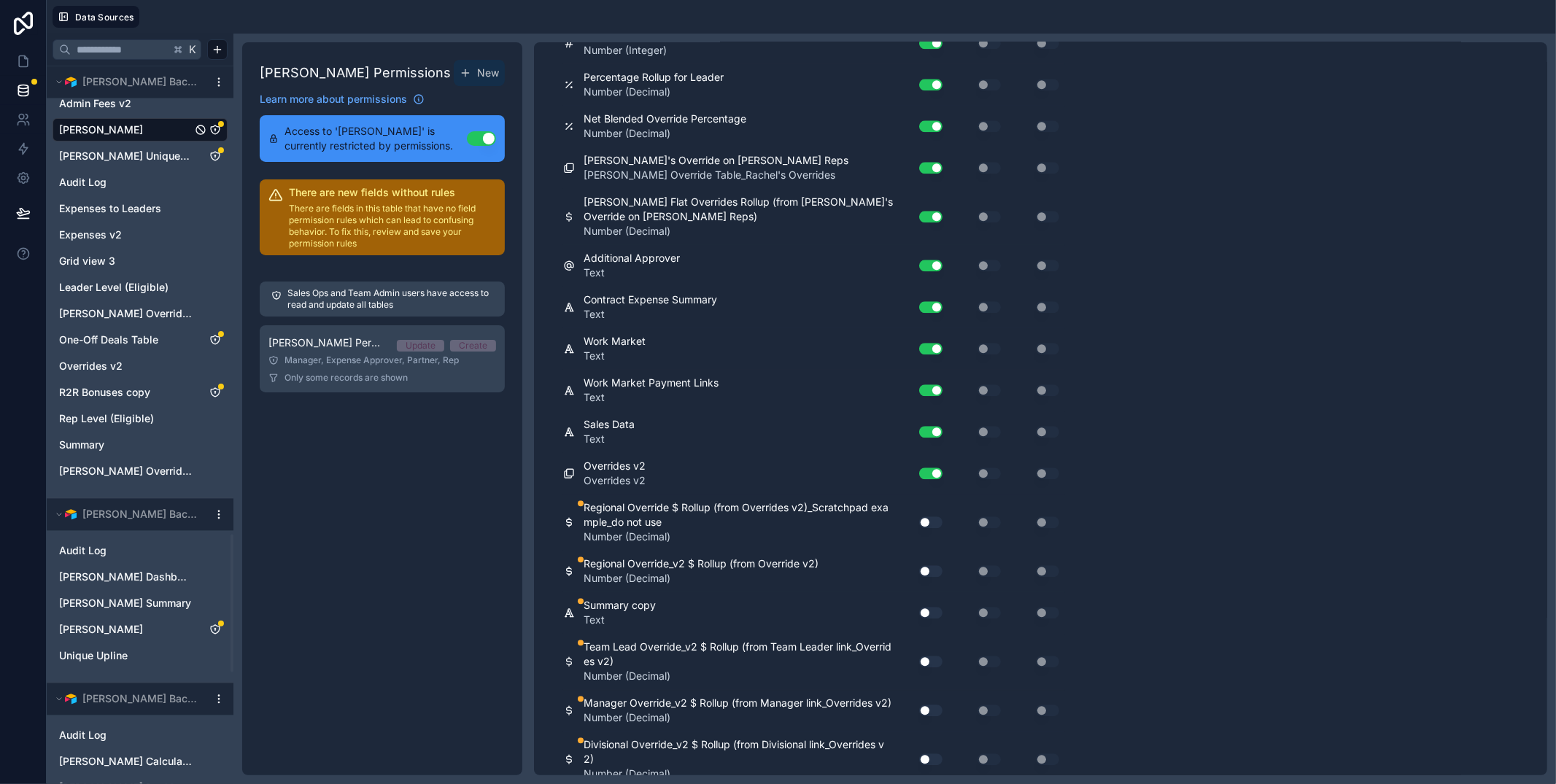
click at [930, 519] on button "Use setting" at bounding box center [931, 522] width 24 height 11
click at [932, 569] on button "Use setting" at bounding box center [931, 570] width 24 height 11
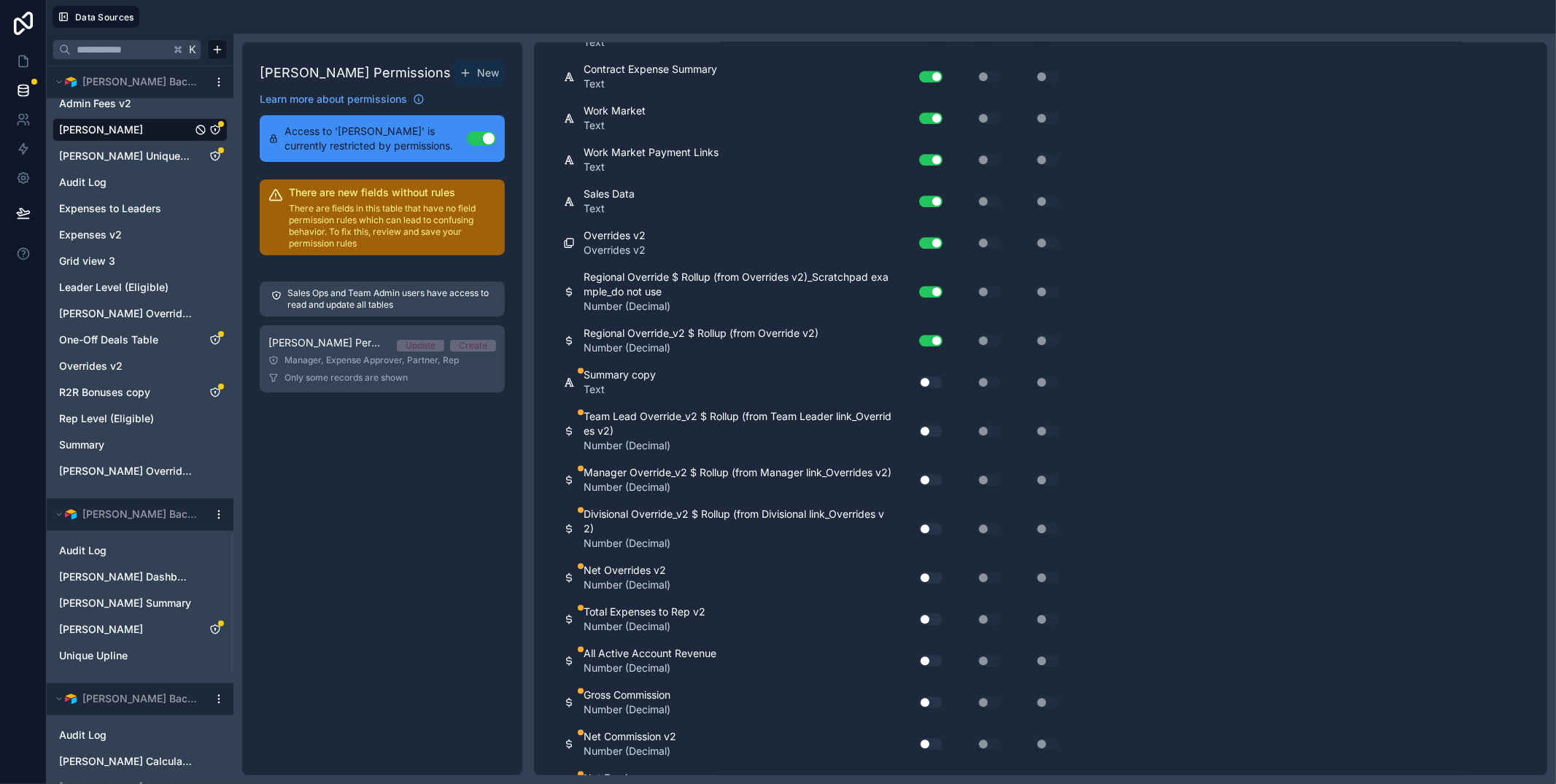
scroll to position [8064, 0]
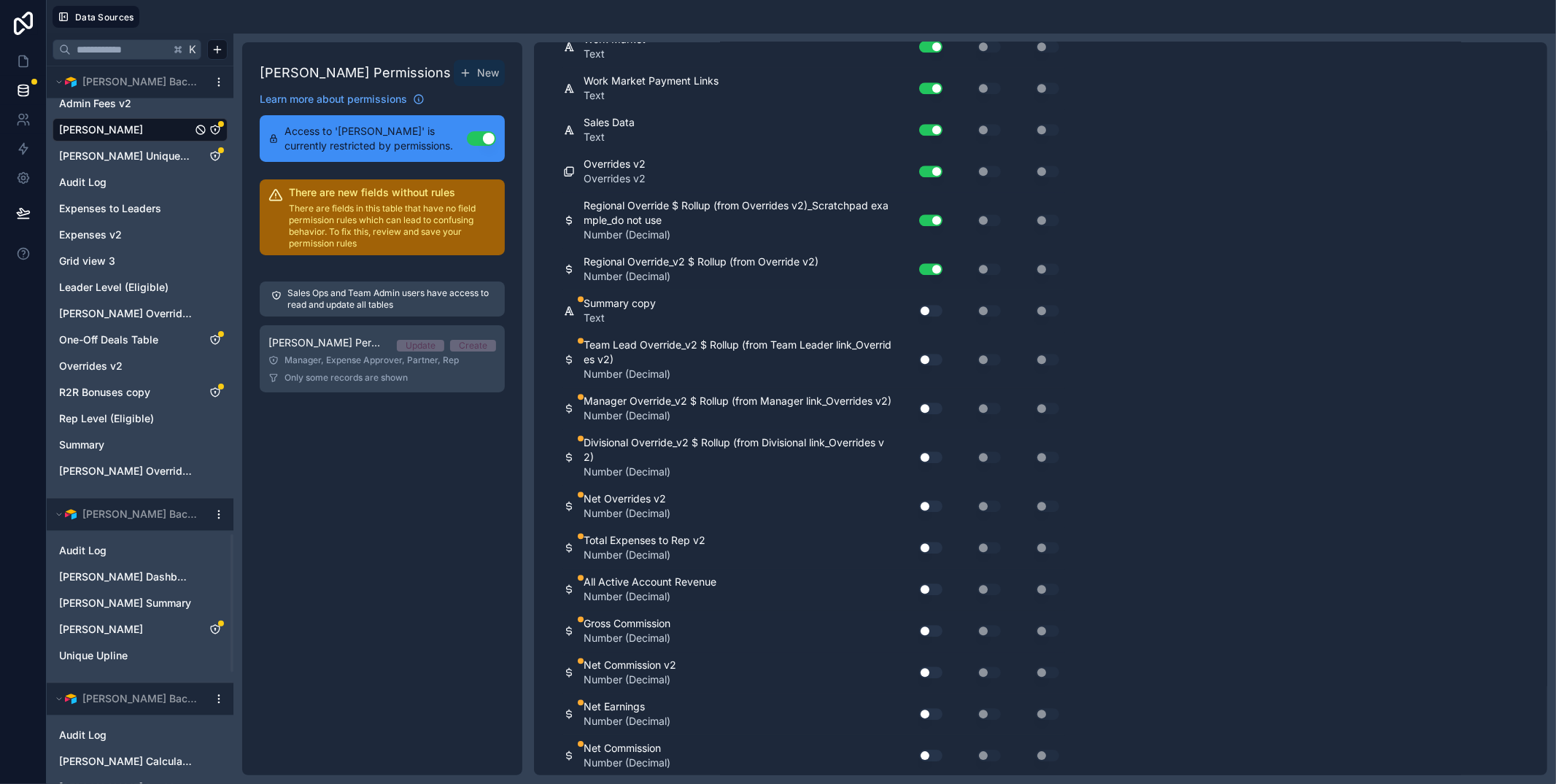
click at [931, 307] on button "Use setting" at bounding box center [931, 310] width 24 height 11
click at [933, 358] on button "Use setting" at bounding box center [931, 359] width 24 height 11
click at [933, 414] on button "Use setting" at bounding box center [931, 408] width 24 height 11
click at [933, 463] on button "Use setting" at bounding box center [931, 457] width 24 height 11
click at [932, 512] on button "Use setting" at bounding box center [931, 506] width 24 height 11
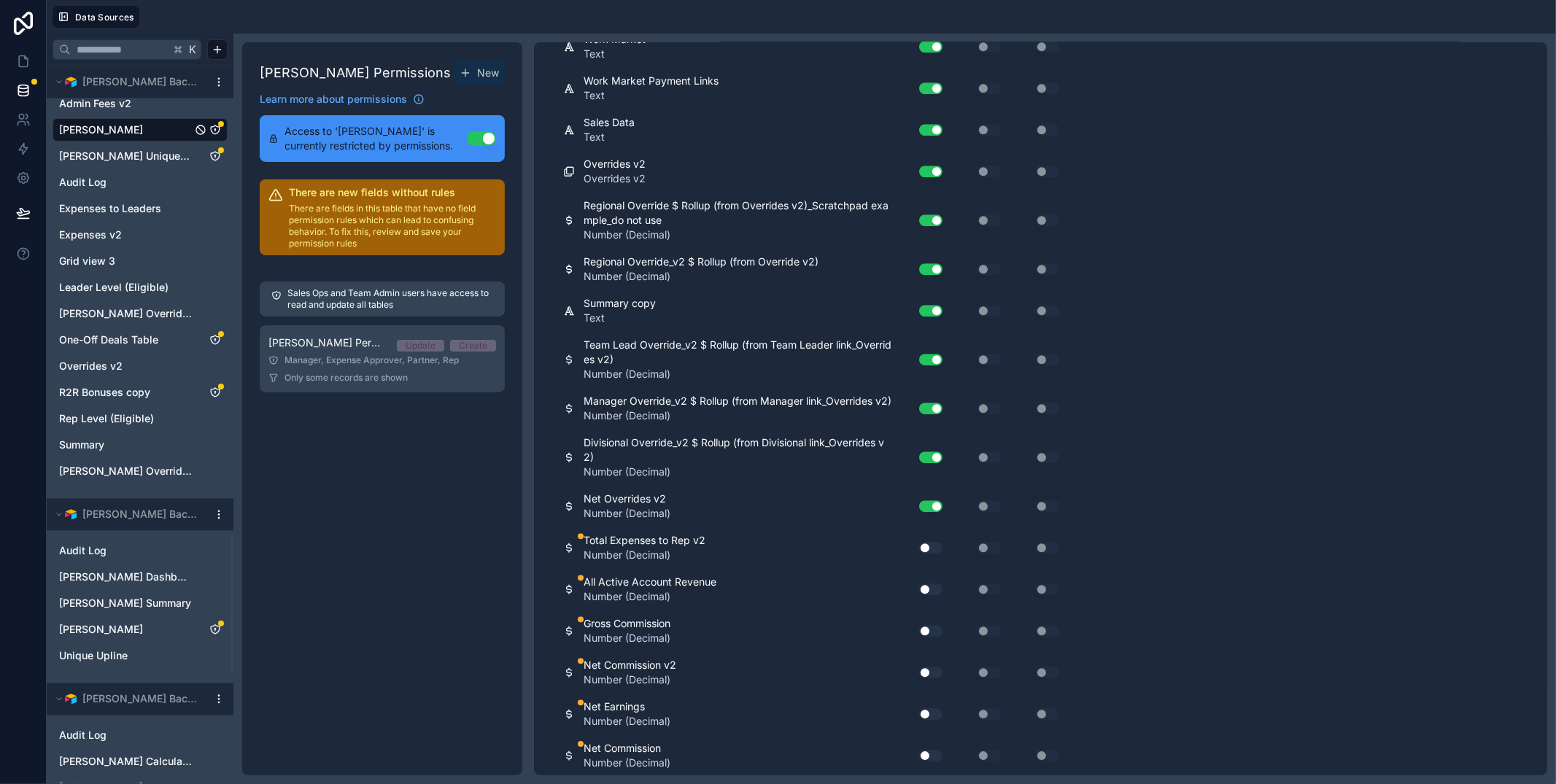
click at [932, 554] on button "Use setting" at bounding box center [931, 547] width 24 height 11
click at [932, 595] on button "Use setting" at bounding box center [931, 589] width 24 height 11
click at [928, 637] on button "Use setting" at bounding box center [931, 631] width 24 height 11
click at [933, 678] on button "Use setting" at bounding box center [931, 672] width 24 height 11
click at [932, 719] on button "Use setting" at bounding box center [931, 713] width 24 height 11
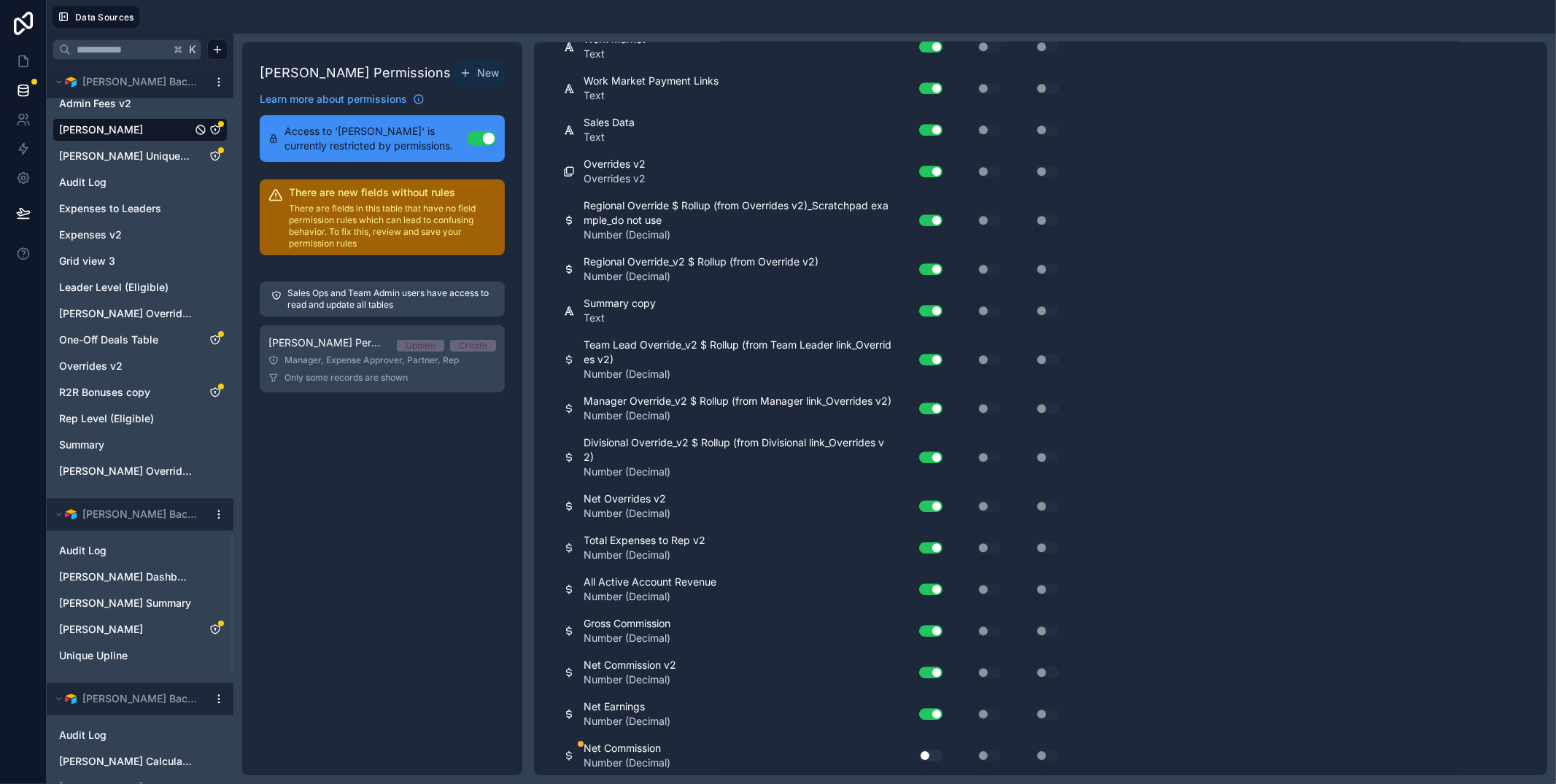
scroll to position [8501, 0]
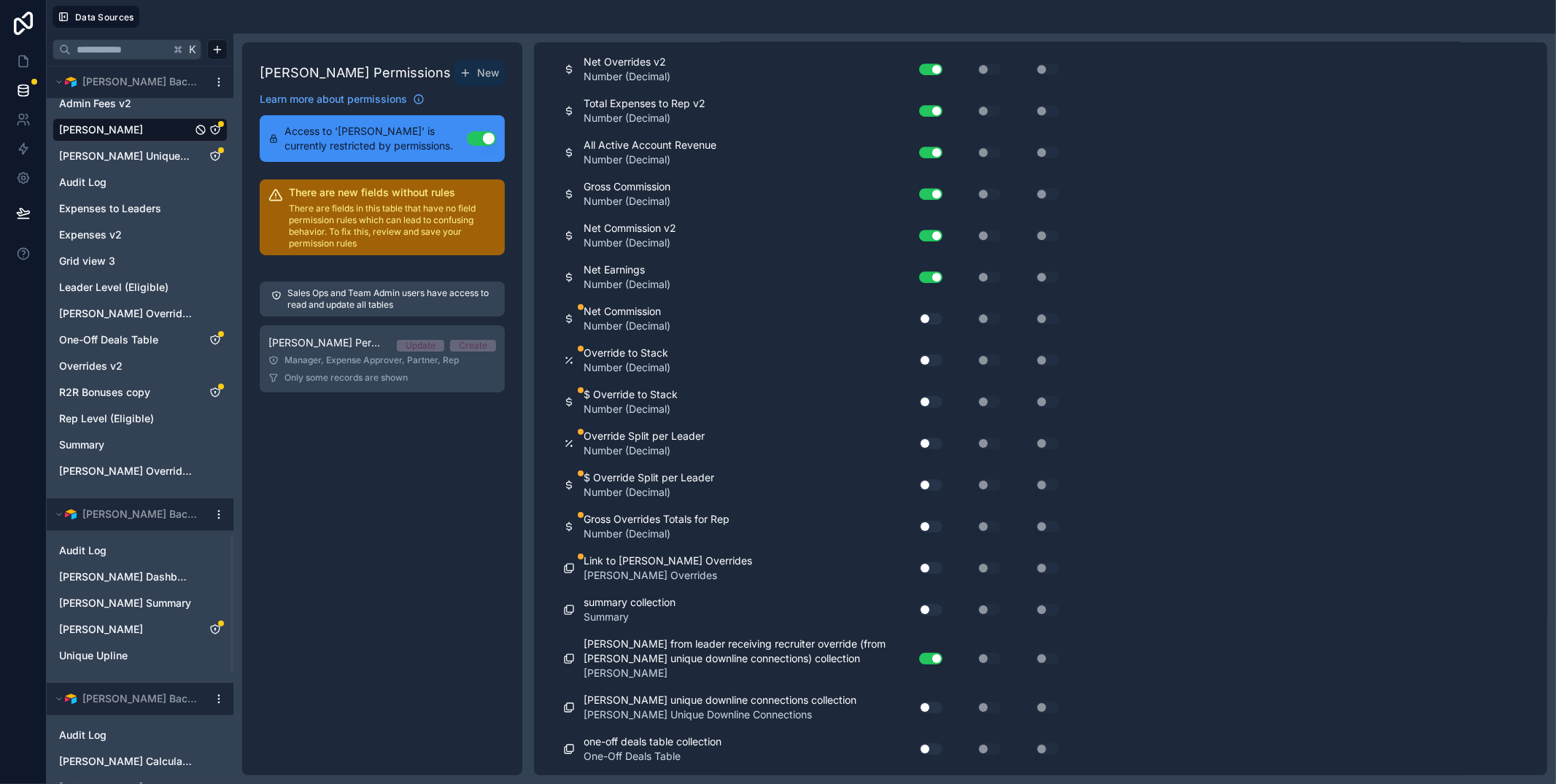
click at [925, 324] on div "Use setting" at bounding box center [925, 318] width 47 height 24
click at [929, 324] on button "Use setting" at bounding box center [931, 318] width 24 height 11
click at [934, 366] on button "Use setting" at bounding box center [931, 359] width 24 height 11
click at [931, 407] on button "Use setting" at bounding box center [931, 401] width 24 height 11
click at [934, 449] on button "Use setting" at bounding box center [931, 443] width 24 height 11
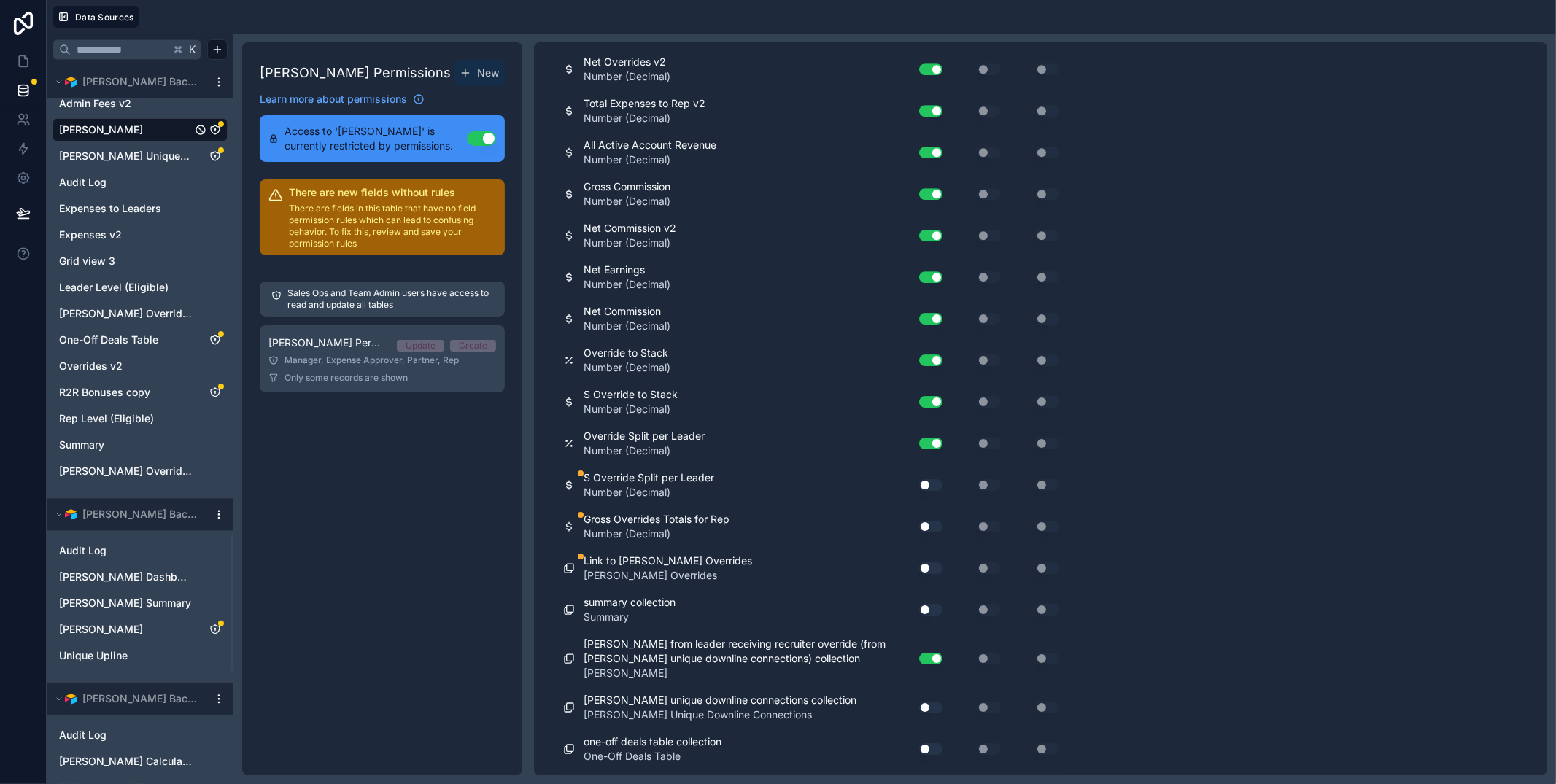
click at [929, 491] on button "Use setting" at bounding box center [931, 484] width 24 height 11
click at [932, 538] on div "Use setting" at bounding box center [925, 526] width 47 height 24
click at [933, 532] on button "Use setting" at bounding box center [931, 526] width 24 height 11
click at [933, 574] on button "Use setting" at bounding box center [931, 568] width 24 height 11
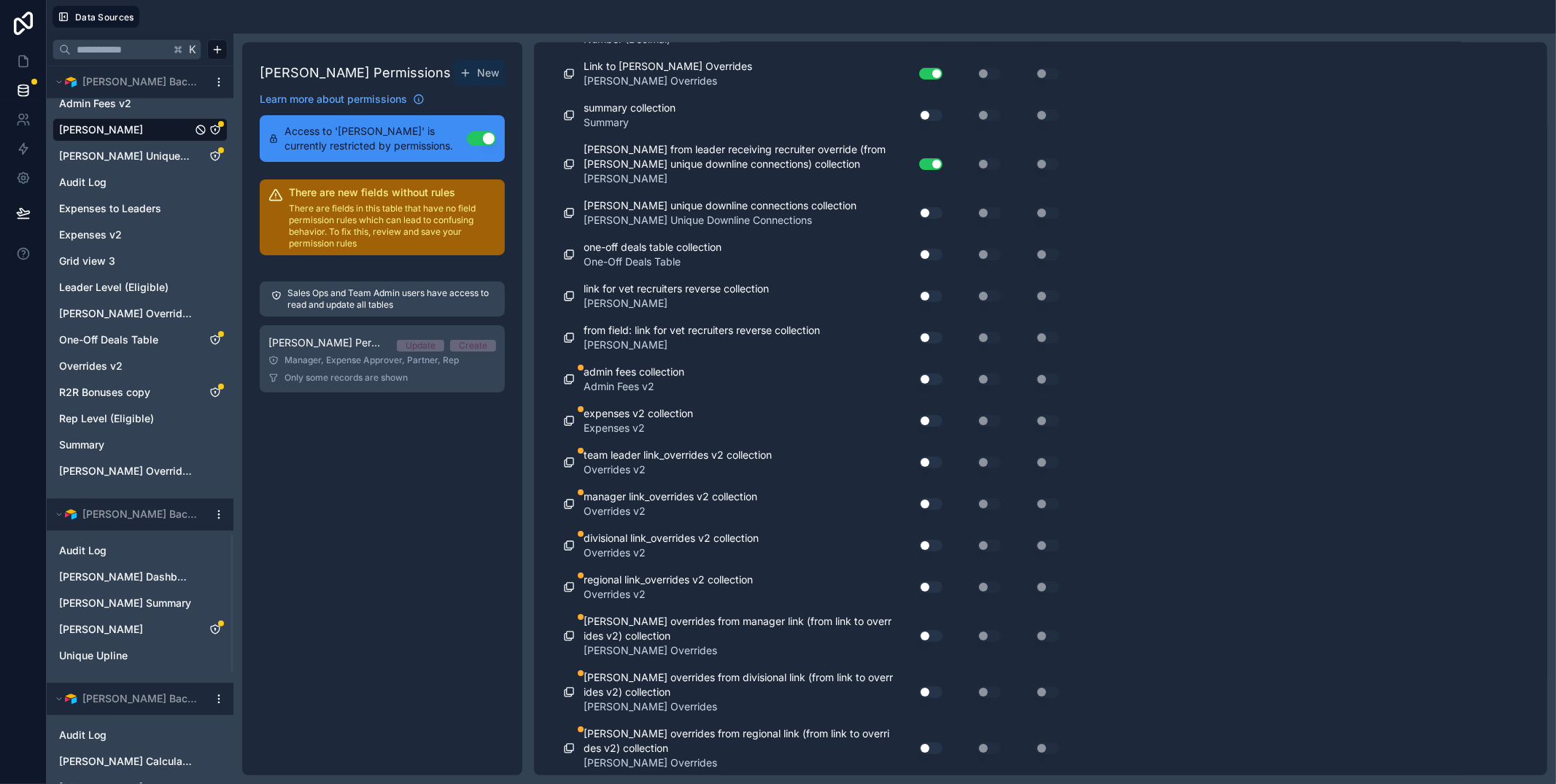
scroll to position [9012, 0]
click at [933, 377] on button "Use setting" at bounding box center [931, 377] width 24 height 11
click at [931, 416] on button "Use setting" at bounding box center [931, 419] width 24 height 11
drag, startPoint x: 927, startPoint y: 450, endPoint x: 932, endPoint y: 456, distance: 7.8
click at [927, 451] on div "Use setting" at bounding box center [925, 460] width 47 height 24
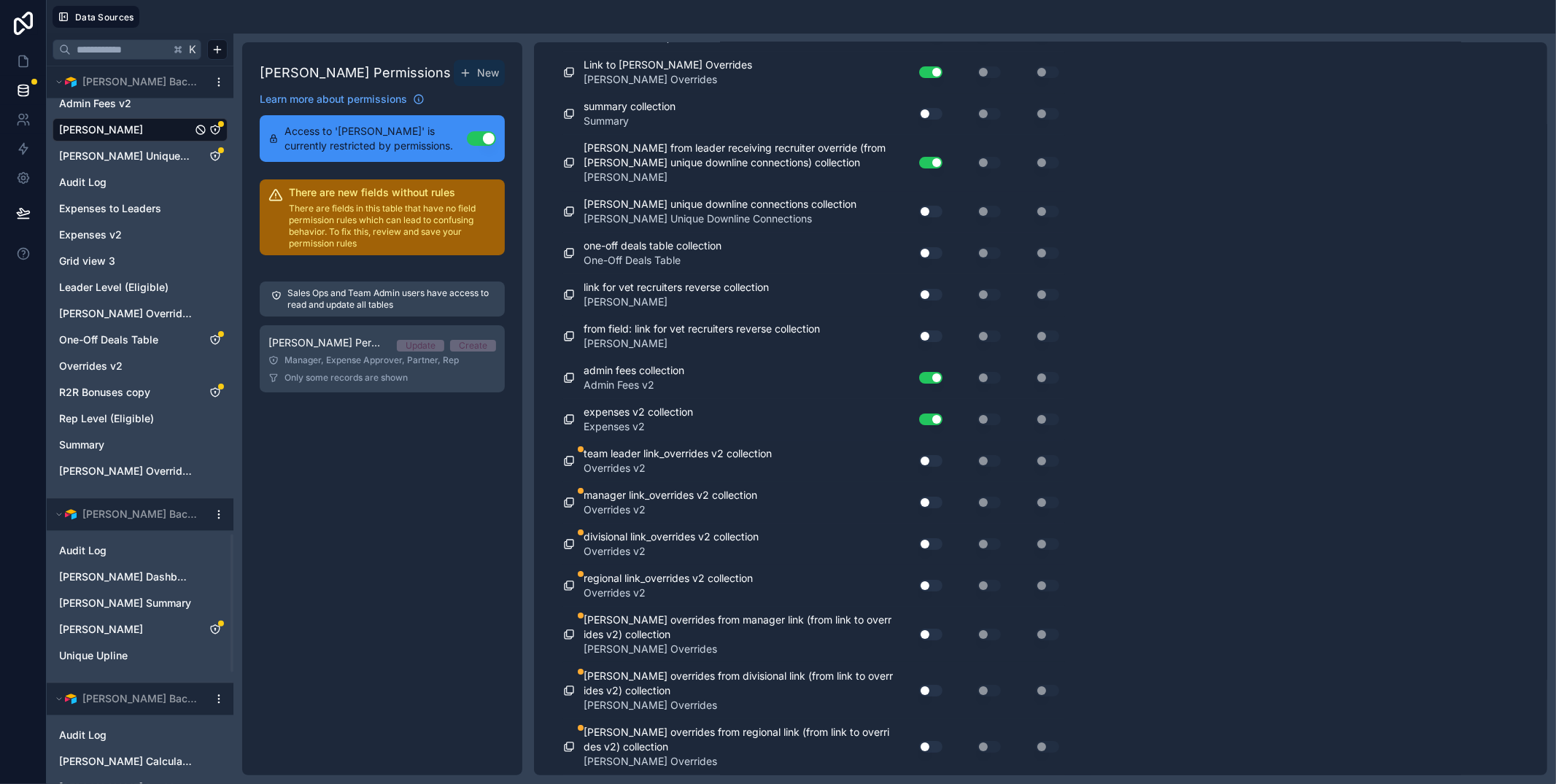
click at [933, 465] on button "Use setting" at bounding box center [931, 460] width 24 height 11
click at [928, 506] on button "Use setting" at bounding box center [931, 501] width 24 height 11
click at [925, 549] on div "Use setting" at bounding box center [925, 543] width 47 height 24
click at [927, 548] on button "Use setting" at bounding box center [931, 543] width 24 height 11
click at [928, 585] on button "Use setting" at bounding box center [931, 585] width 24 height 11
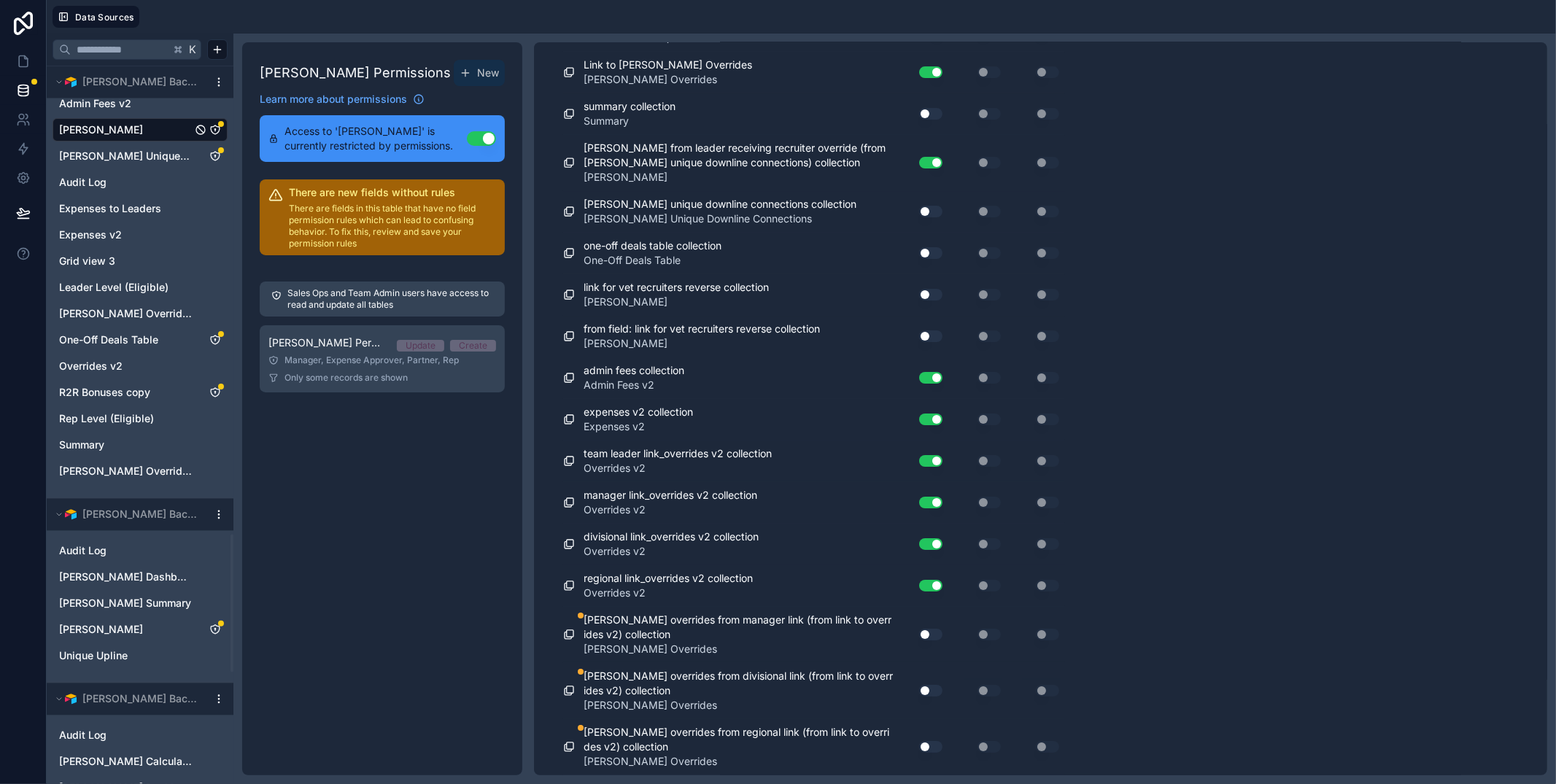
click at [928, 633] on button "Use setting" at bounding box center [931, 634] width 24 height 11
click at [928, 692] on button "Use setting" at bounding box center [931, 690] width 24 height 11
click at [929, 749] on button "Use setting" at bounding box center [931, 747] width 24 height 11
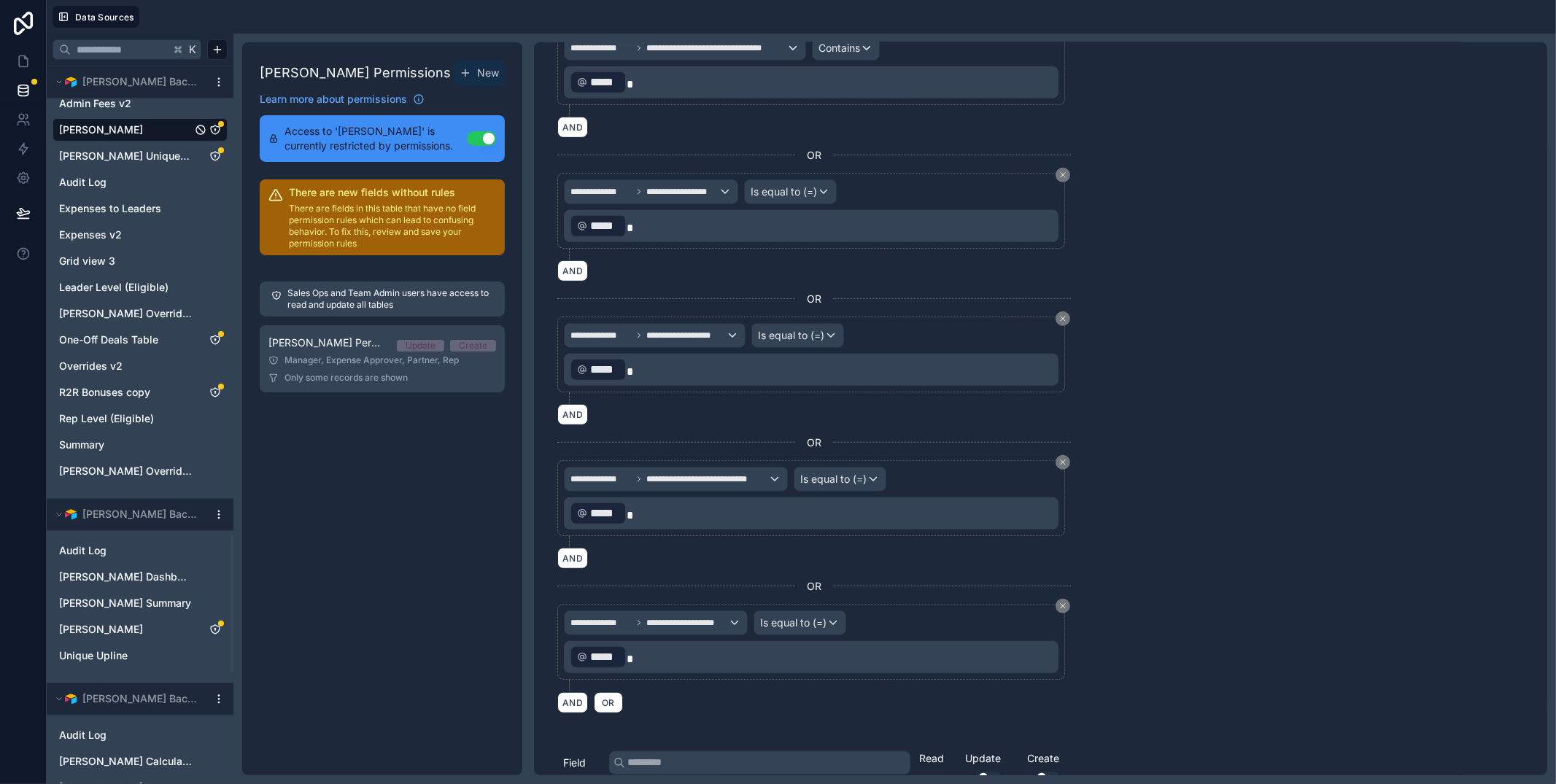
scroll to position [0, 0]
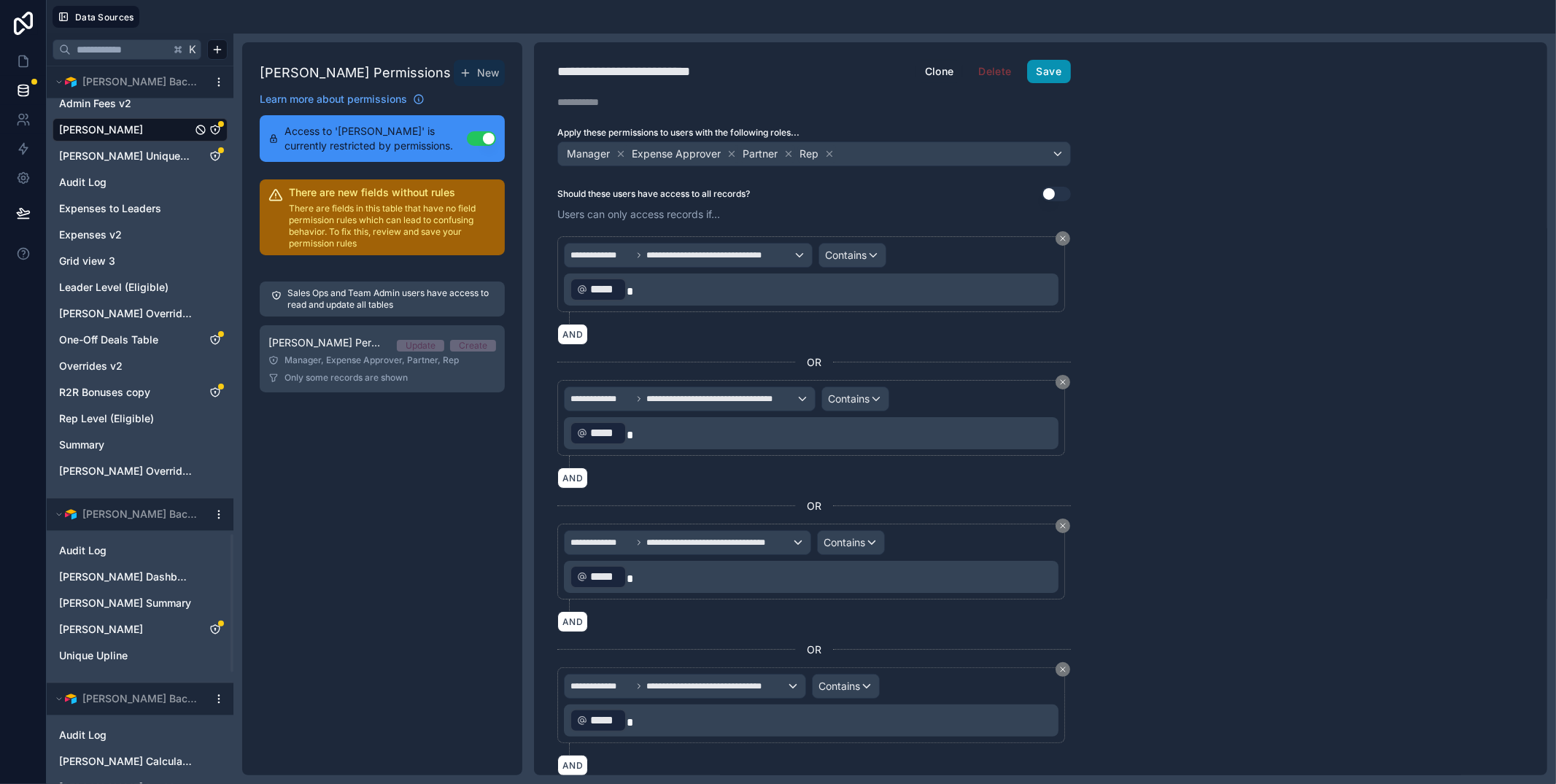
click at [1050, 74] on button "Save" at bounding box center [1048, 72] width 44 height 24
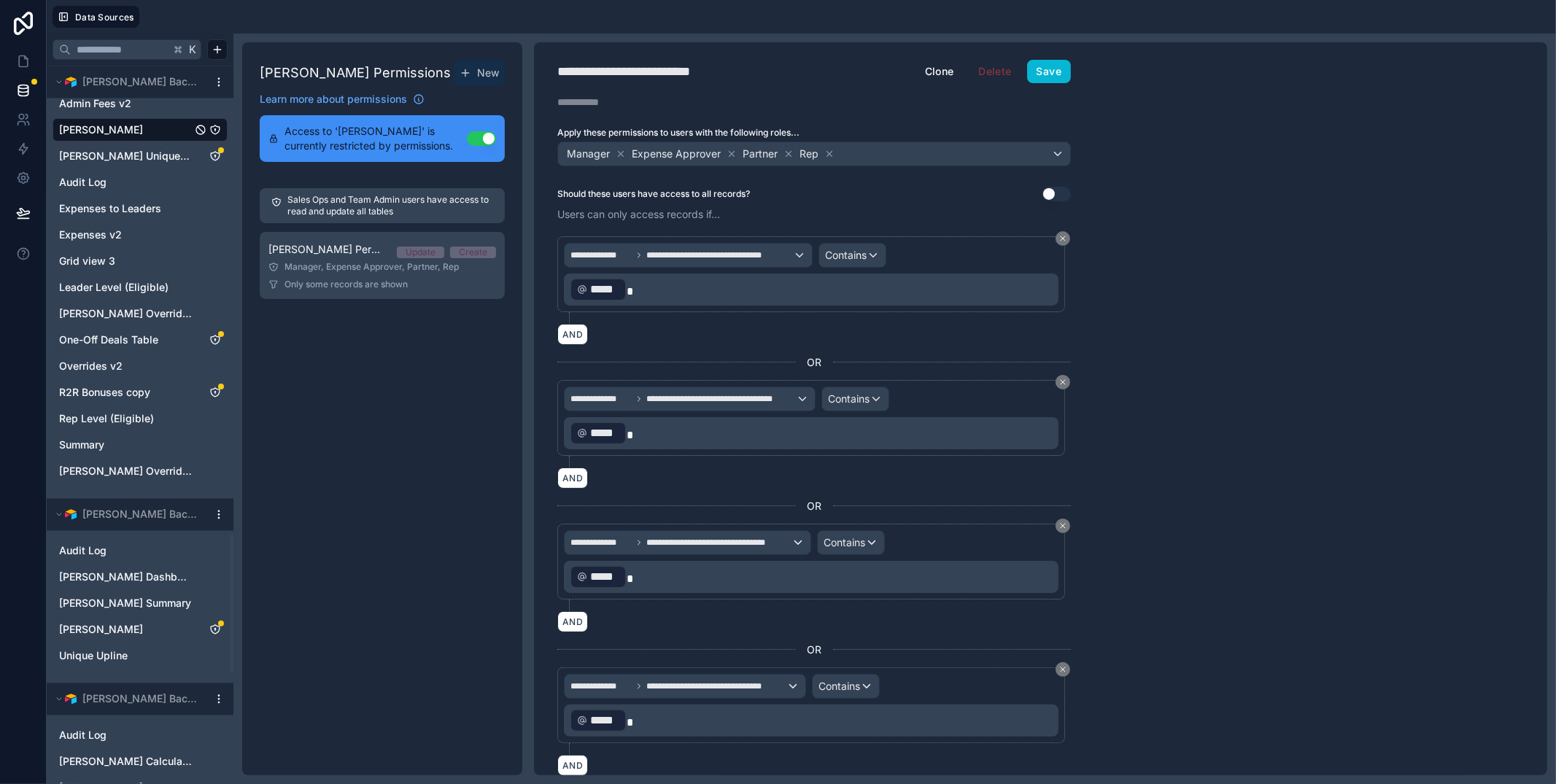
click at [387, 448] on div "Andrew Moffat Permissions New Learn more about permissions Access to 'Andrew Mo…" at bounding box center [382, 409] width 280 height 733
click at [416, 409] on div "Andrew Moffat Permissions New Learn more about permissions Access to 'Andrew Mo…" at bounding box center [382, 409] width 280 height 733
click at [24, 92] on icon at bounding box center [23, 90] width 15 height 15
click at [20, 50] on link at bounding box center [23, 61] width 46 height 29
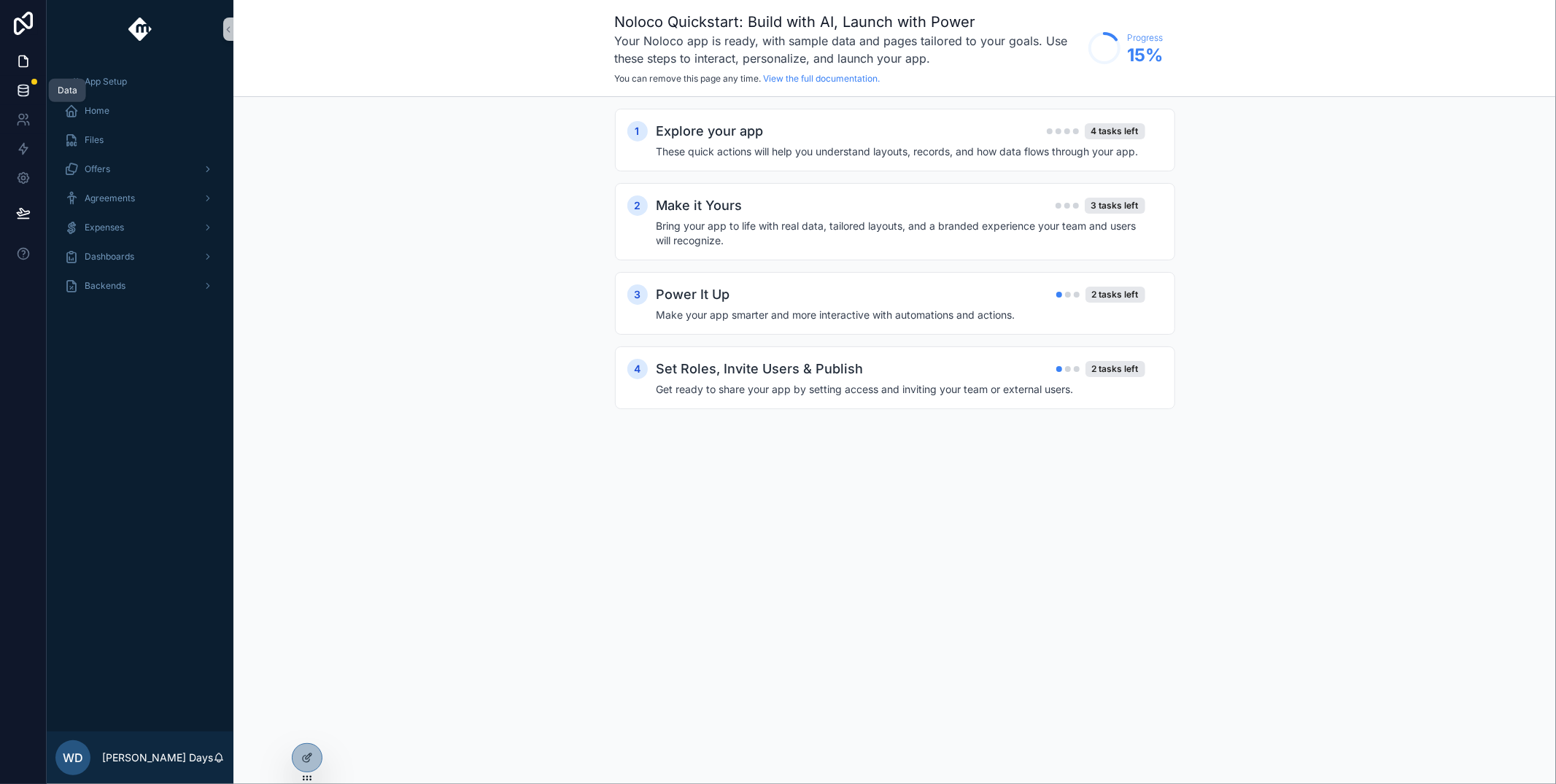
click at [23, 88] on icon at bounding box center [23, 87] width 10 height 3
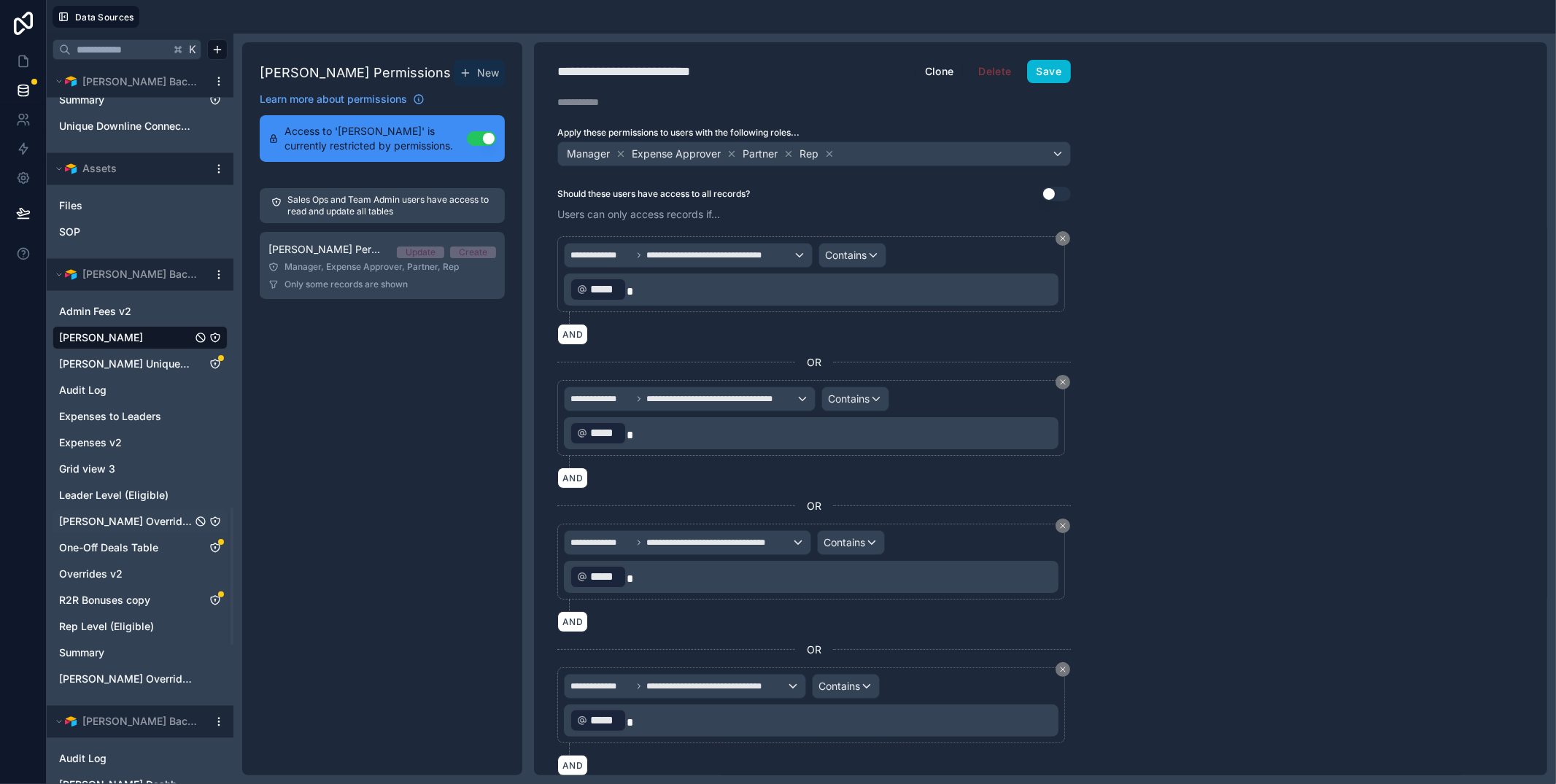
scroll to position [2315, 0]
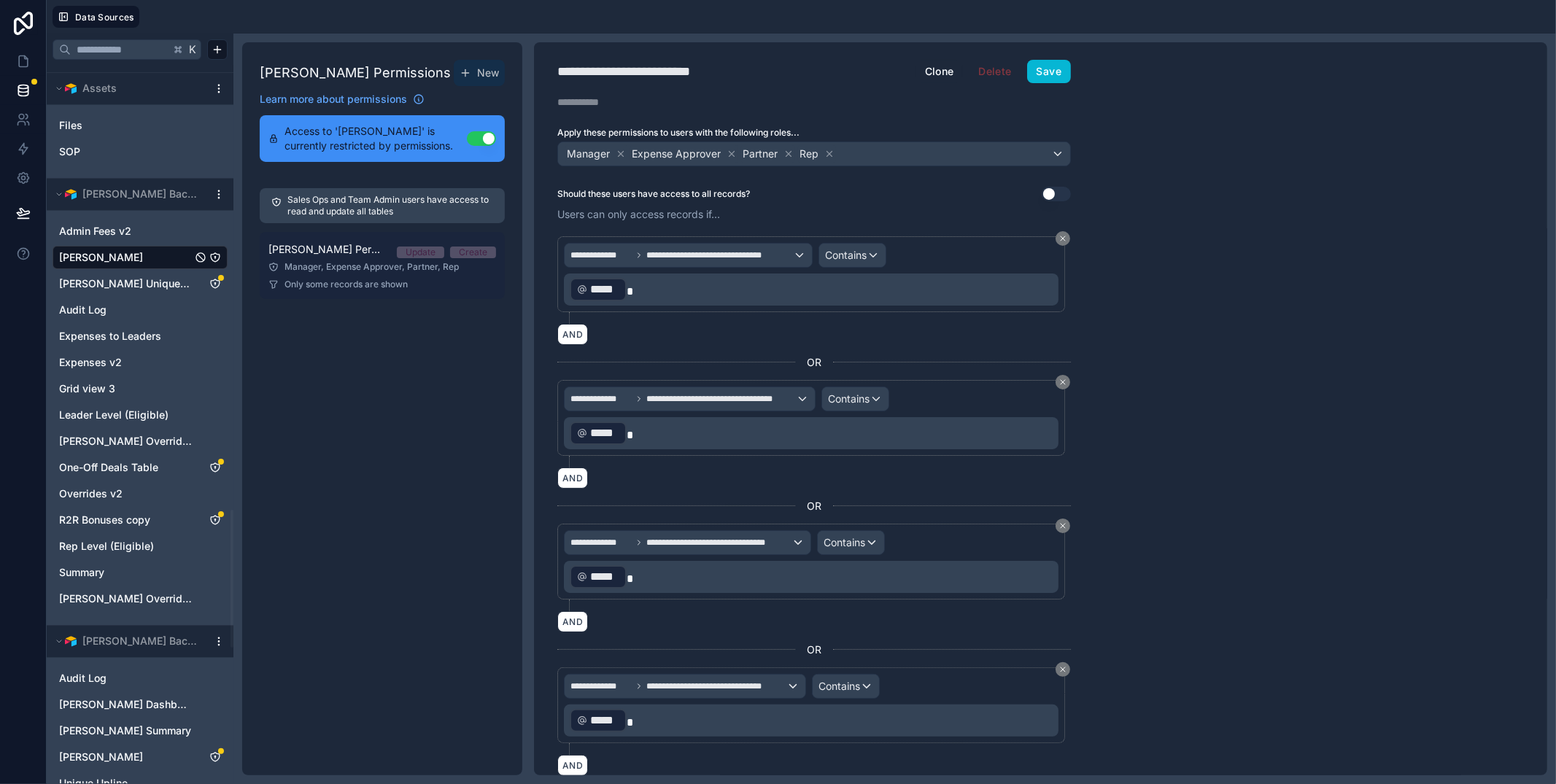
click at [345, 261] on div "Manager, Expense Approver, Partner, Rep" at bounding box center [382, 266] width 228 height 11
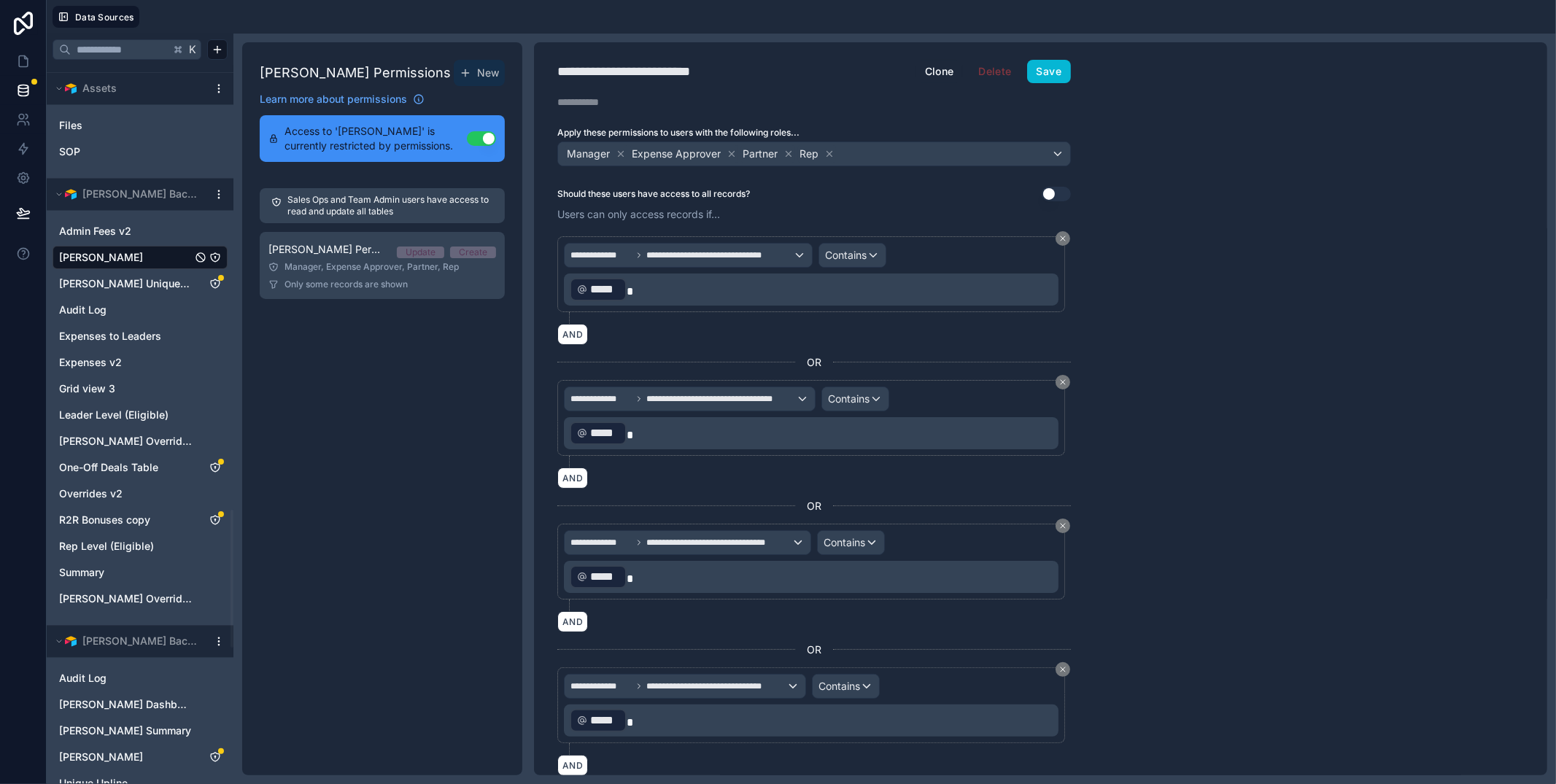
click at [1303, 343] on div "**********" at bounding box center [1041, 409] width 1013 height 733
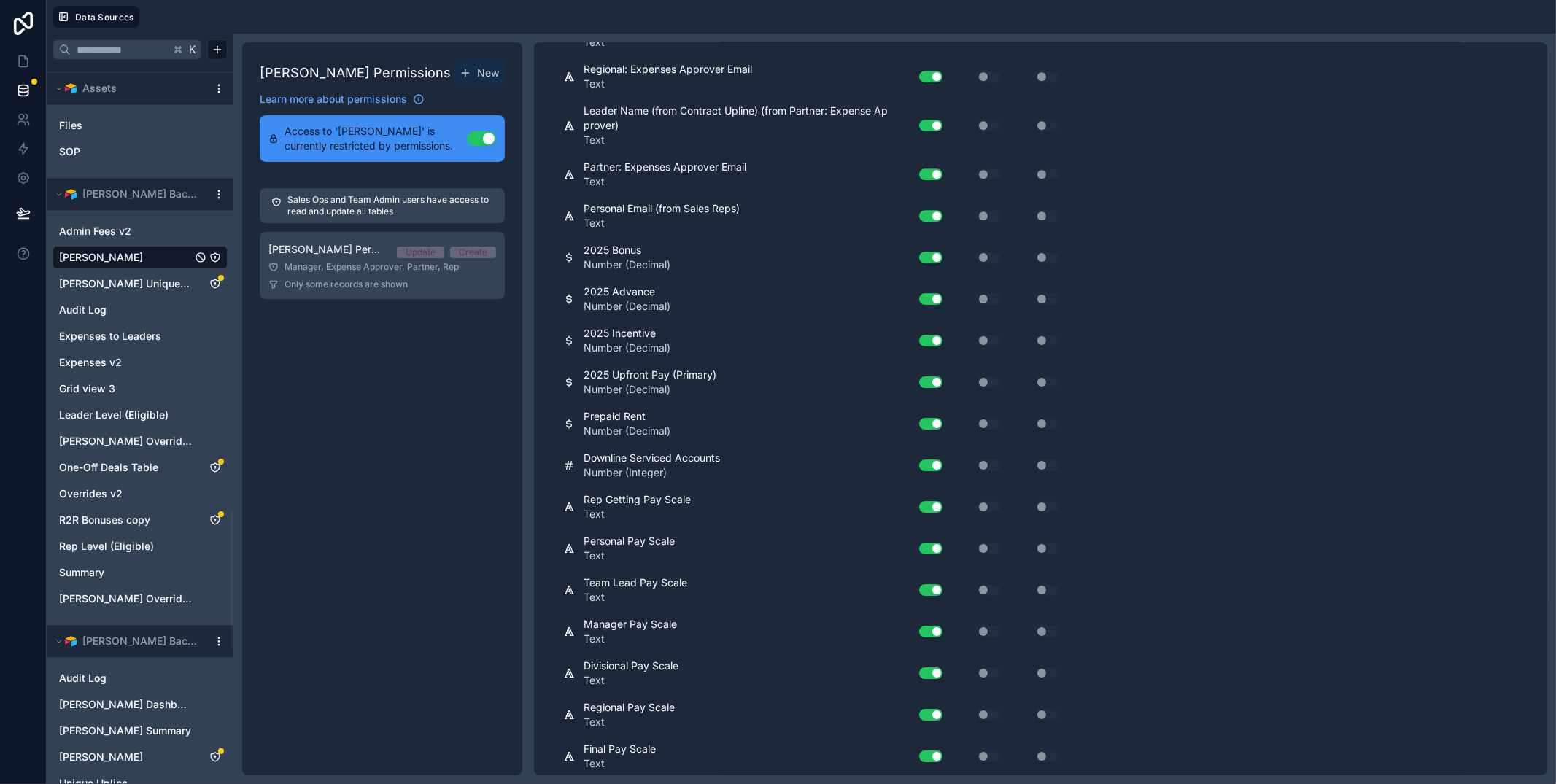
click at [936, 418] on button "Use setting" at bounding box center [931, 423] width 24 height 11
click at [935, 418] on button "Use setting" at bounding box center [931, 423] width 24 height 11
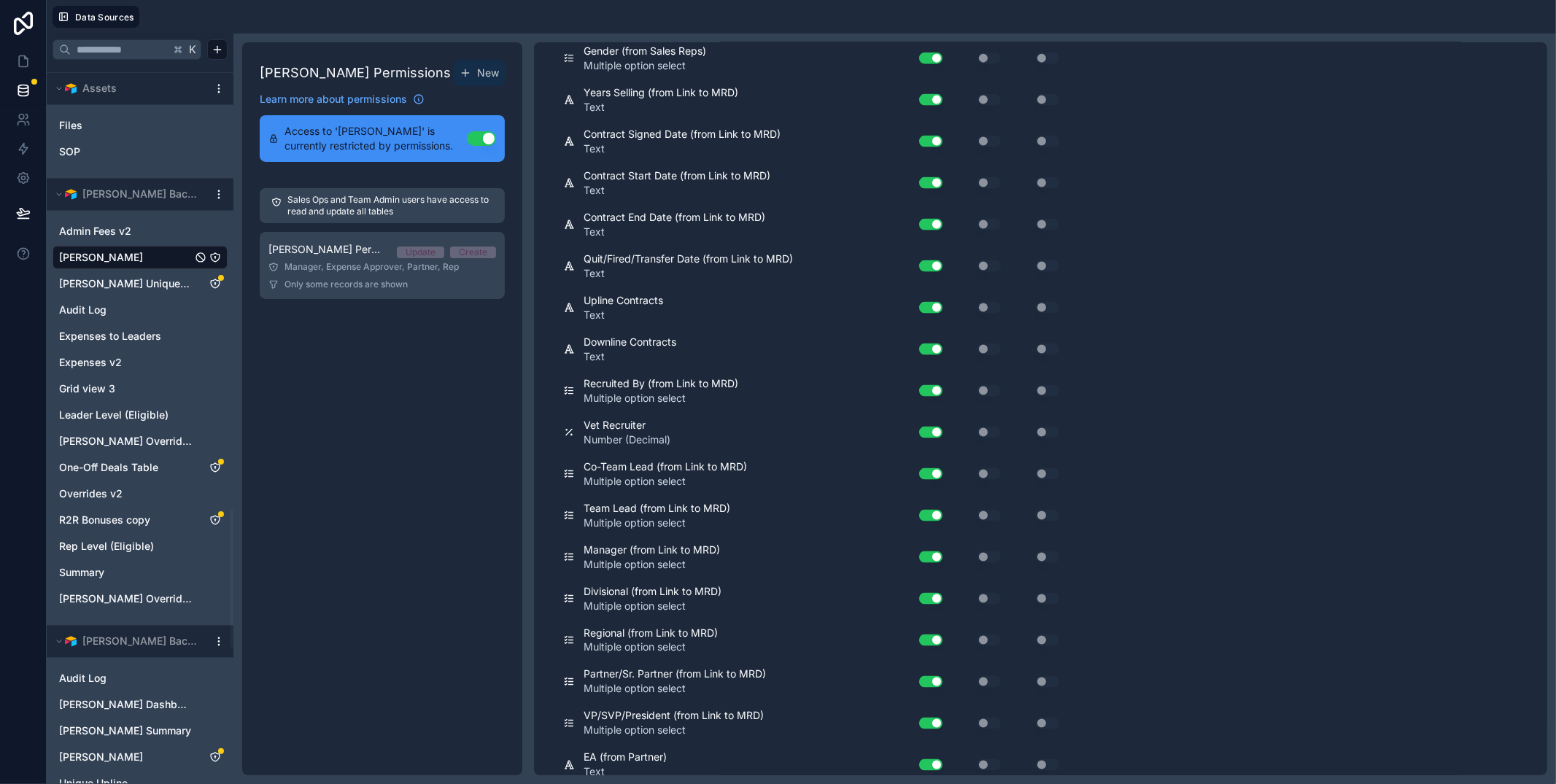
scroll to position [0, 0]
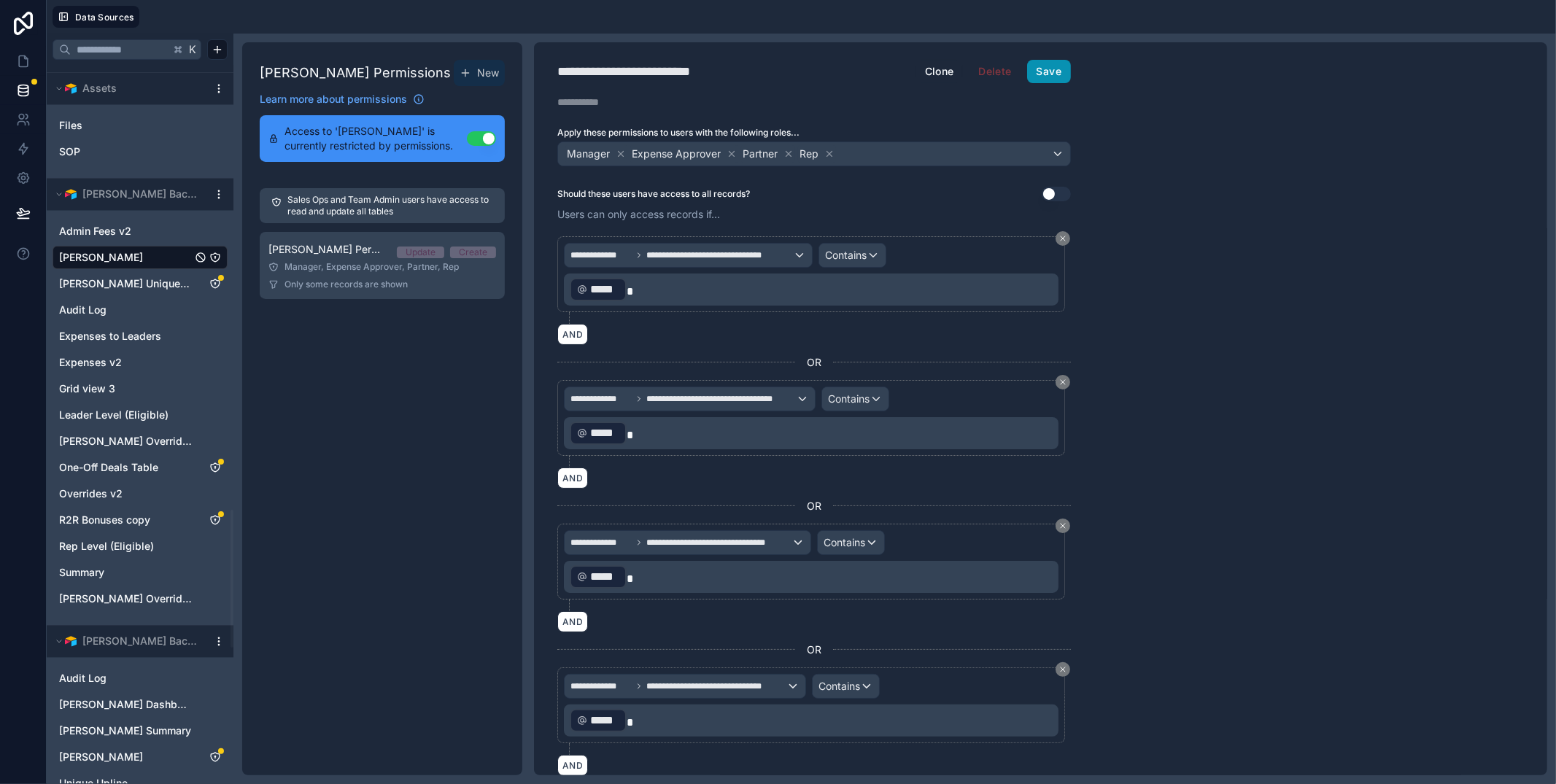
click at [1038, 81] on button "Save" at bounding box center [1048, 72] width 44 height 24
click at [217, 575] on icon "Summary" at bounding box center [215, 572] width 9 height 9
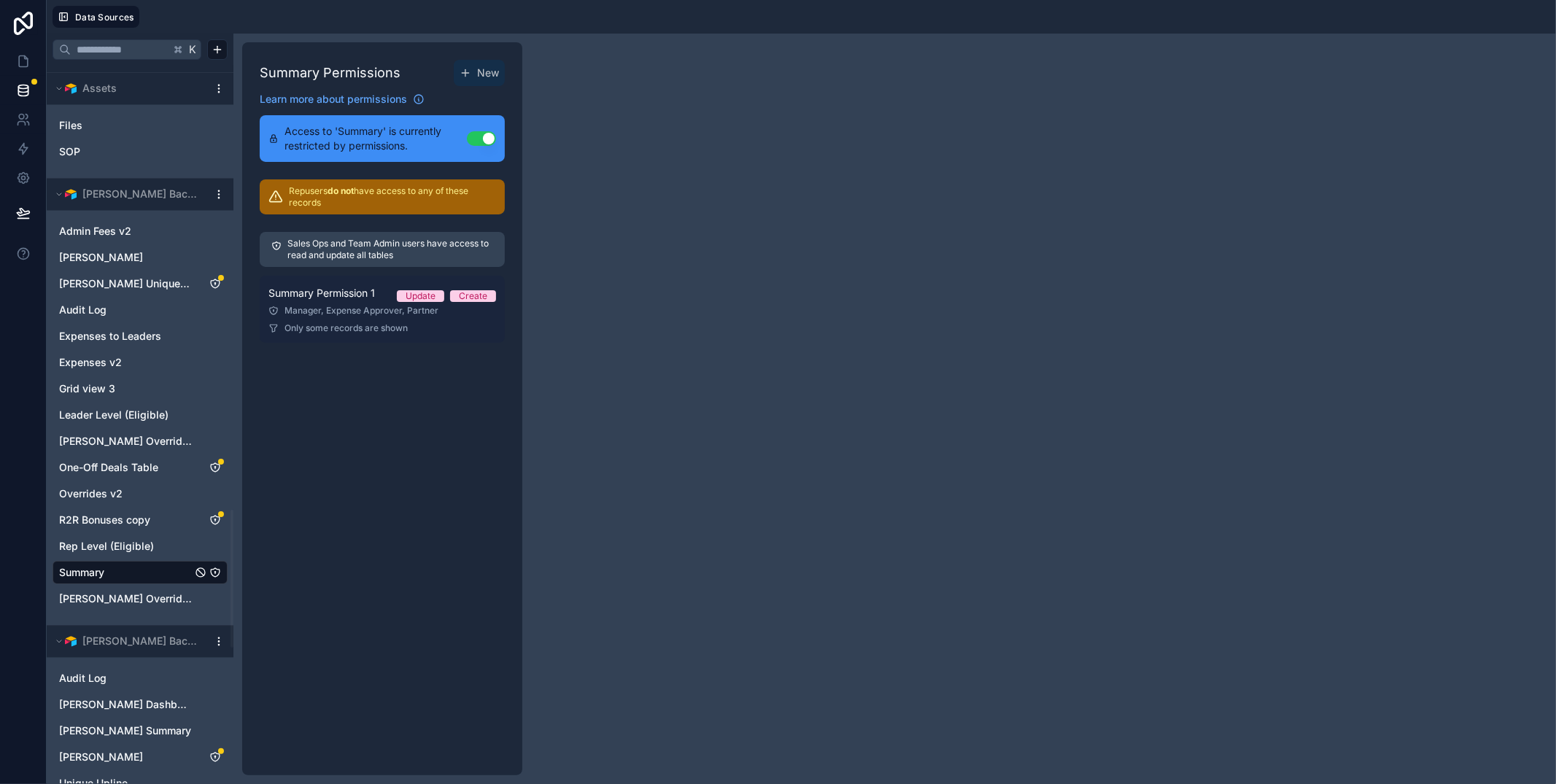
click at [319, 309] on div "Manager, Expense Approver, Partner" at bounding box center [382, 310] width 228 height 11
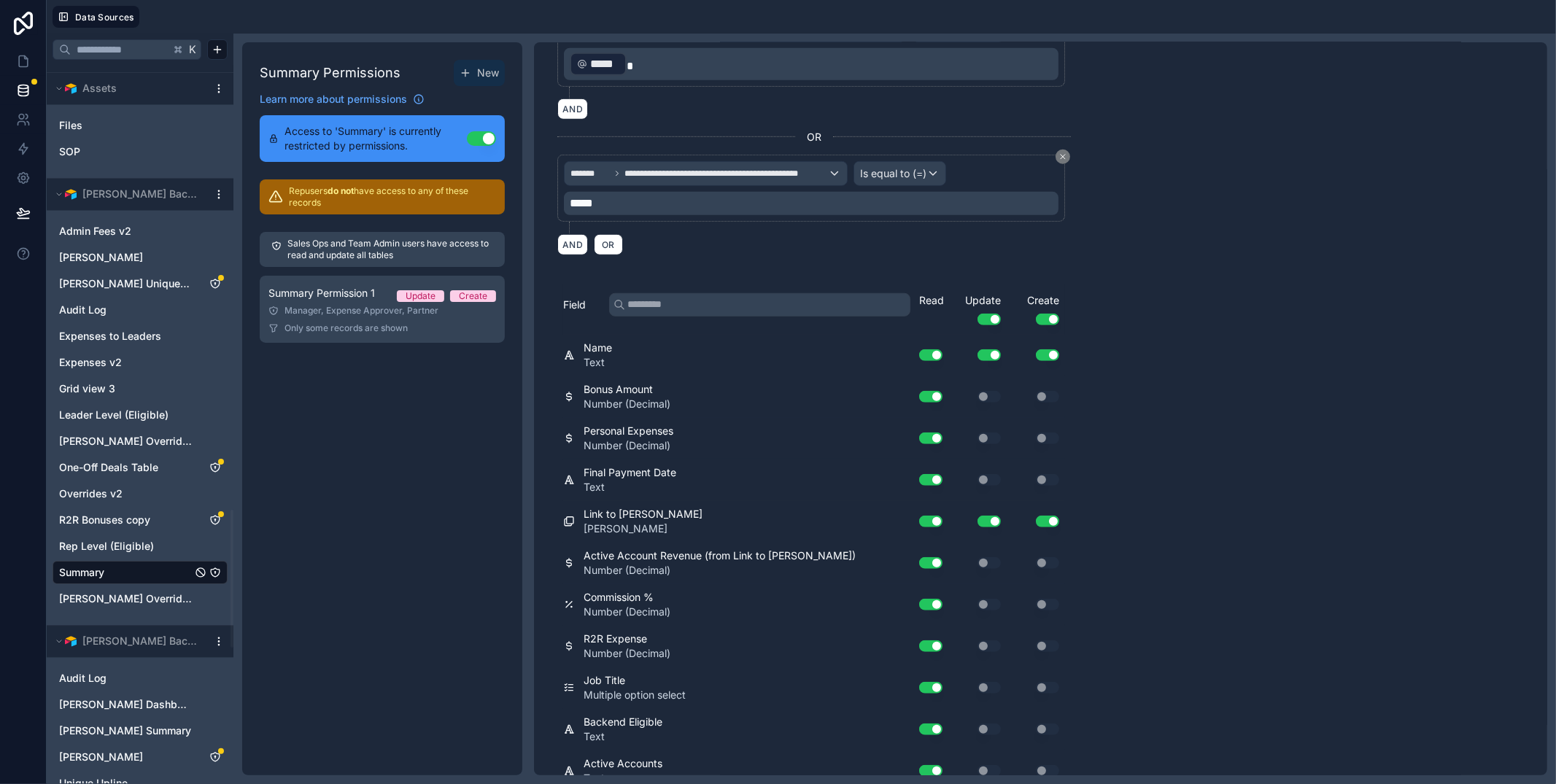
scroll to position [562, 0]
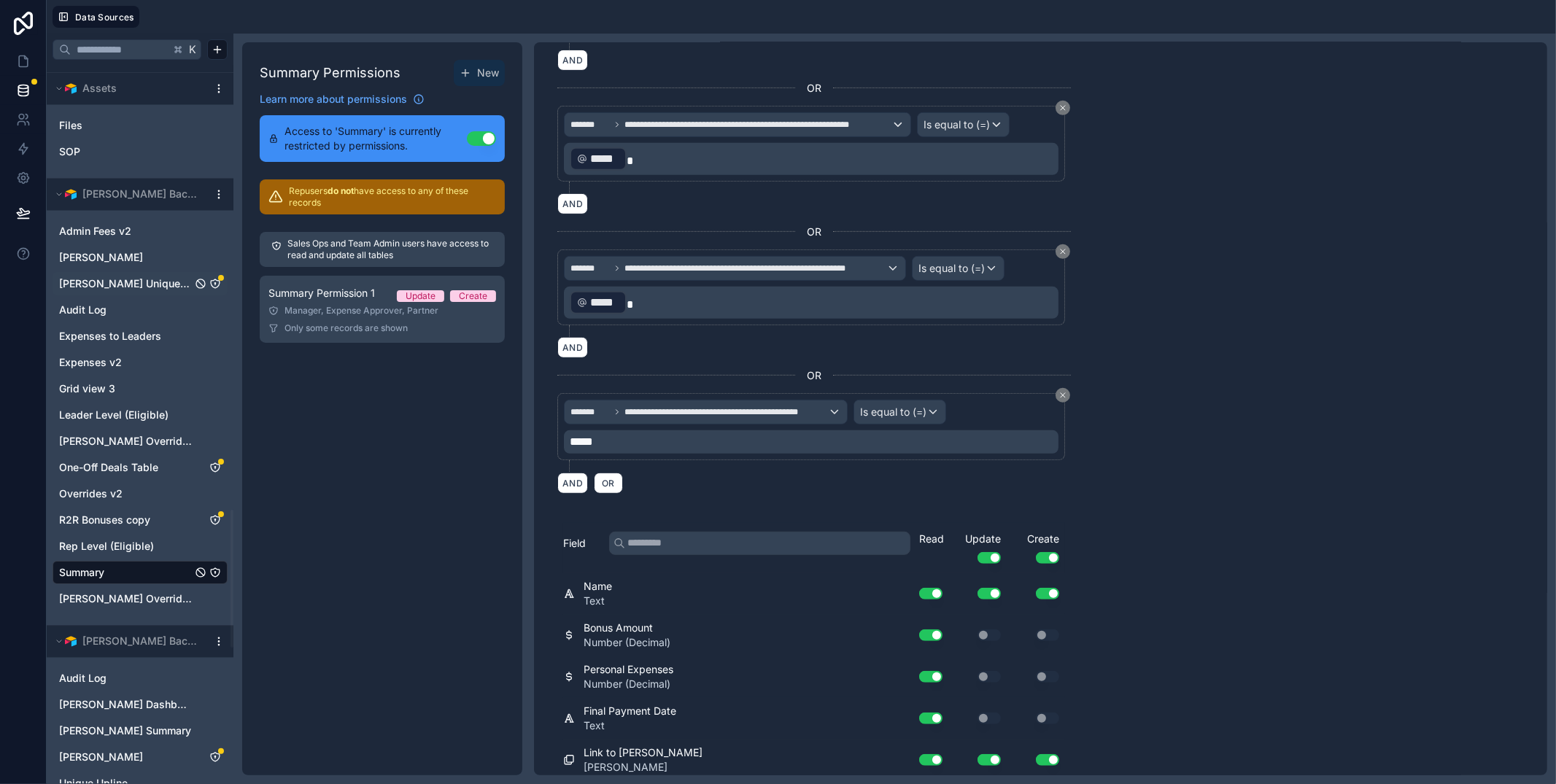
click at [154, 280] on span "[PERSON_NAME] Unique Downline Connections" at bounding box center [126, 283] width 133 height 15
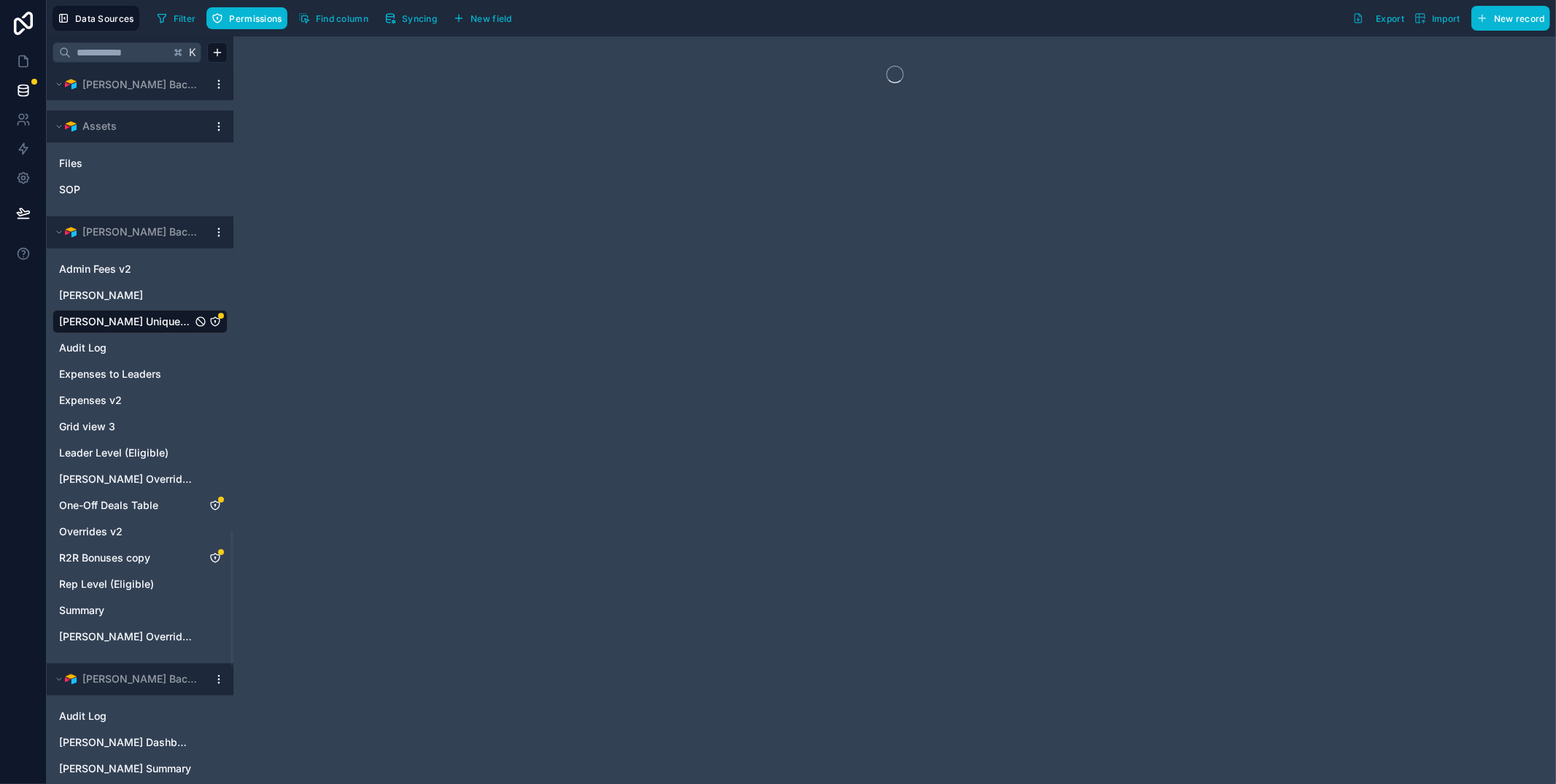
scroll to position [2418, 0]
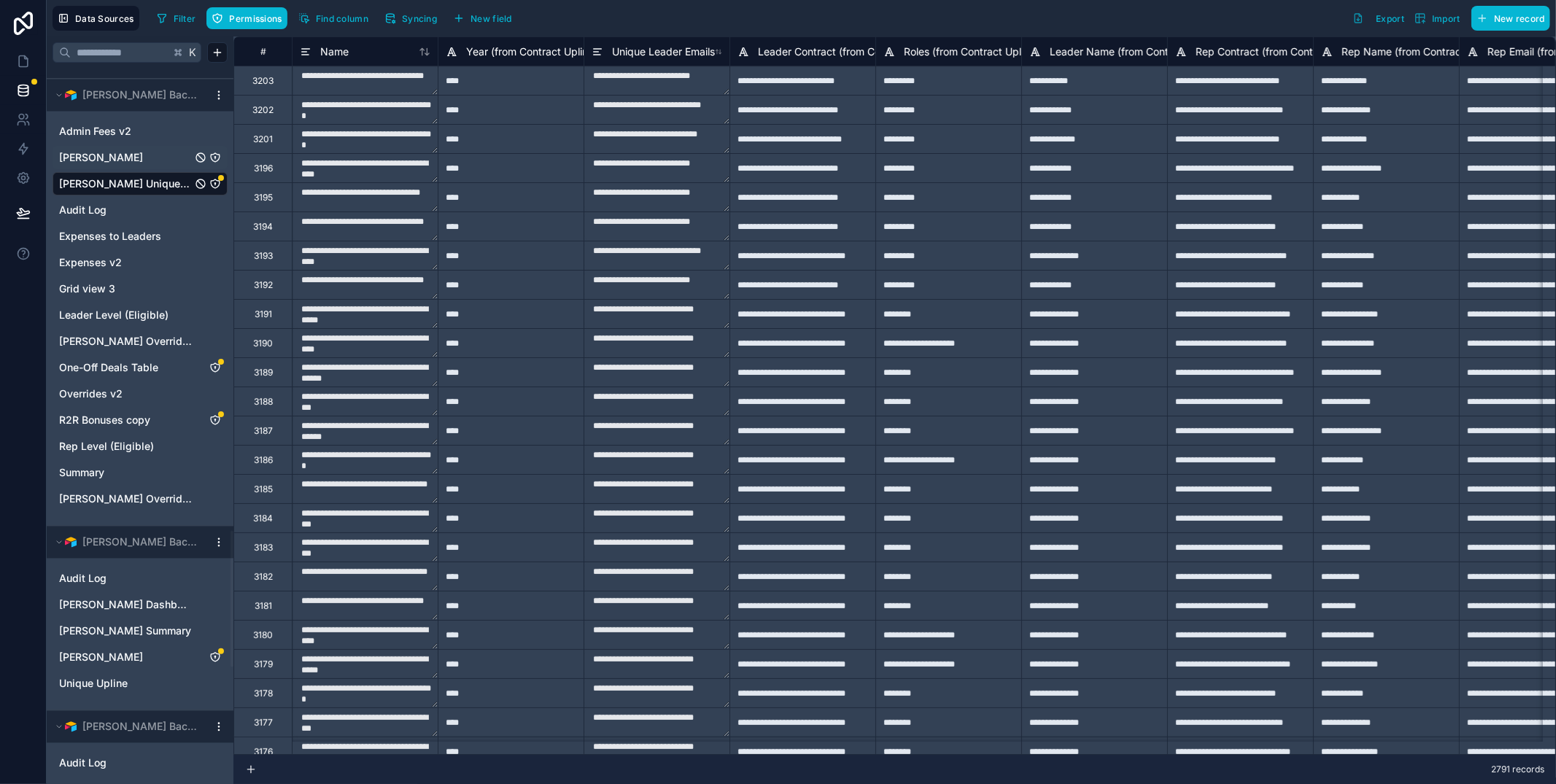
click at [219, 157] on icon "Andrew Moffat" at bounding box center [215, 158] width 9 height 9
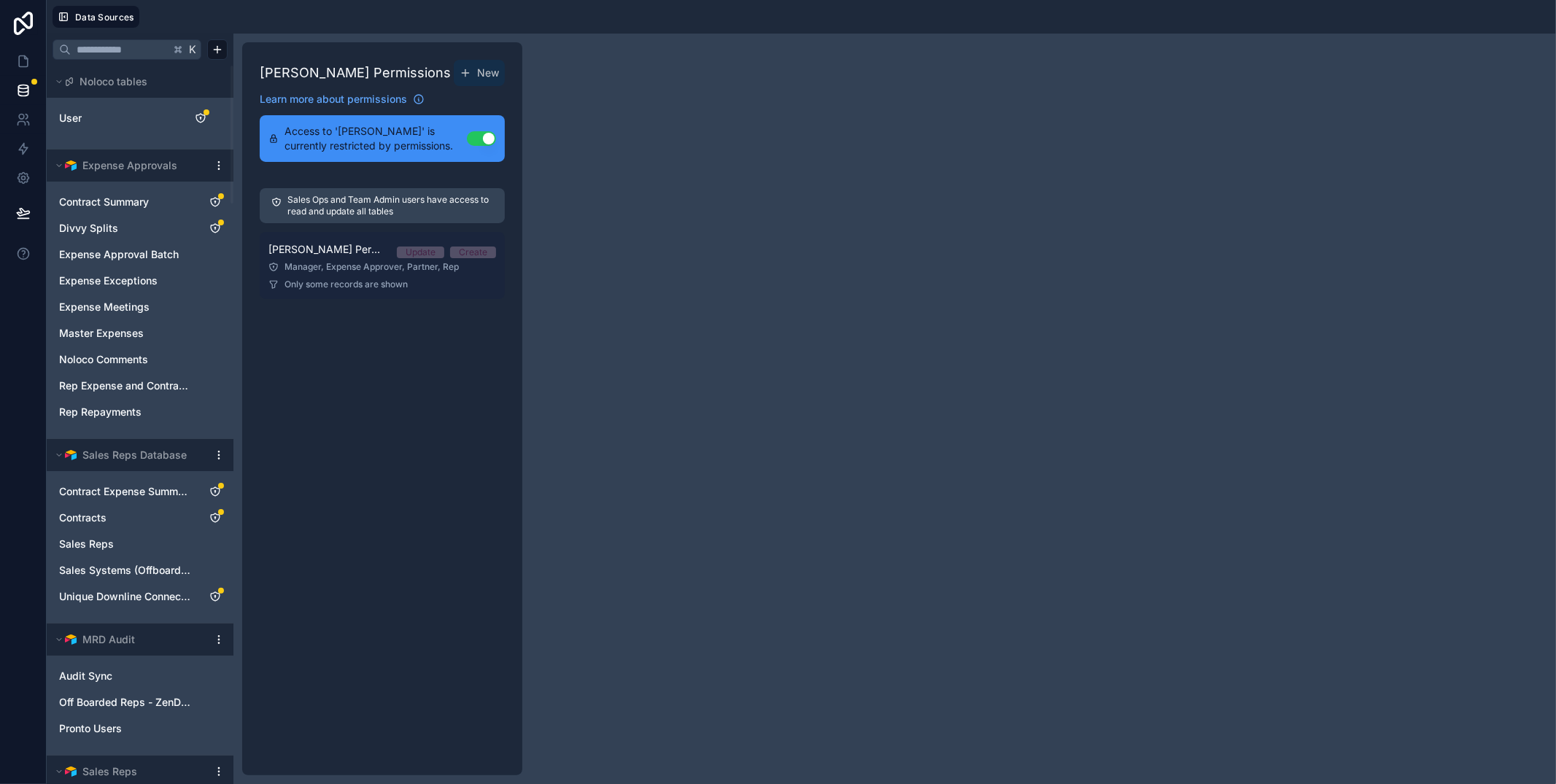
click at [313, 268] on div "Manager, Expense Approver, Partner, Rep" at bounding box center [382, 266] width 228 height 11
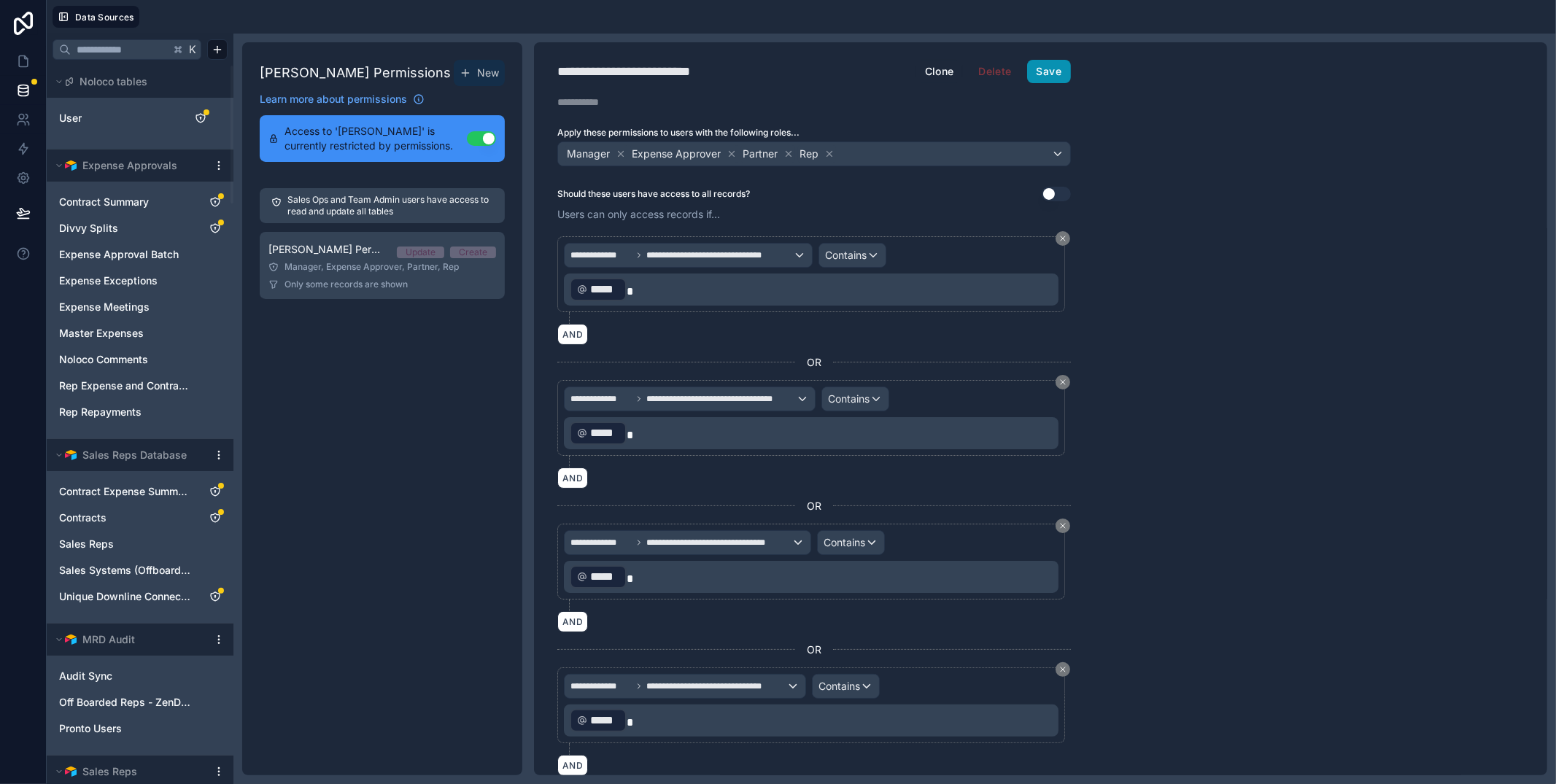
click at [1052, 73] on button "Save" at bounding box center [1048, 72] width 44 height 24
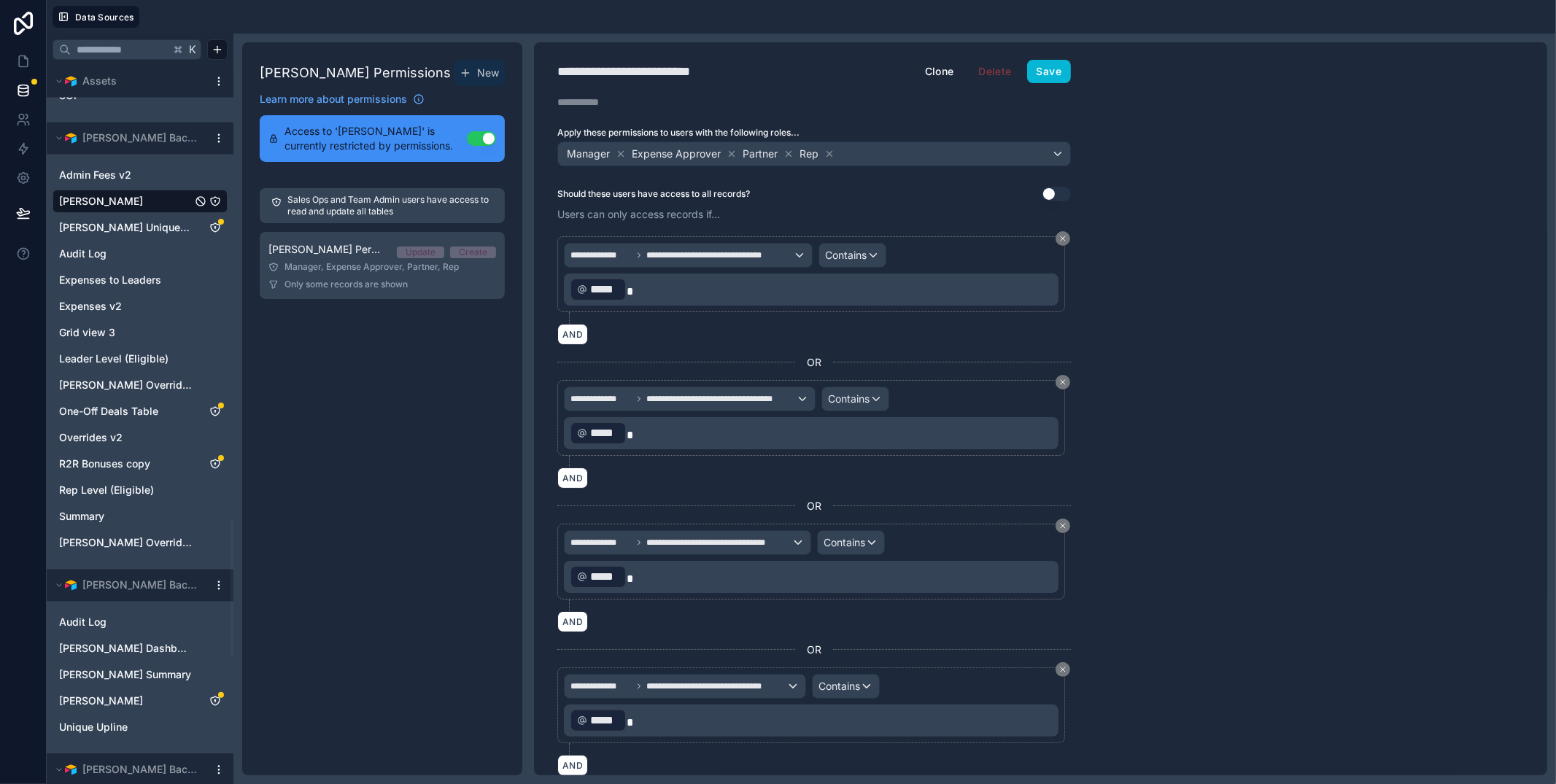
scroll to position [2368, 0]
click at [354, 442] on div "Andrew Moffat Permissions New Learn more about permissions Access to 'Andrew Mo…" at bounding box center [382, 409] width 280 height 733
click at [100, 524] on span "Summary" at bounding box center [82, 520] width 45 height 15
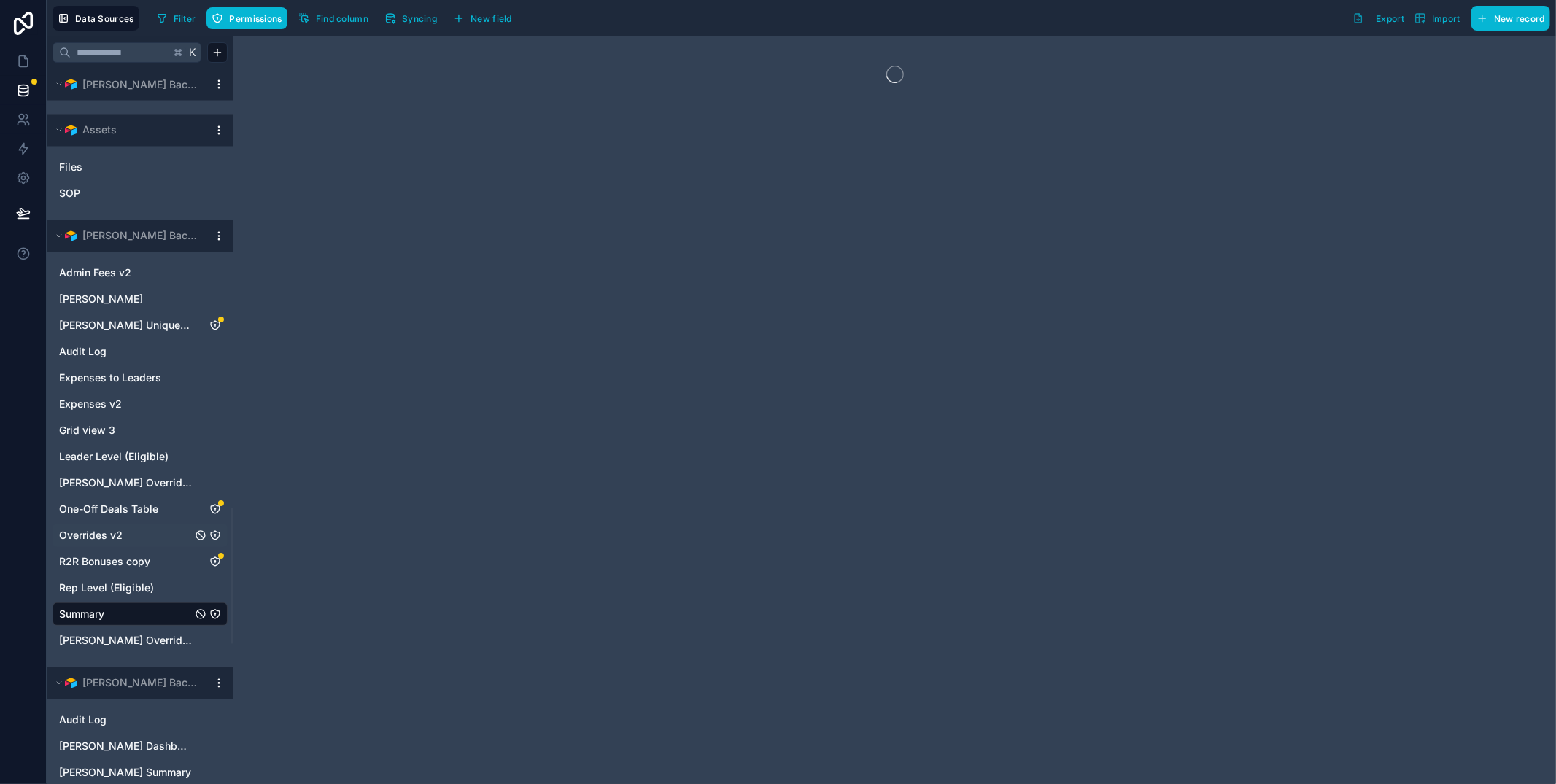
scroll to position [2302, 0]
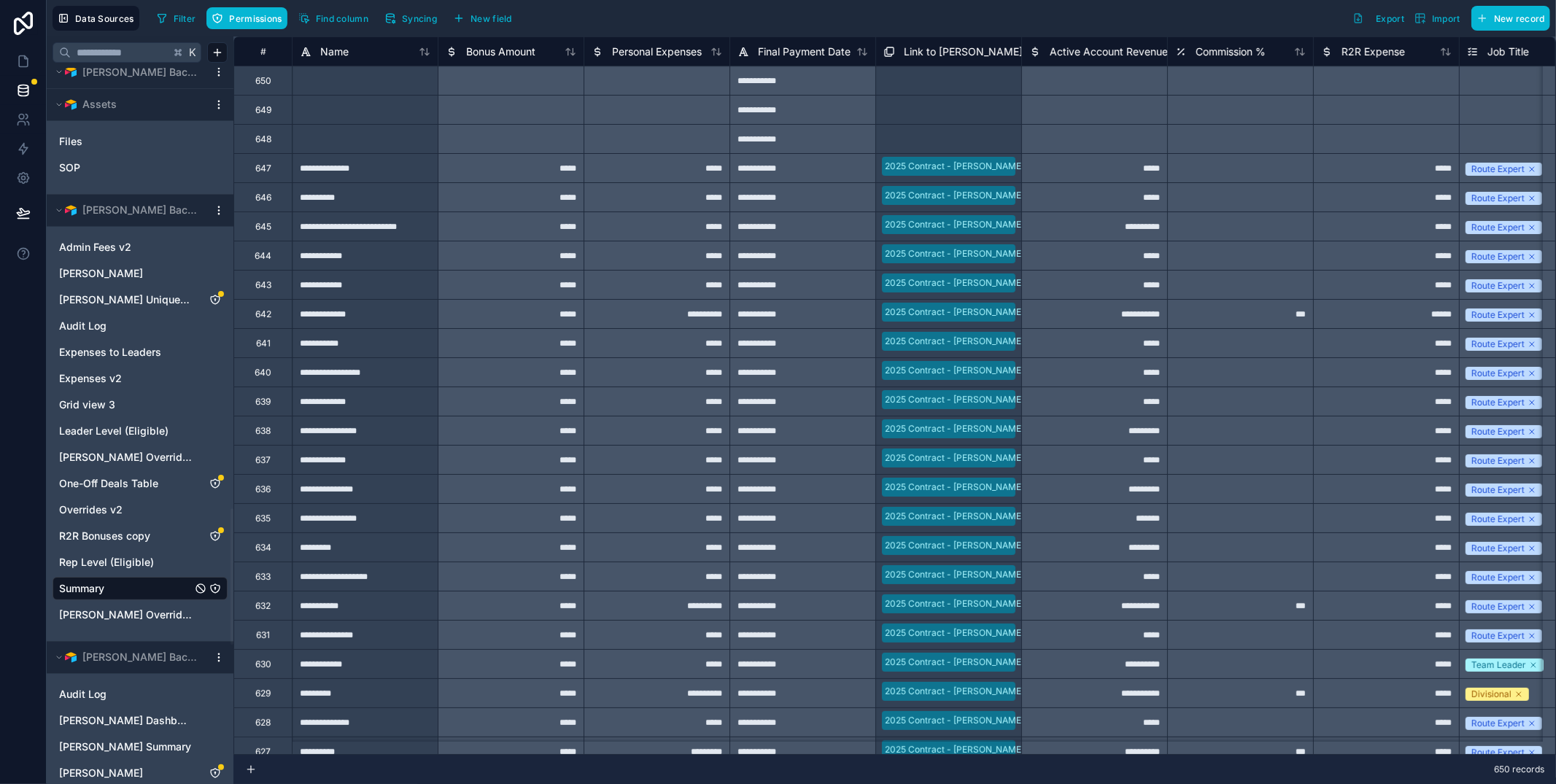
click at [219, 210] on html "Data Sources Filter Permissions Find column Syncing New field Export Import New…" at bounding box center [778, 392] width 1556 height 784
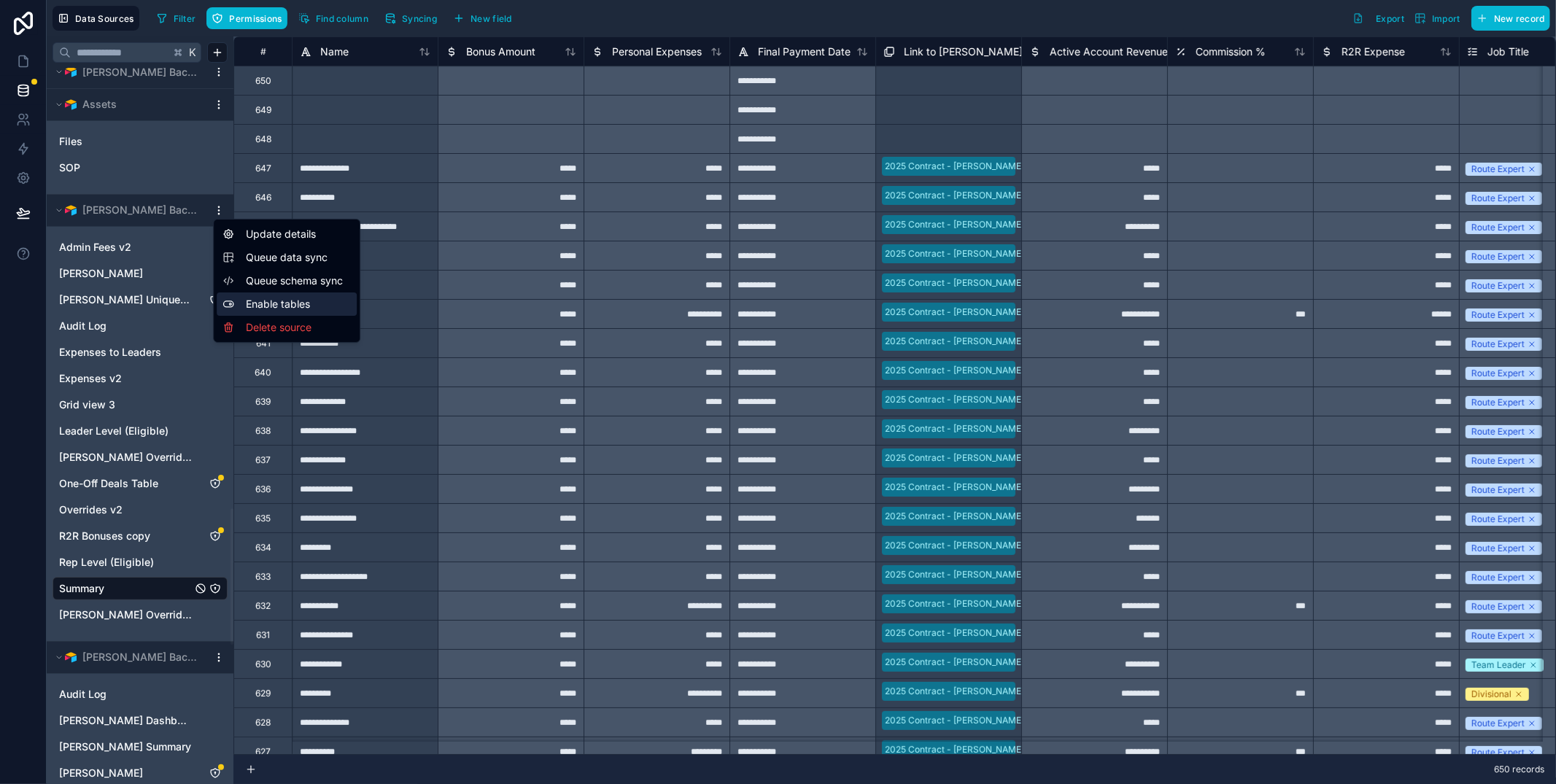
click at [295, 310] on div "Enable tables" at bounding box center [286, 303] width 140 height 24
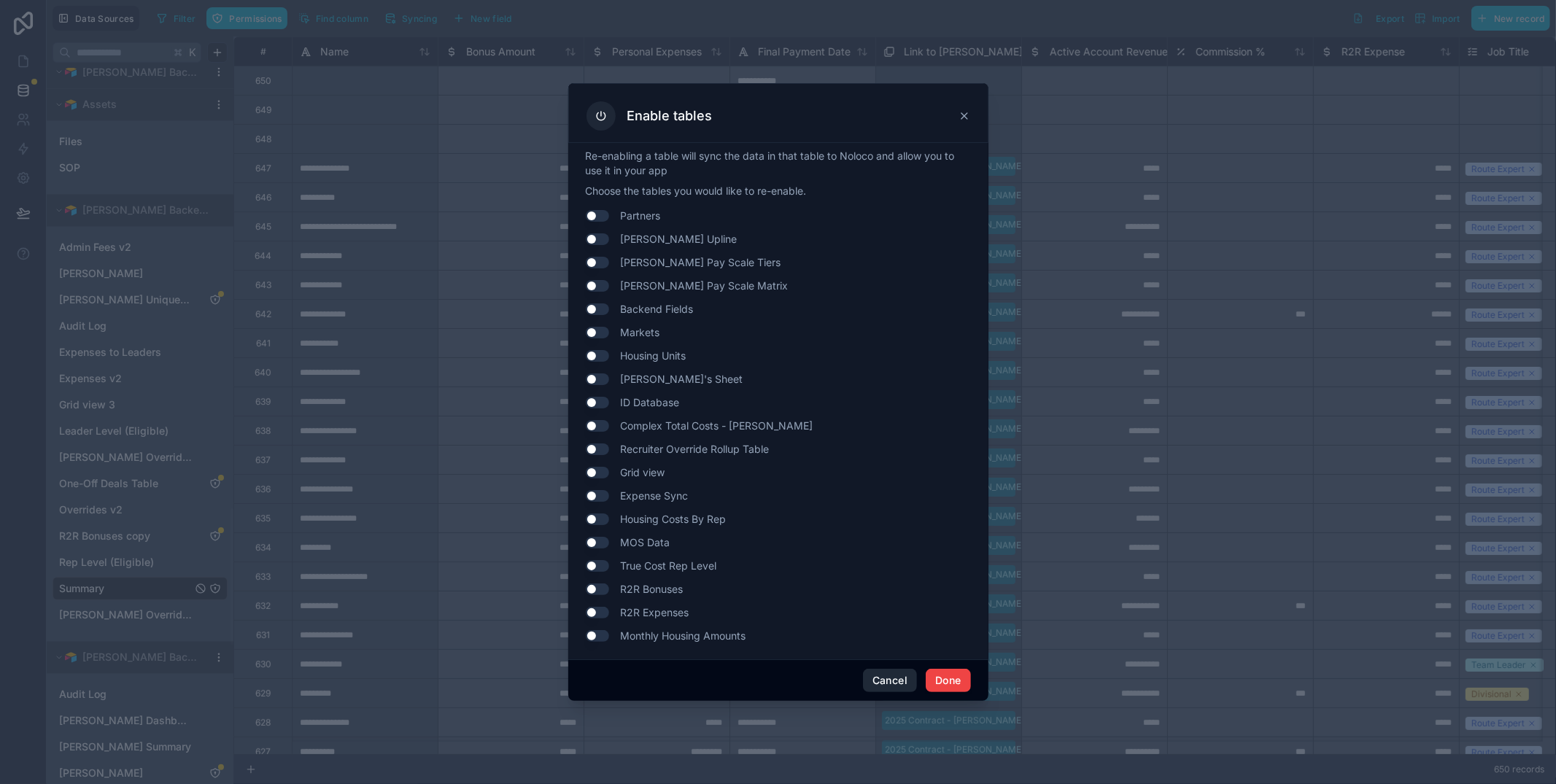
click at [905, 674] on button "Cancel" at bounding box center [890, 680] width 54 height 24
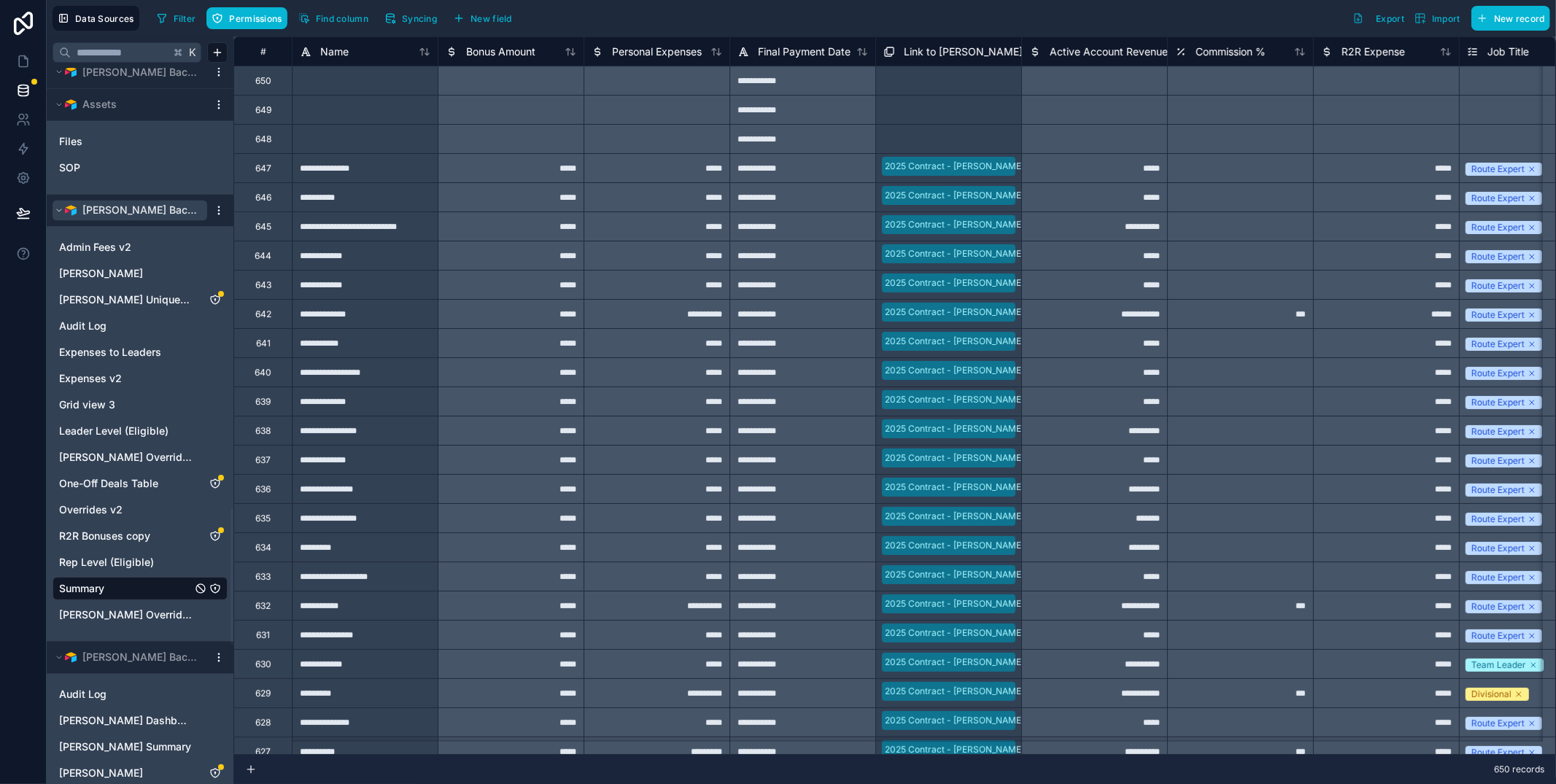
click at [159, 216] on span "[PERSON_NAME] Backends" at bounding box center [140, 210] width 118 height 15
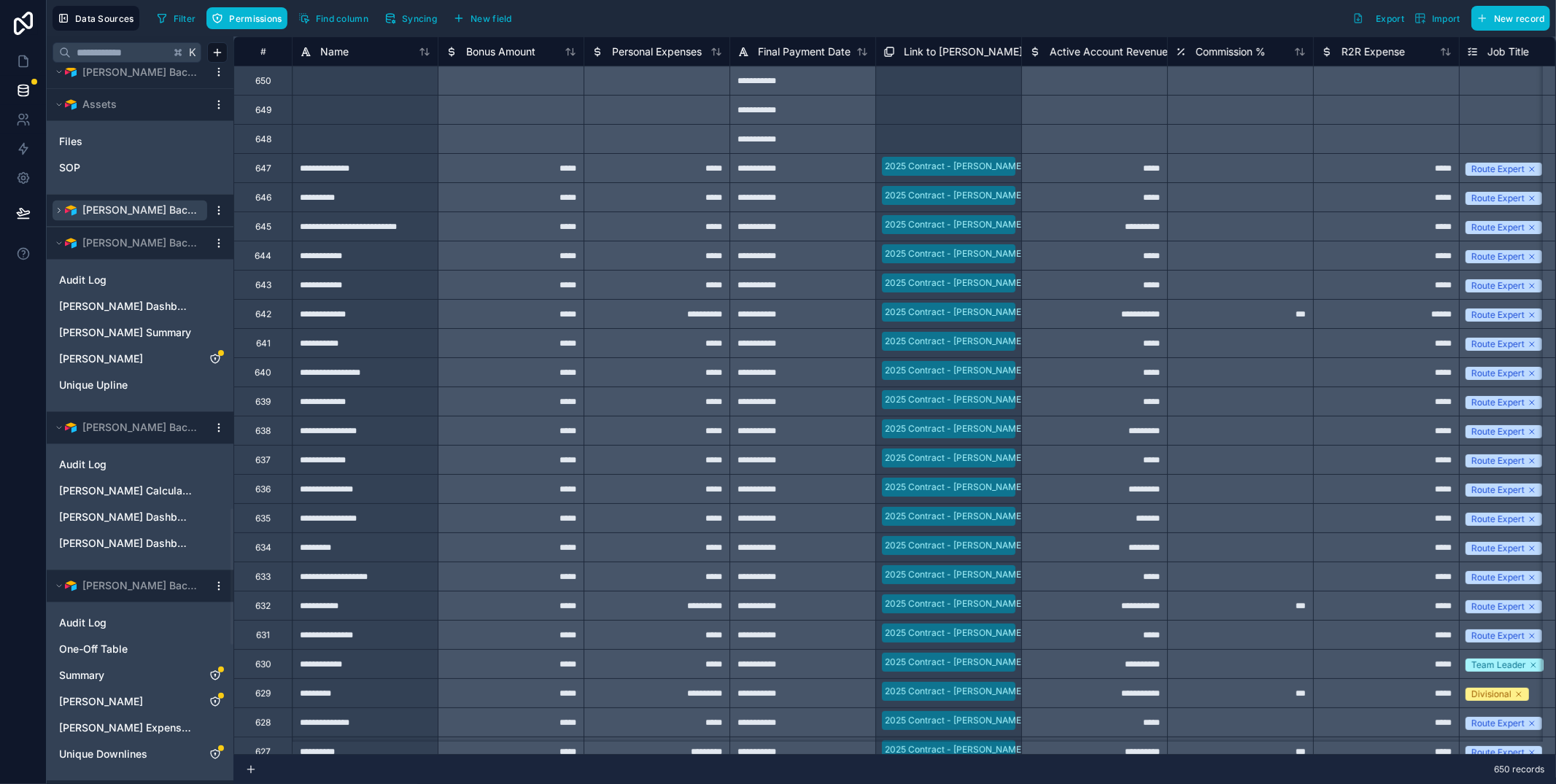
click at [159, 216] on span "[PERSON_NAME] Backends" at bounding box center [140, 210] width 118 height 15
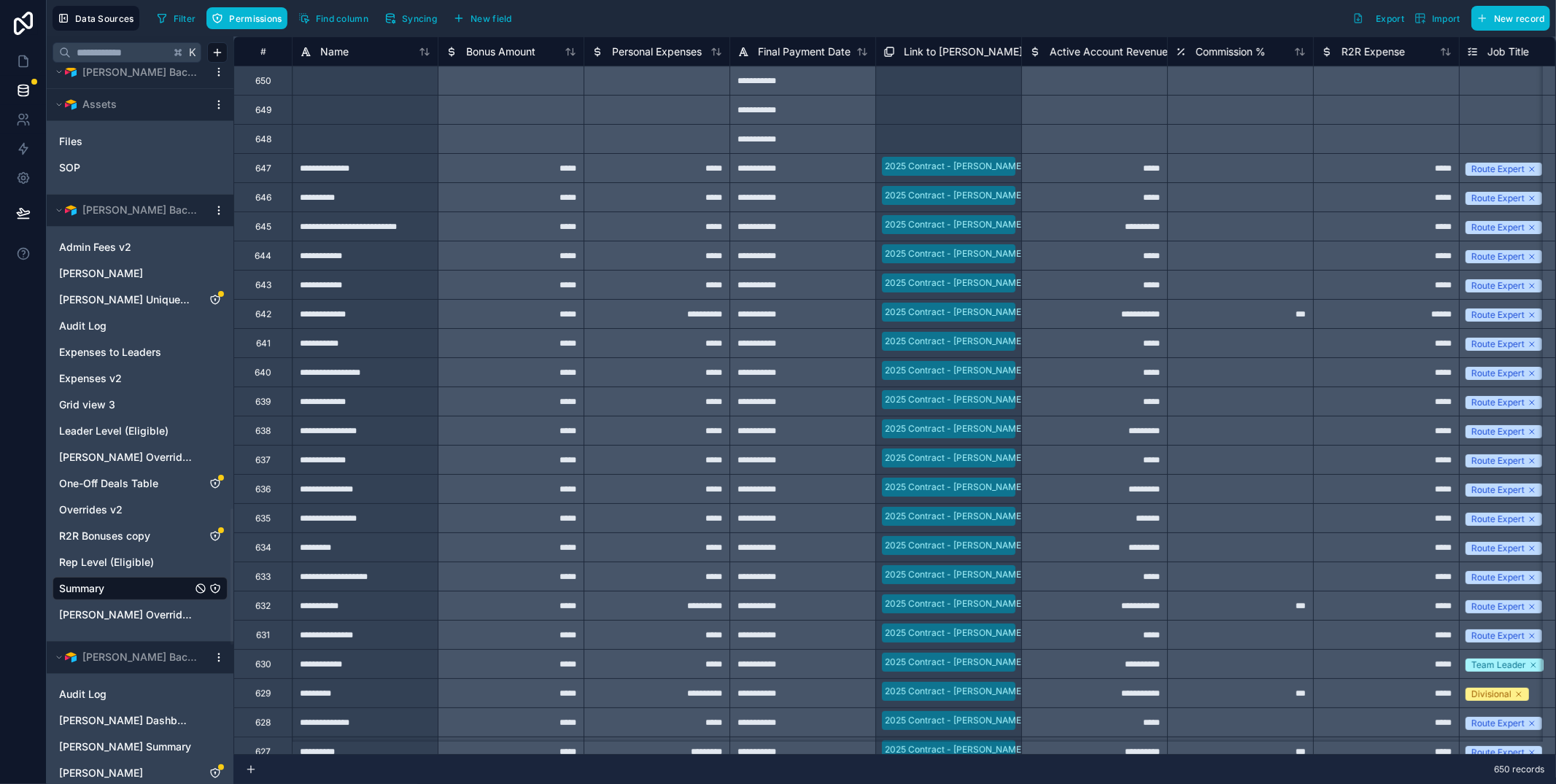
click at [224, 214] on html "Data Sources Filter Permissions Find column Syncing New field Export Import New…" at bounding box center [778, 392] width 1556 height 784
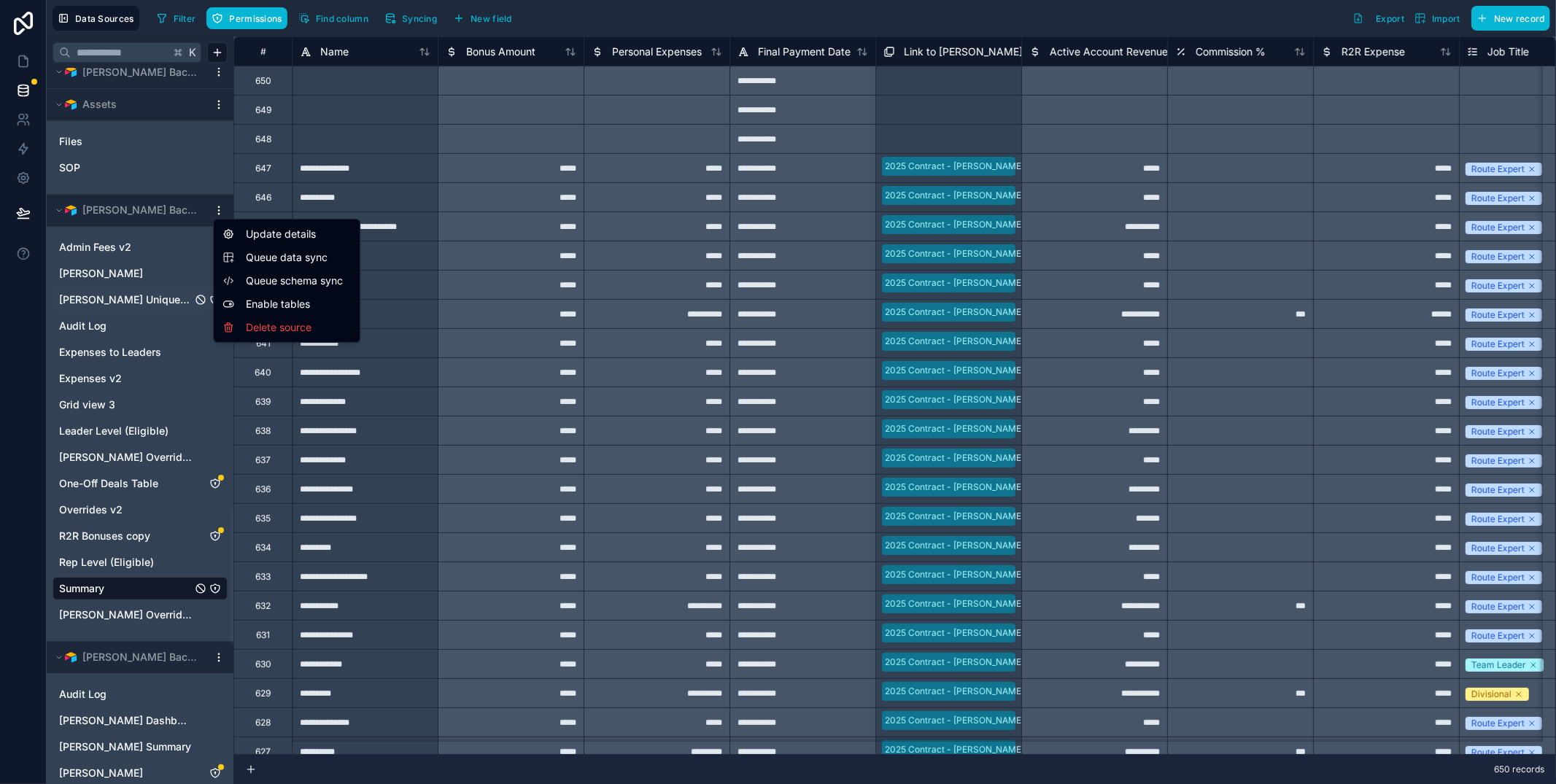
click at [207, 296] on html "Data Sources Filter Permissions Find column Syncing New field Export Import New…" at bounding box center [778, 392] width 1556 height 784
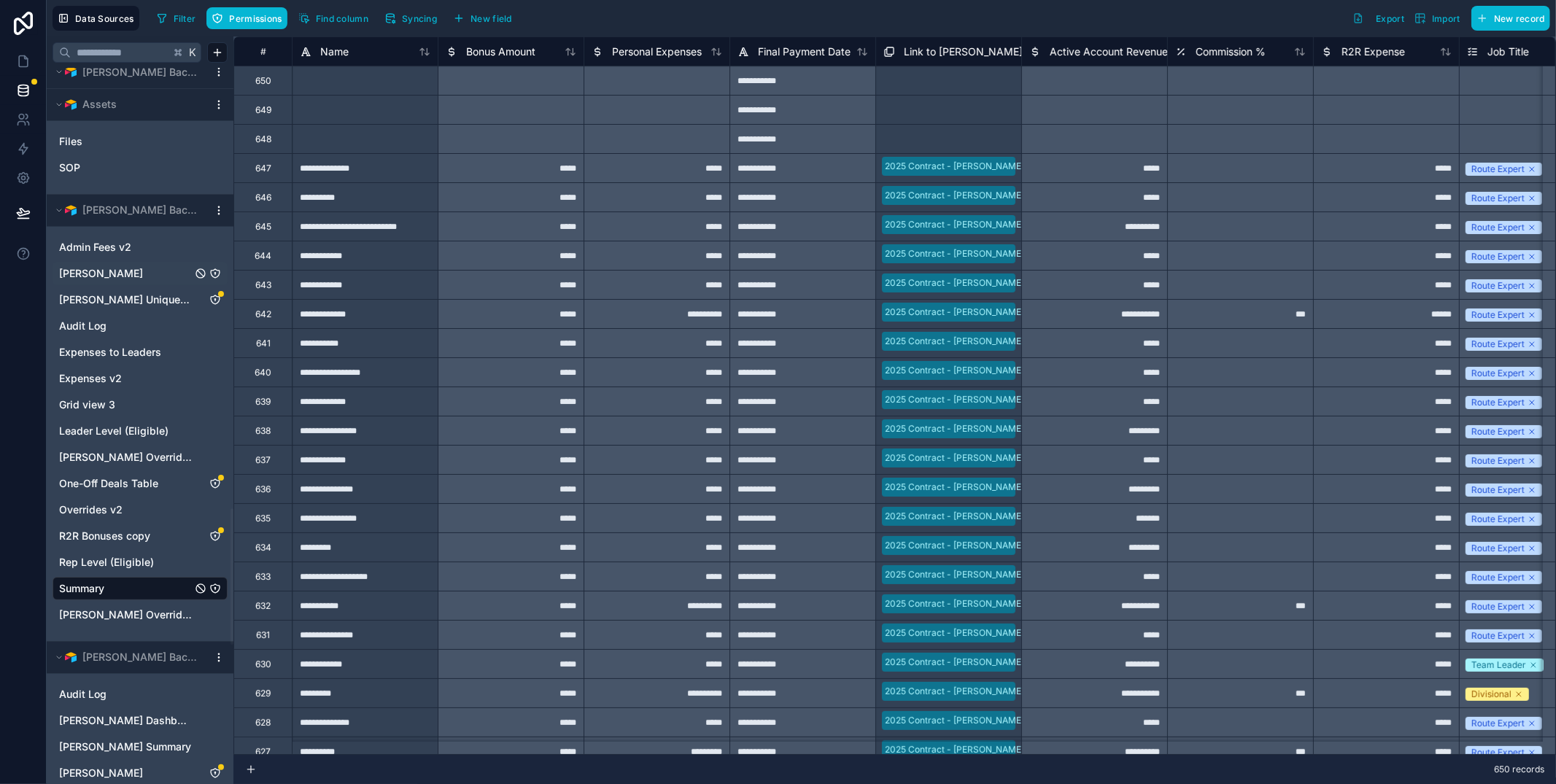
click at [216, 272] on icon "Andrew Moffat" at bounding box center [215, 273] width 11 height 11
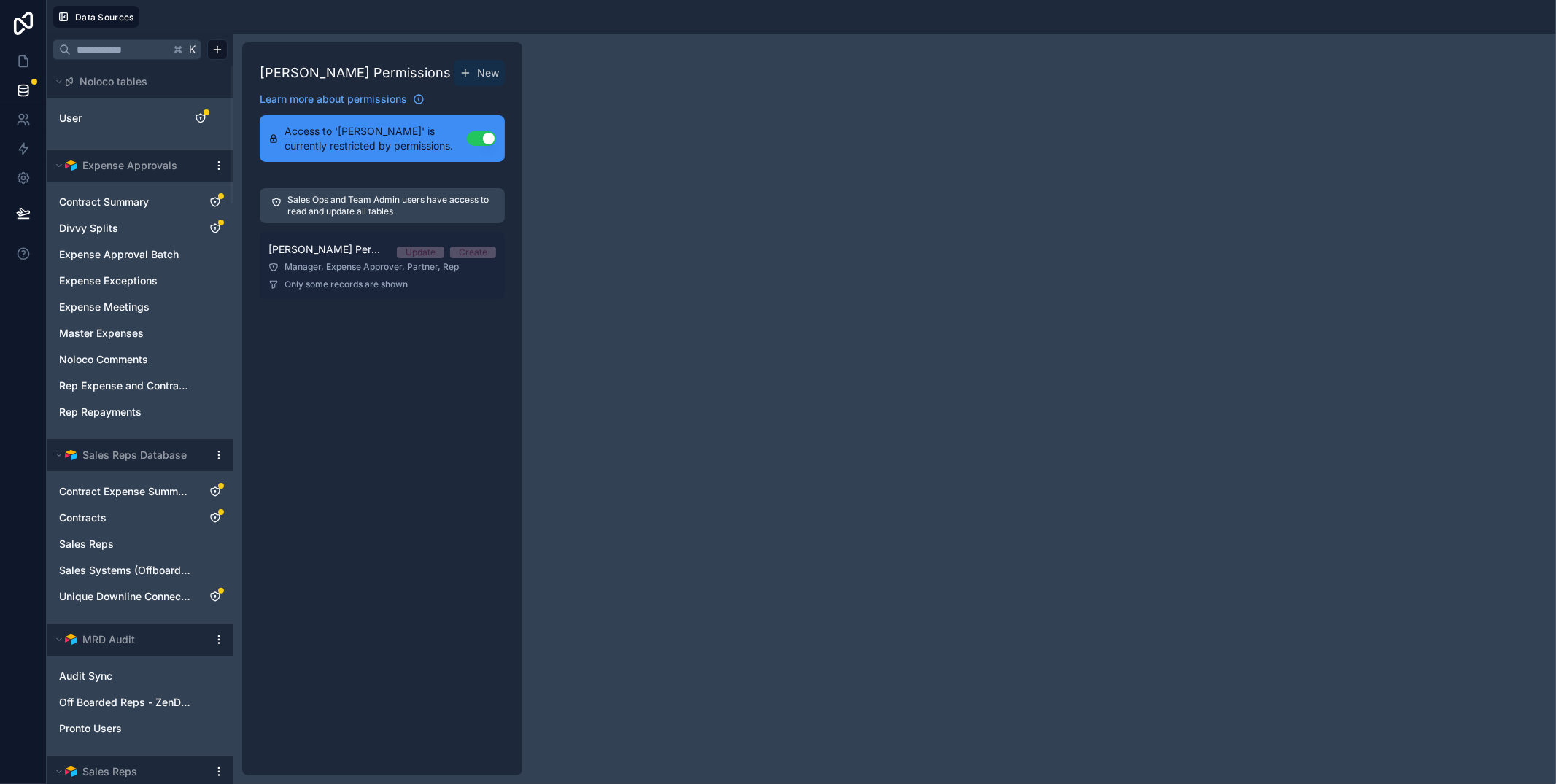
click at [337, 260] on link "Andrew Moffat Permission 1 Update Create Manager, Expense Approver, Partner, Re…" at bounding box center [382, 265] width 245 height 67
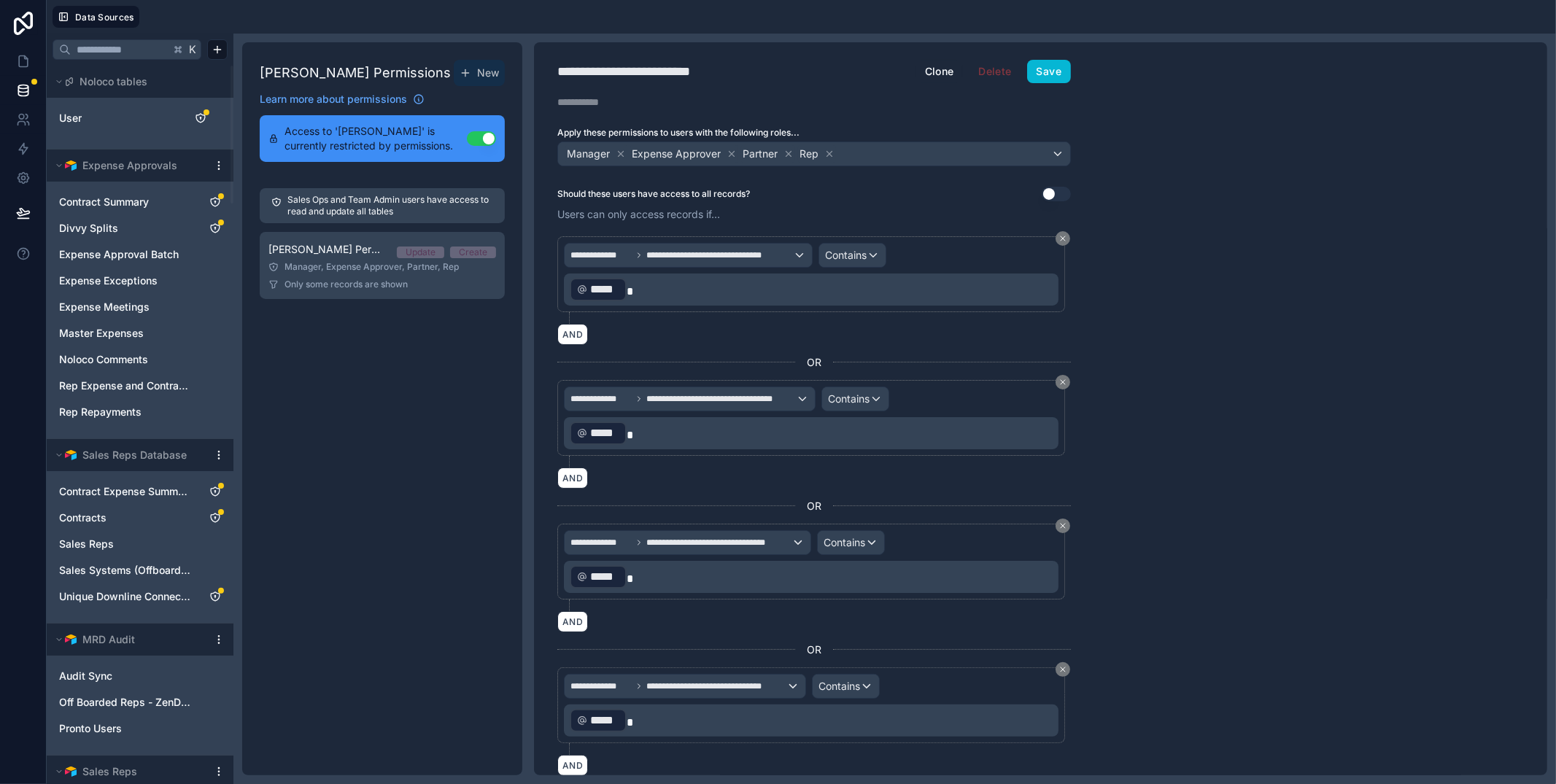
click at [487, 142] on button "Use setting" at bounding box center [481, 139] width 29 height 15
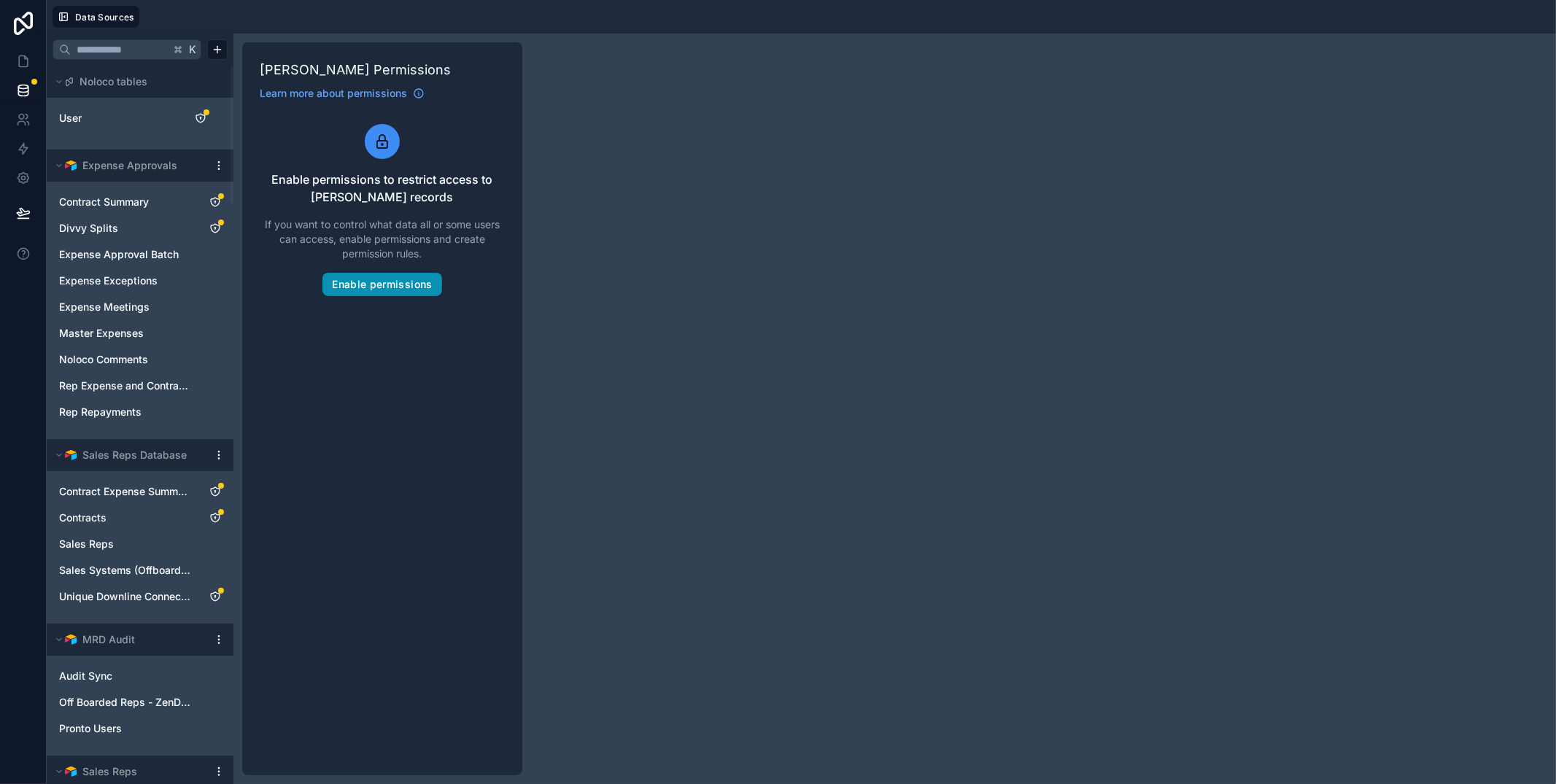
click at [381, 287] on button "Enable permissions" at bounding box center [382, 284] width 119 height 24
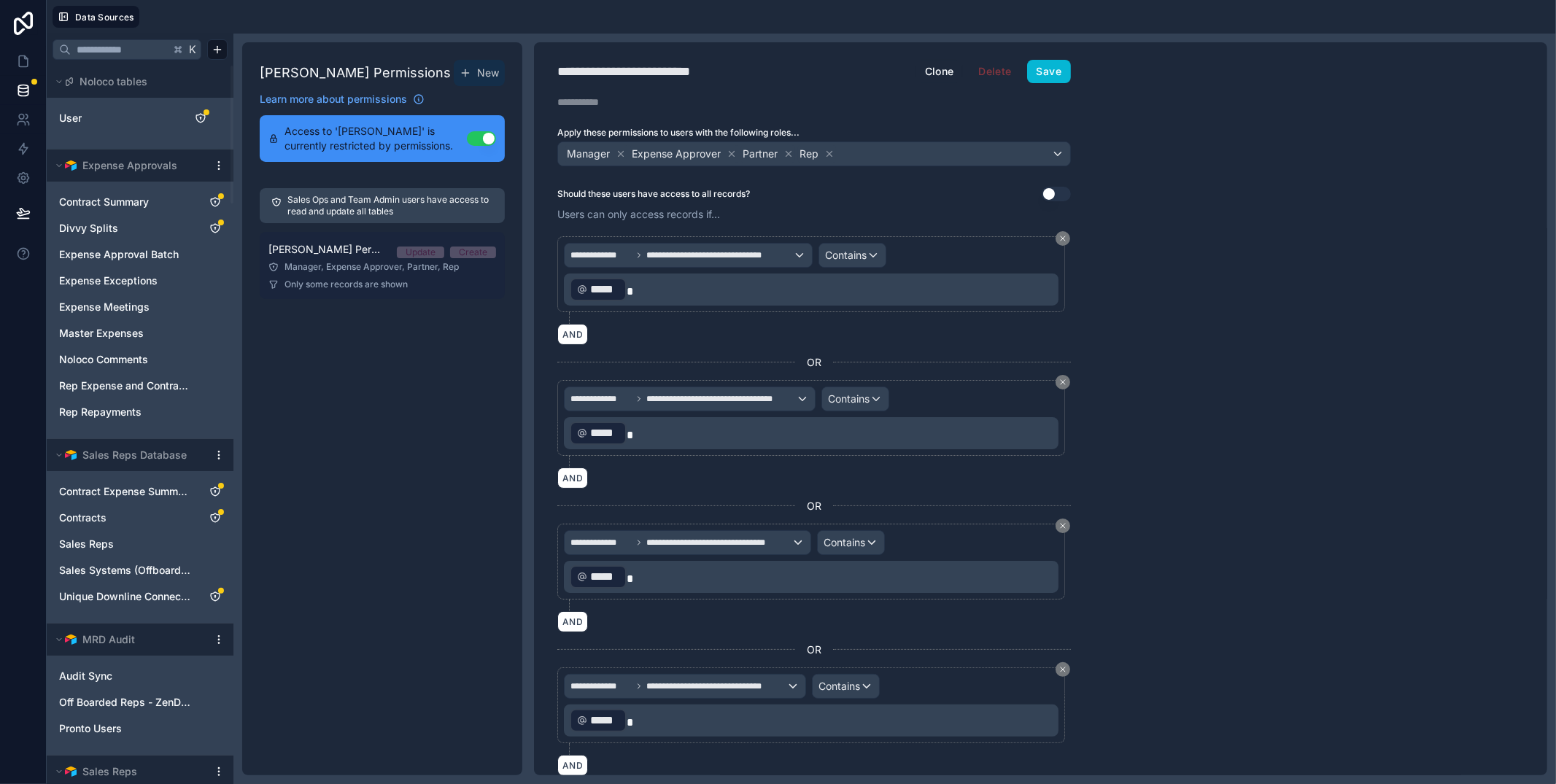
click at [325, 265] on div "Manager, Expense Approver, Partner, Rep" at bounding box center [382, 266] width 228 height 11
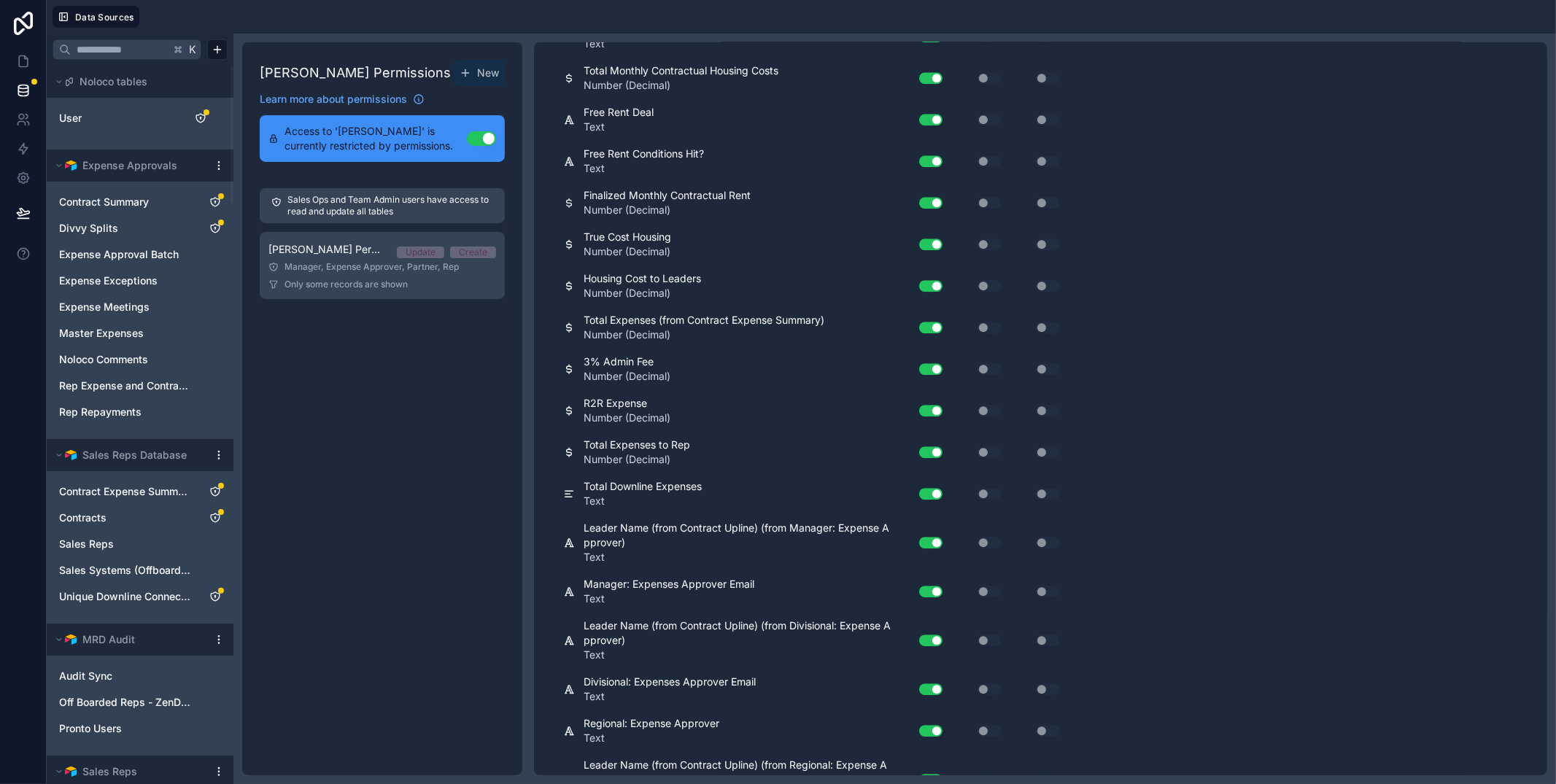
scroll to position [3152, 0]
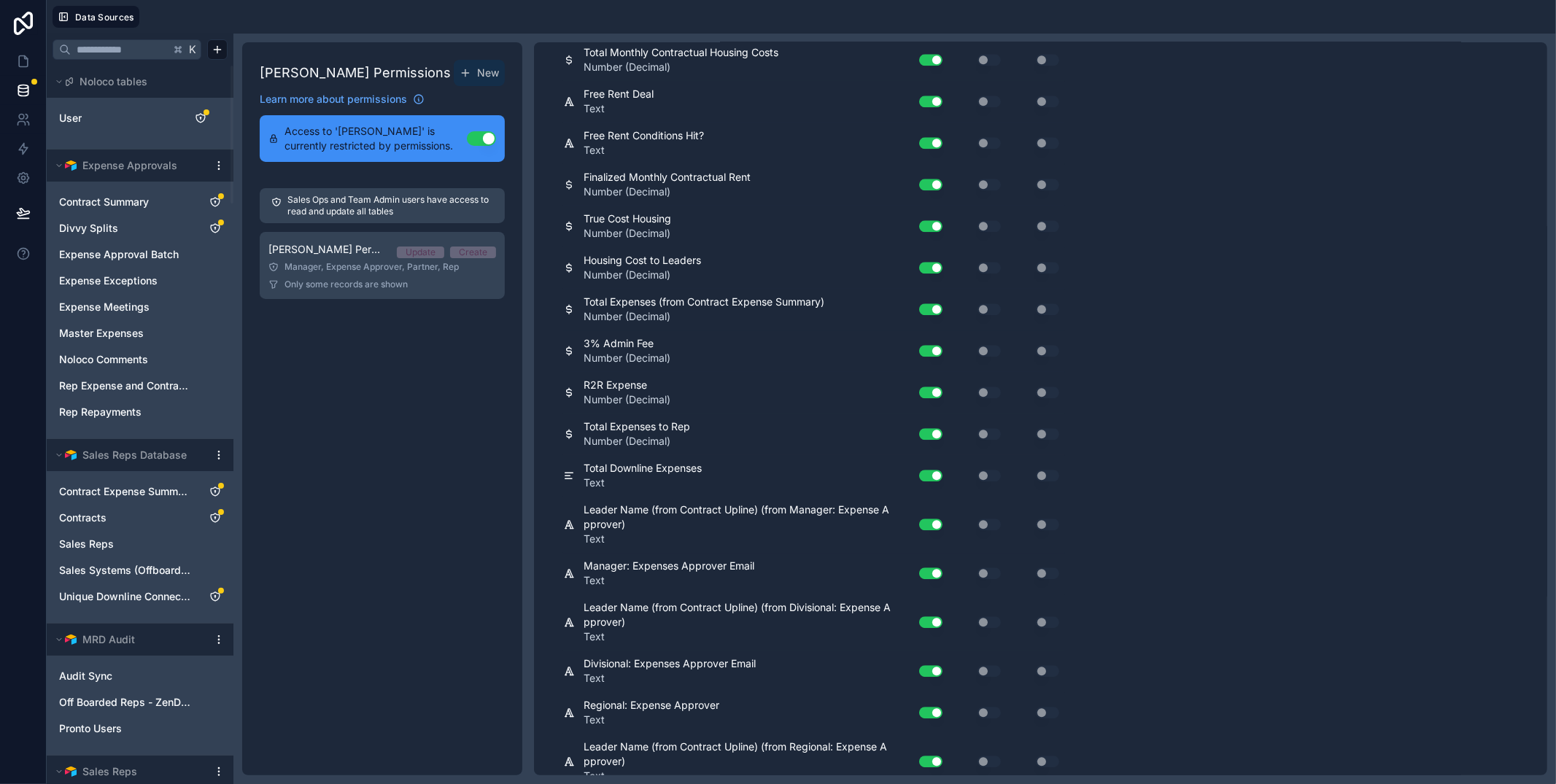
click at [1246, 339] on div "**********" at bounding box center [1041, 409] width 1013 height 733
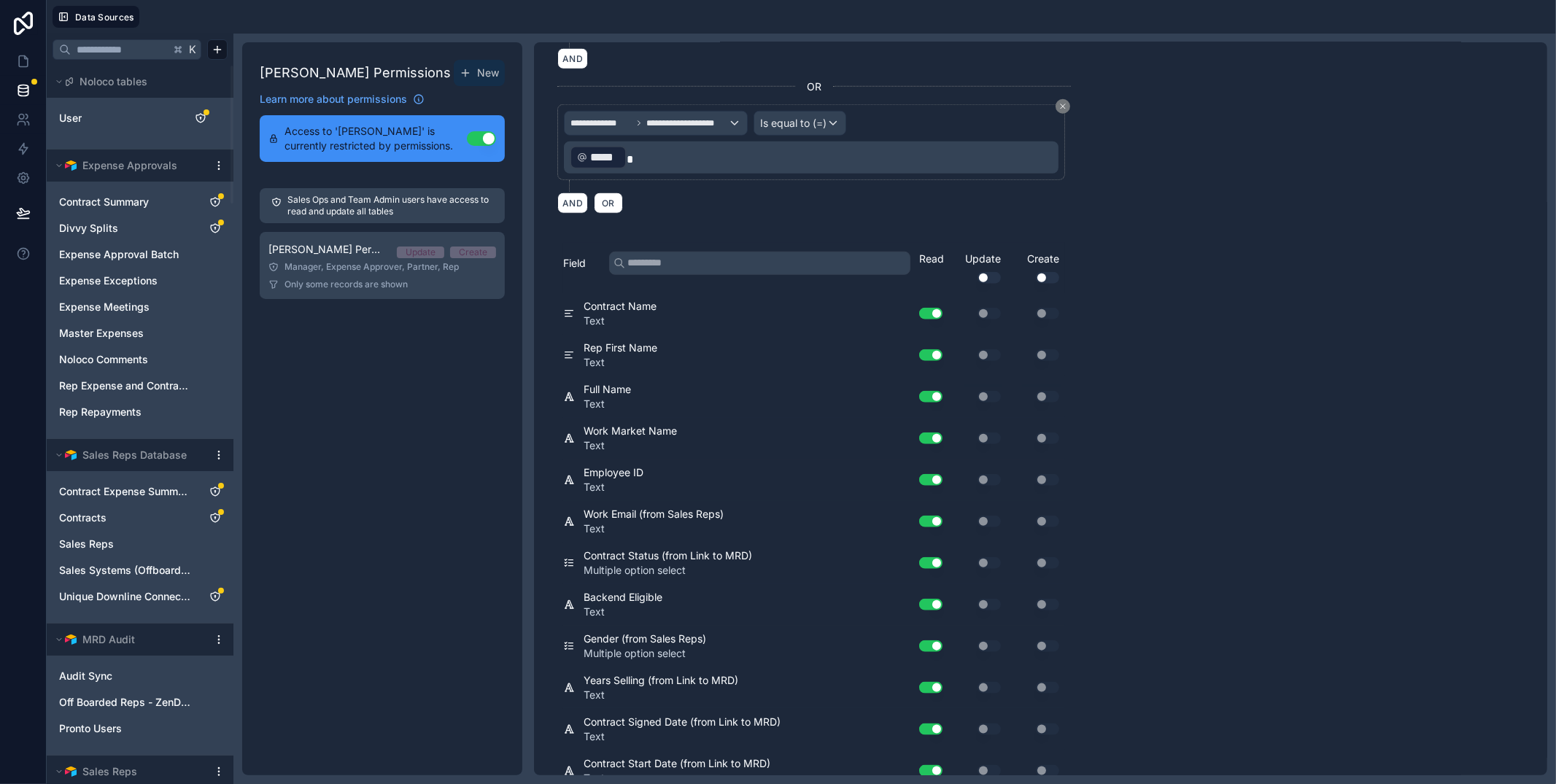
scroll to position [1060, 0]
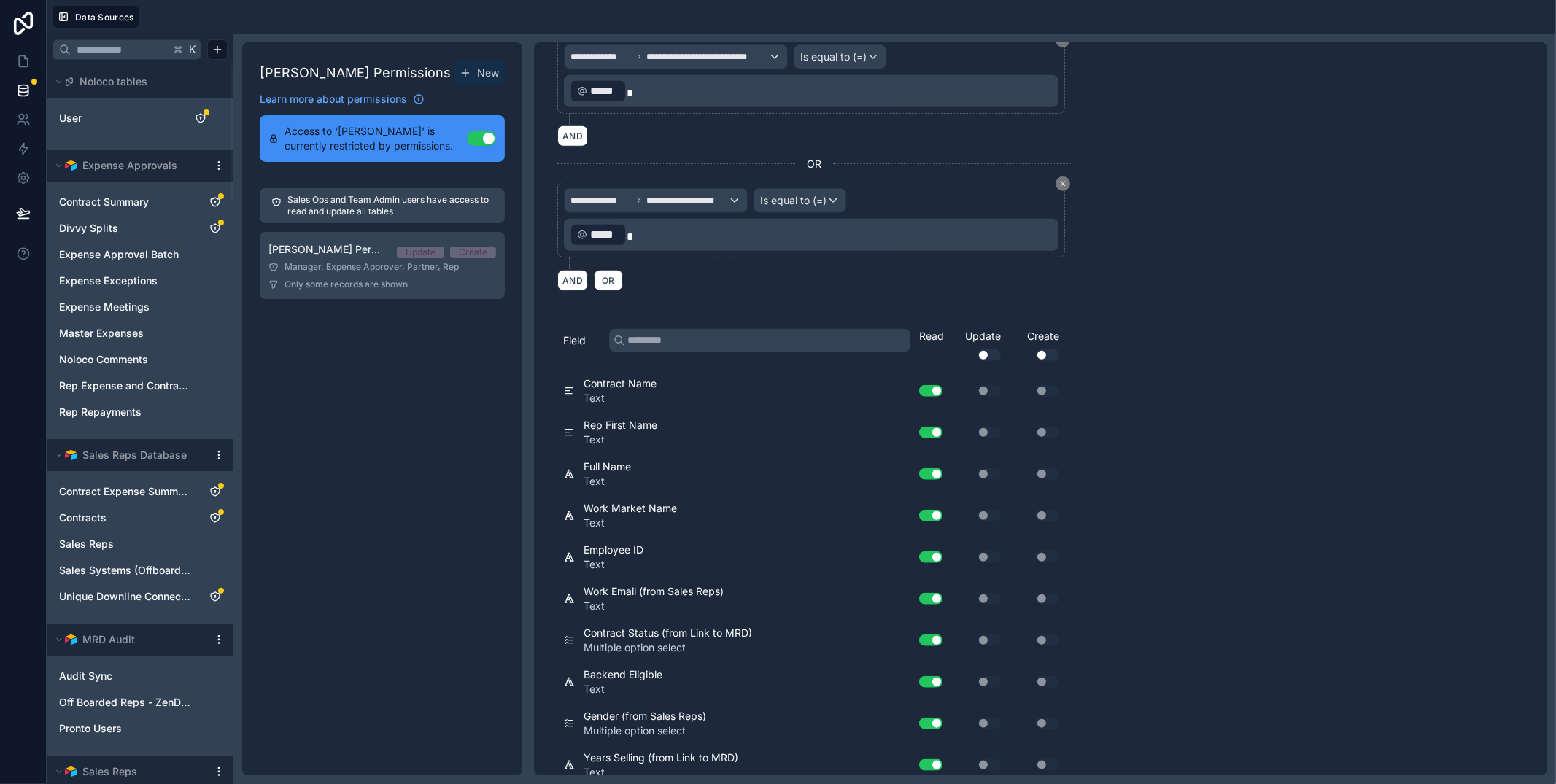
click at [376, 415] on div "Andrew Moffat Permissions New Learn more about permissions Access to 'Andrew Mo…" at bounding box center [382, 409] width 280 height 733
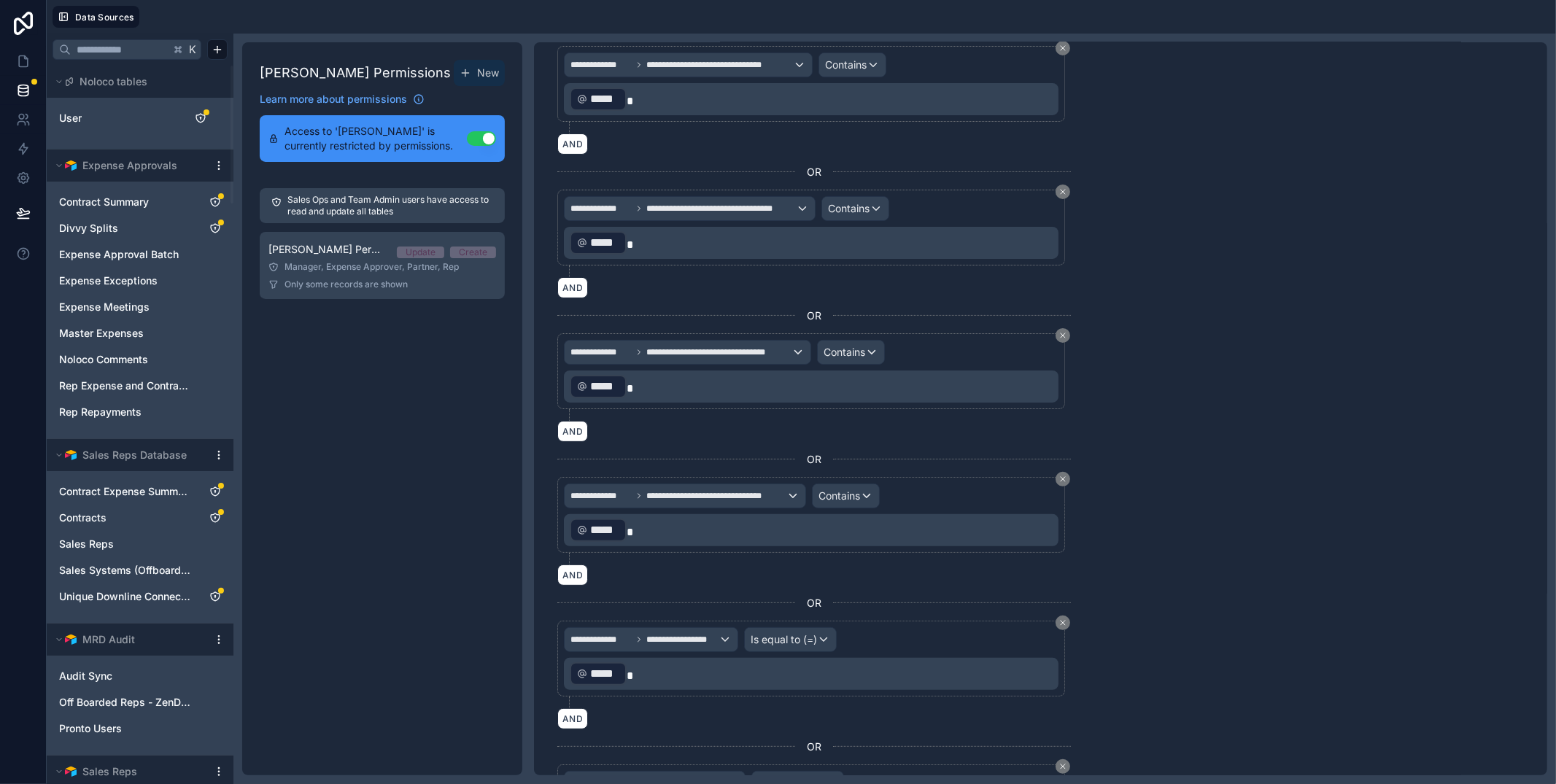
scroll to position [0, 0]
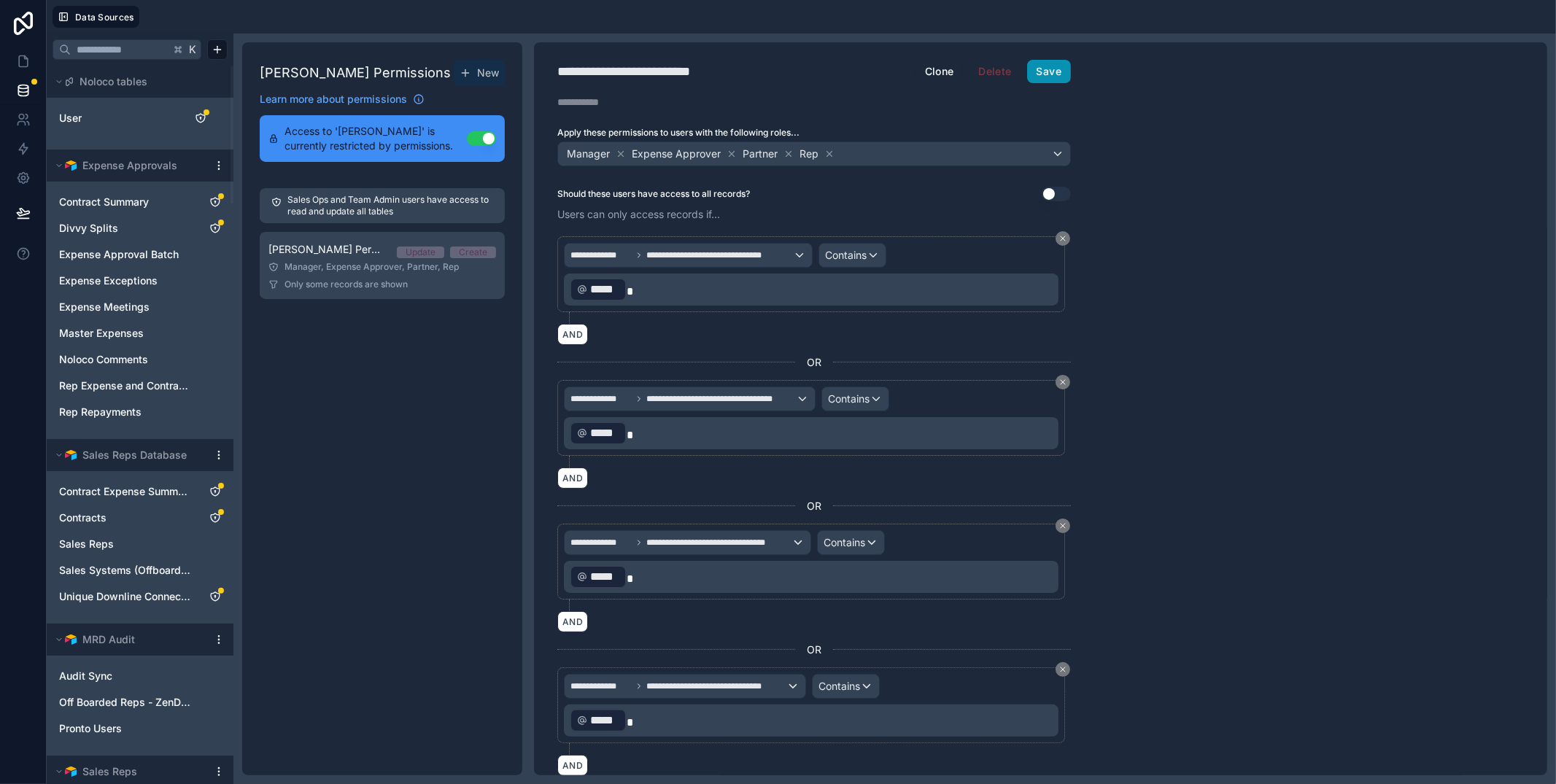
click at [1048, 70] on button "Save" at bounding box center [1048, 72] width 44 height 24
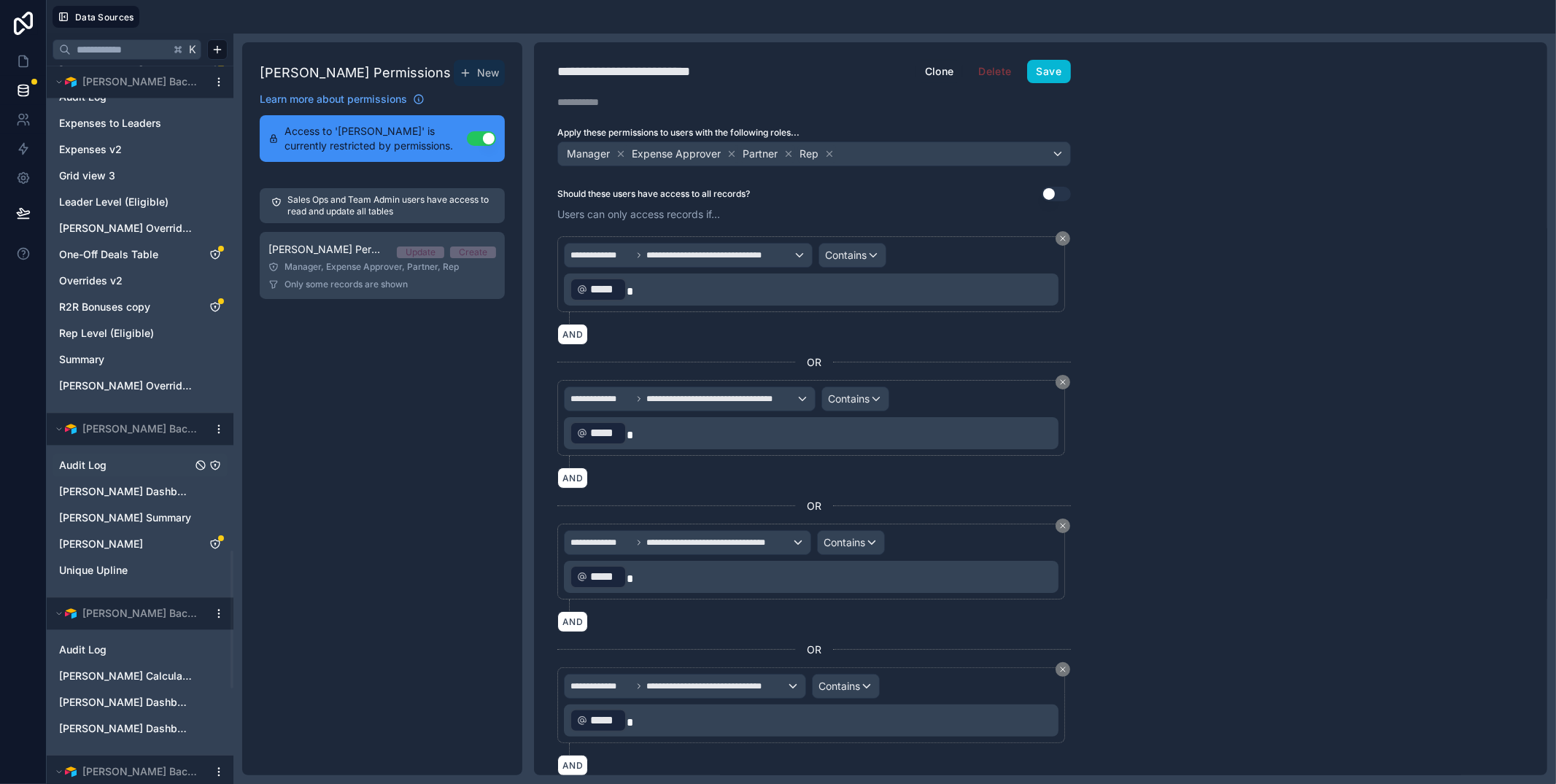
scroll to position [2255, 0]
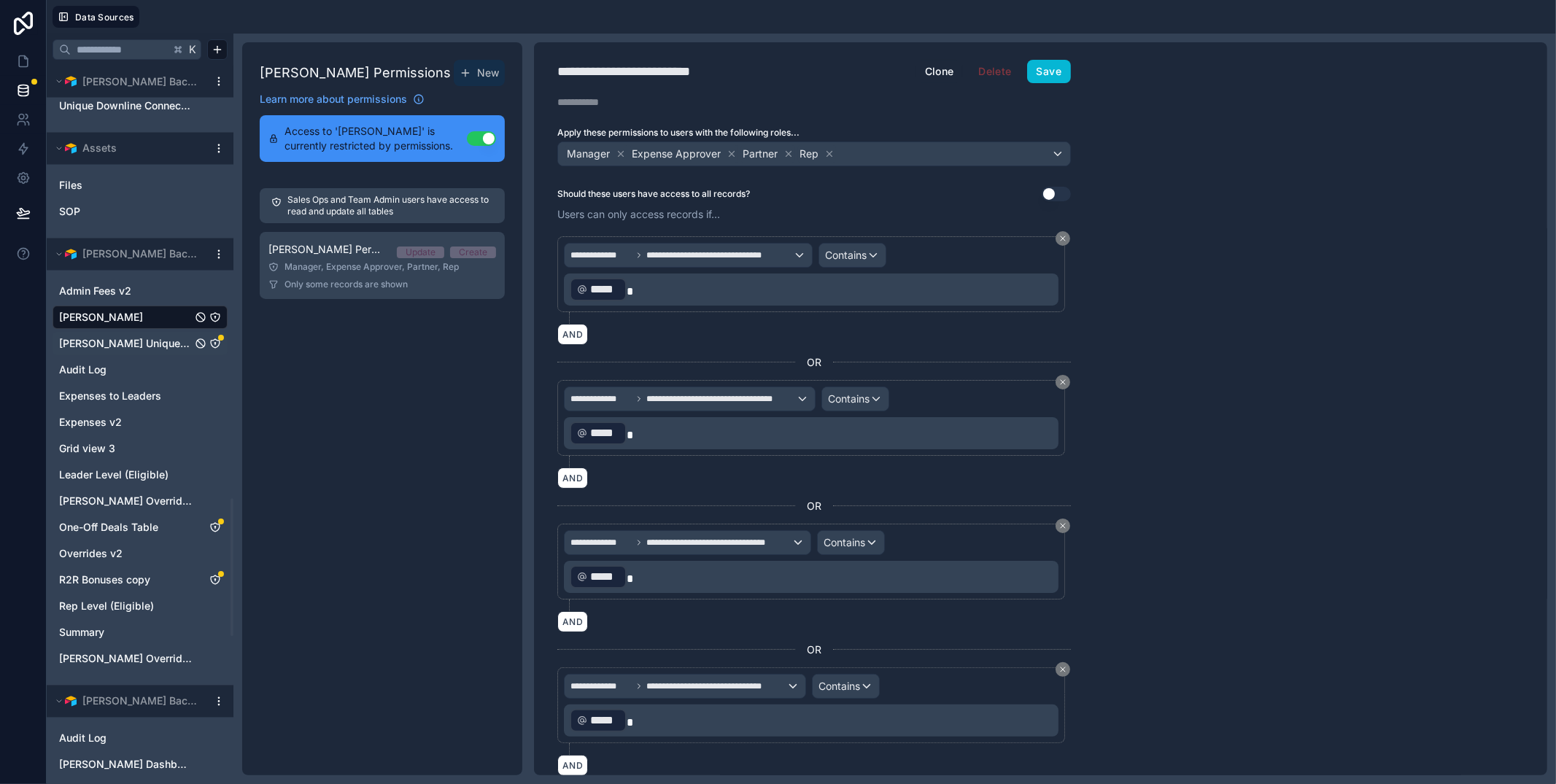
click at [215, 343] on icon "Andrew Moffat Unique Downline Connections" at bounding box center [215, 343] width 1 height 1
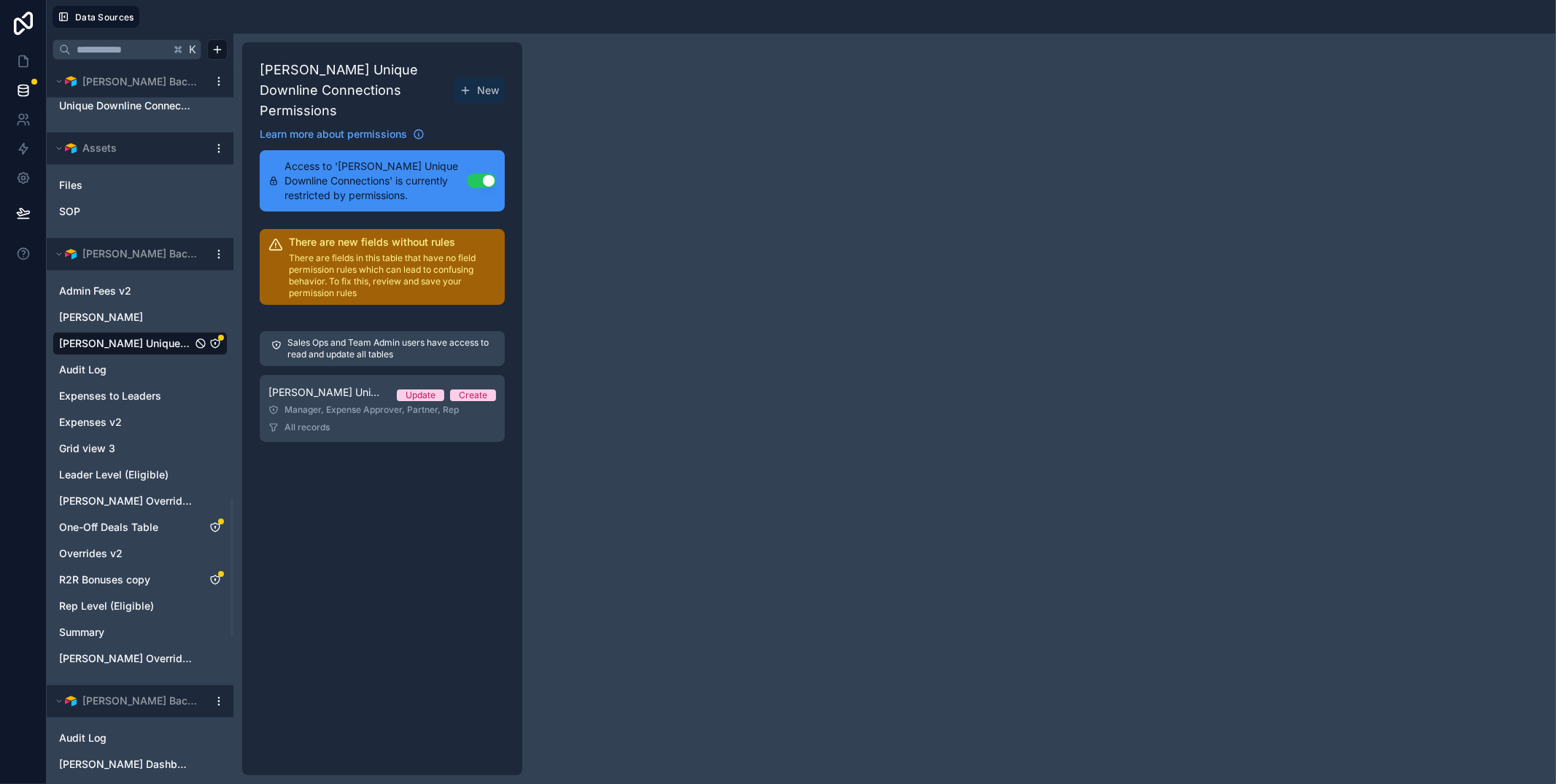
click at [368, 266] on p "There are fields in this table that have no field permission rules which can le…" at bounding box center [392, 276] width 207 height 47
click at [342, 407] on div "Manager, Expense Approver, Partner, Rep" at bounding box center [382, 409] width 228 height 11
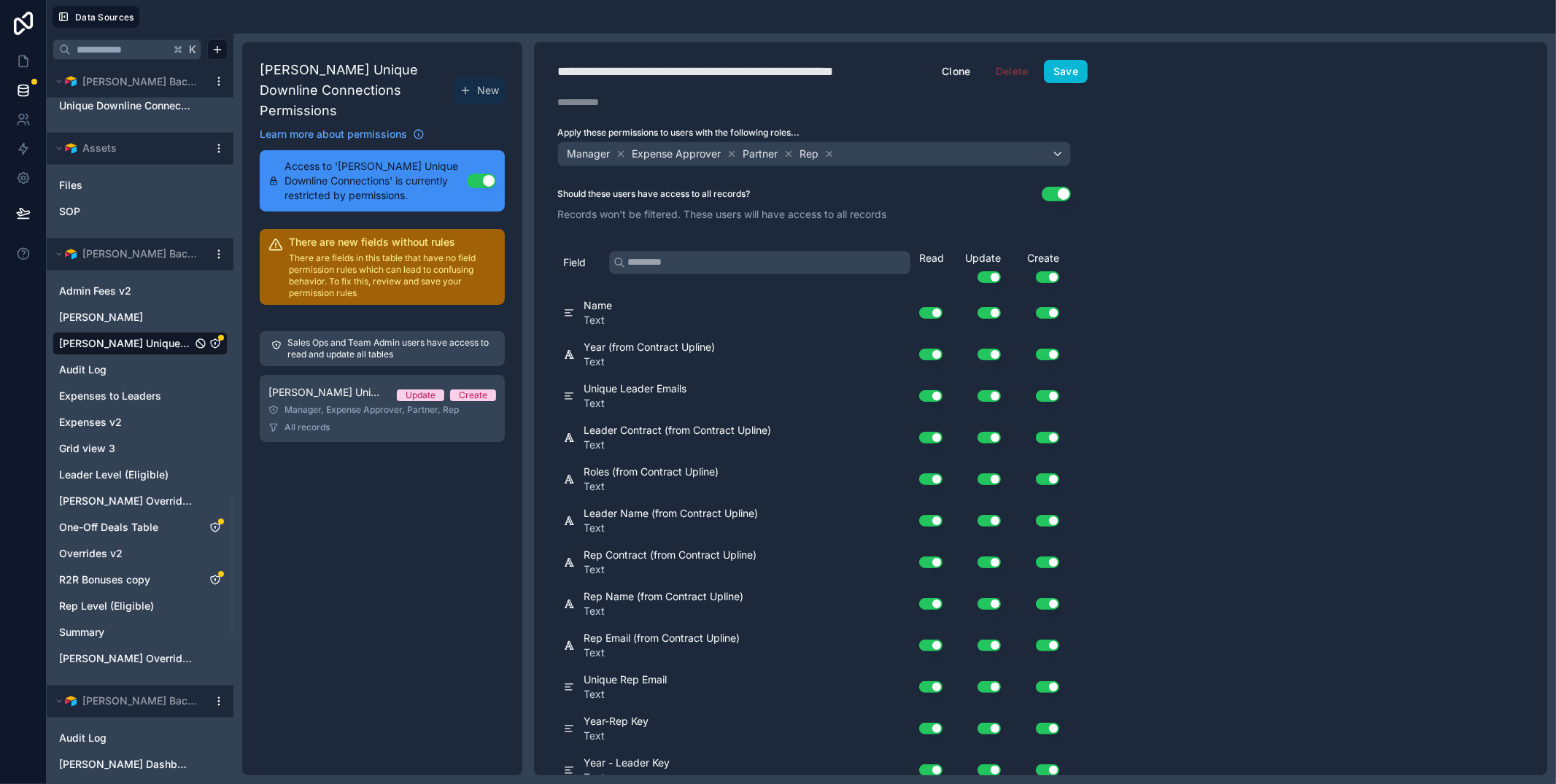
click at [991, 276] on button "Use setting" at bounding box center [989, 276] width 24 height 11
click at [1054, 274] on button "Use setting" at bounding box center [1047, 276] width 24 height 11
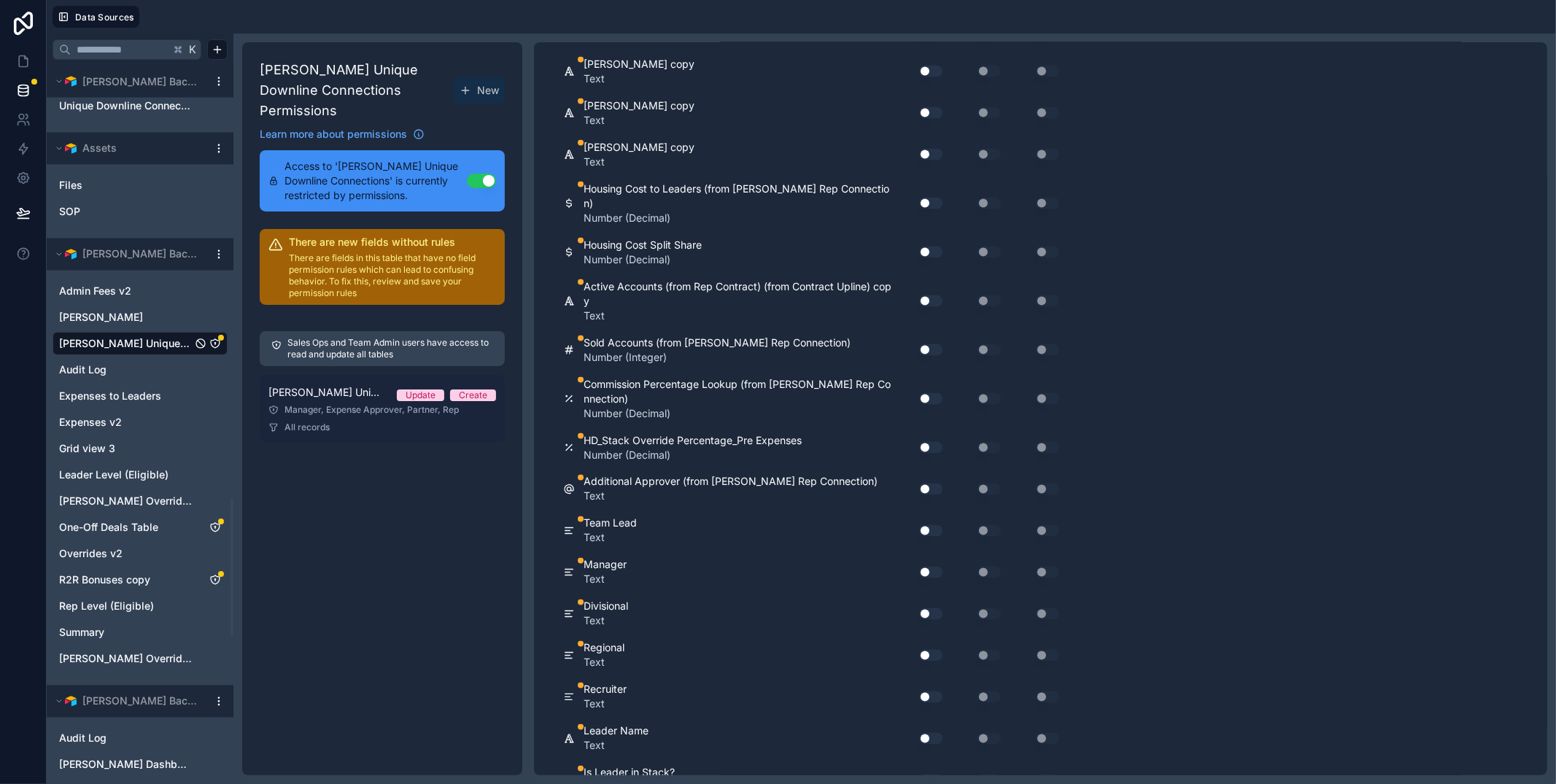
scroll to position [1948, 0]
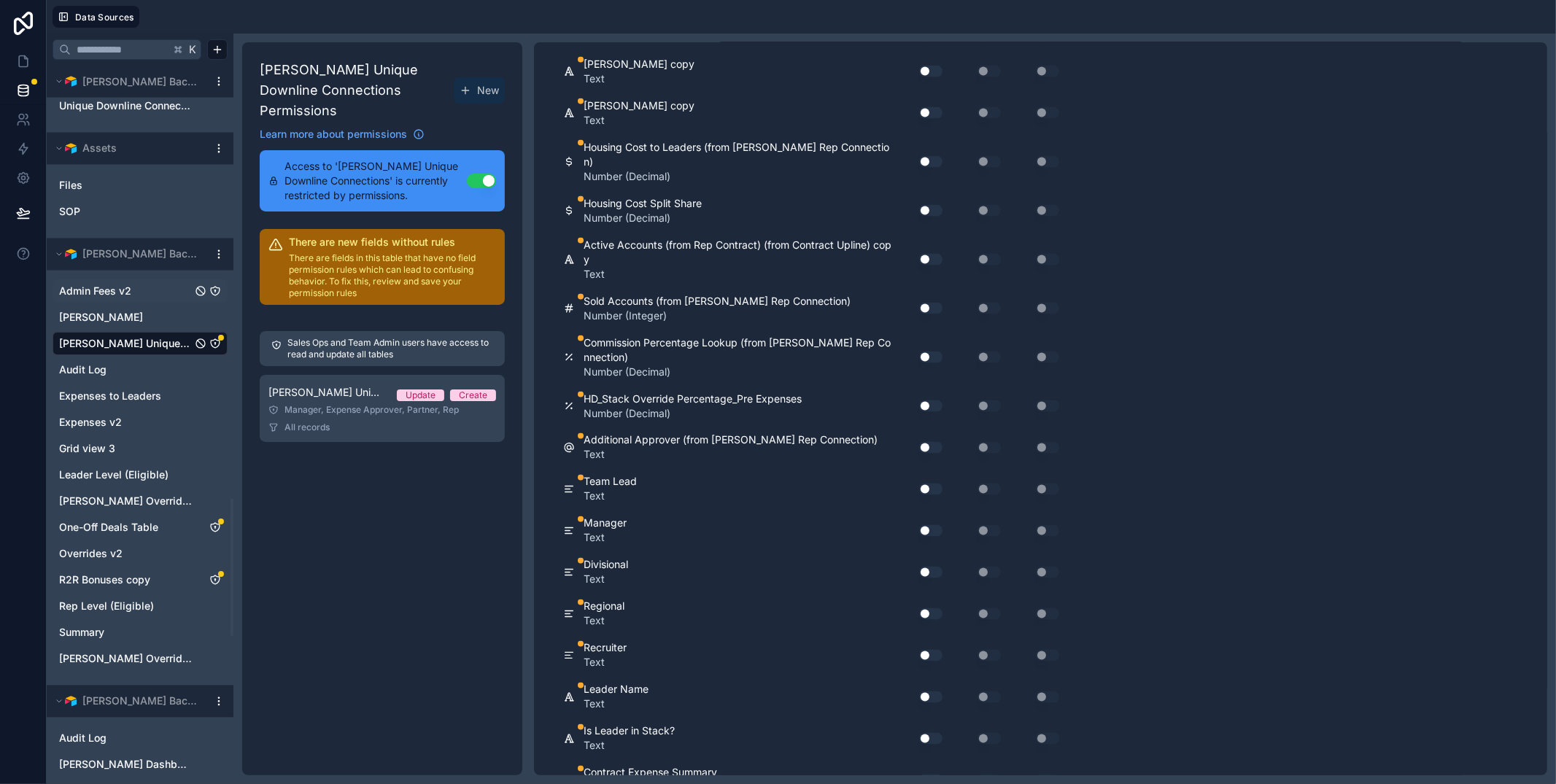
click at [89, 289] on span "Admin Fees v2" at bounding box center [95, 290] width 72 height 15
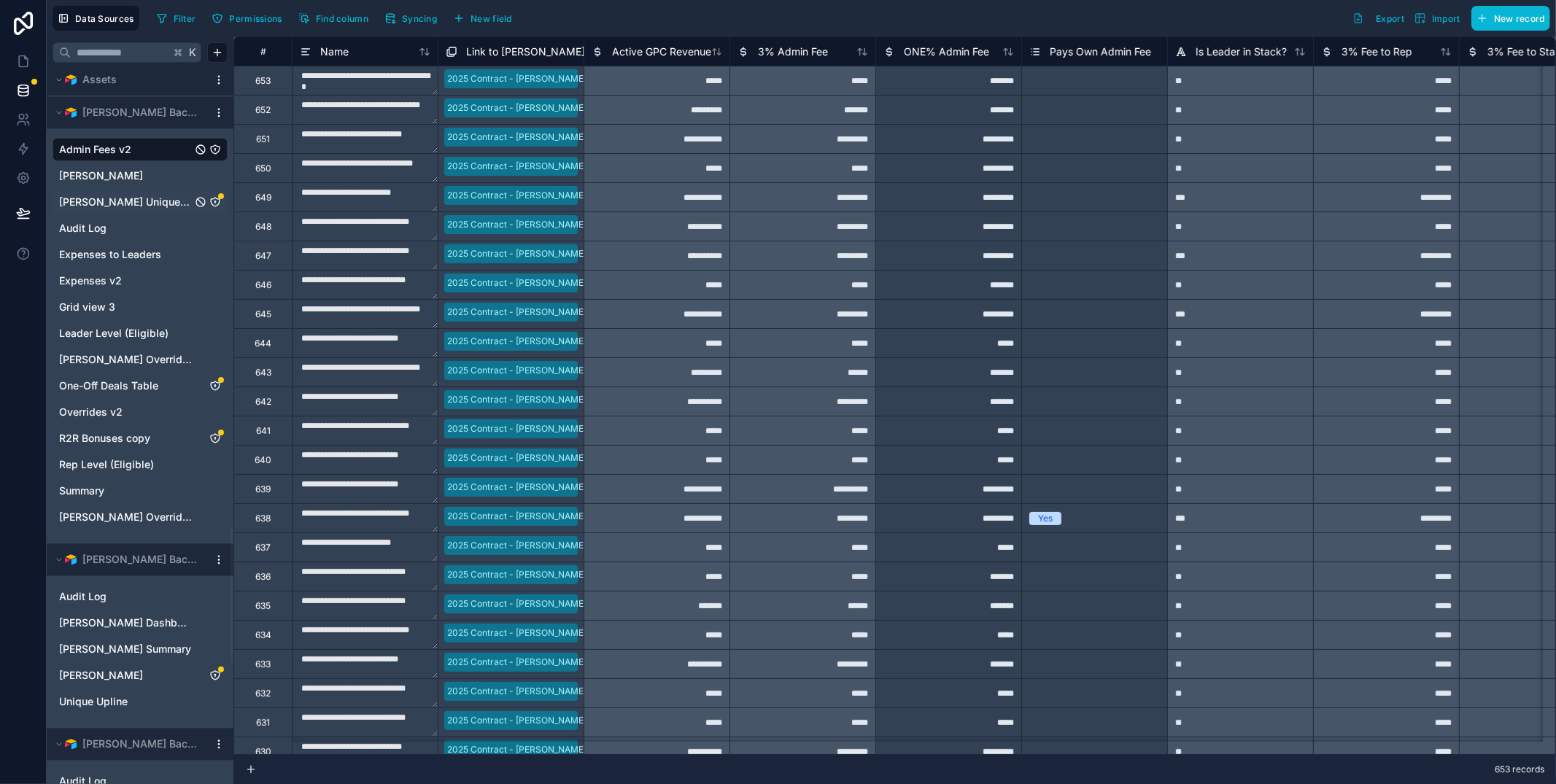
scroll to position [2403, 0]
click at [110, 172] on span "[PERSON_NAME]" at bounding box center [101, 174] width 84 height 15
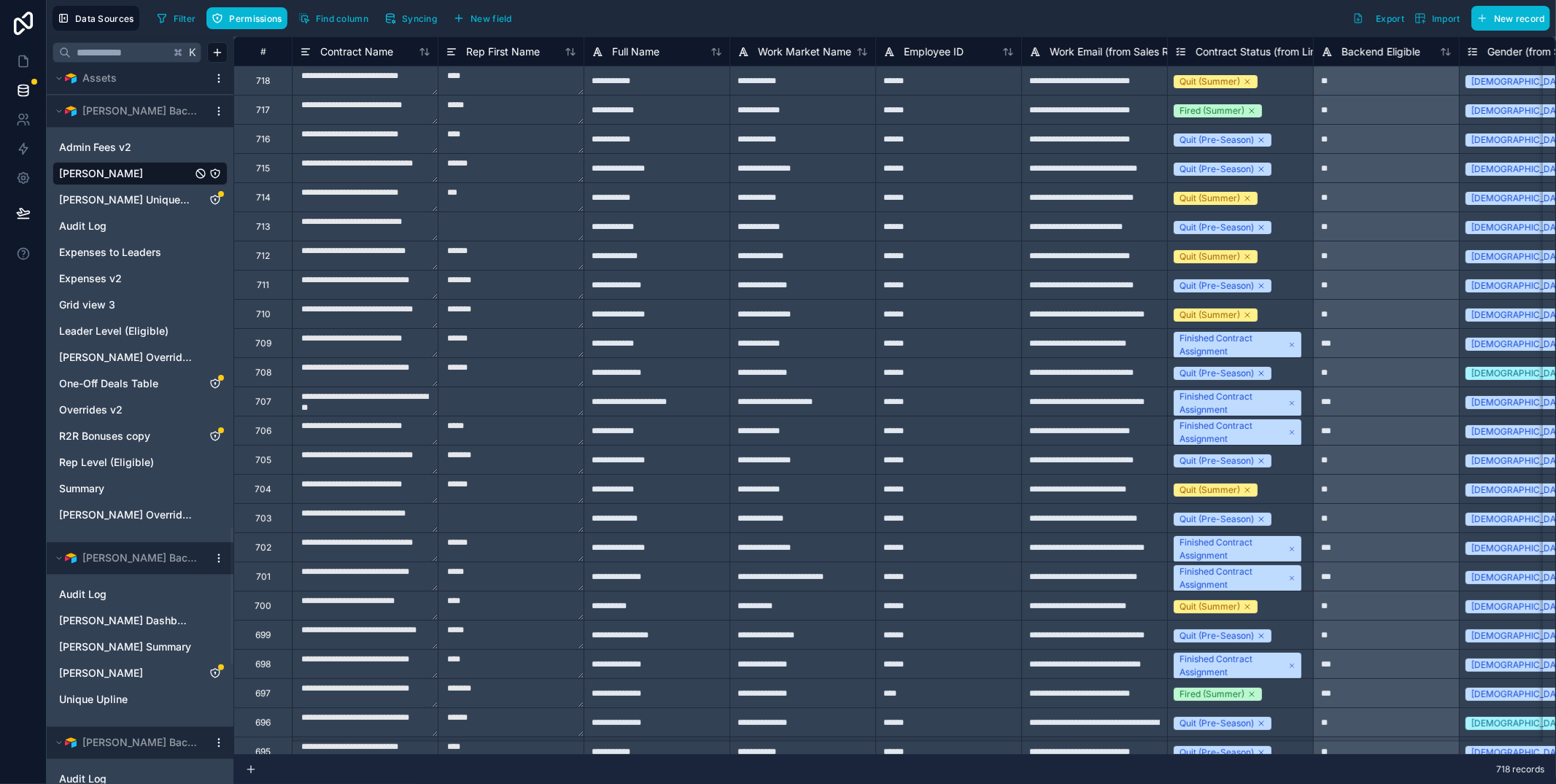
click at [101, 176] on span "[PERSON_NAME]" at bounding box center [101, 174] width 84 height 15
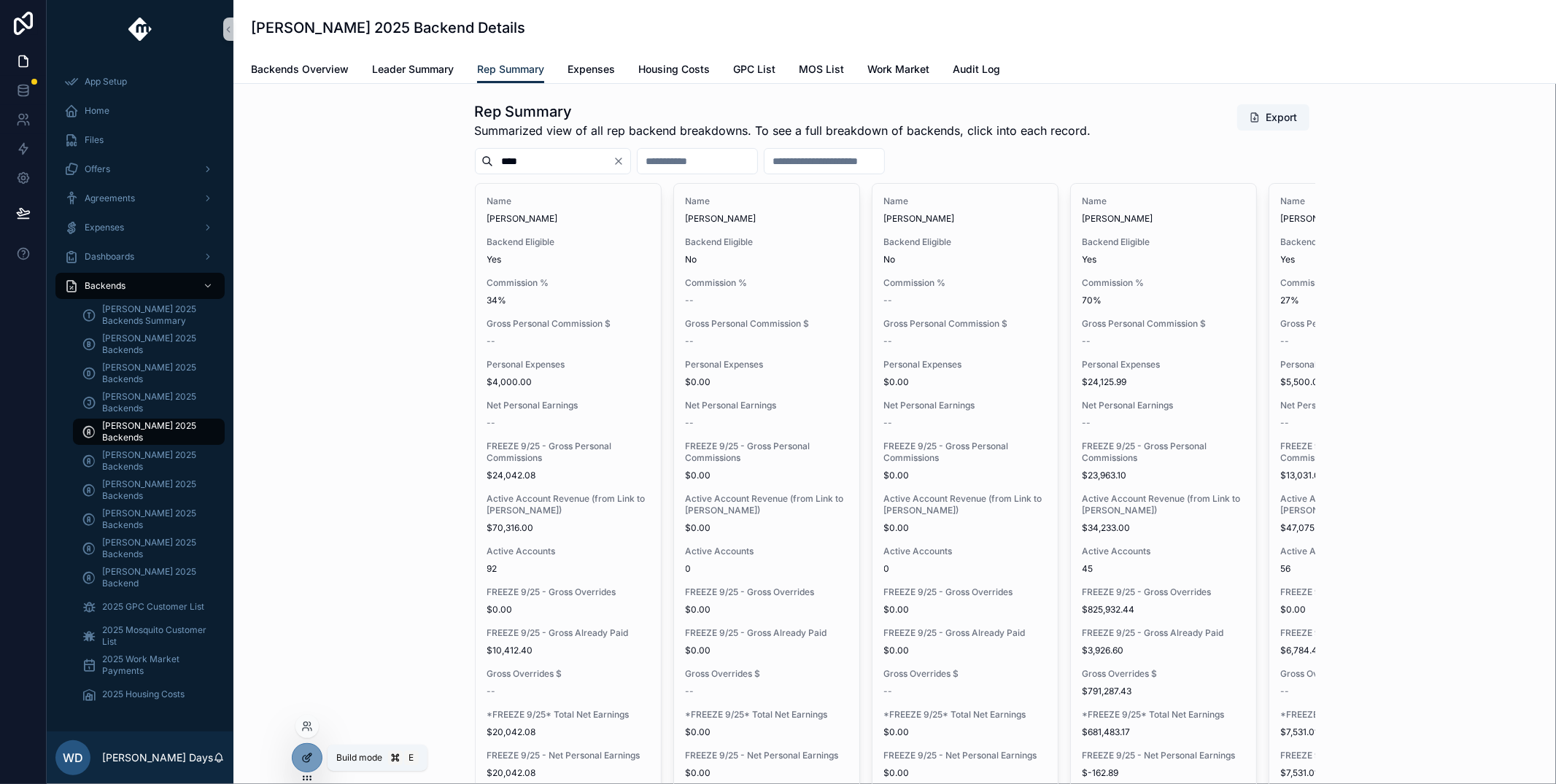
click at [307, 759] on icon at bounding box center [308, 756] width 6 height 6
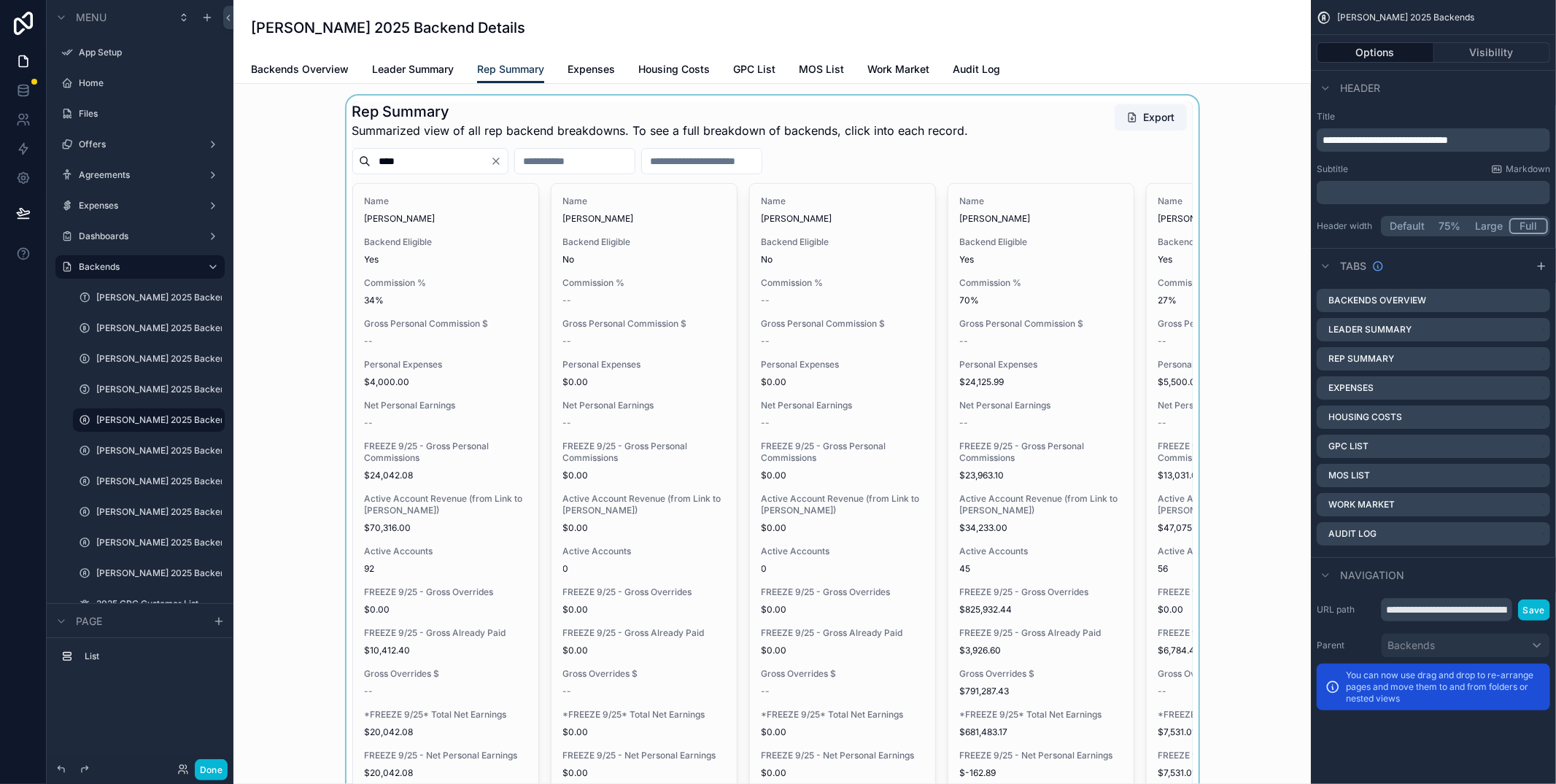
click at [466, 390] on div "scrollable content" at bounding box center [772, 559] width 1054 height 926
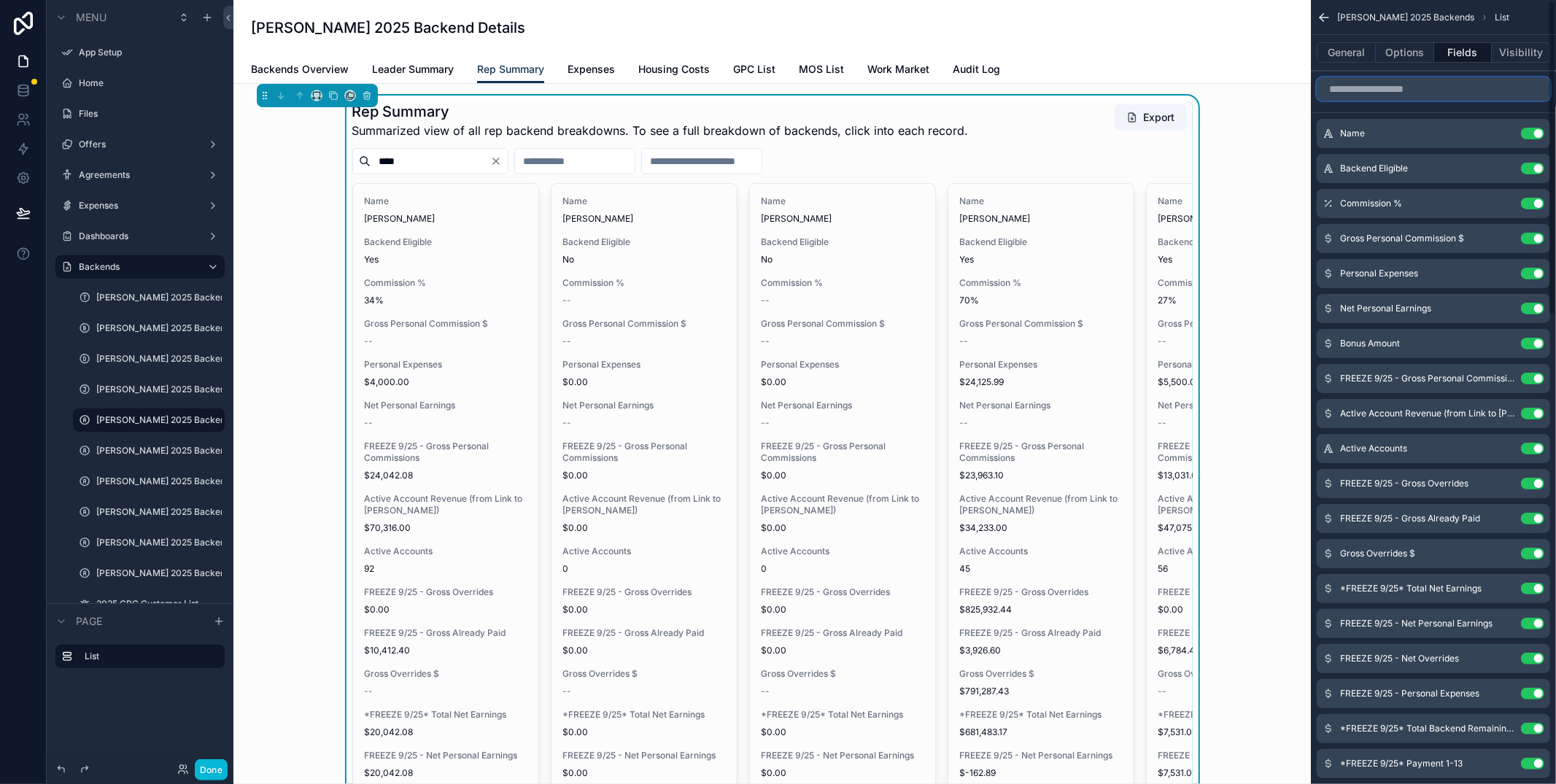
click at [1367, 93] on input "scrollable content" at bounding box center [1433, 89] width 234 height 24
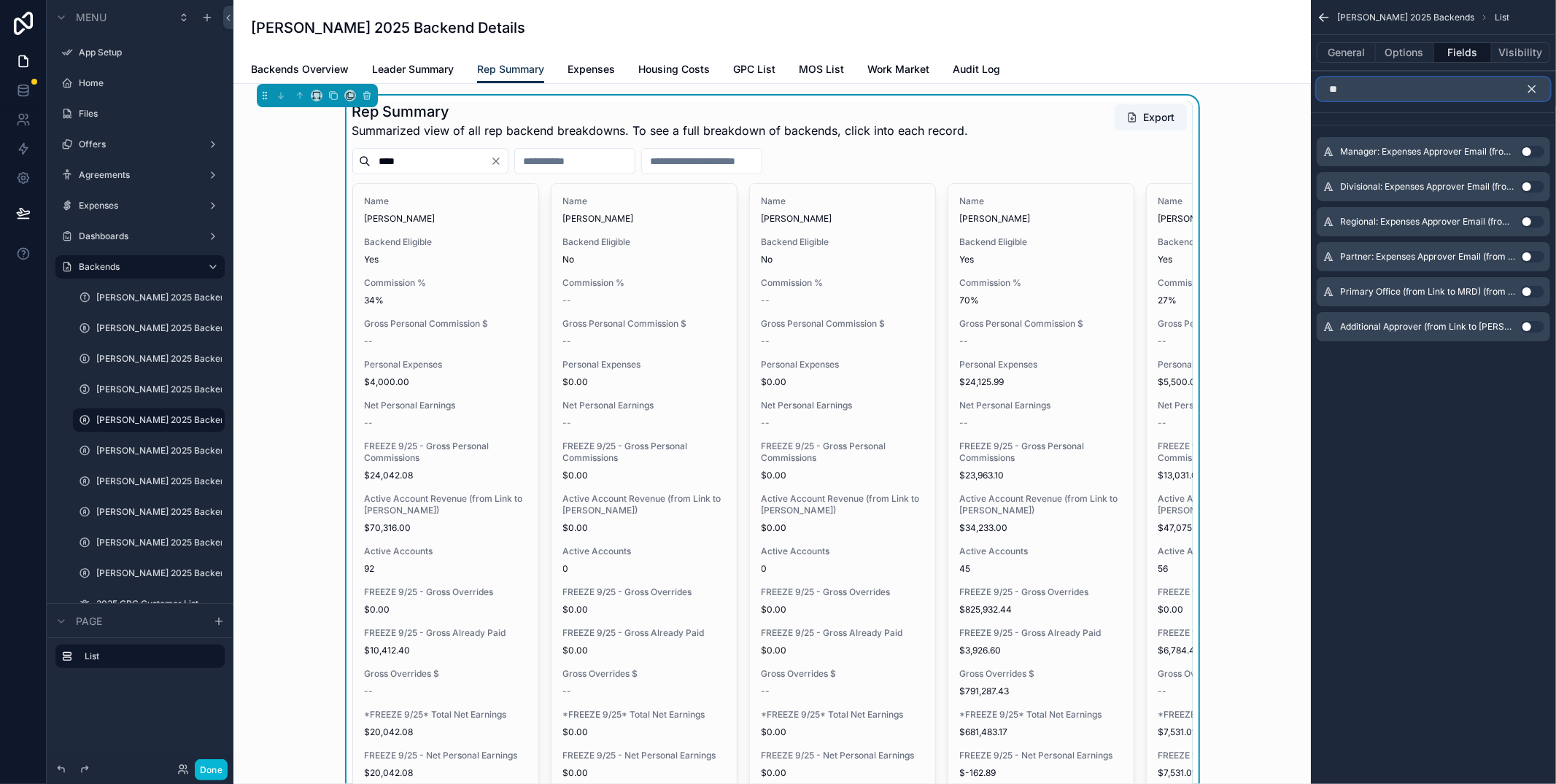
type input "*"
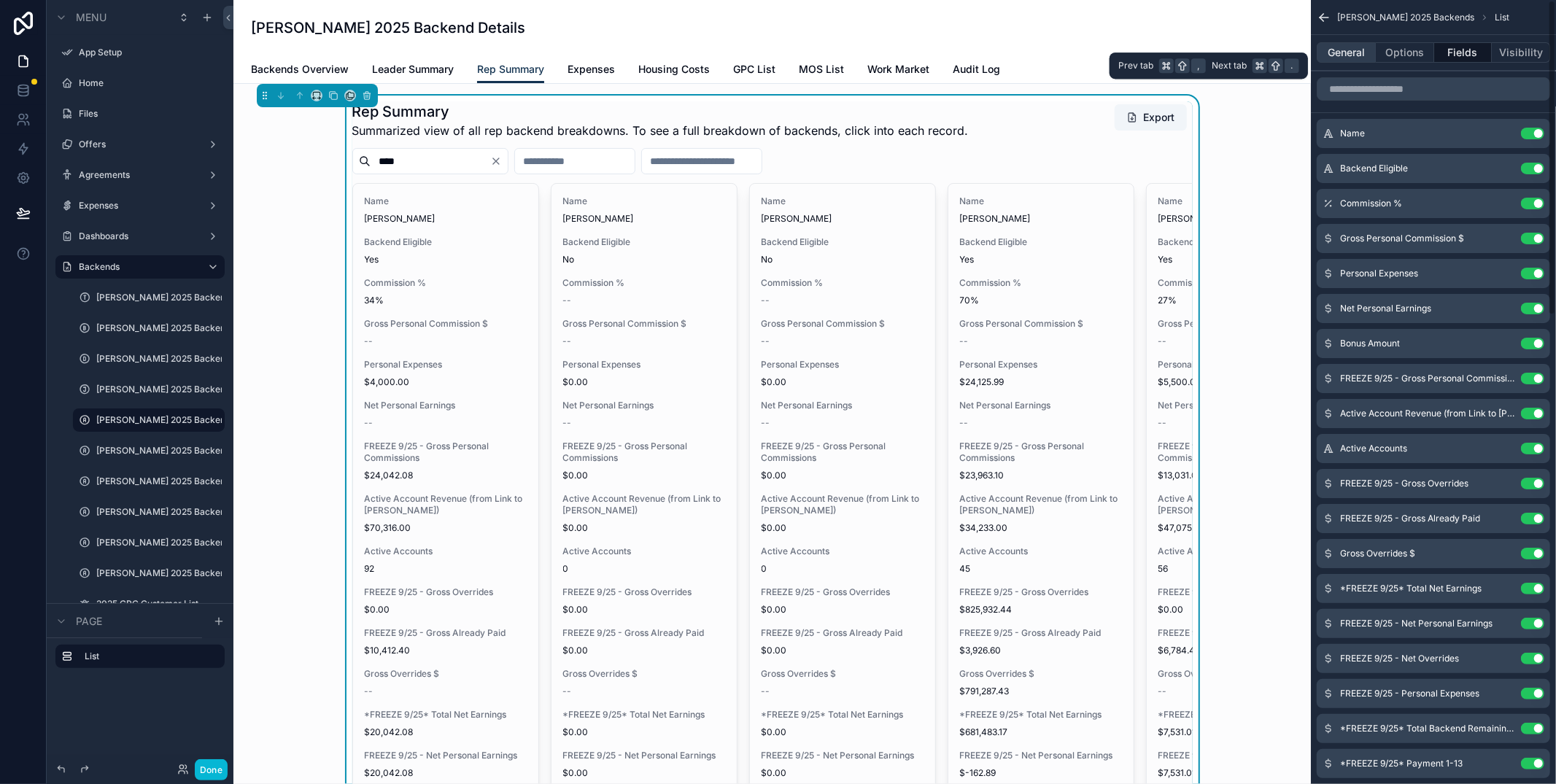
click at [1334, 51] on button "General" at bounding box center [1346, 52] width 59 height 20
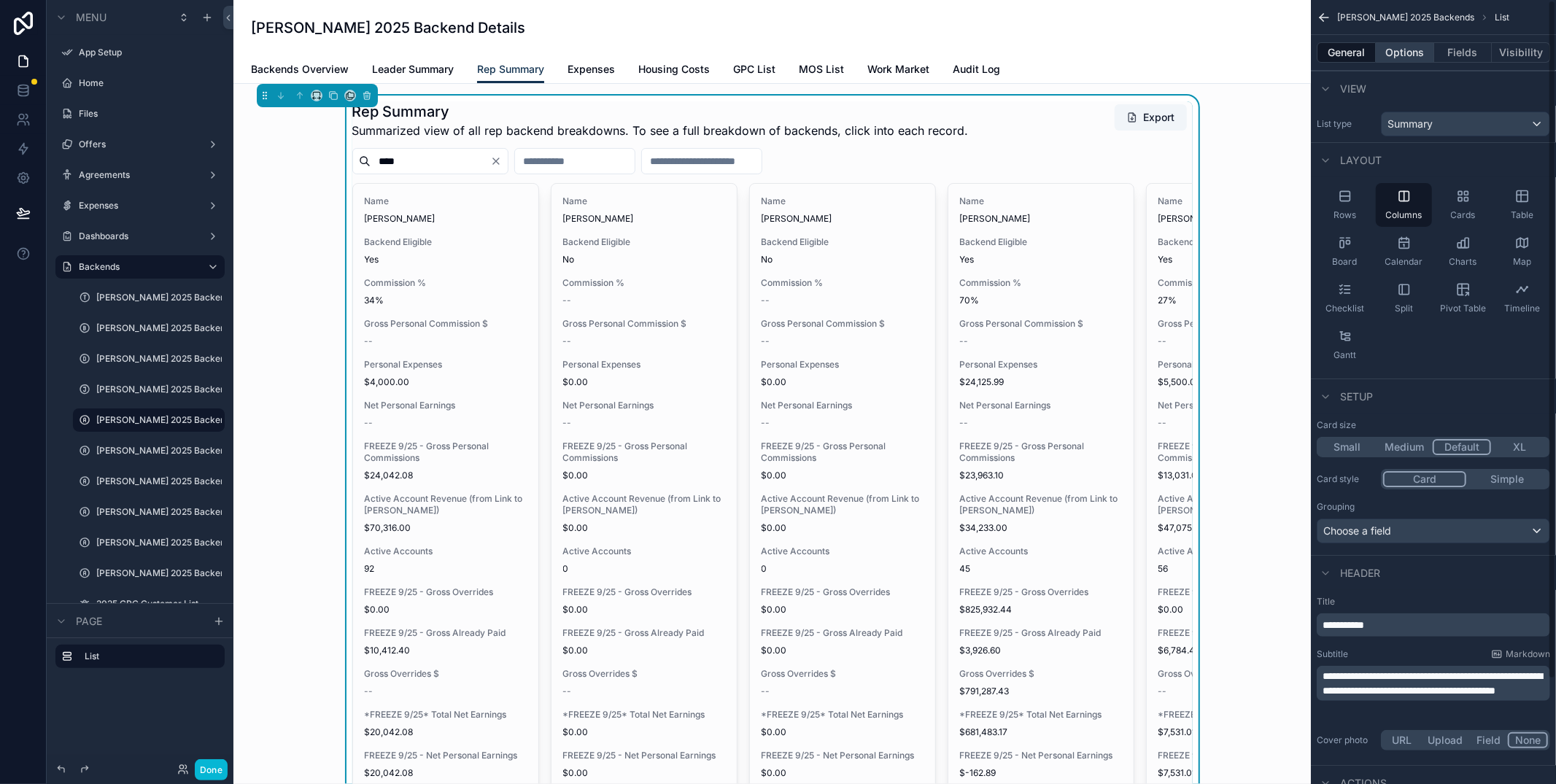
click at [1402, 47] on button "Options" at bounding box center [1404, 52] width 58 height 20
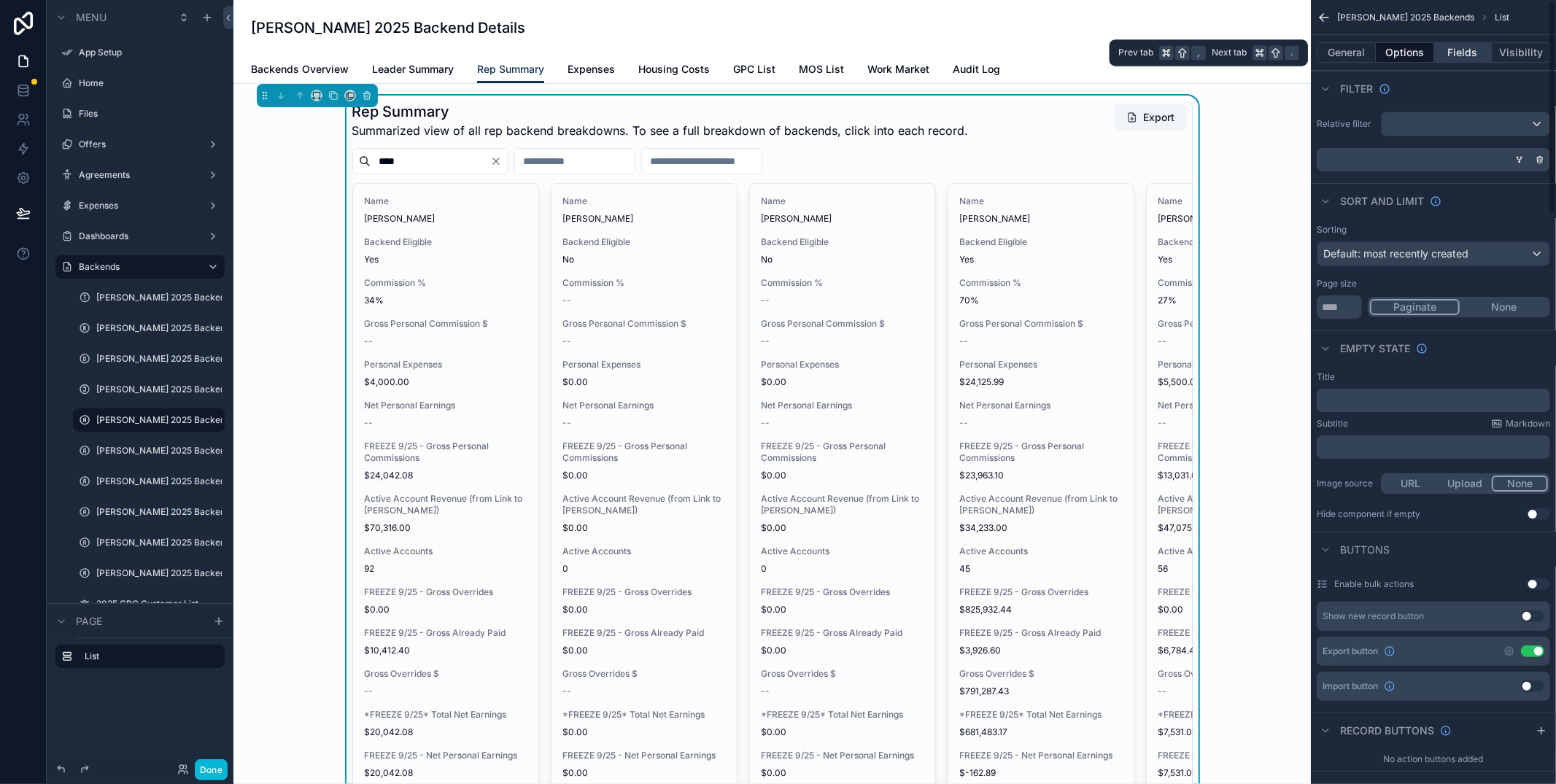
click at [1457, 51] on button "Fields" at bounding box center [1463, 52] width 58 height 20
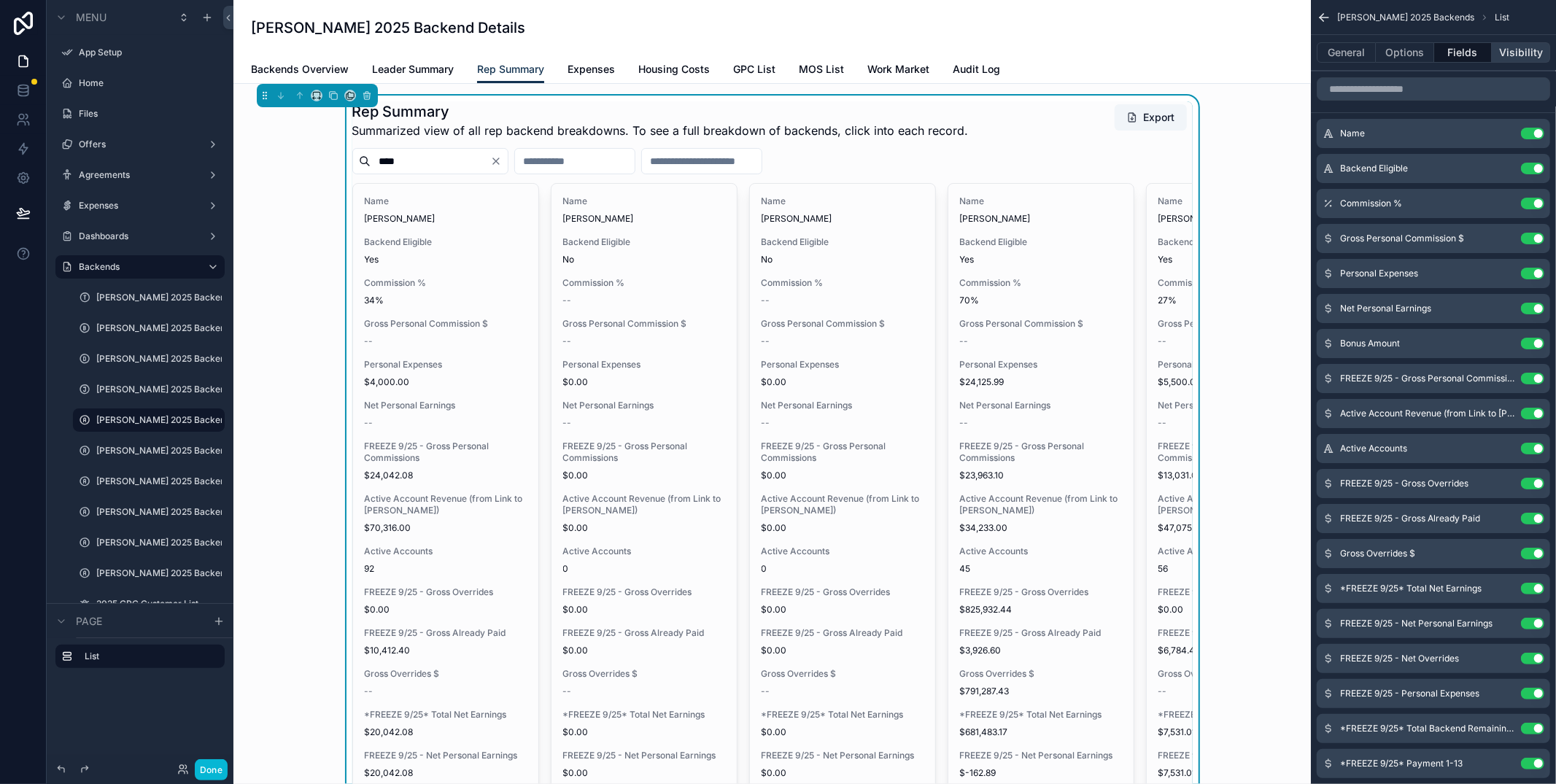
click at [1517, 48] on button "Visibility" at bounding box center [1520, 52] width 58 height 20
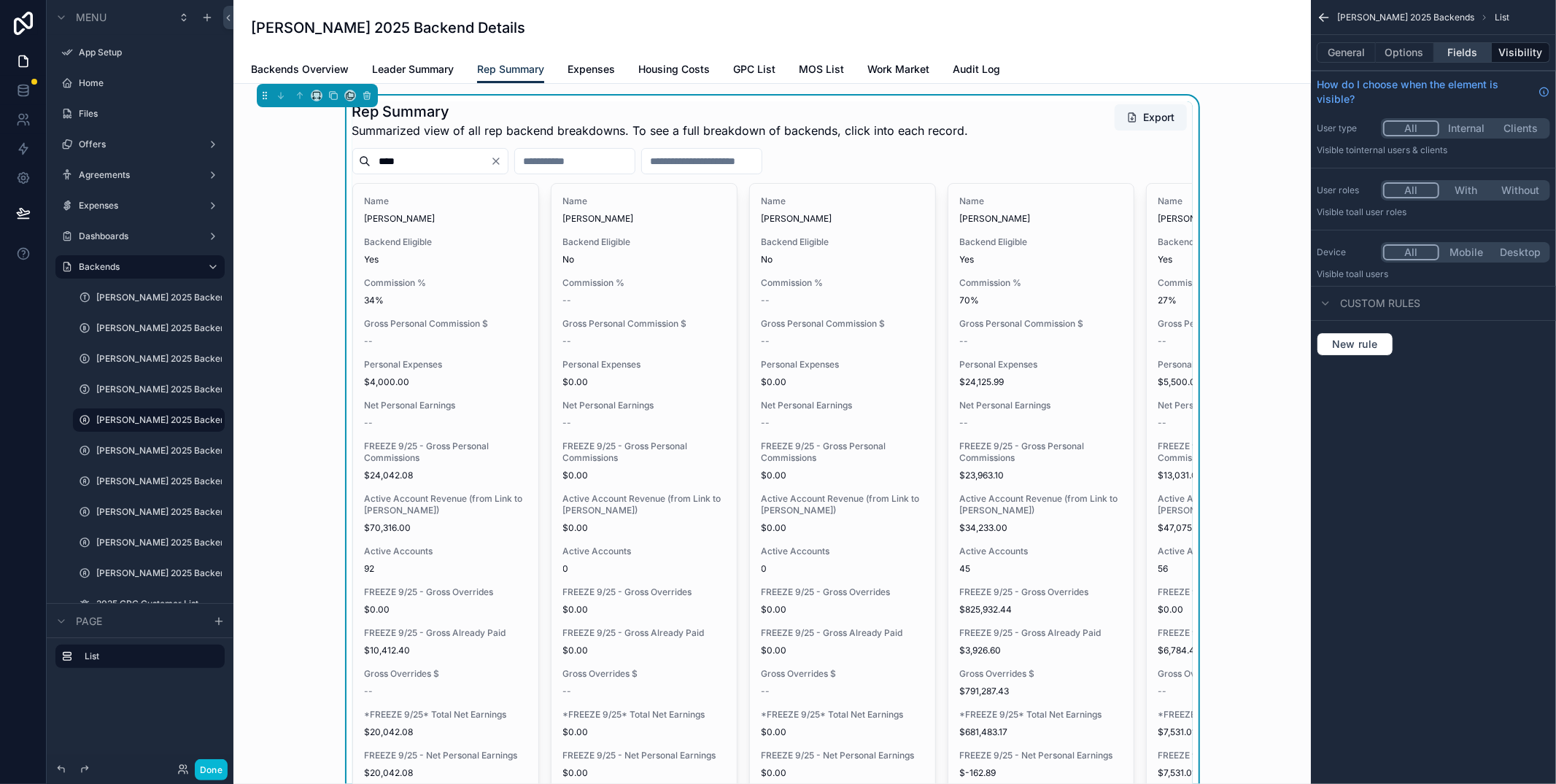
click at [1463, 52] on button "Fields" at bounding box center [1463, 52] width 58 height 20
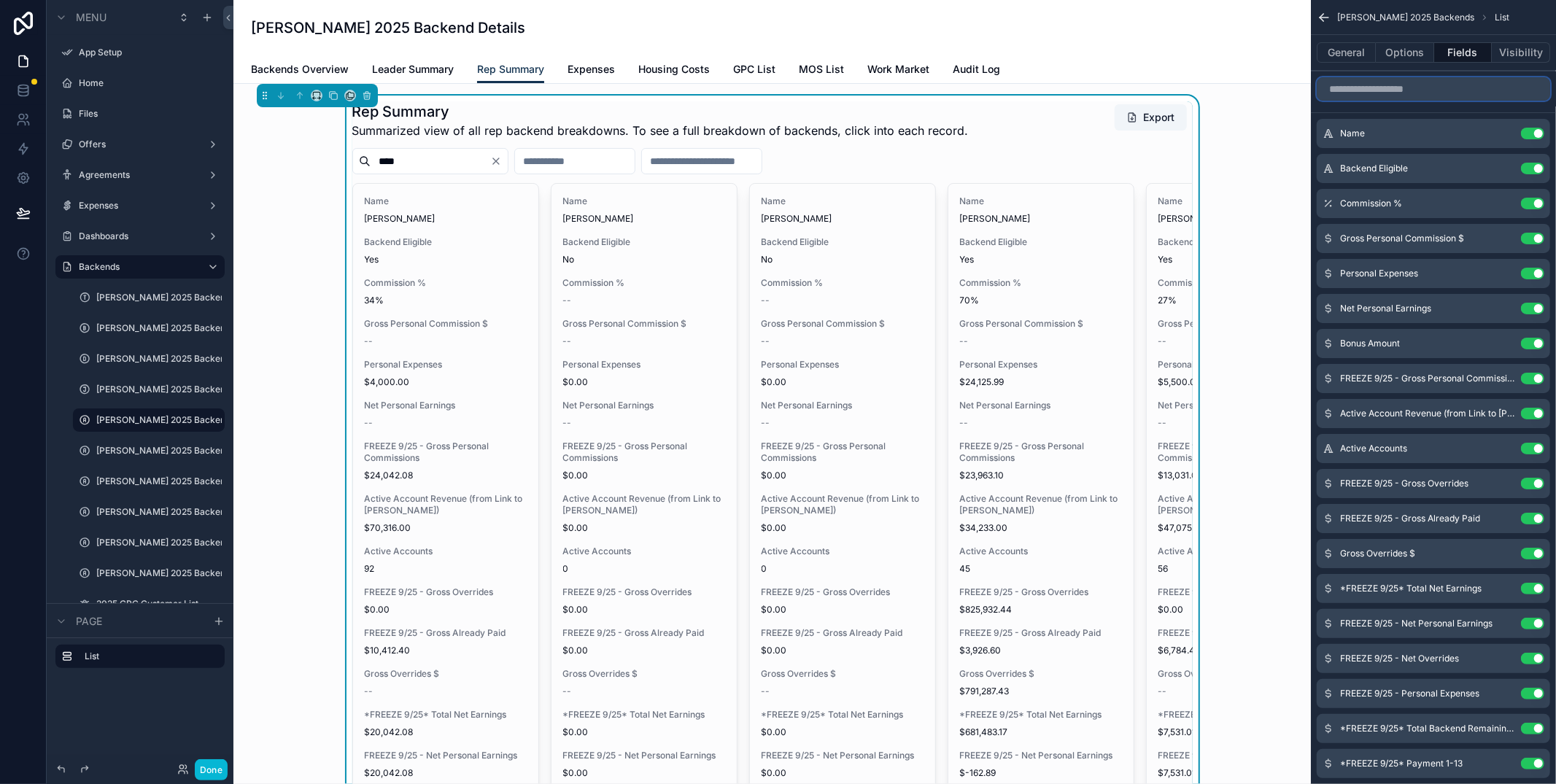
click at [1390, 85] on input "scrollable content" at bounding box center [1433, 89] width 234 height 24
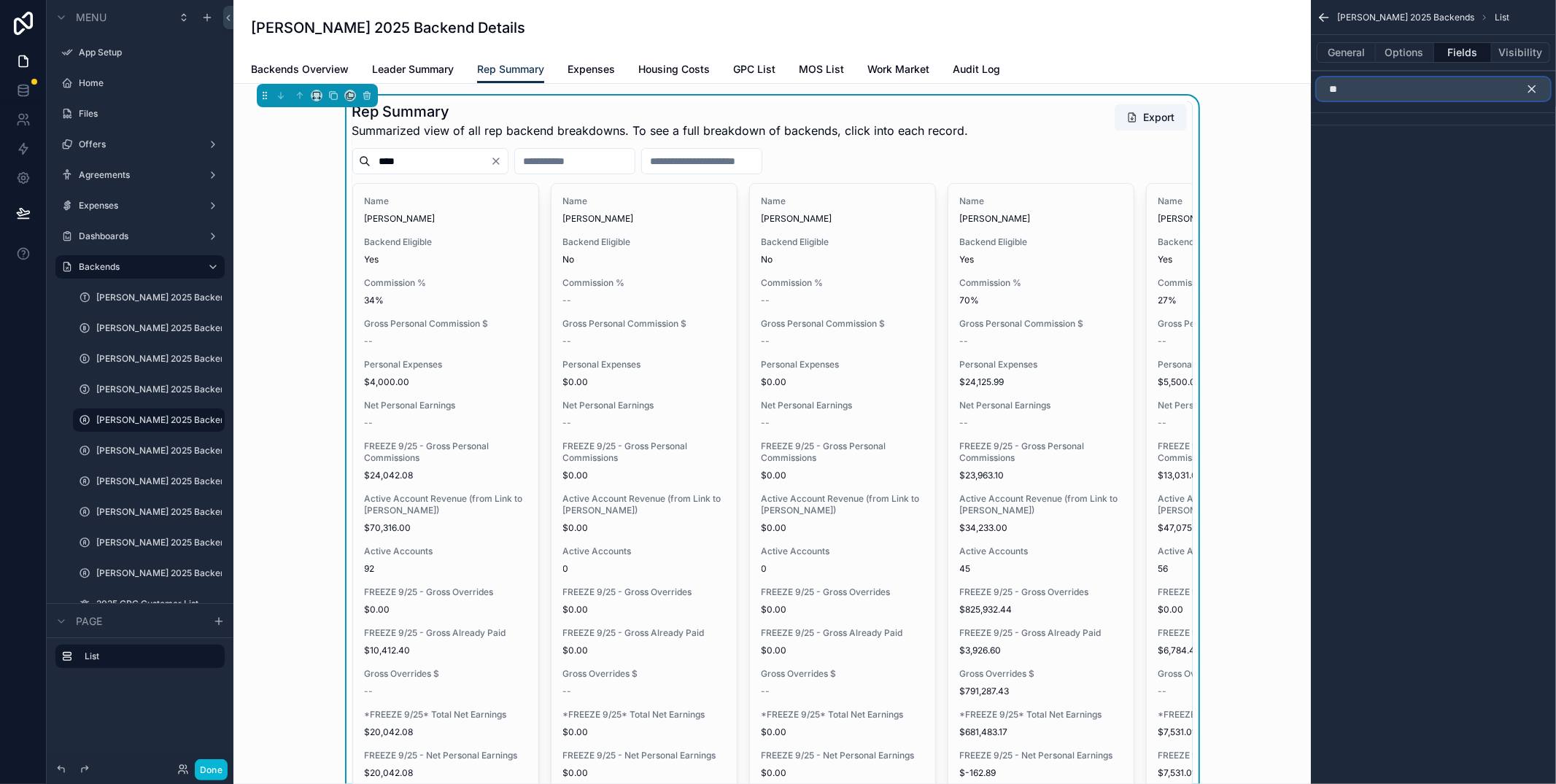
type input "*"
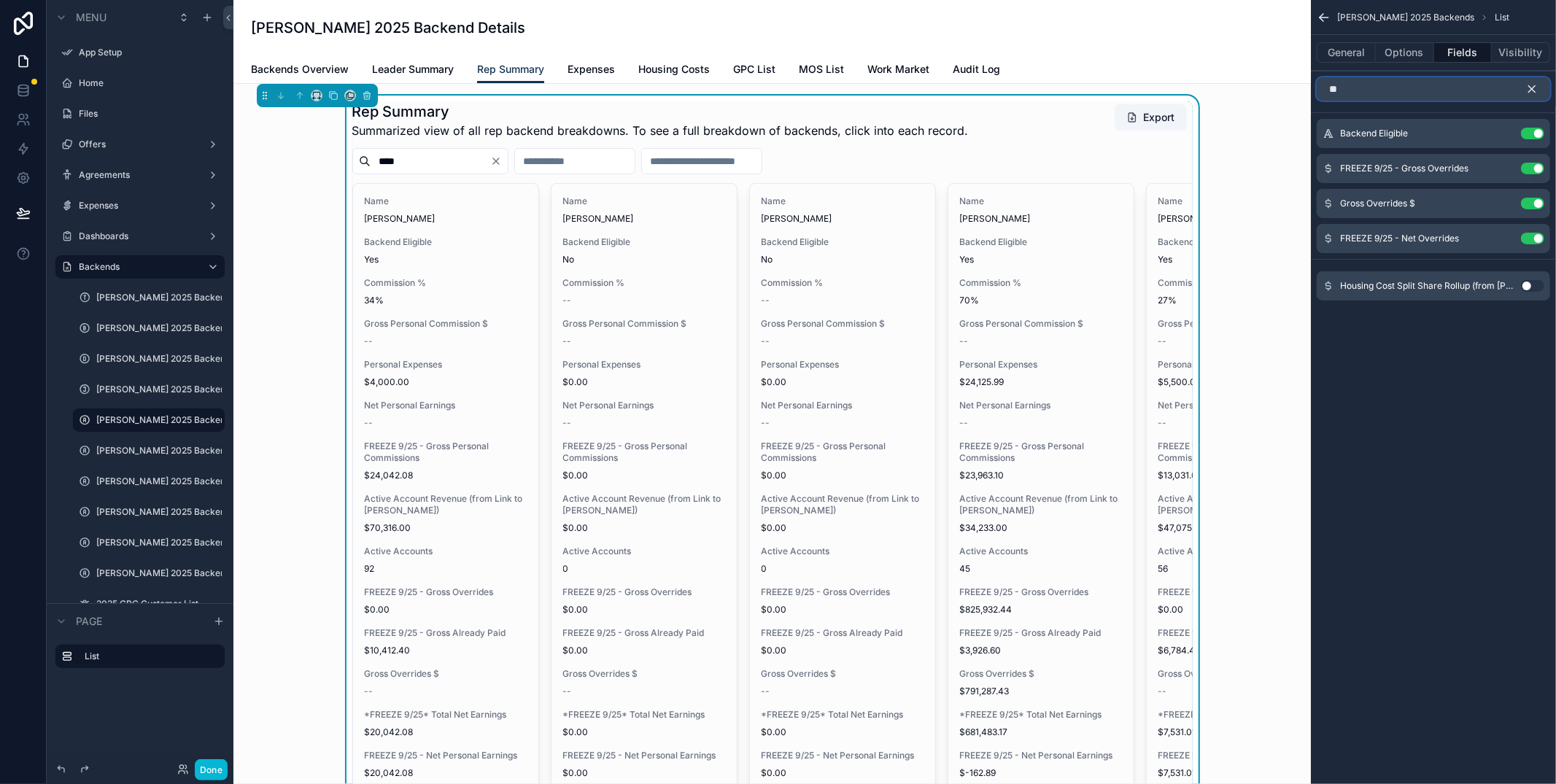
type input "*"
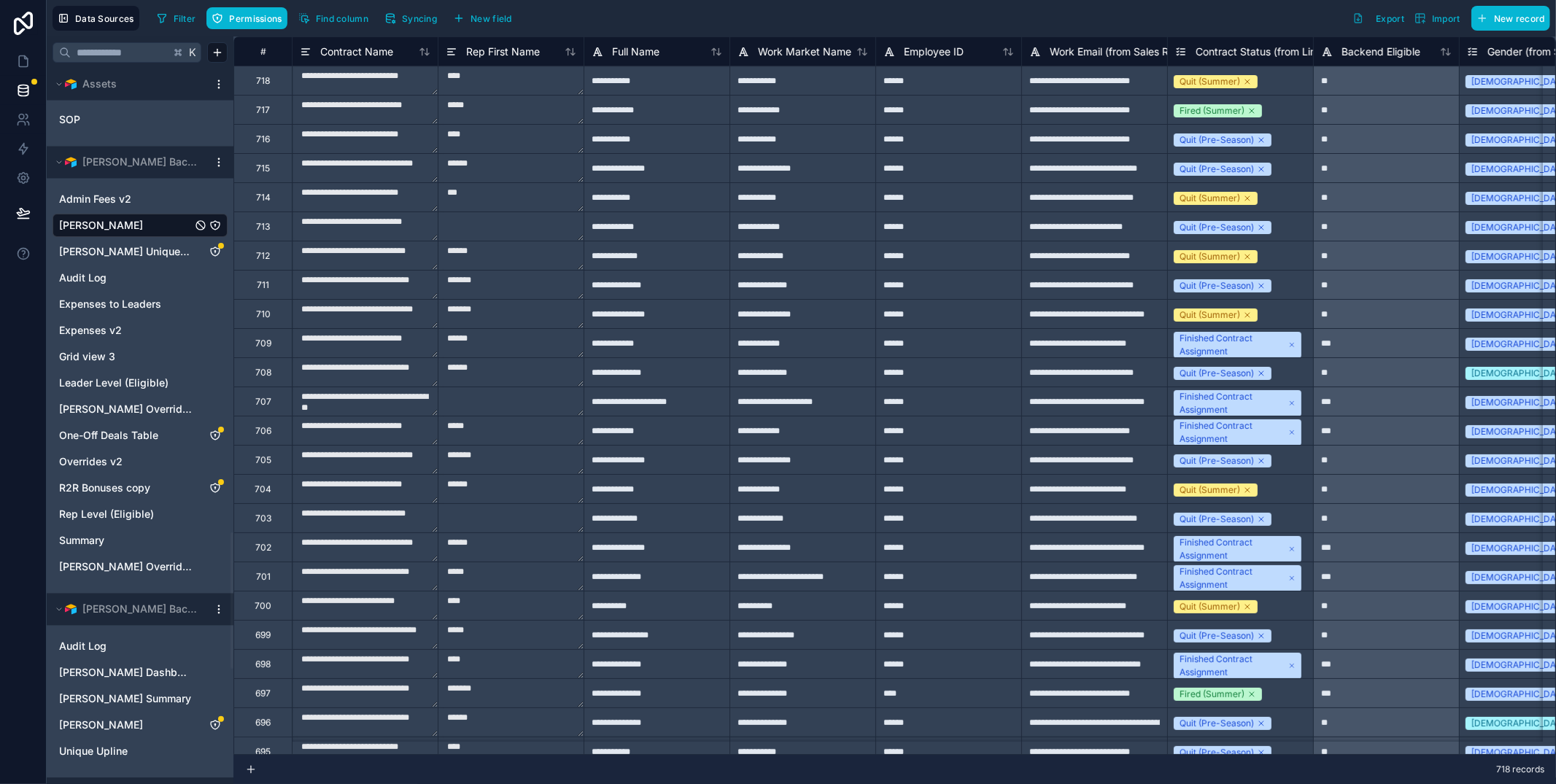
scroll to position [2429, 0]
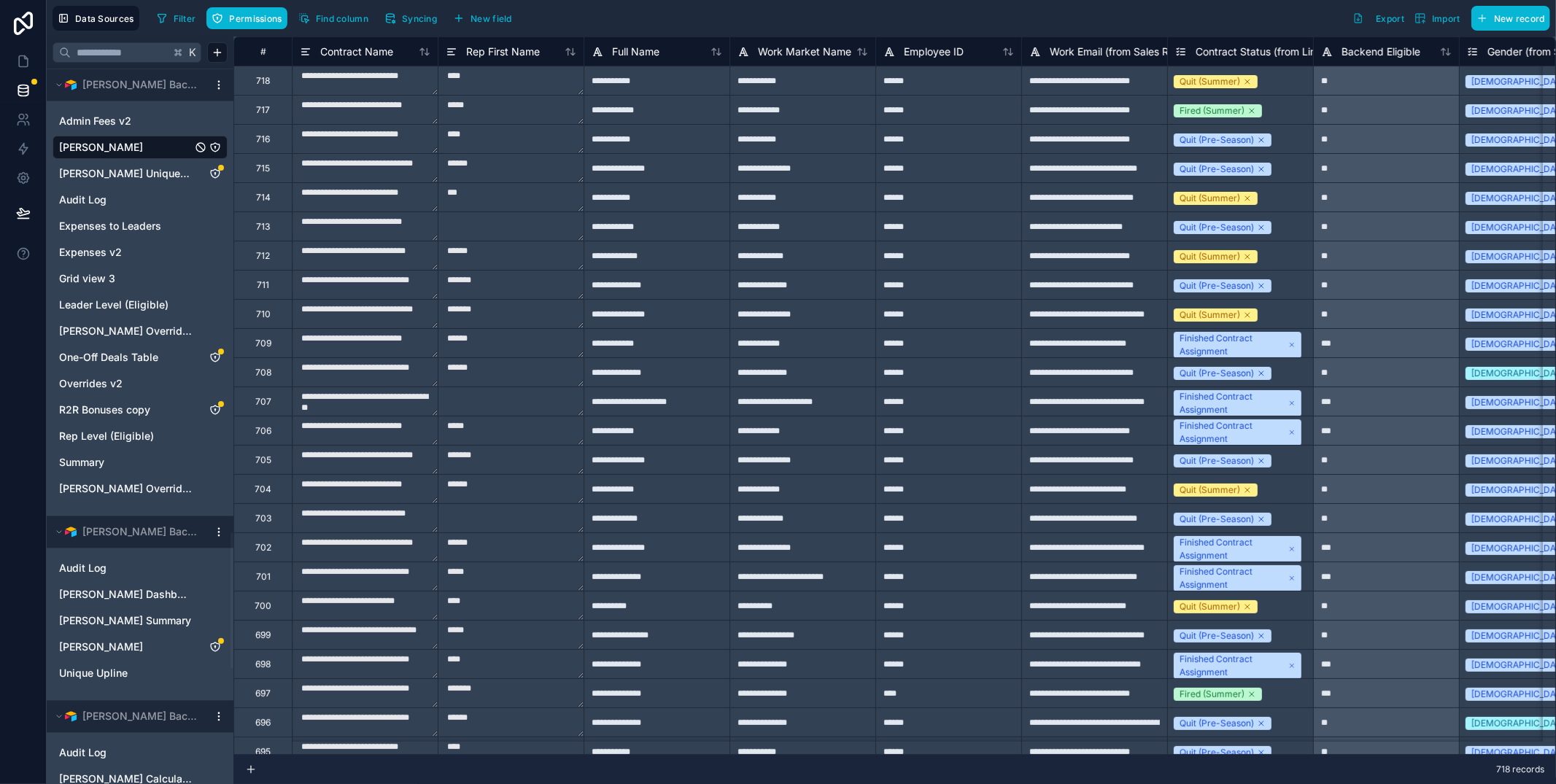
click at [118, 149] on span "[PERSON_NAME]" at bounding box center [101, 147] width 84 height 15
click at [92, 460] on span "Summary" at bounding box center [82, 462] width 45 height 15
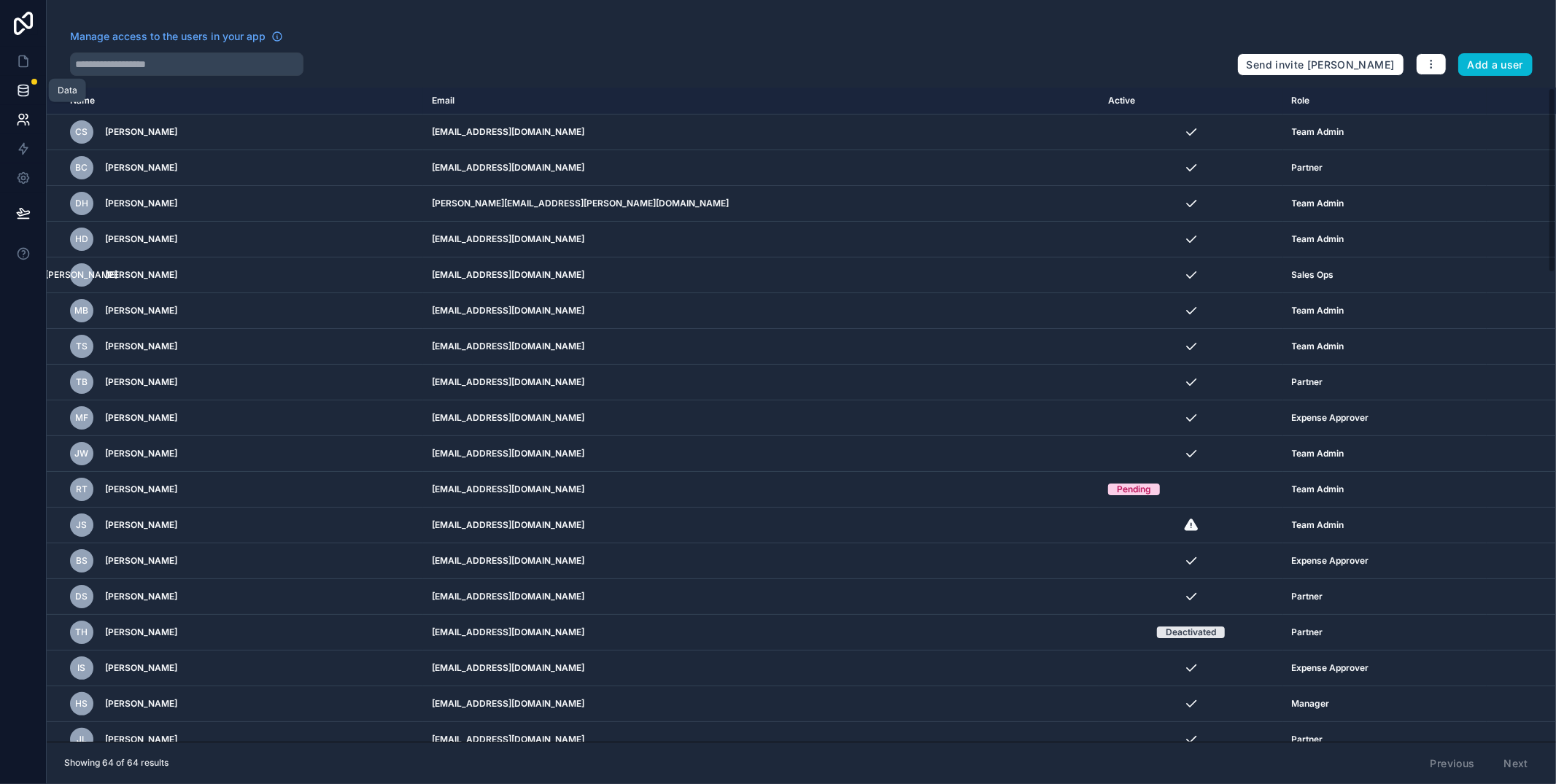
click at [20, 83] on icon at bounding box center [23, 90] width 15 height 15
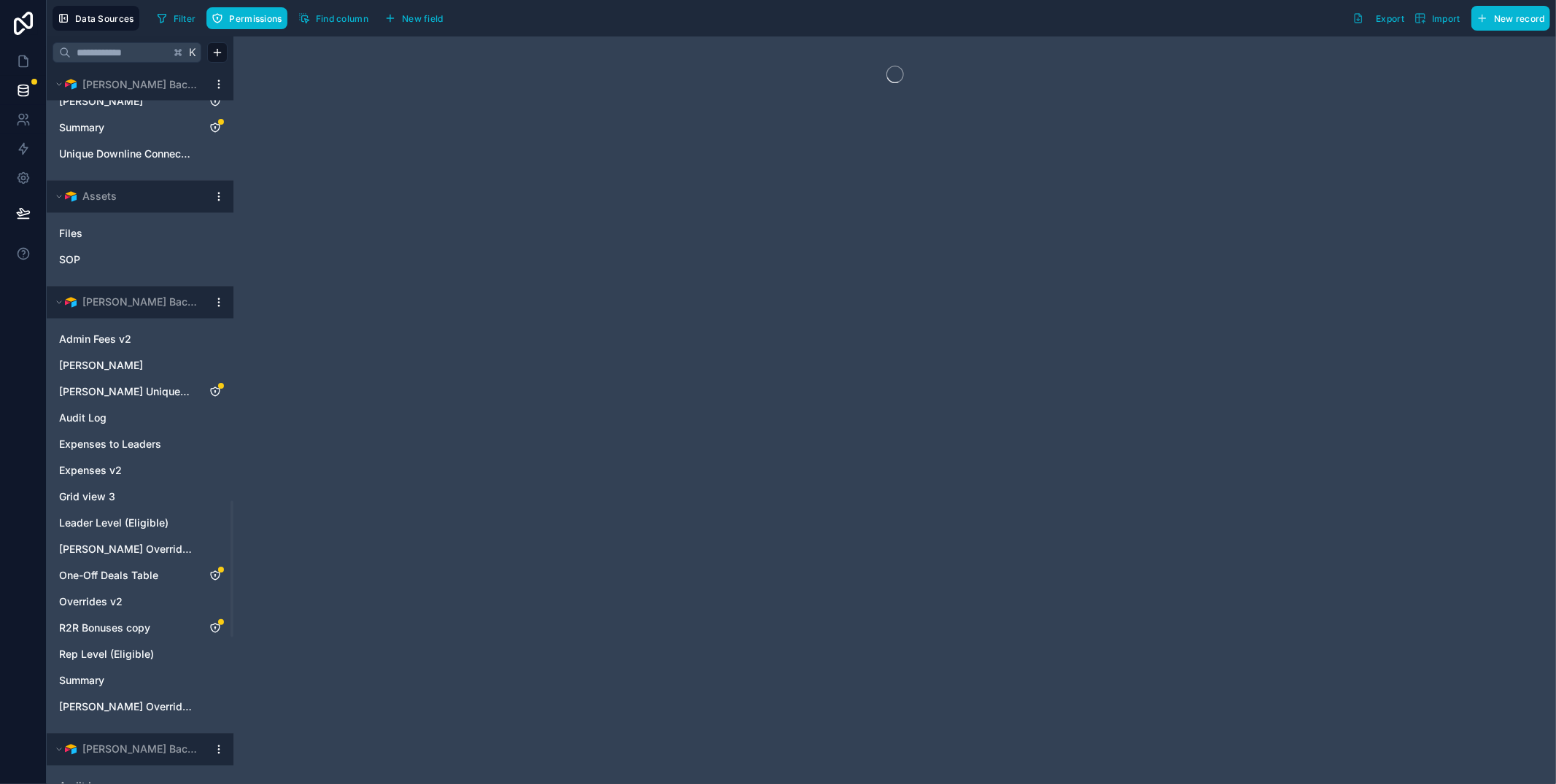
scroll to position [2322, 0]
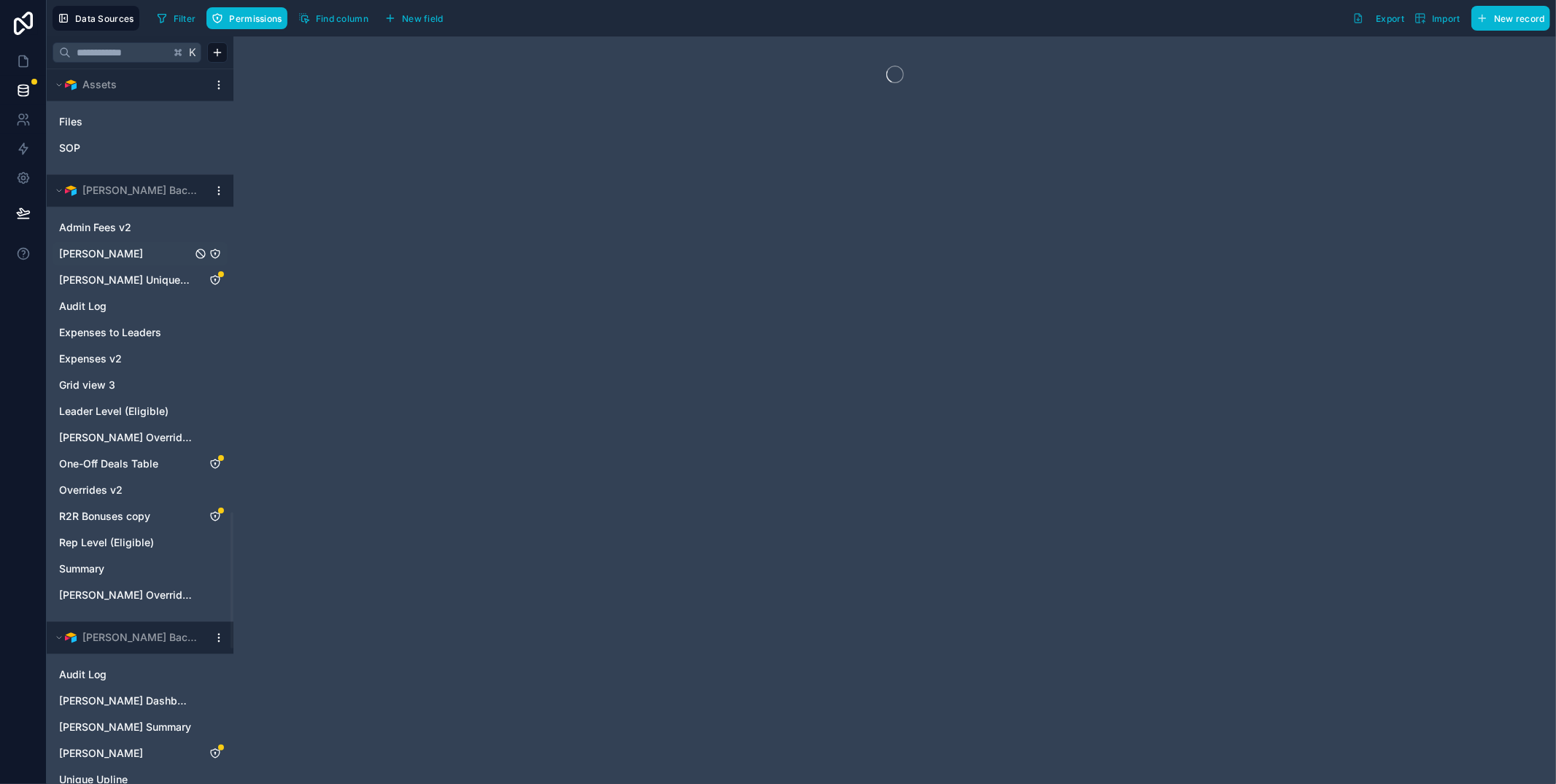
click at [100, 255] on span "[PERSON_NAME]" at bounding box center [101, 254] width 84 height 15
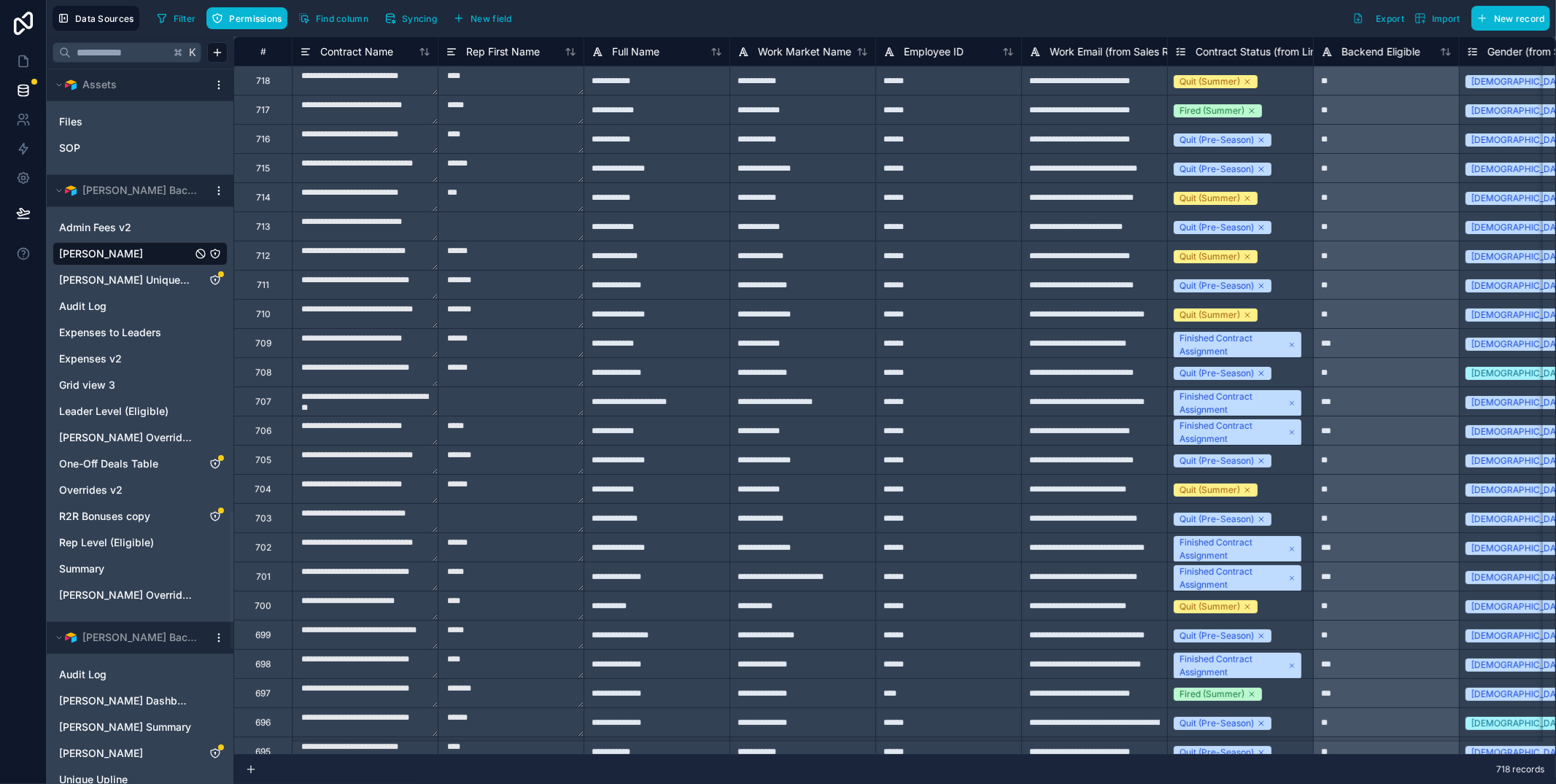
drag, startPoint x: 92, startPoint y: 254, endPoint x: 786, endPoint y: 0, distance: 739.0
click at [92, 254] on span "[PERSON_NAME]" at bounding box center [101, 254] width 84 height 15
click at [149, 252] on link "[PERSON_NAME]" at bounding box center [126, 254] width 133 height 15
click at [101, 276] on span "[PERSON_NAME] Unique Downline Connections" at bounding box center [126, 280] width 133 height 15
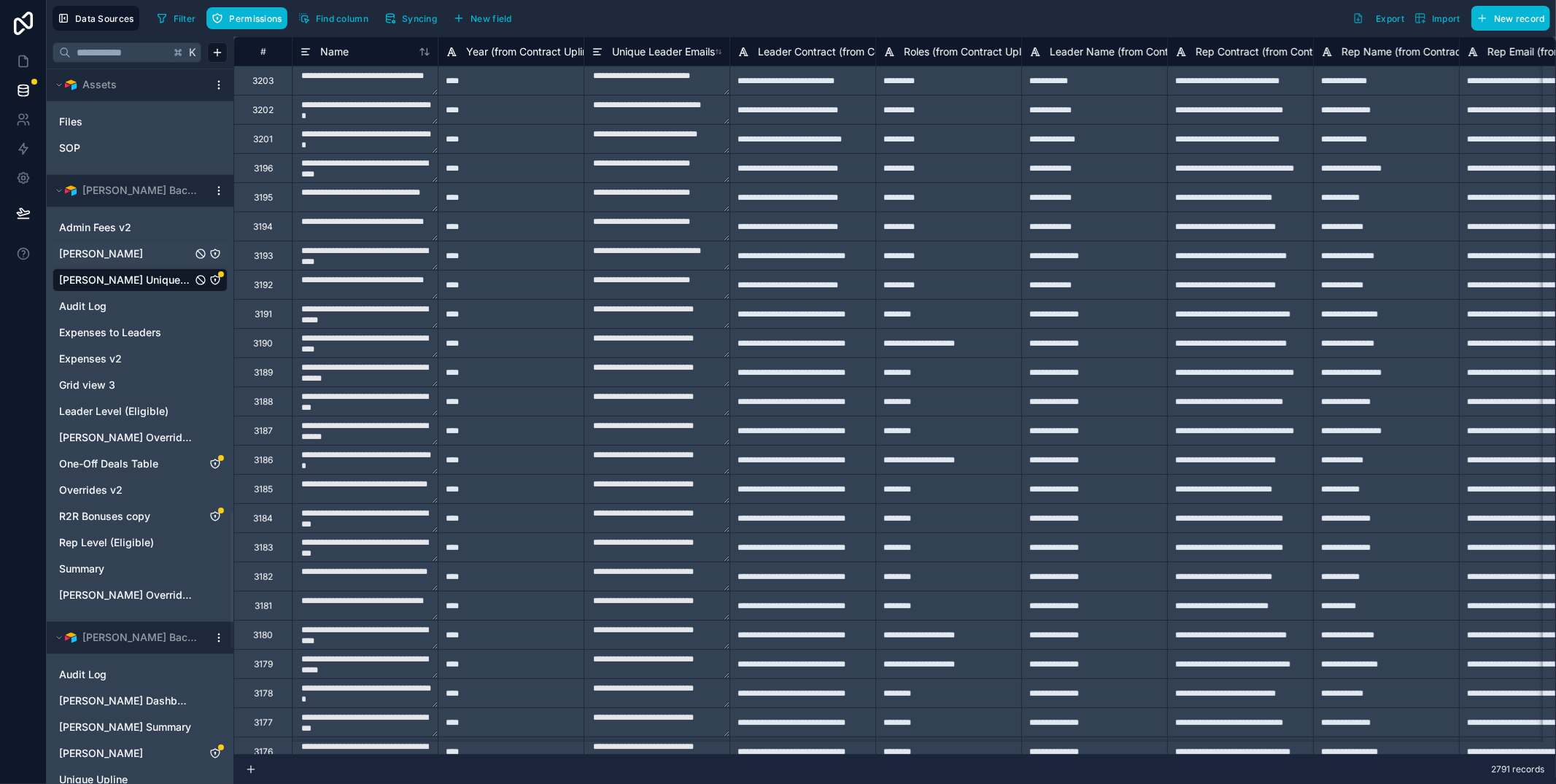
click at [97, 247] on span "[PERSON_NAME]" at bounding box center [101, 254] width 84 height 15
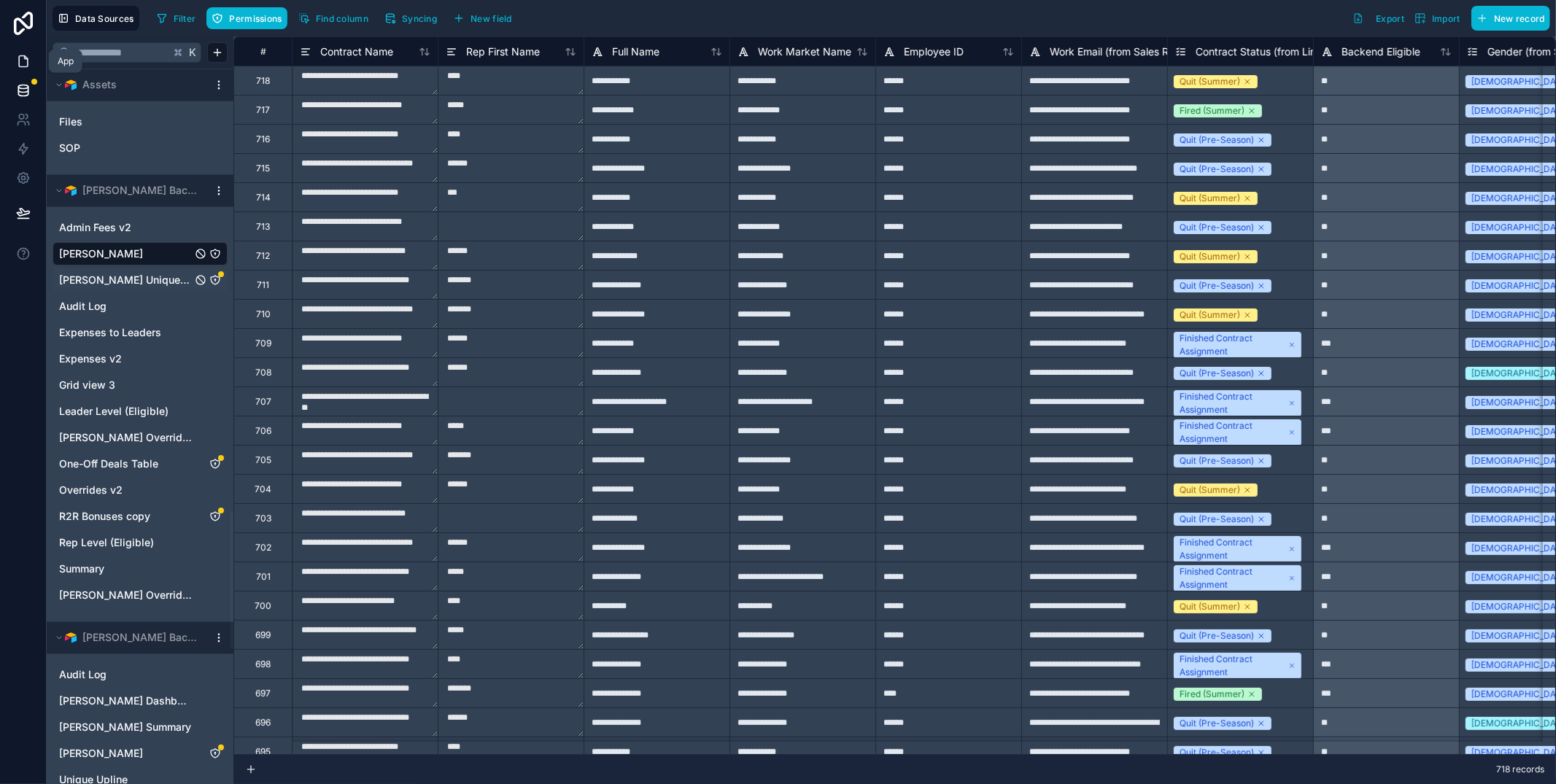
click at [24, 68] on icon at bounding box center [23, 61] width 15 height 15
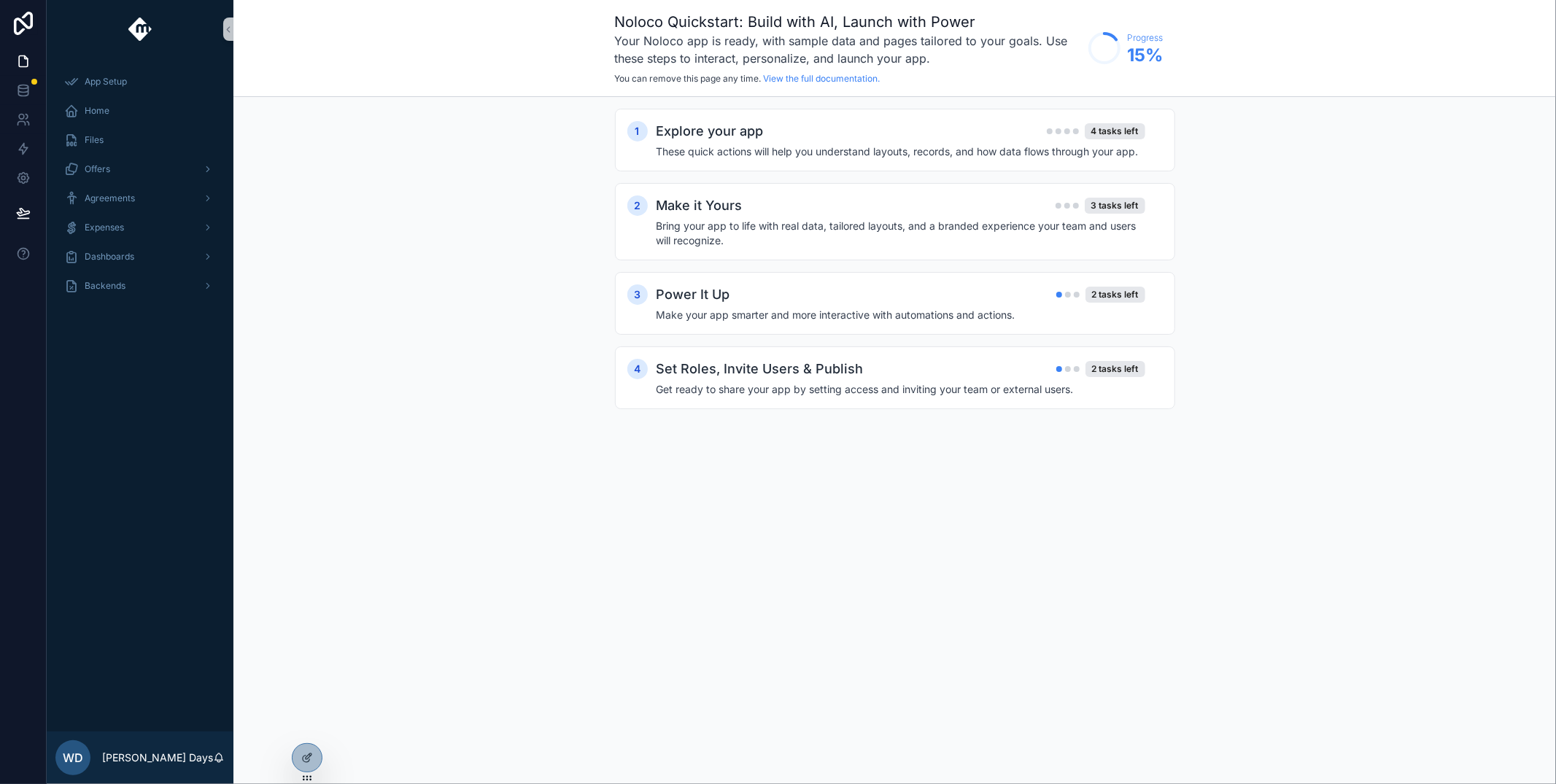
click at [140, 404] on div "App Setup Home Files Offers Agreements Expenses Dashboards Backends" at bounding box center [140, 395] width 187 height 673
click at [104, 294] on div "Backends" at bounding box center [140, 285] width 152 height 24
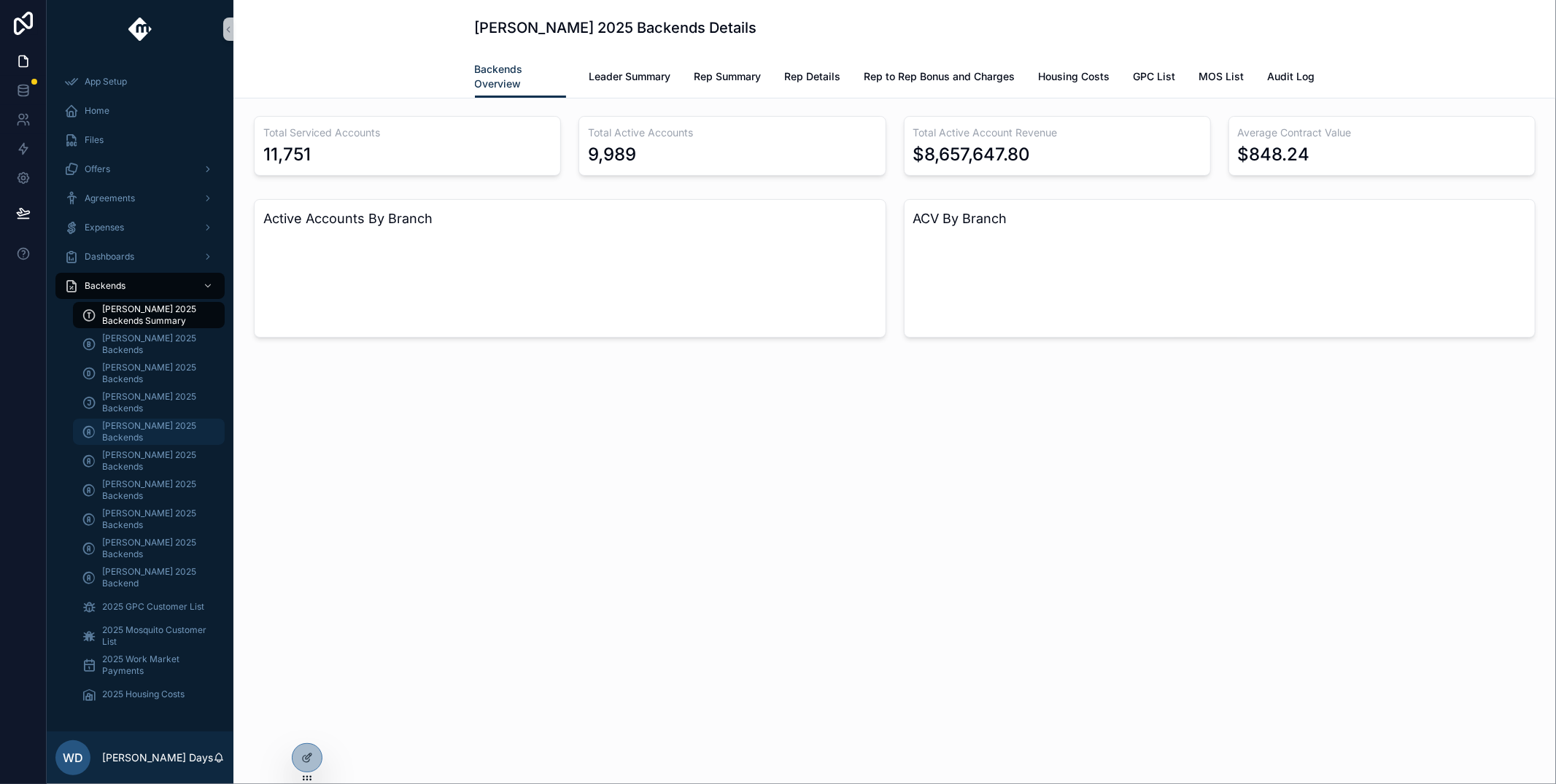
click at [127, 427] on span "[PERSON_NAME] 2025 Backends" at bounding box center [156, 432] width 108 height 24
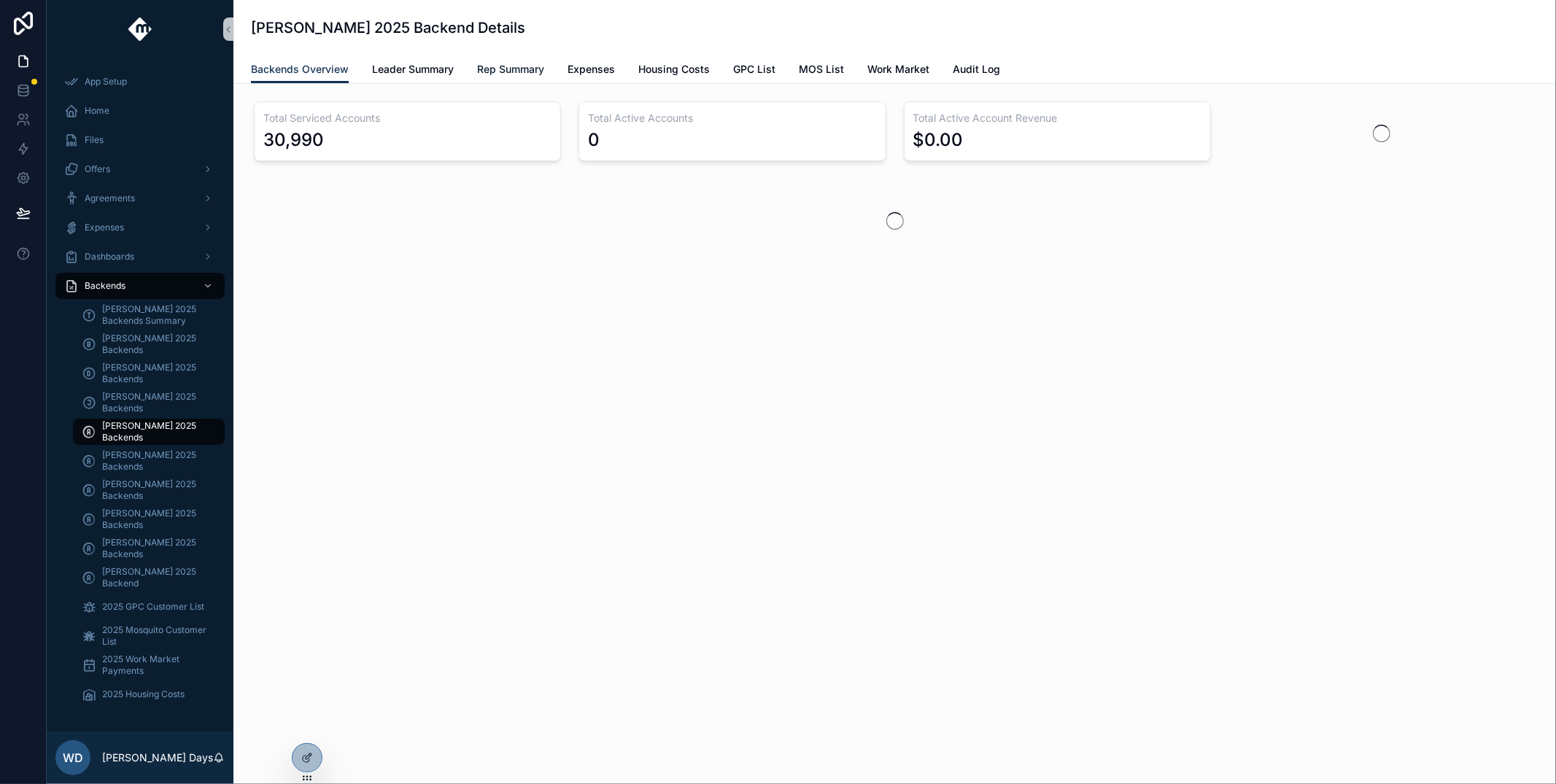
click at [508, 66] on span "Rep Summary" at bounding box center [510, 69] width 67 height 15
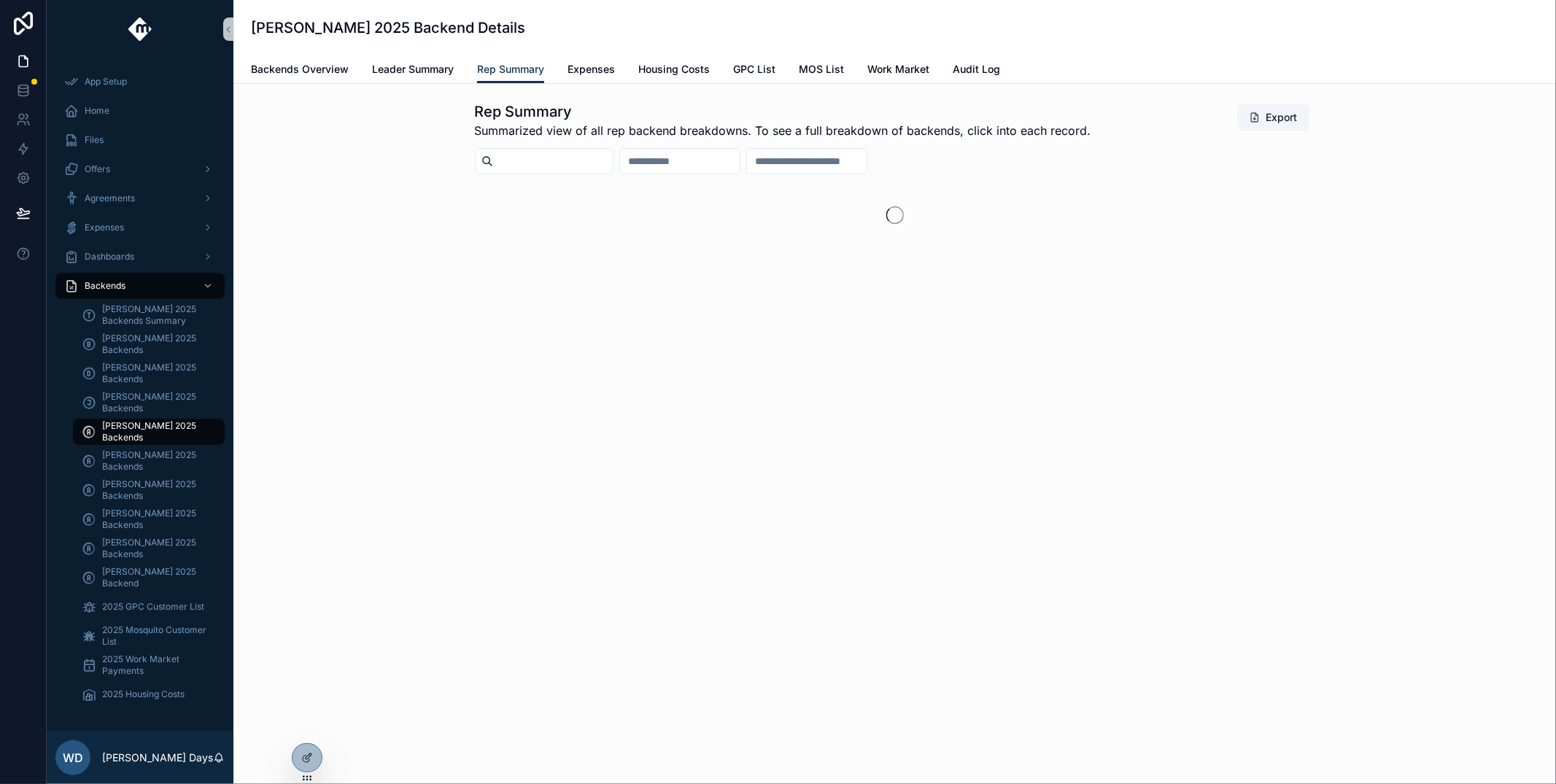
click at [575, 160] on input "scrollable content" at bounding box center [552, 160] width 119 height 20
click at [584, 159] on input "******" at bounding box center [552, 160] width 119 height 20
type input "**********"
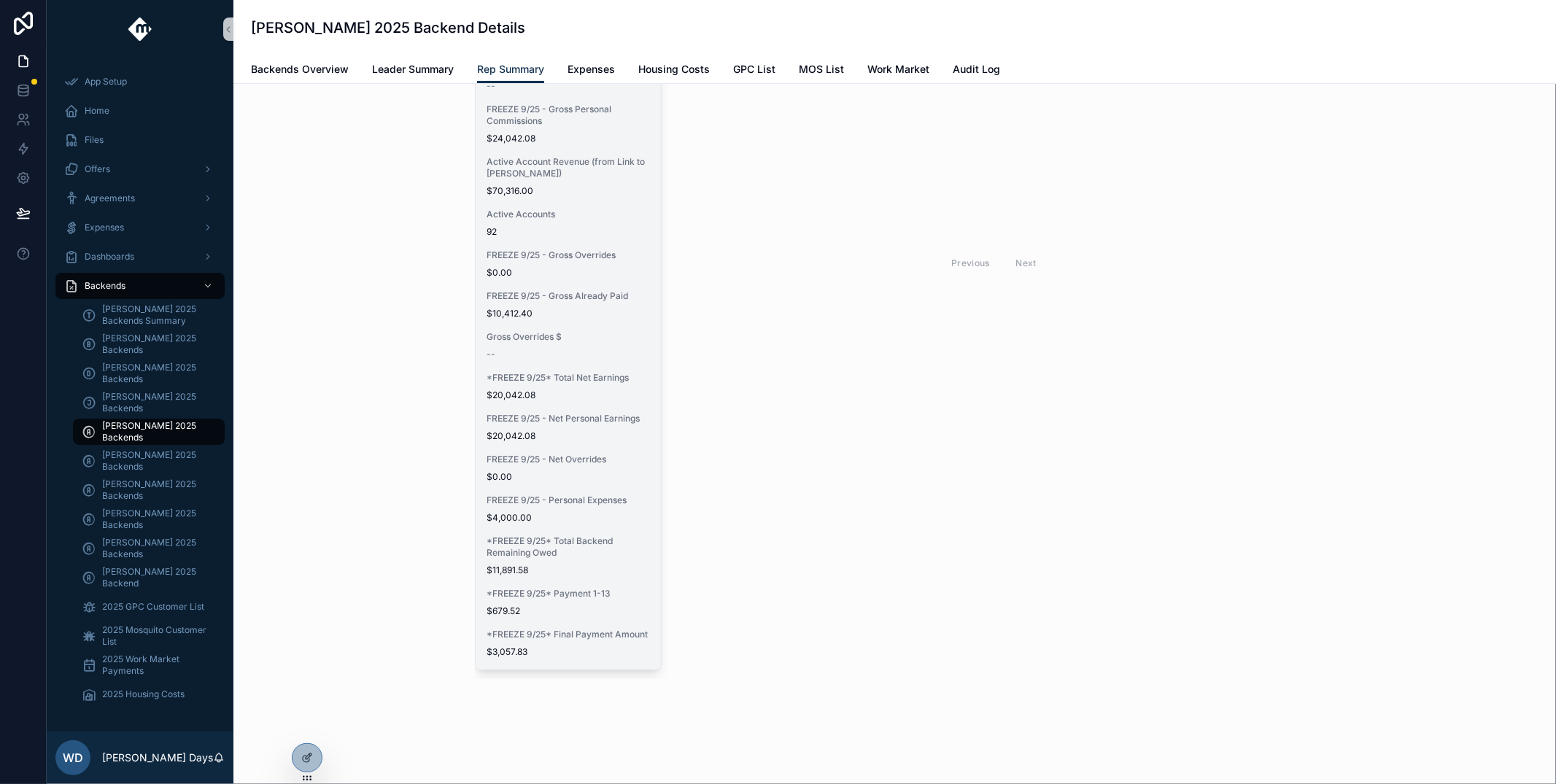
scroll to position [353, 0]
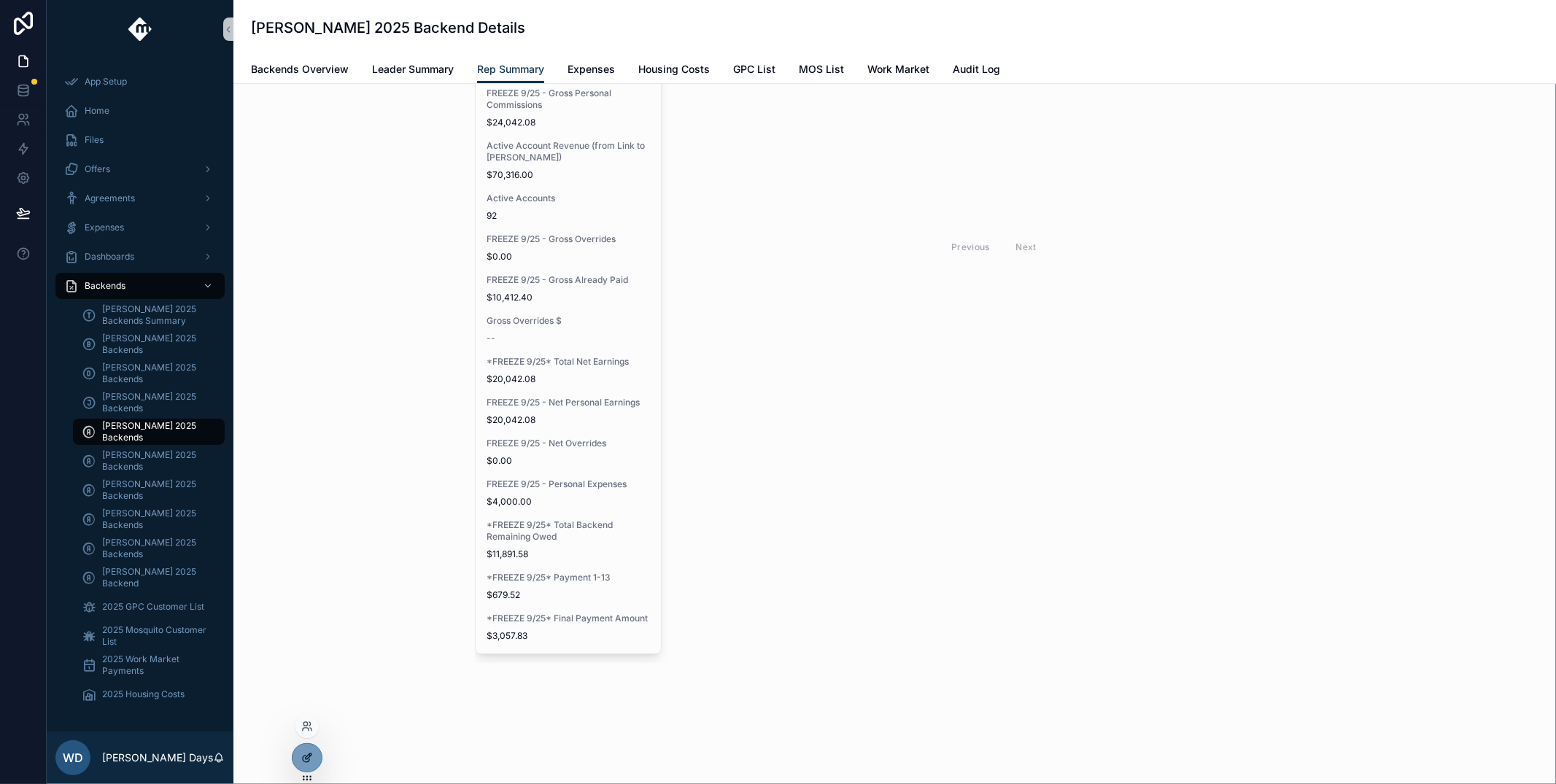
click at [318, 760] on div at bounding box center [306, 758] width 29 height 28
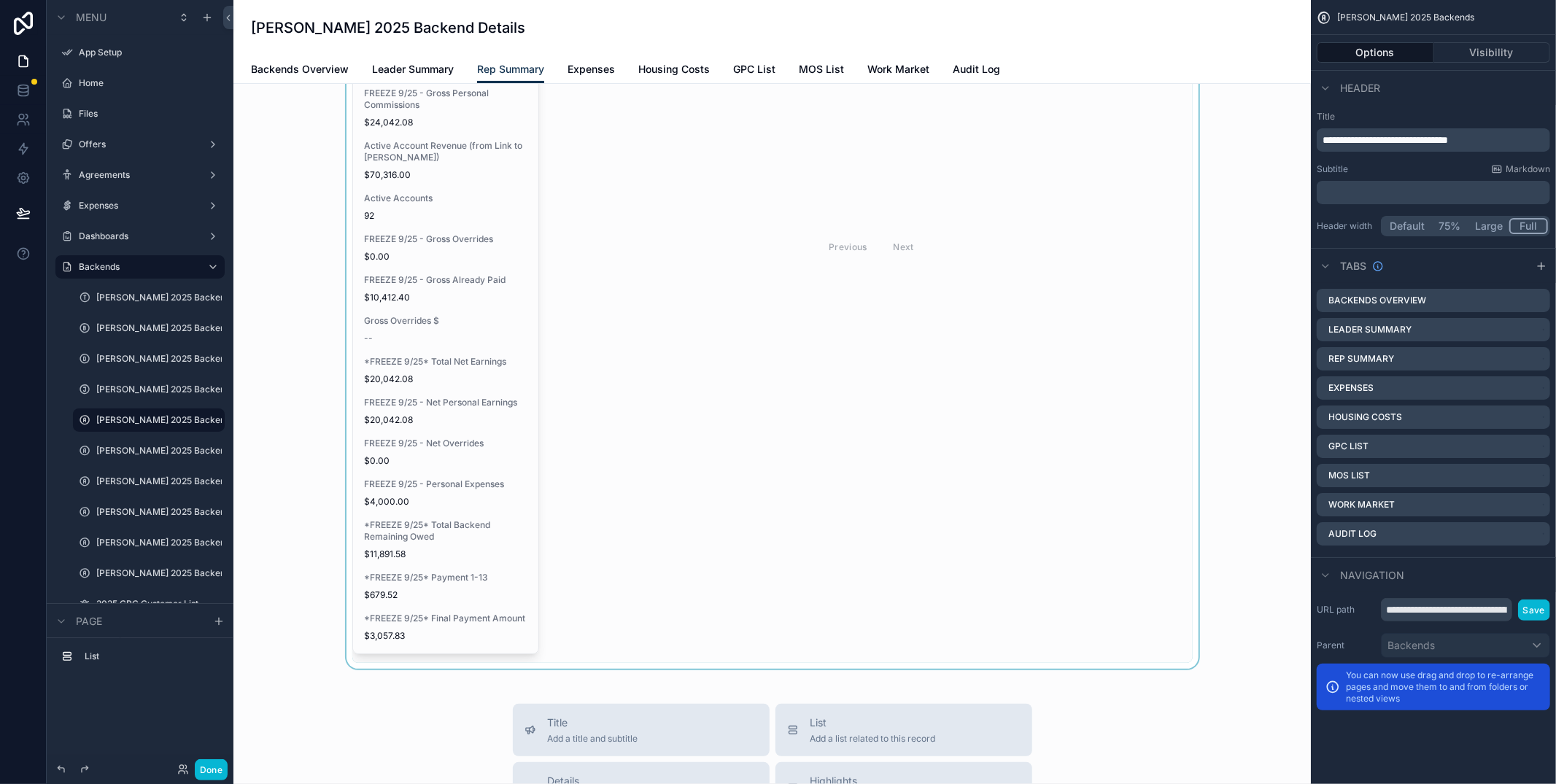
click at [420, 351] on div "scrollable content" at bounding box center [772, 206] width 1054 height 926
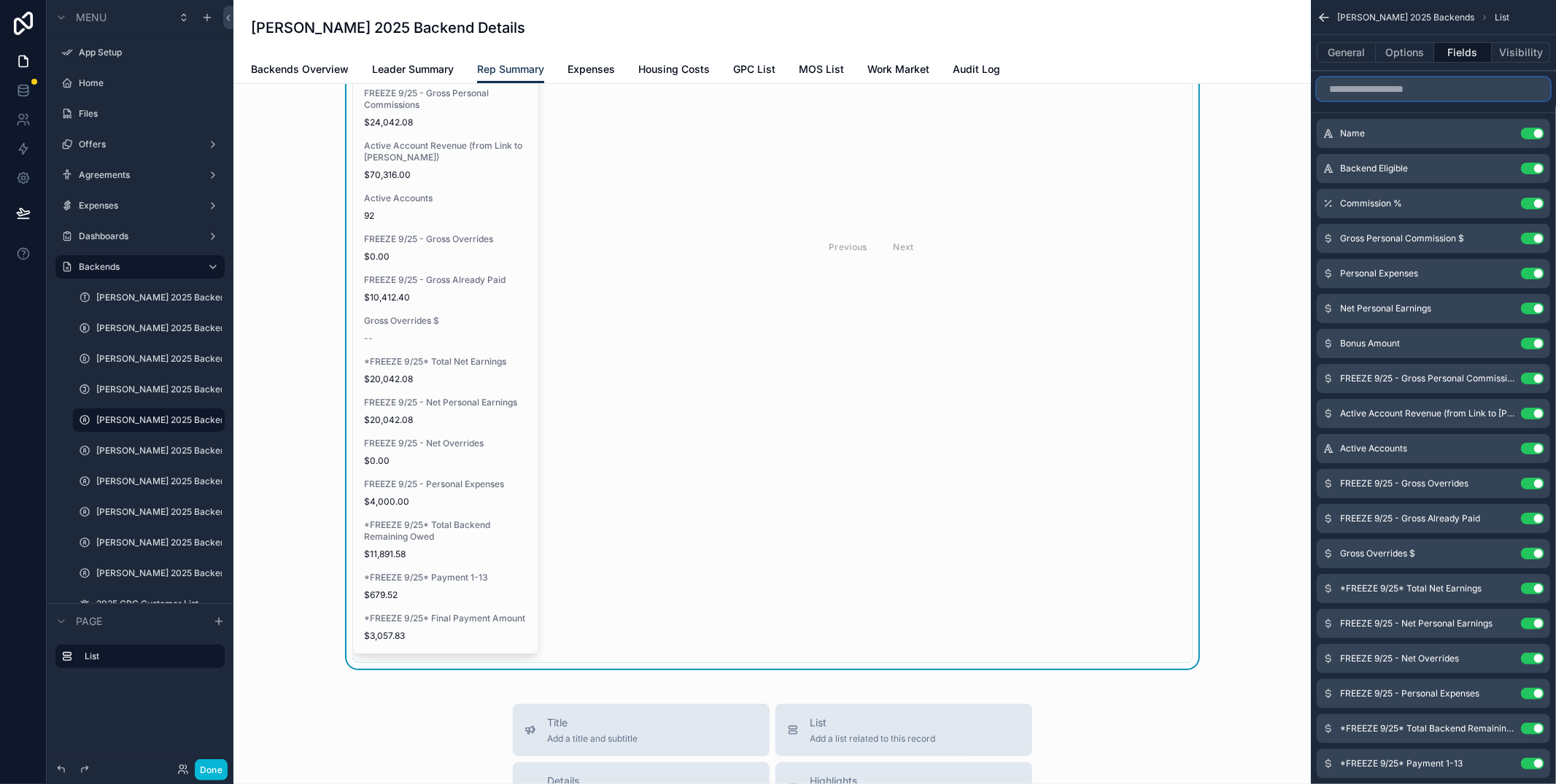
click at [1403, 92] on input "scrollable content" at bounding box center [1433, 89] width 234 height 24
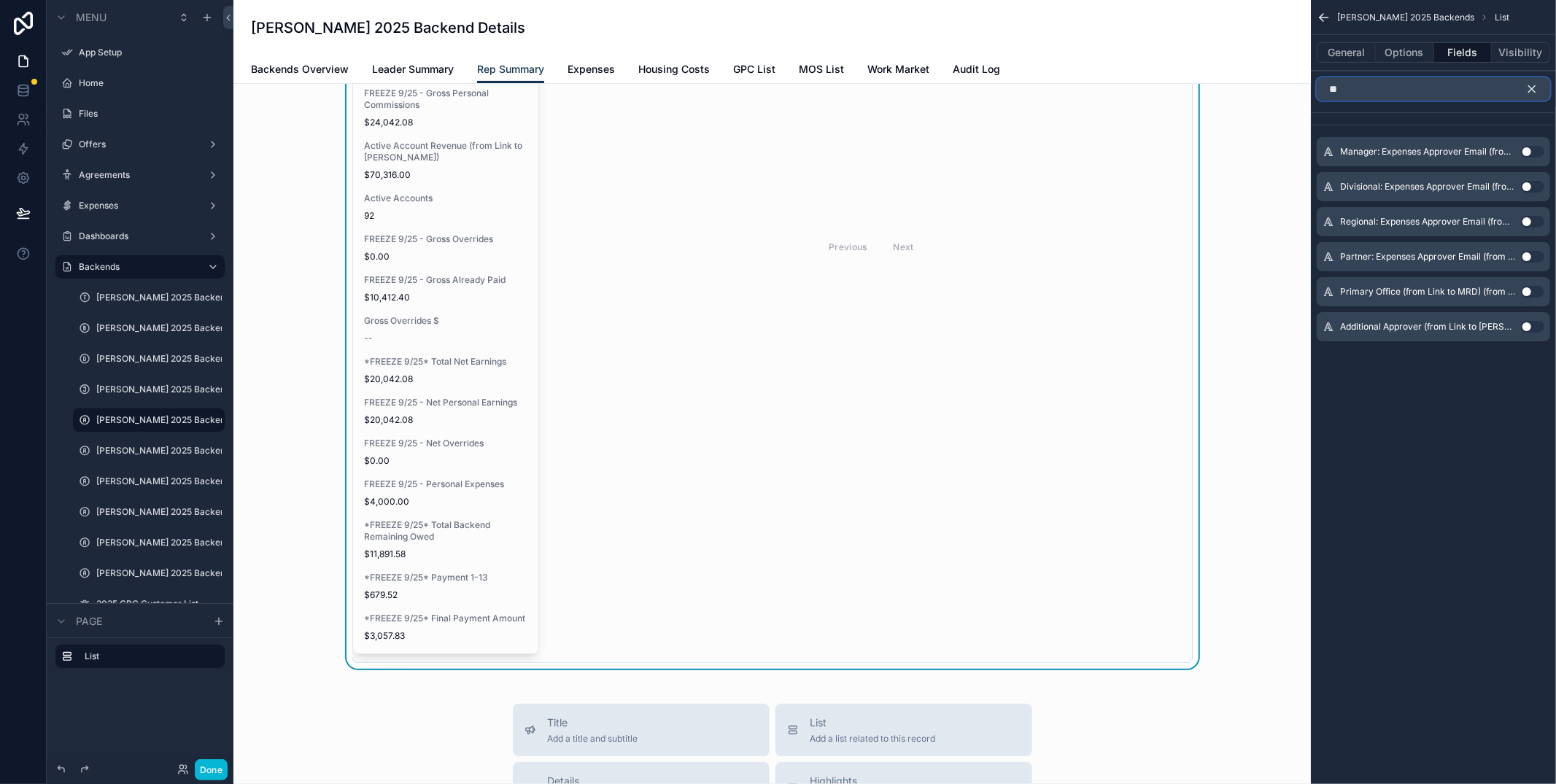
type input "*"
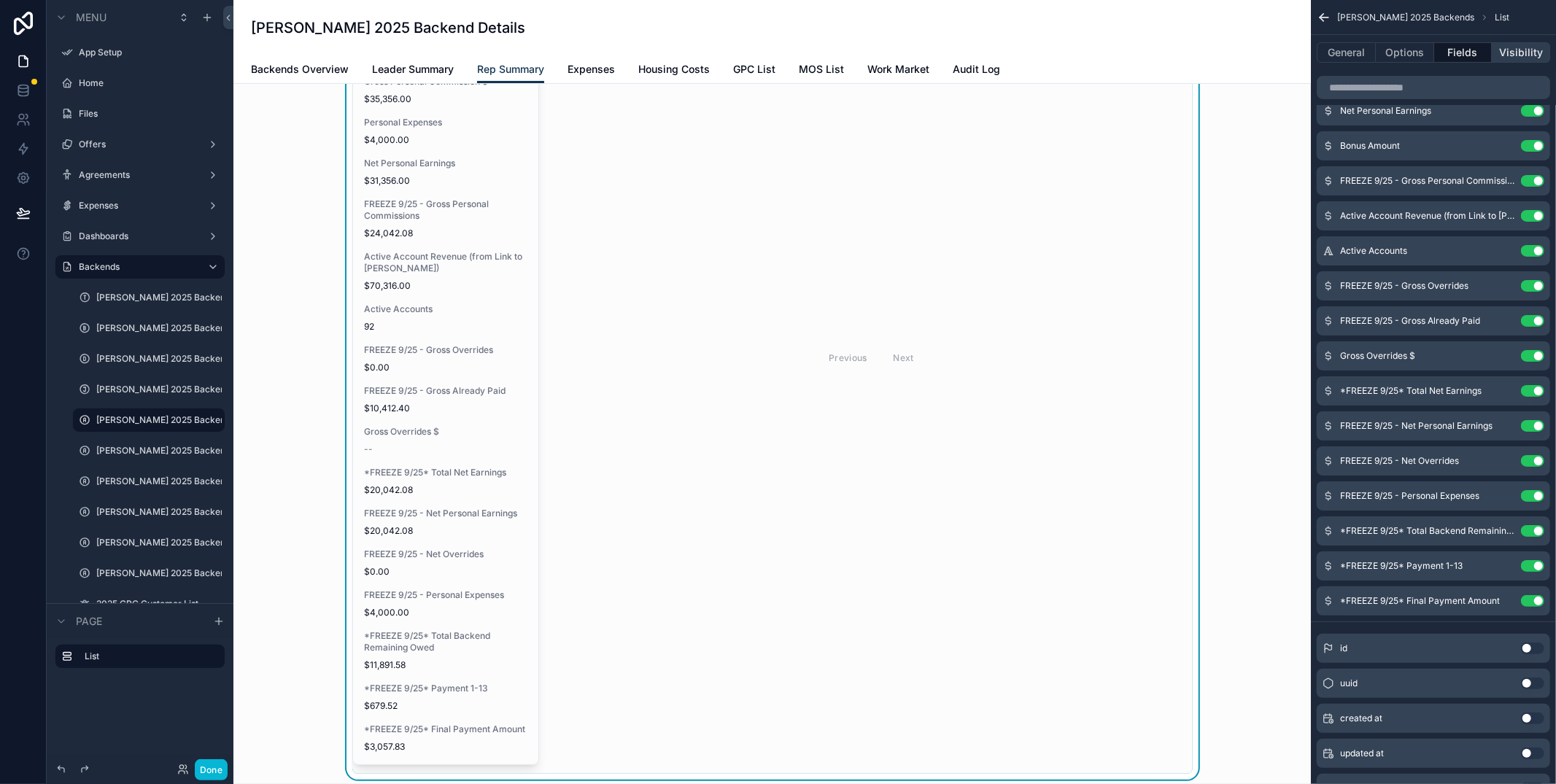
scroll to position [241, 0]
click at [1406, 85] on input "scrollable content" at bounding box center [1433, 87] width 234 height 24
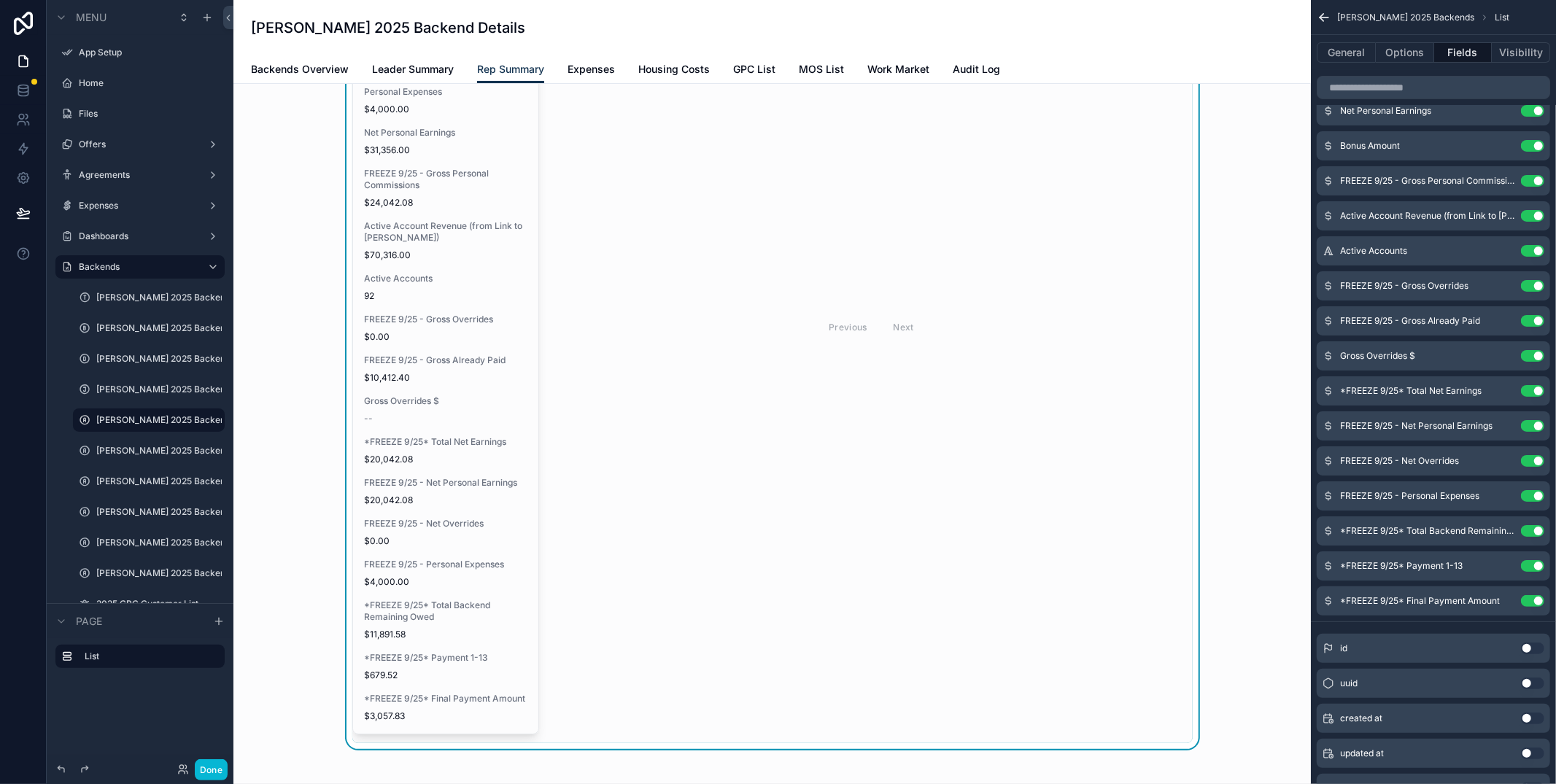
scroll to position [0, 0]
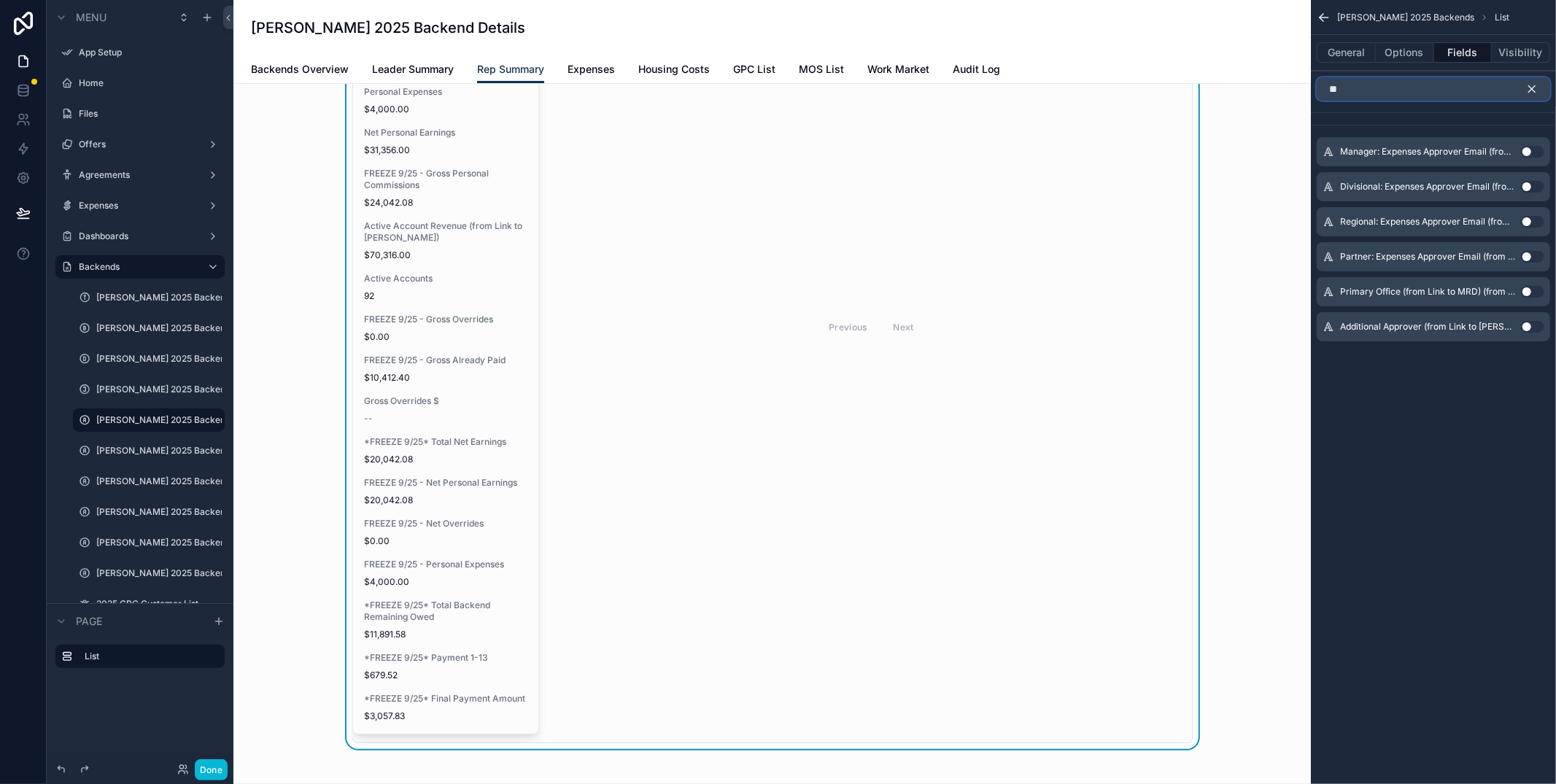
type input "*"
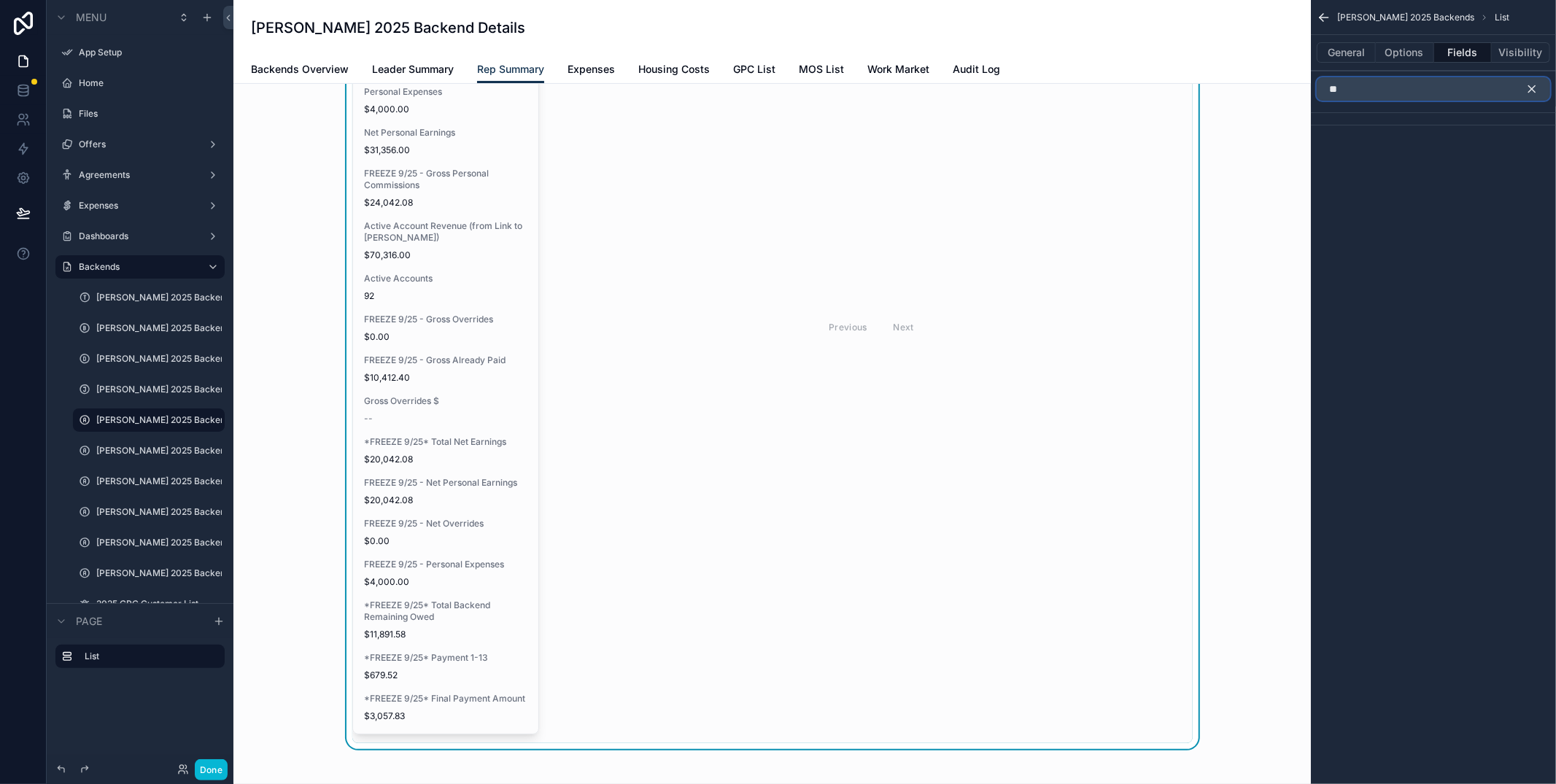
type input "*"
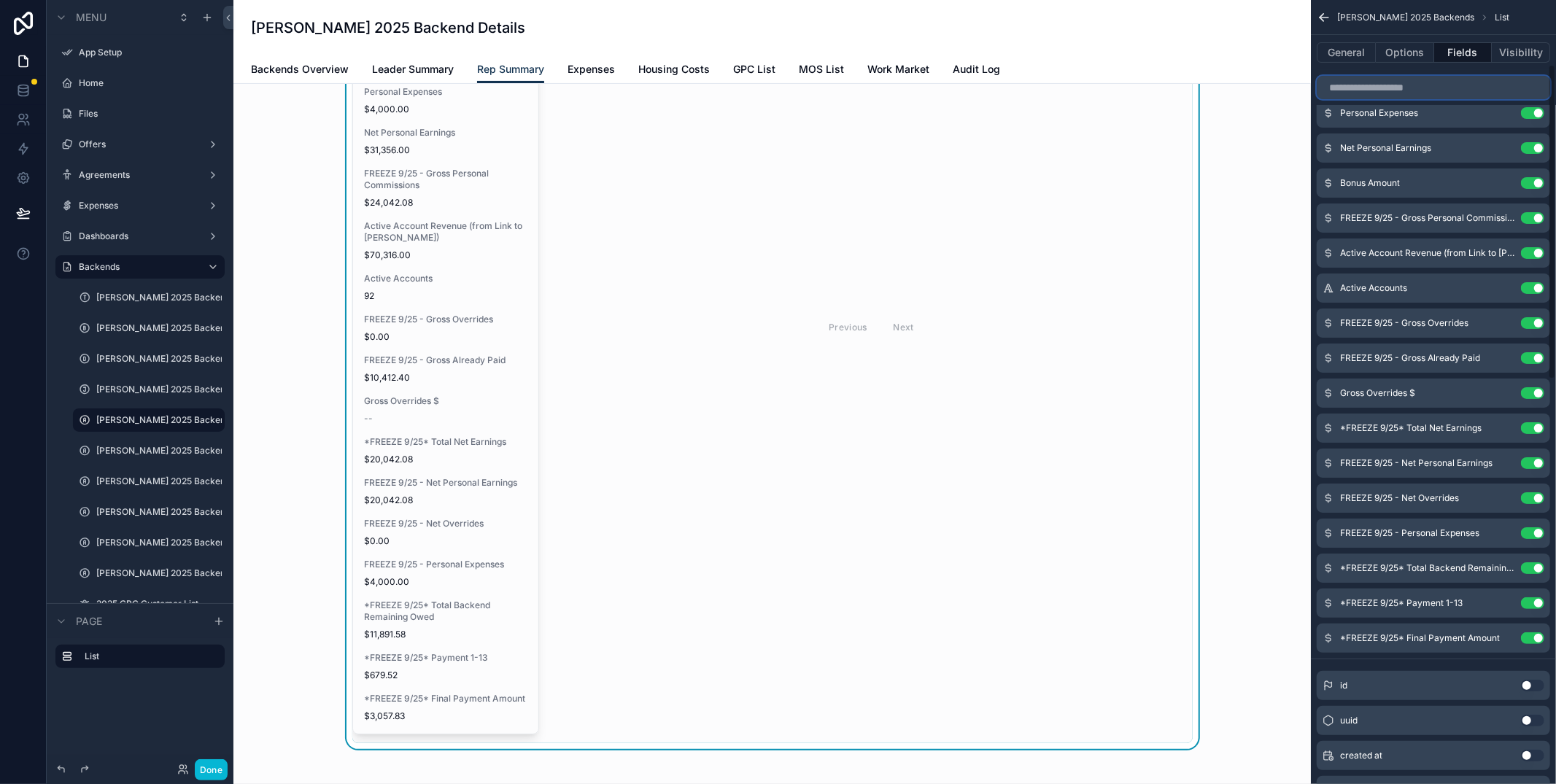
scroll to position [162, 0]
click at [27, 90] on icon at bounding box center [23, 90] width 15 height 15
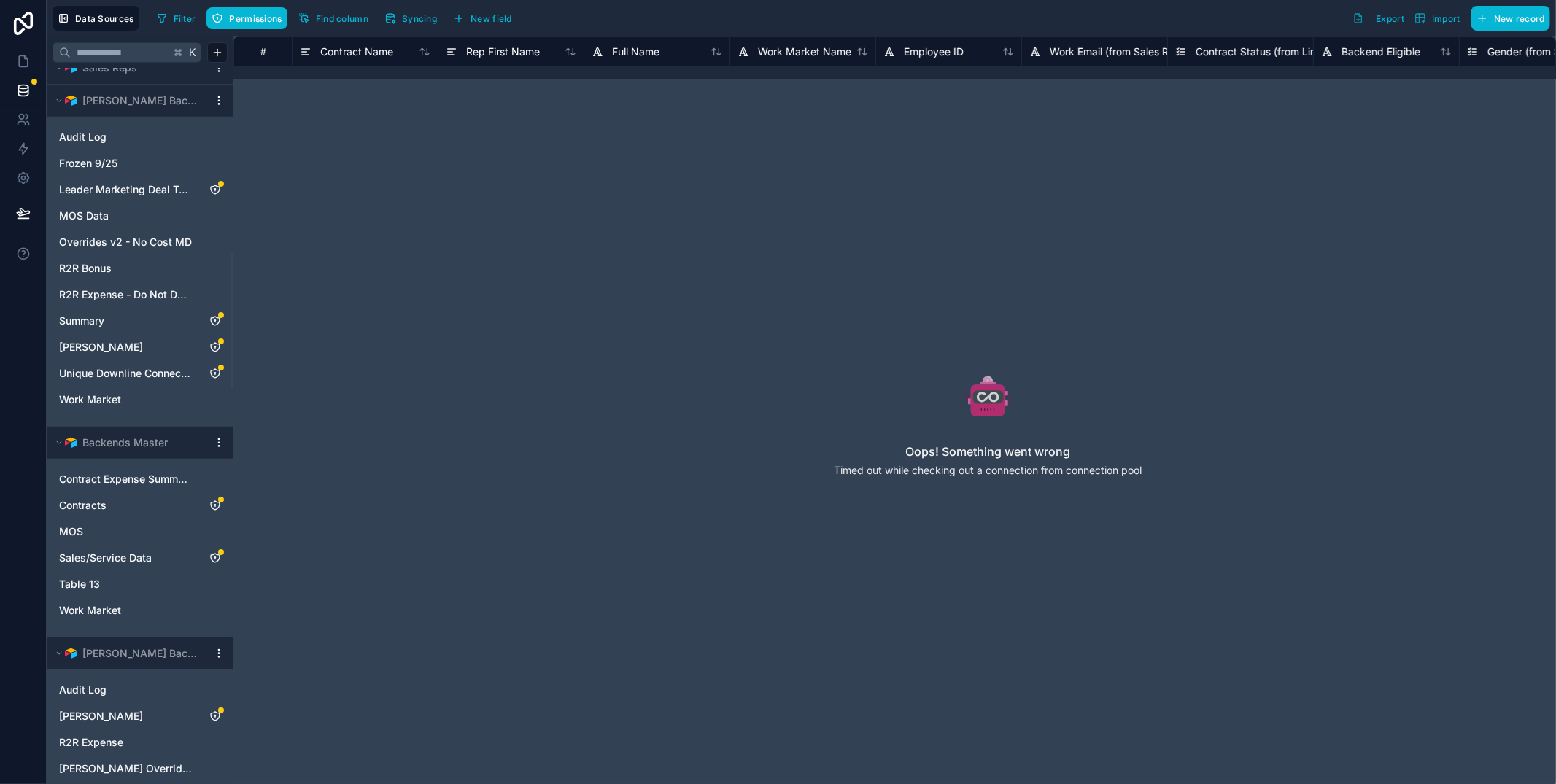
scroll to position [1094, 0]
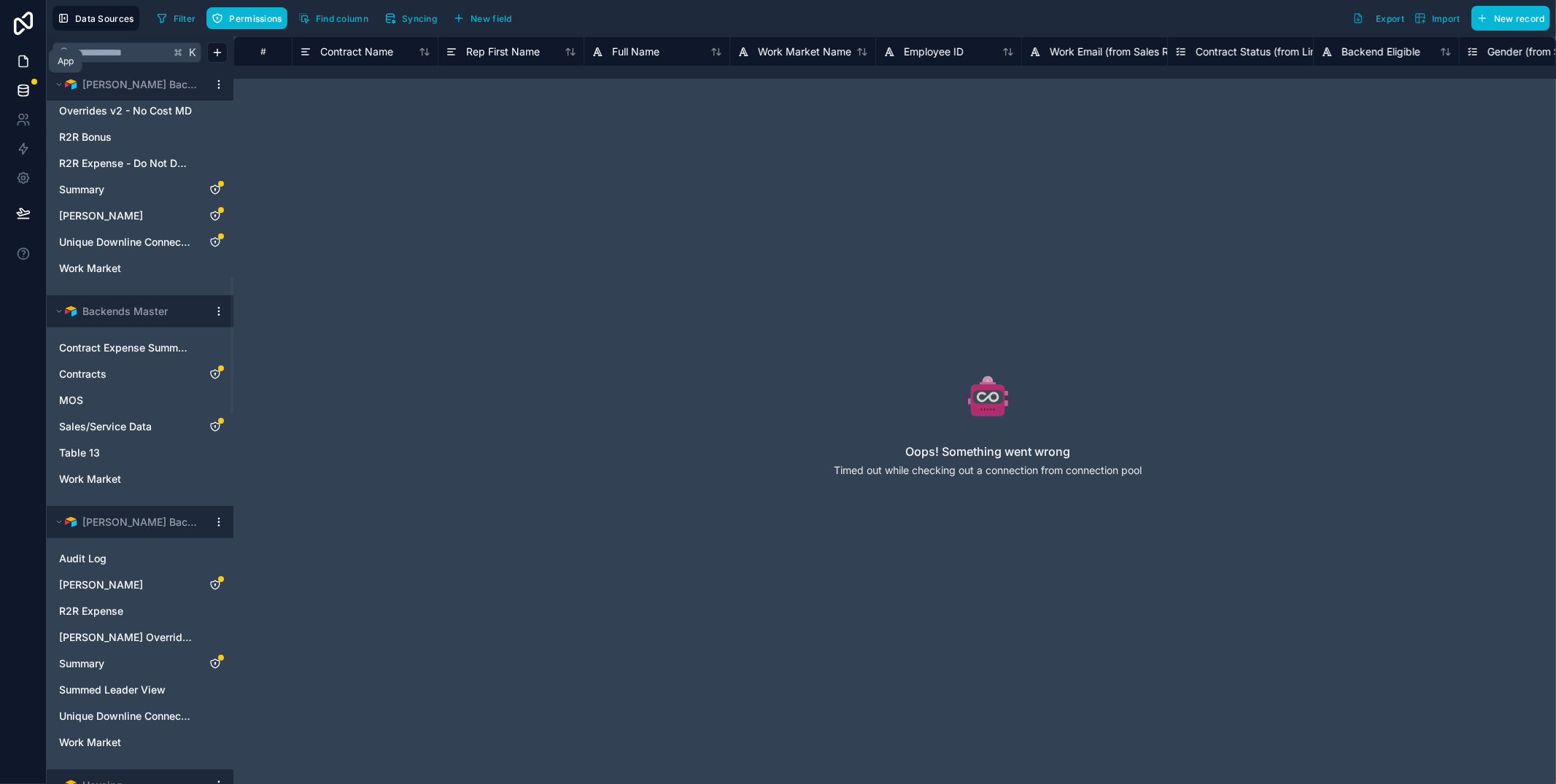
click at [14, 55] on link at bounding box center [23, 61] width 46 height 29
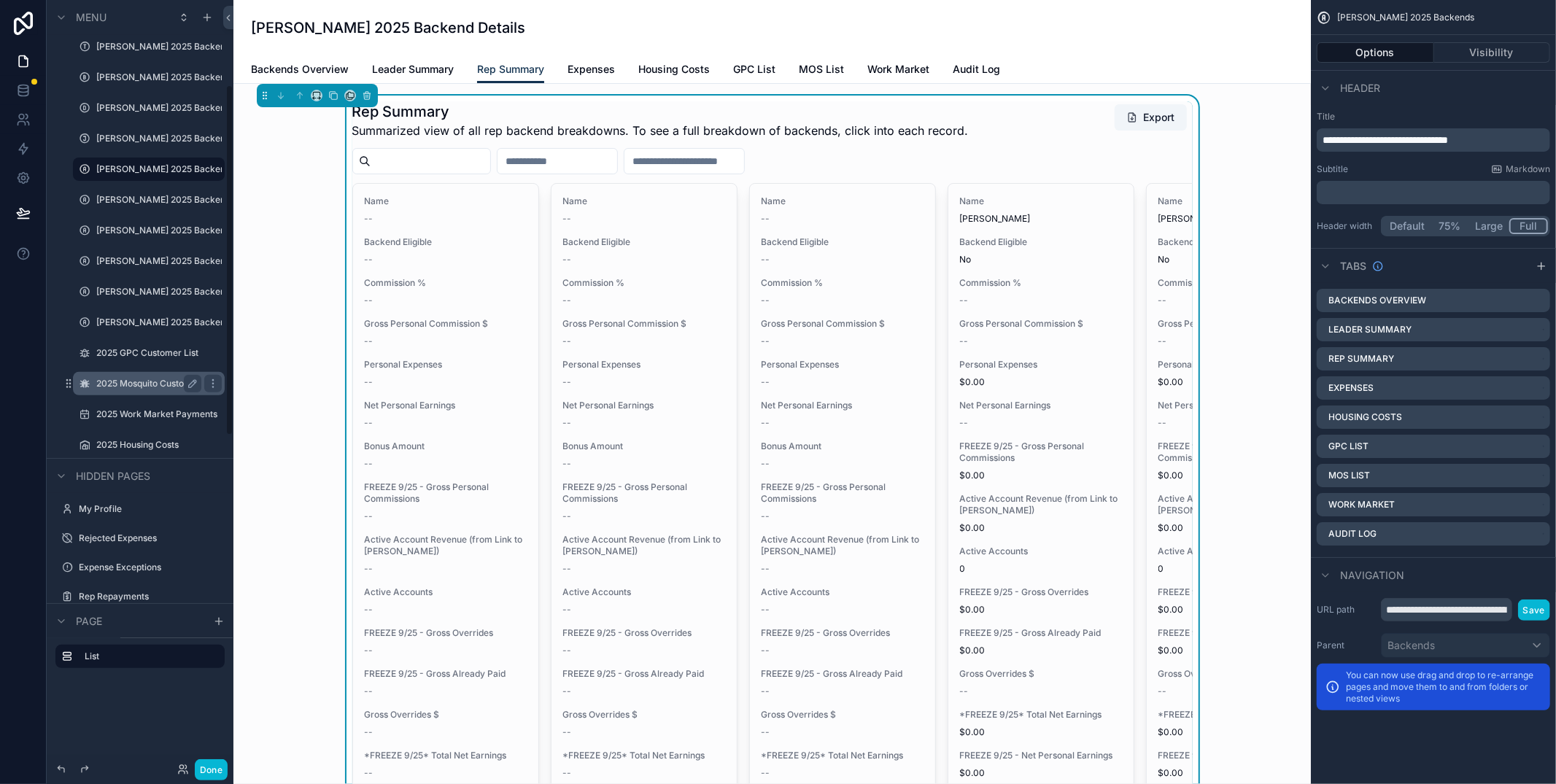
scroll to position [185, 0]
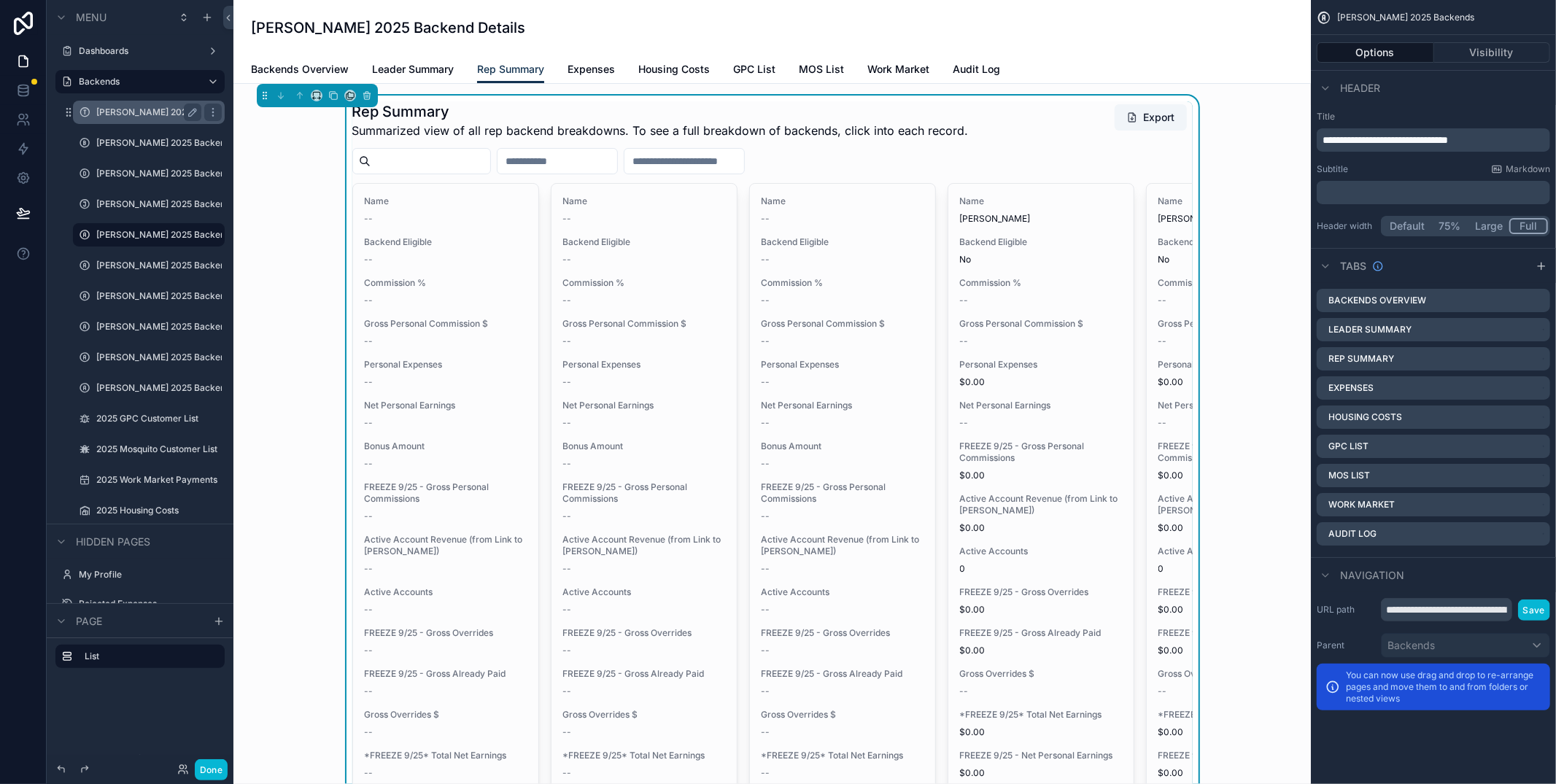
click at [130, 115] on label "[PERSON_NAME] 2025 Backends Summary" at bounding box center [148, 112] width 105 height 11
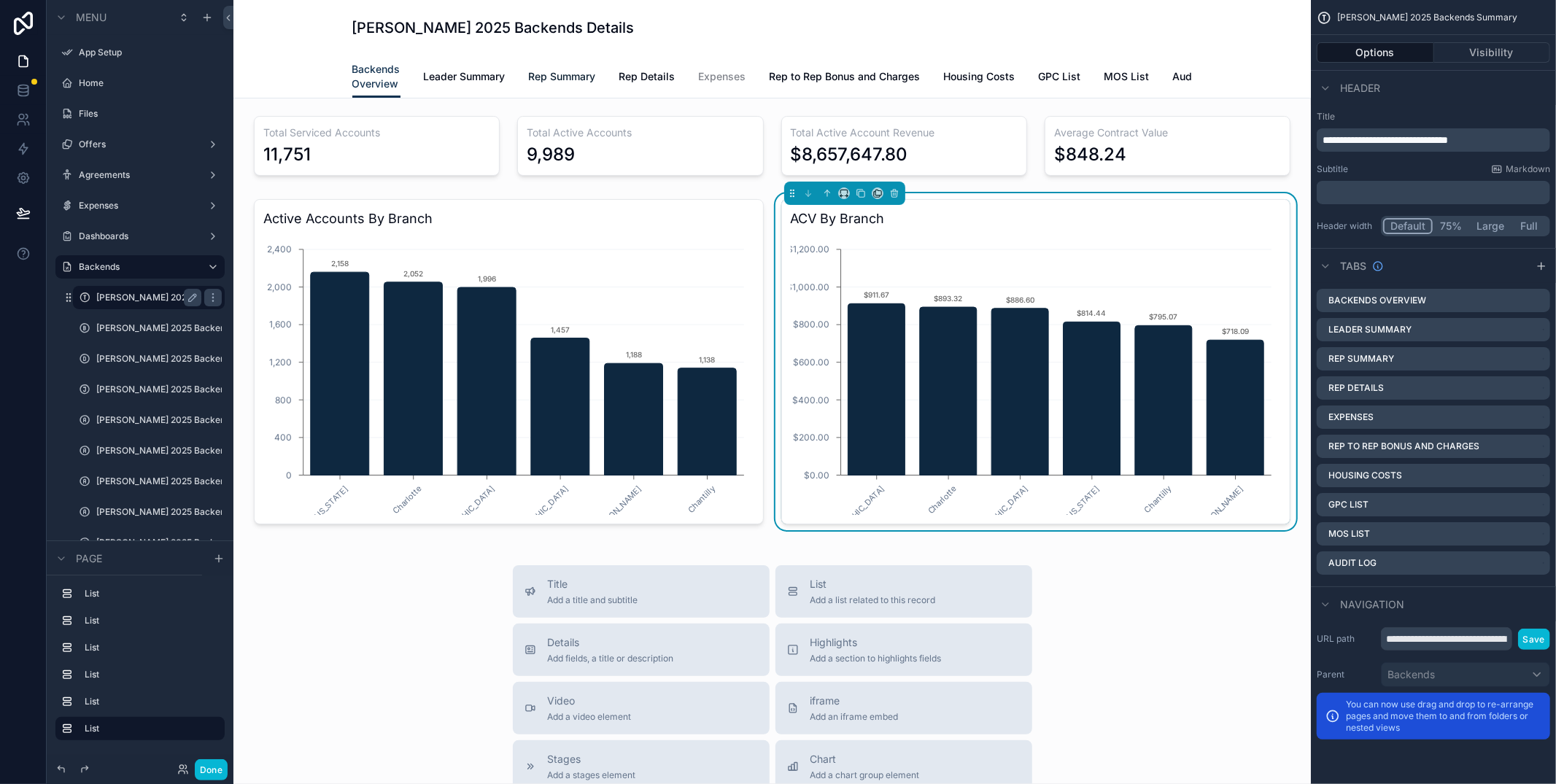
click at [563, 73] on span "Rep Summary" at bounding box center [562, 76] width 67 height 15
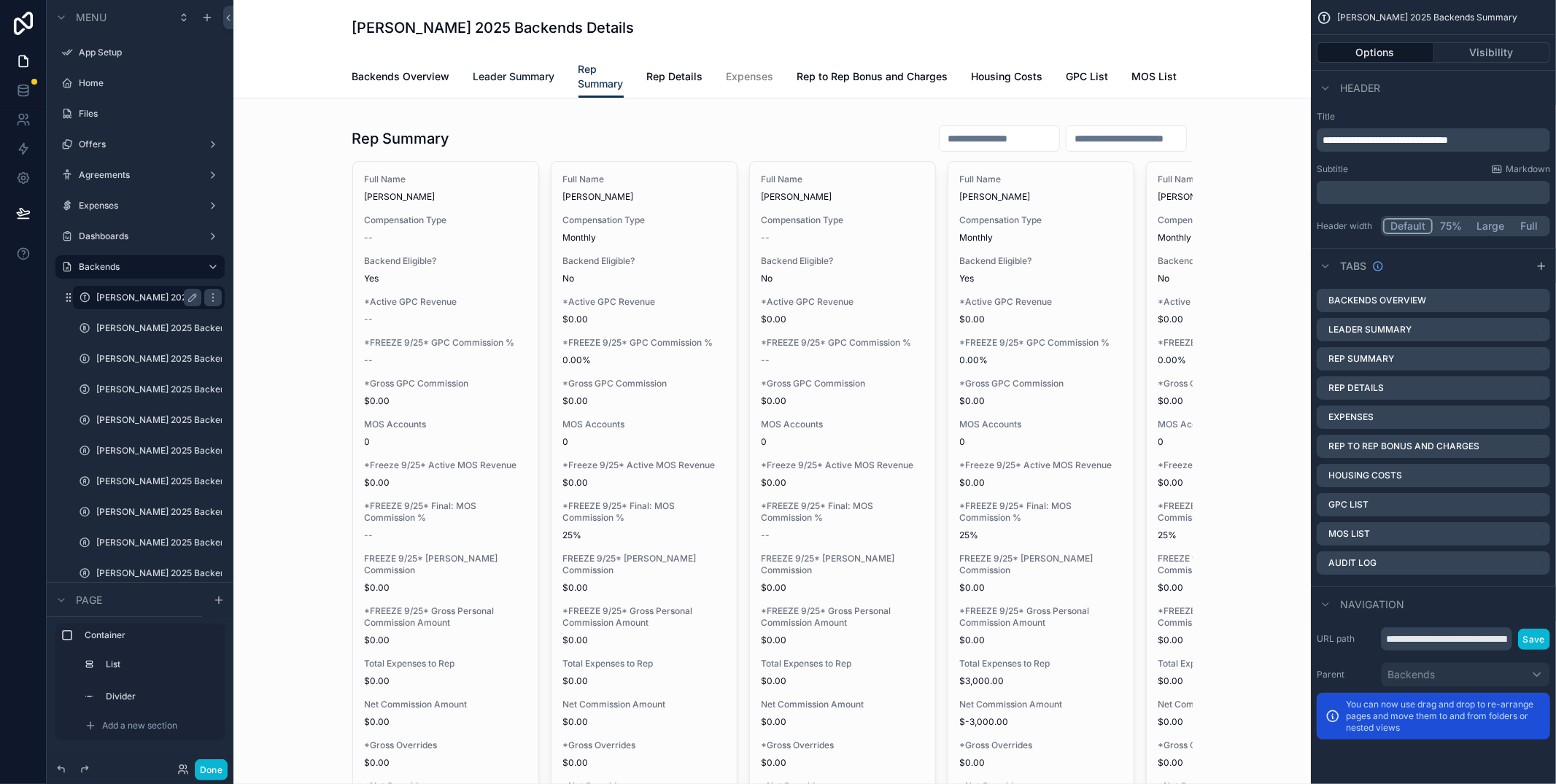
click at [536, 73] on span "Leader Summary" at bounding box center [515, 76] width 82 height 15
